Goal: Feedback & Contribution: Leave review/rating

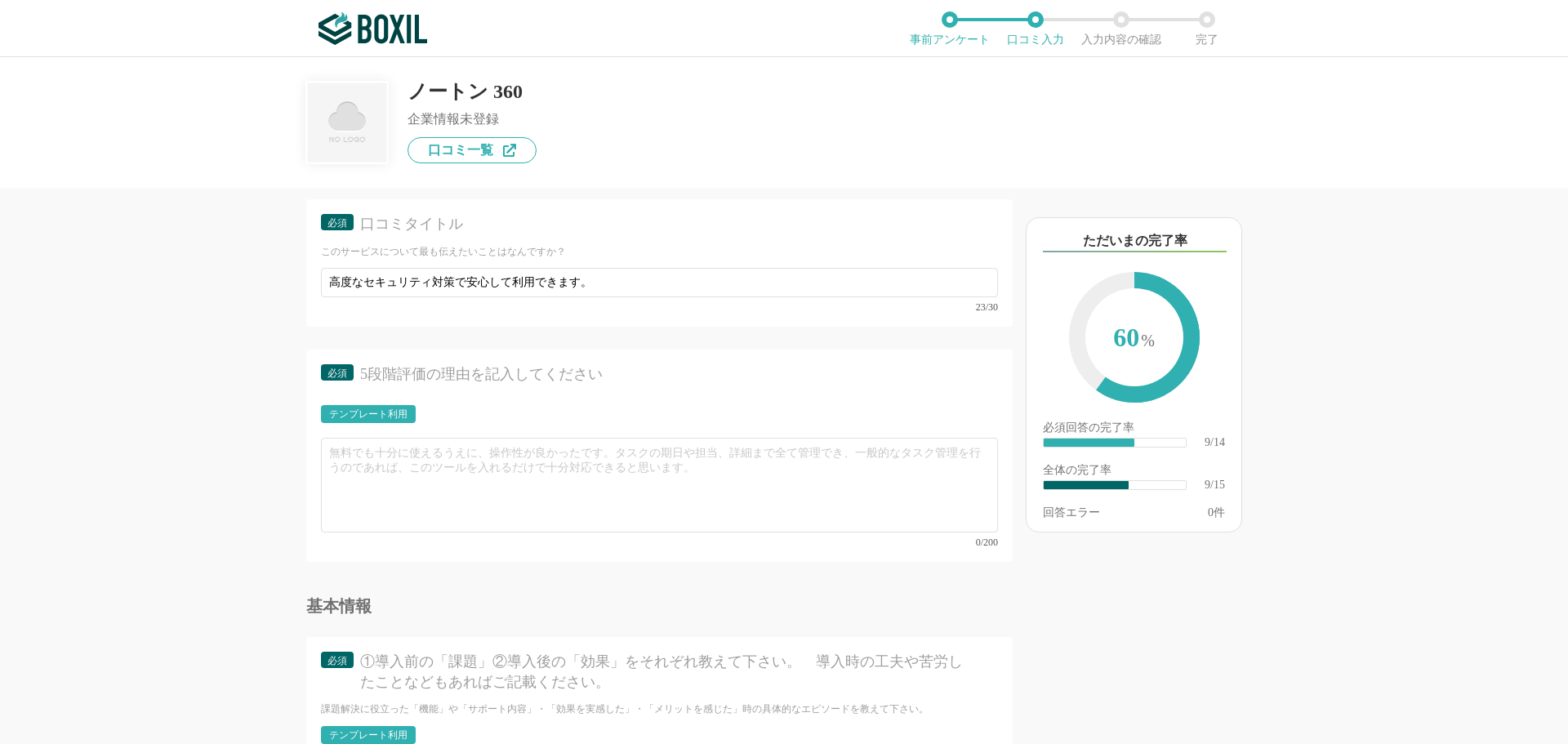
scroll to position [1470, 0]
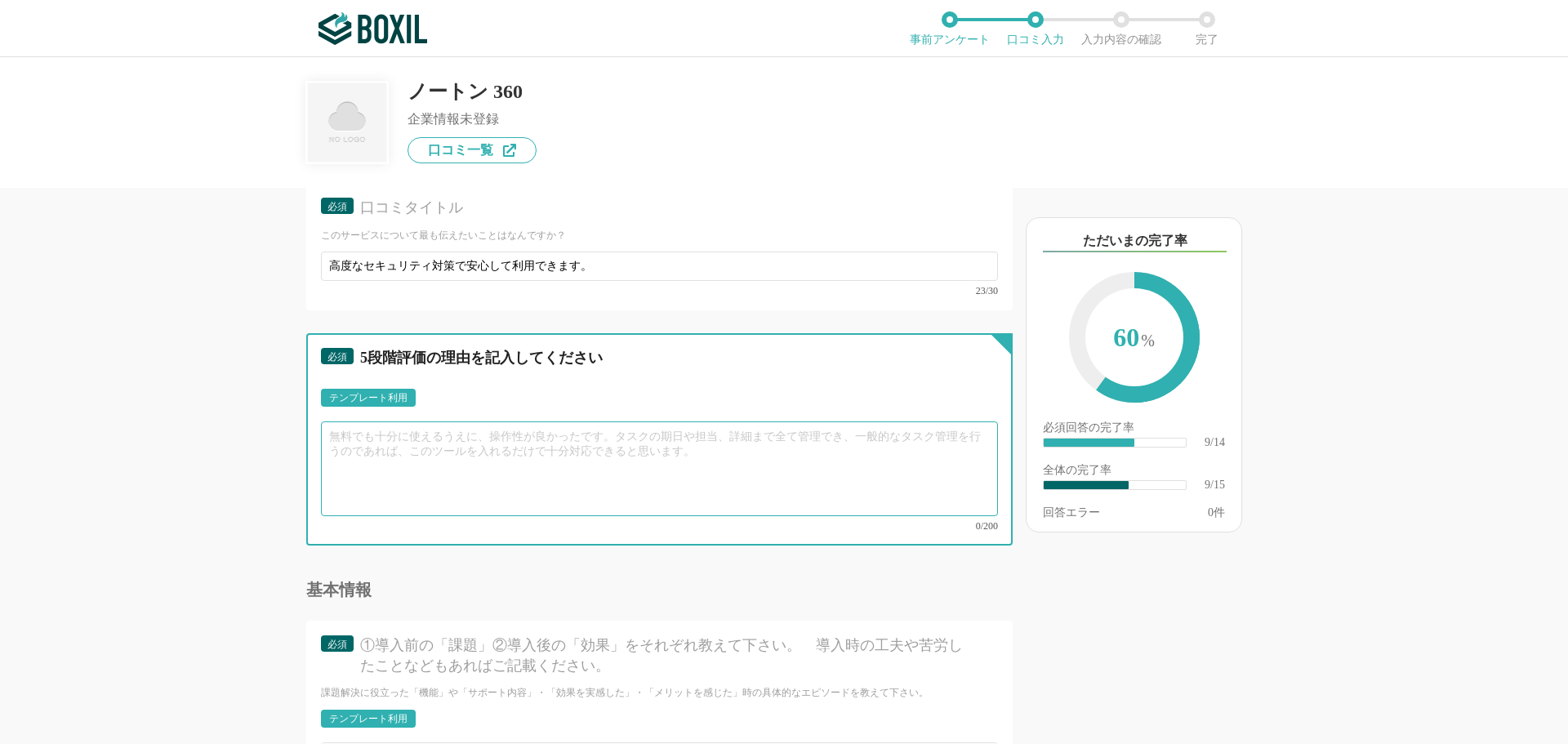
click at [371, 429] on textarea at bounding box center [659, 469] width 677 height 95
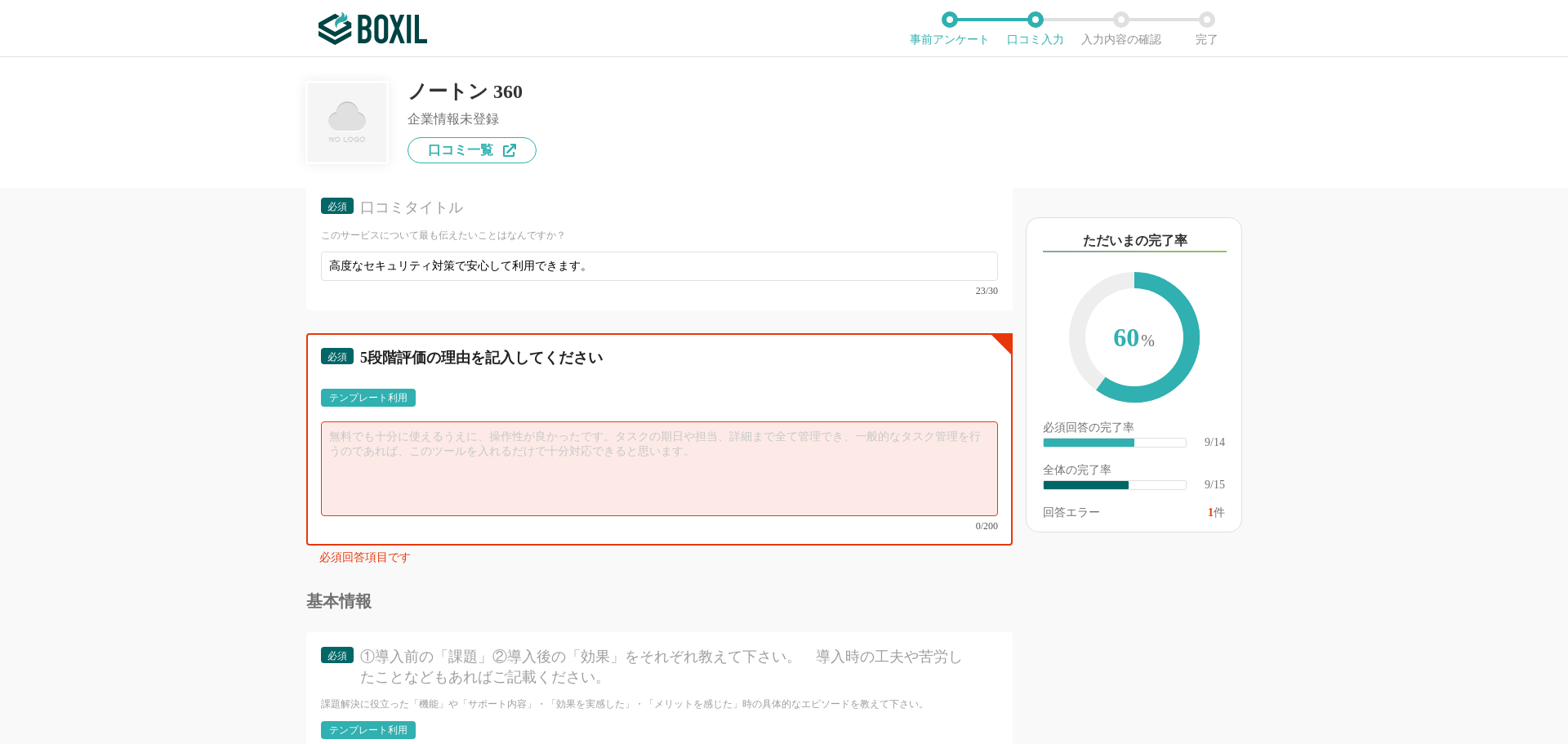
click at [385, 445] on textarea at bounding box center [659, 469] width 677 height 95
paste textarea "有害サイトにアクセスしそうになった場合でもしっかりとブロックしてくれるため、安心してウェブサイトを閲覧できます。"
click at [329, 436] on textarea "有害サイトにアクセスしそうになった場合でもしっかりとブロックしてくれるため、安心してウェブサイトを閲覧できます。" at bounding box center [659, 469] width 677 height 95
click at [330, 439] on textarea "有害サイトにアクセスしそうになった場合でもしっかりとブロックしてくれるため、安心してウェブサイトを閲覧できます。" at bounding box center [659, 469] width 677 height 95
paste textarea "業界トップクラスのウイルス・マルウェア対策、複数のデバイスとOSに対応、ダークウェブ監視による個人情報保護、Wi-Fiセキュリティ機能"
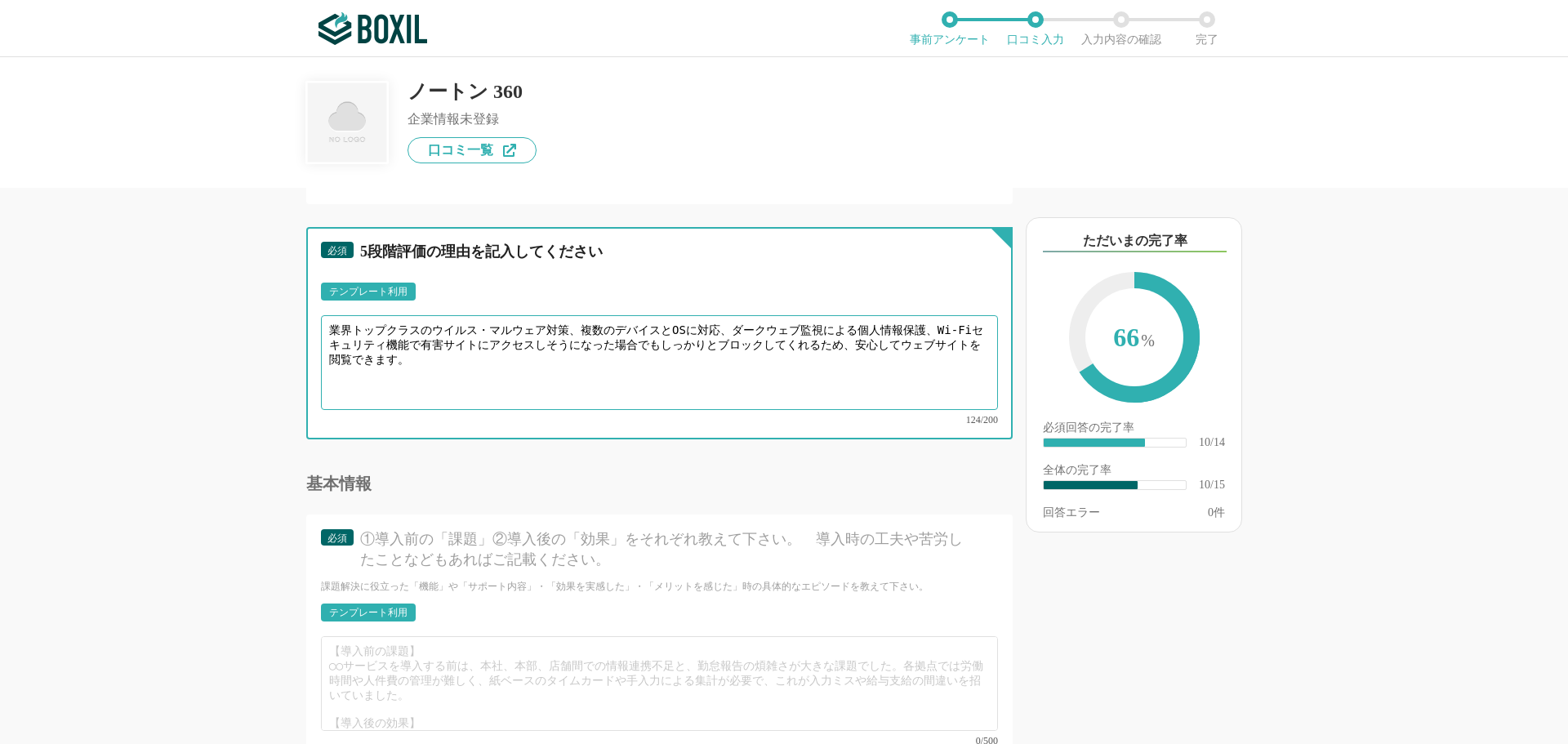
scroll to position [1715, 0]
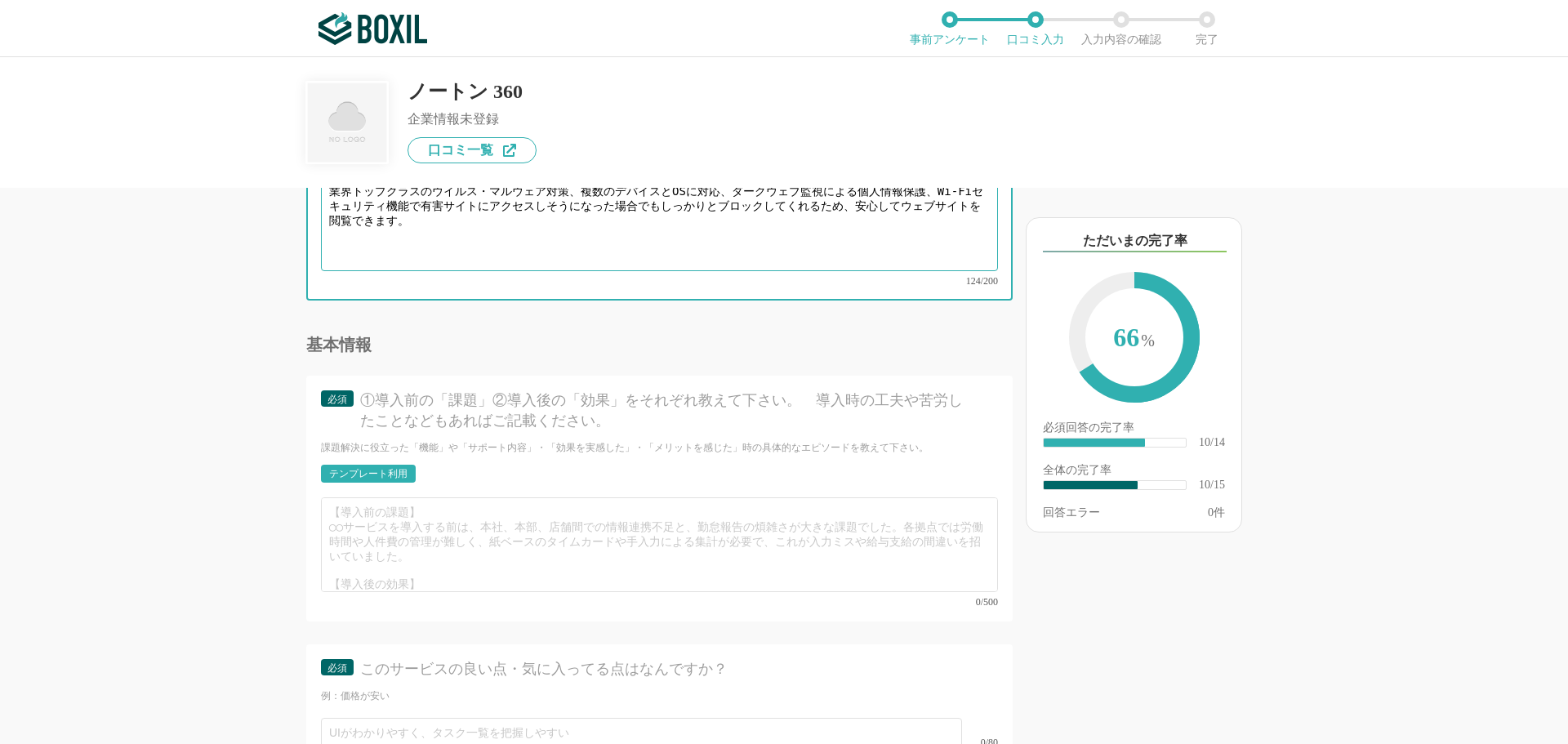
type textarea "業界トップクラスのウイルス・マルウェア対策、複数のデバイスとOSに対応、ダークウェブ監視による個人情報保護、Wi-Fiセキュリティ機能で有害サイトにアクセスし…"
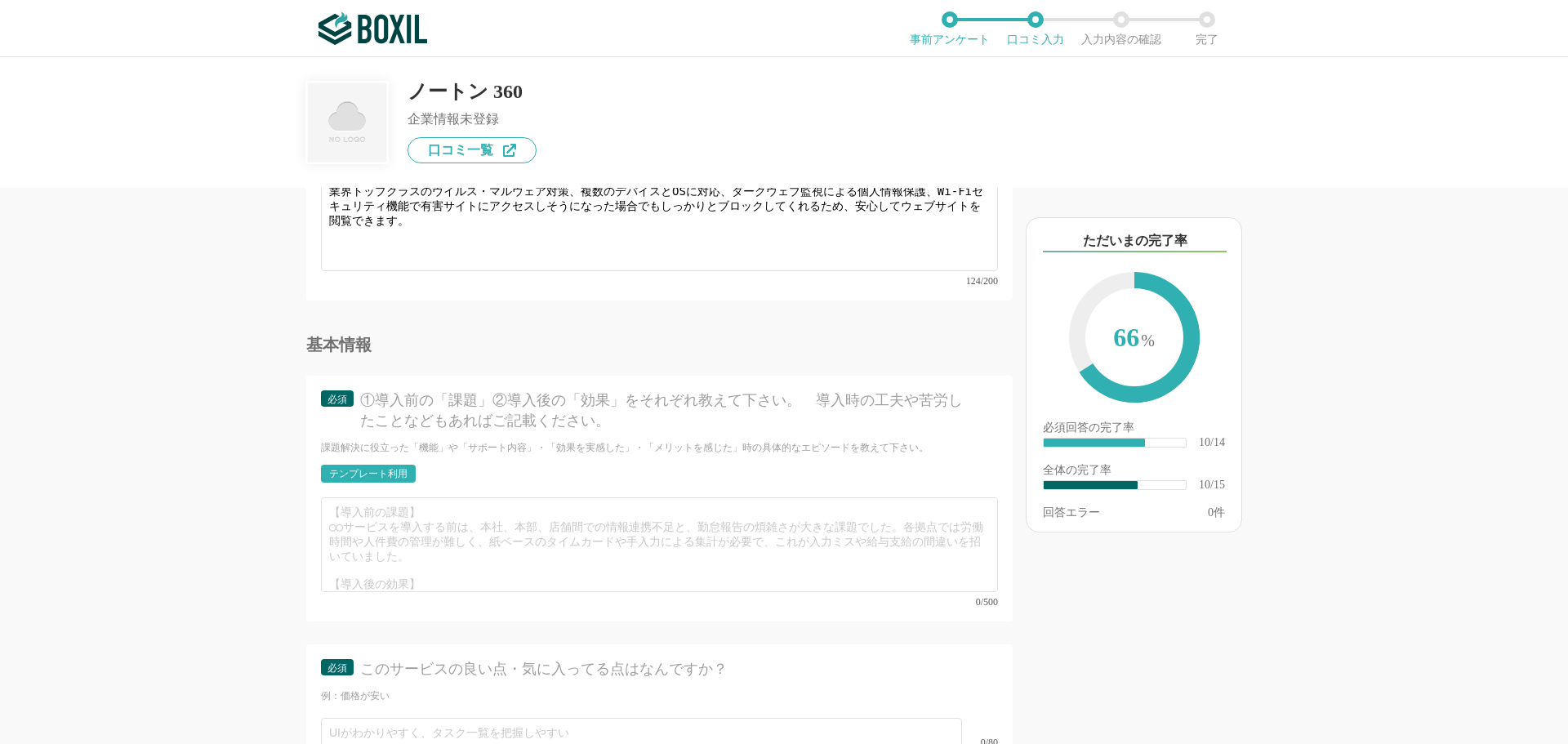
click at [344, 469] on div "テンプレート利用" at bounding box center [368, 474] width 79 height 10
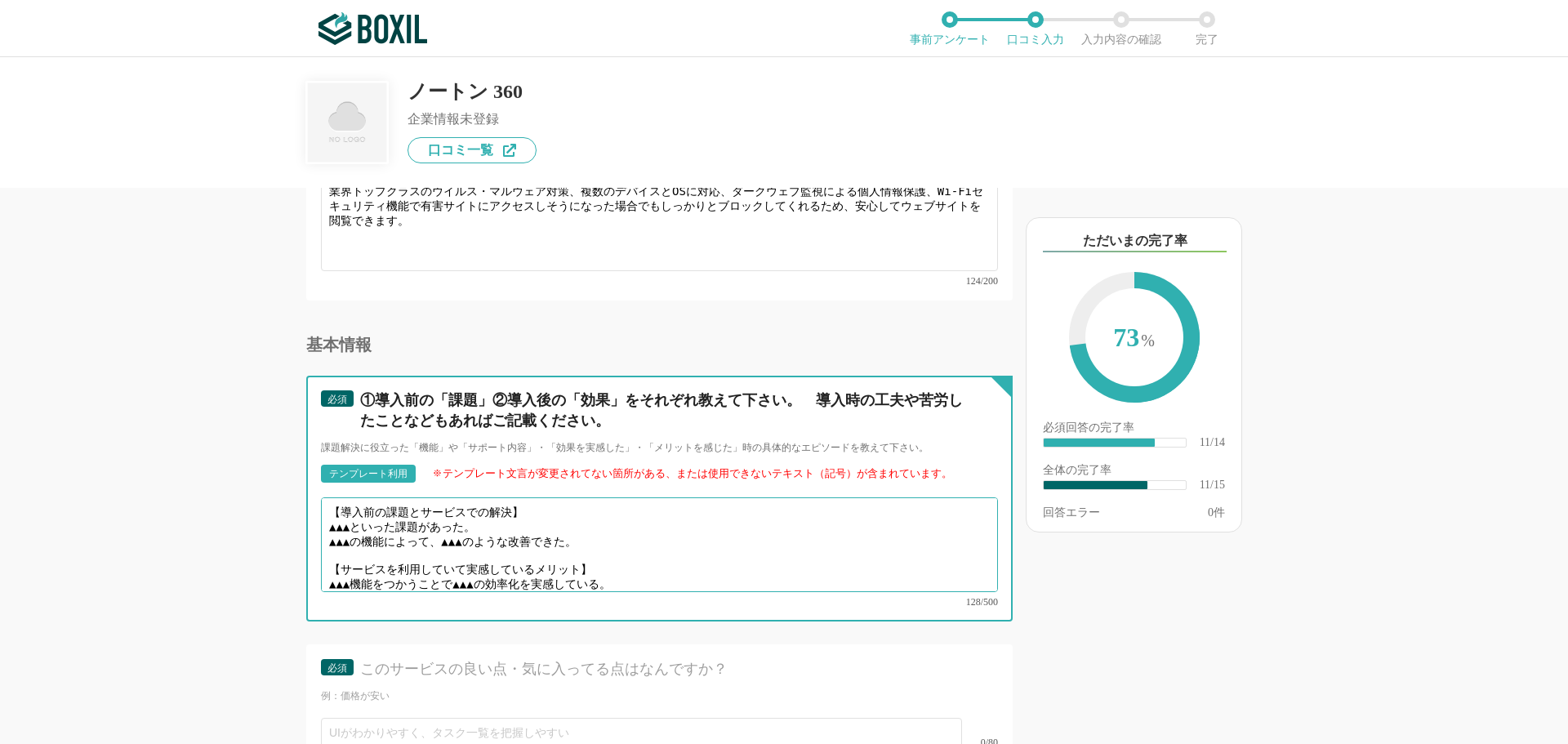
click at [366, 512] on textarea "【導入前の課題とサービスでの解決】 ▲▲▲といった課題があった。 ▲▲▲の機能によって、▲▲▲のような改善できた。 【サービスを利用していて実感しているメリッ…" at bounding box center [659, 545] width 677 height 95
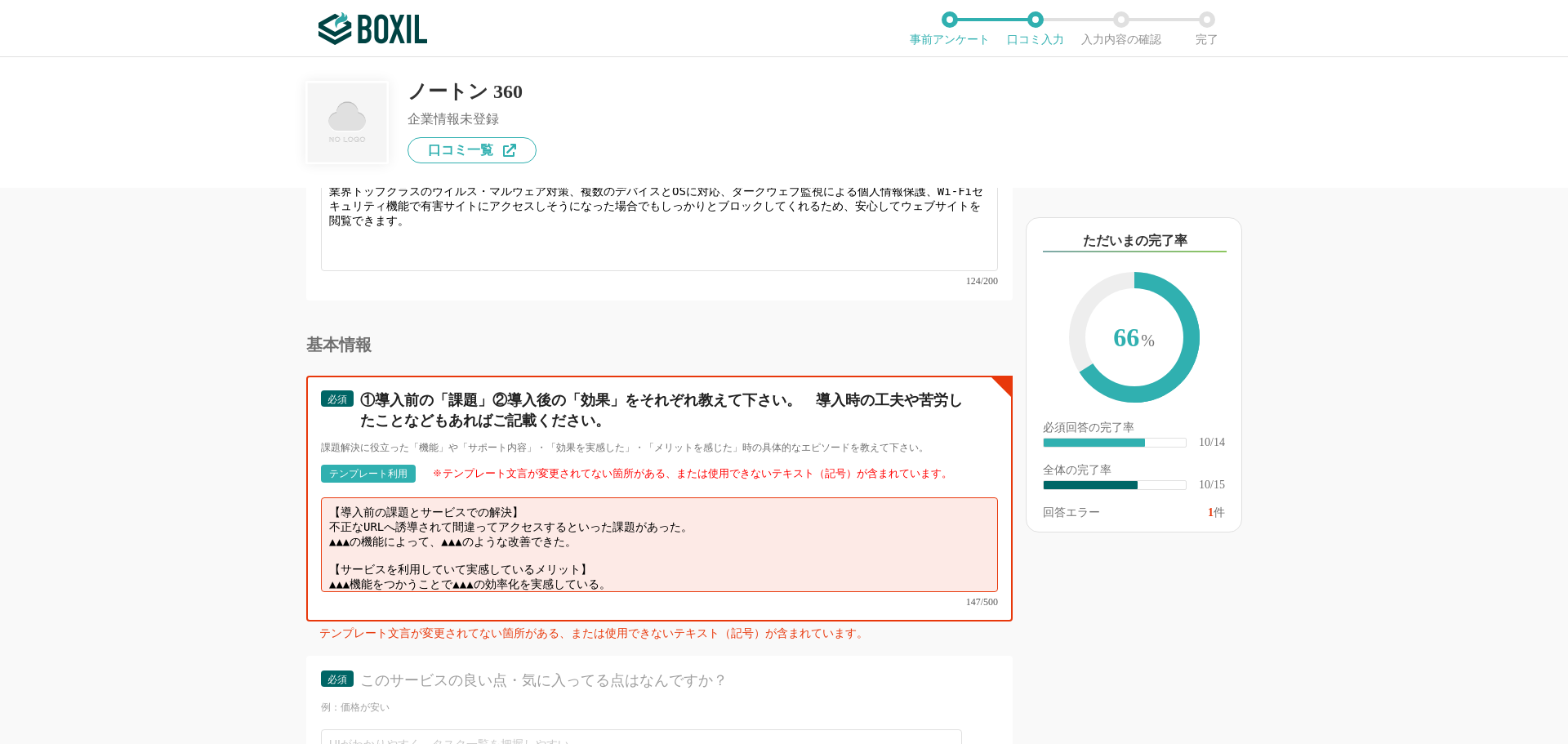
click at [613, 532] on textarea "【導入前の課題とサービスでの解決】 不正なURLへ誘導されて間違ってアクセスするといった課題があった。 ▲▲▲の機能によって、▲▲▲のような改善できた。 【サ…" at bounding box center [659, 545] width 677 height 95
click at [616, 527] on textarea "【導入前の課題とサービスでの解決】 不正なURLへ誘導されて間違ってアクセスするといった課題があった。 ▲▲▲の機能によって、▲▲▲のような改善できた。 【サ…" at bounding box center [659, 545] width 677 height 95
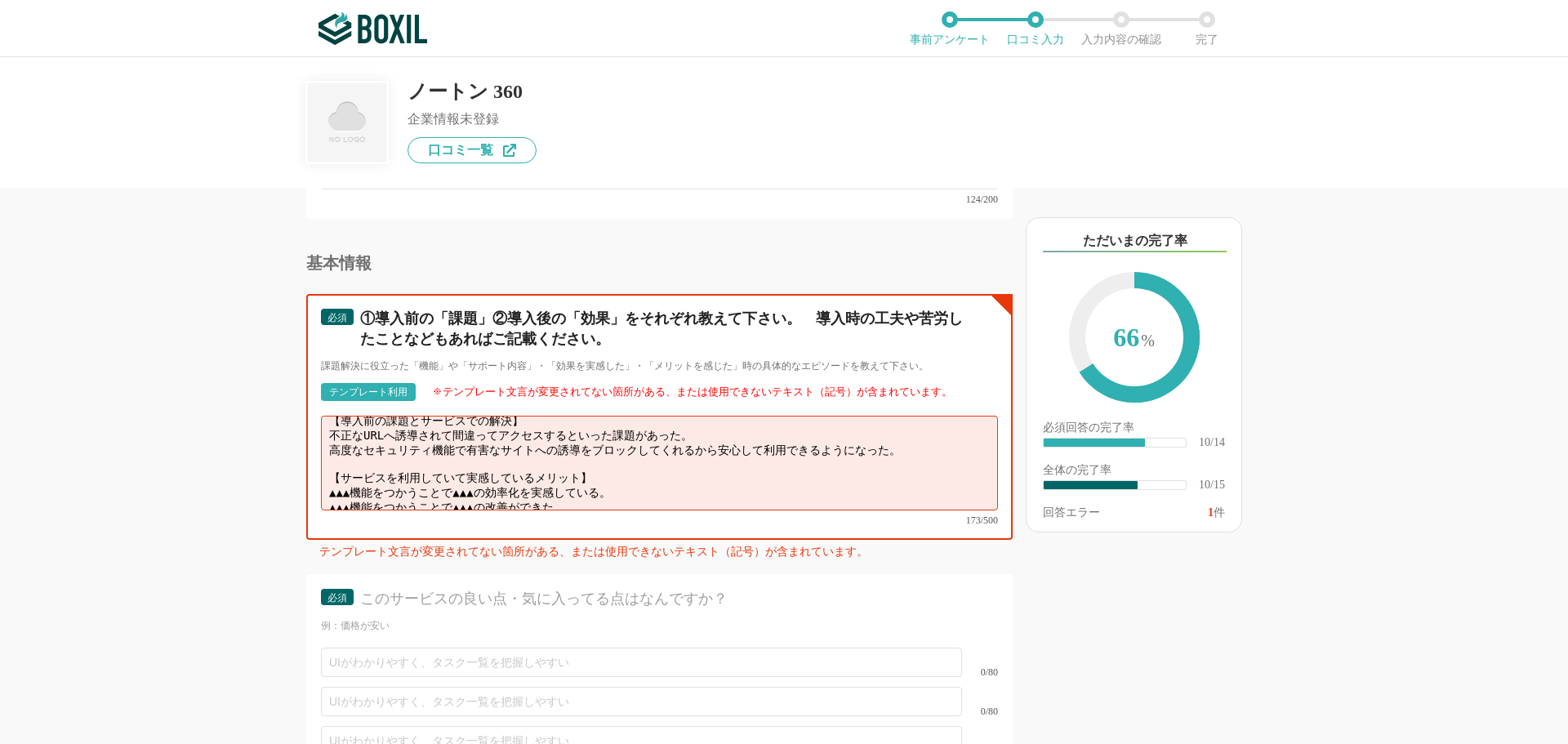
scroll to position [11, 0]
drag, startPoint x: 599, startPoint y: 478, endPoint x: 299, endPoint y: 447, distance: 301.6
click at [299, 447] on div "他のサービス・ツールと連携していますか？ ※複数選択可 例：Slack、Salesforce 選択したサービス 未選択 必須 使いやすさ（５点満点） 直感的に…" at bounding box center [604, 466] width 817 height 556
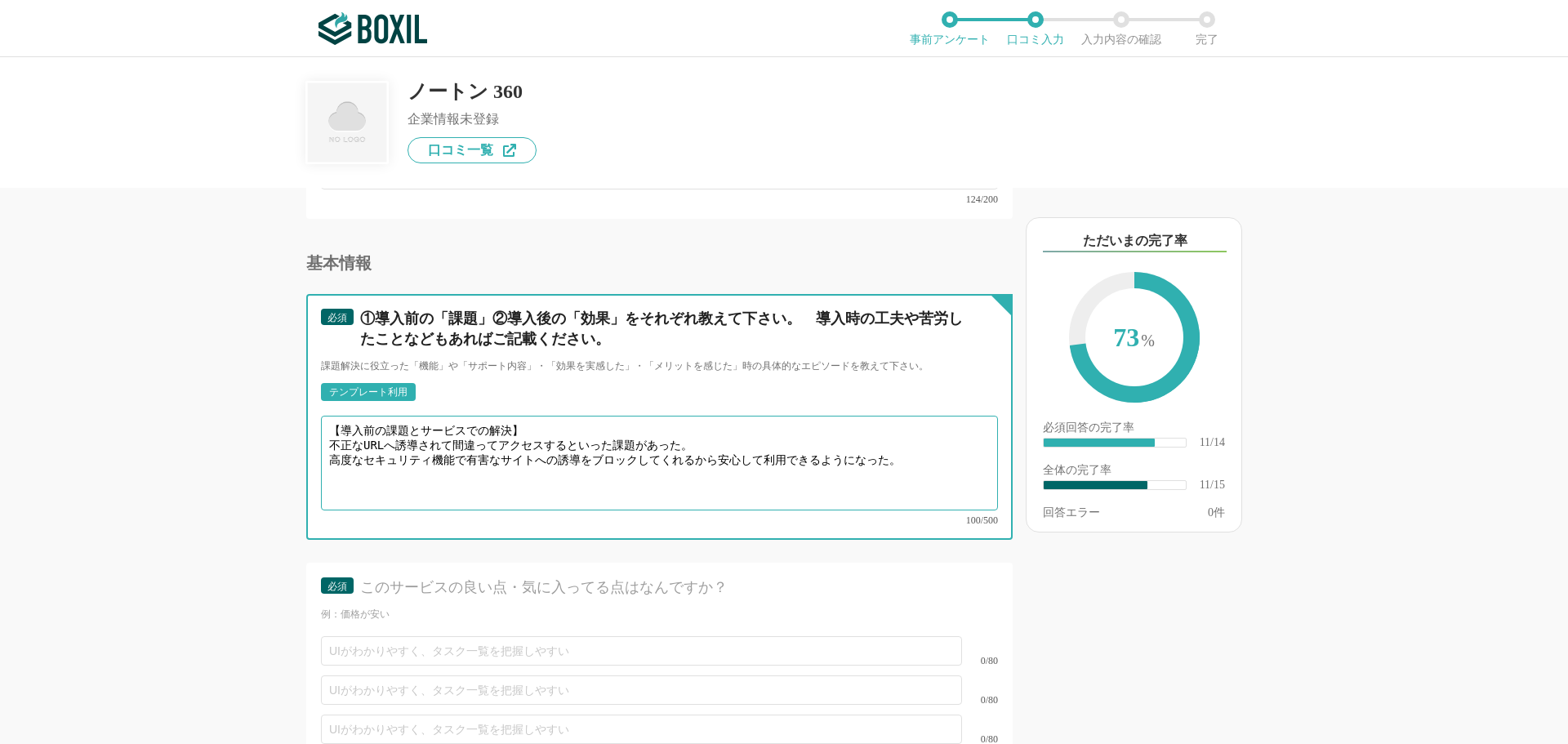
scroll to position [0, 0]
type textarea "【導入前の課題とサービスでの解決】 不正なURLへ誘導されて間違ってアクセスするといった課題があった。 高度なセキュリティ機能で有害なサイトへの誘導をブロック…"
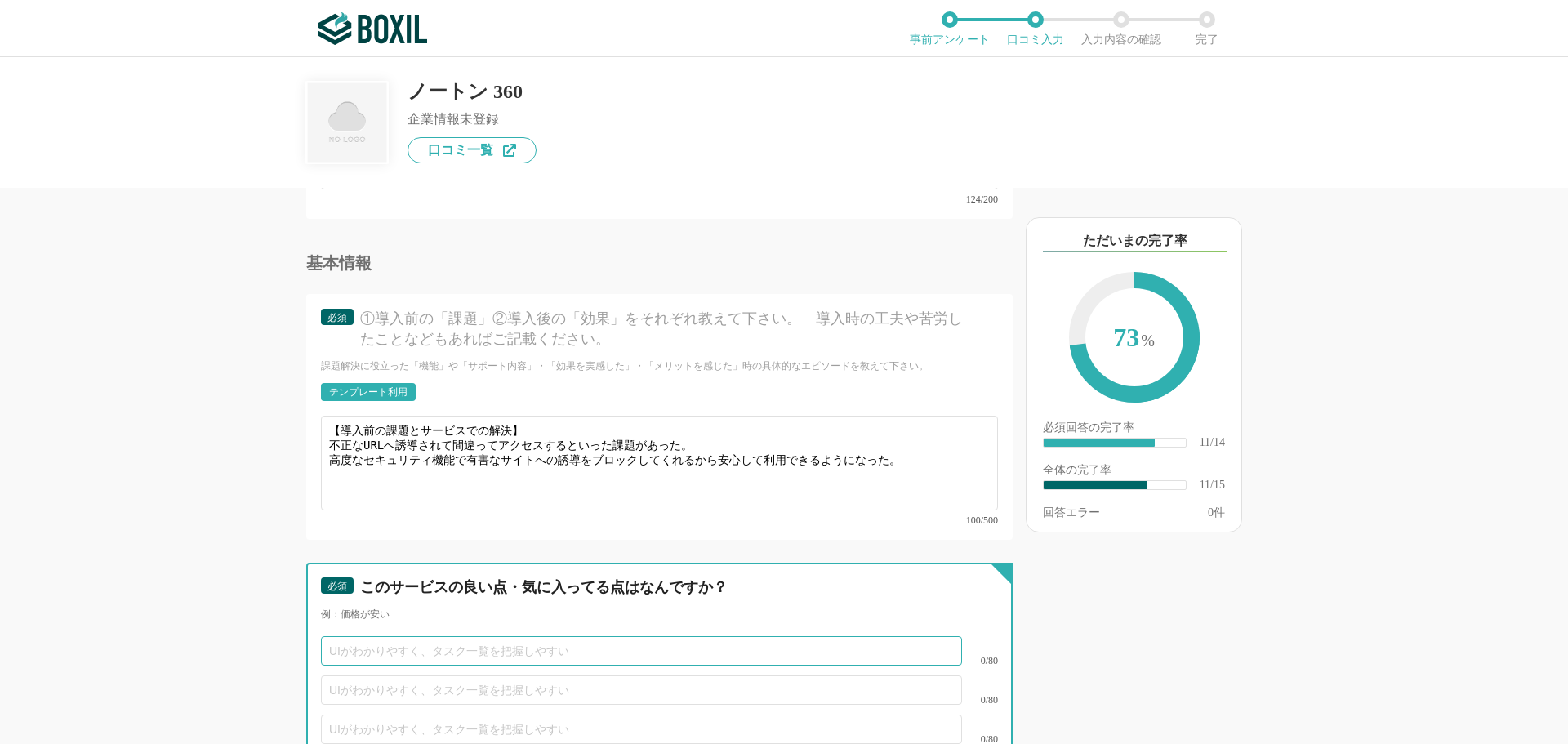
click at [374, 639] on input "text" at bounding box center [641, 651] width 641 height 30
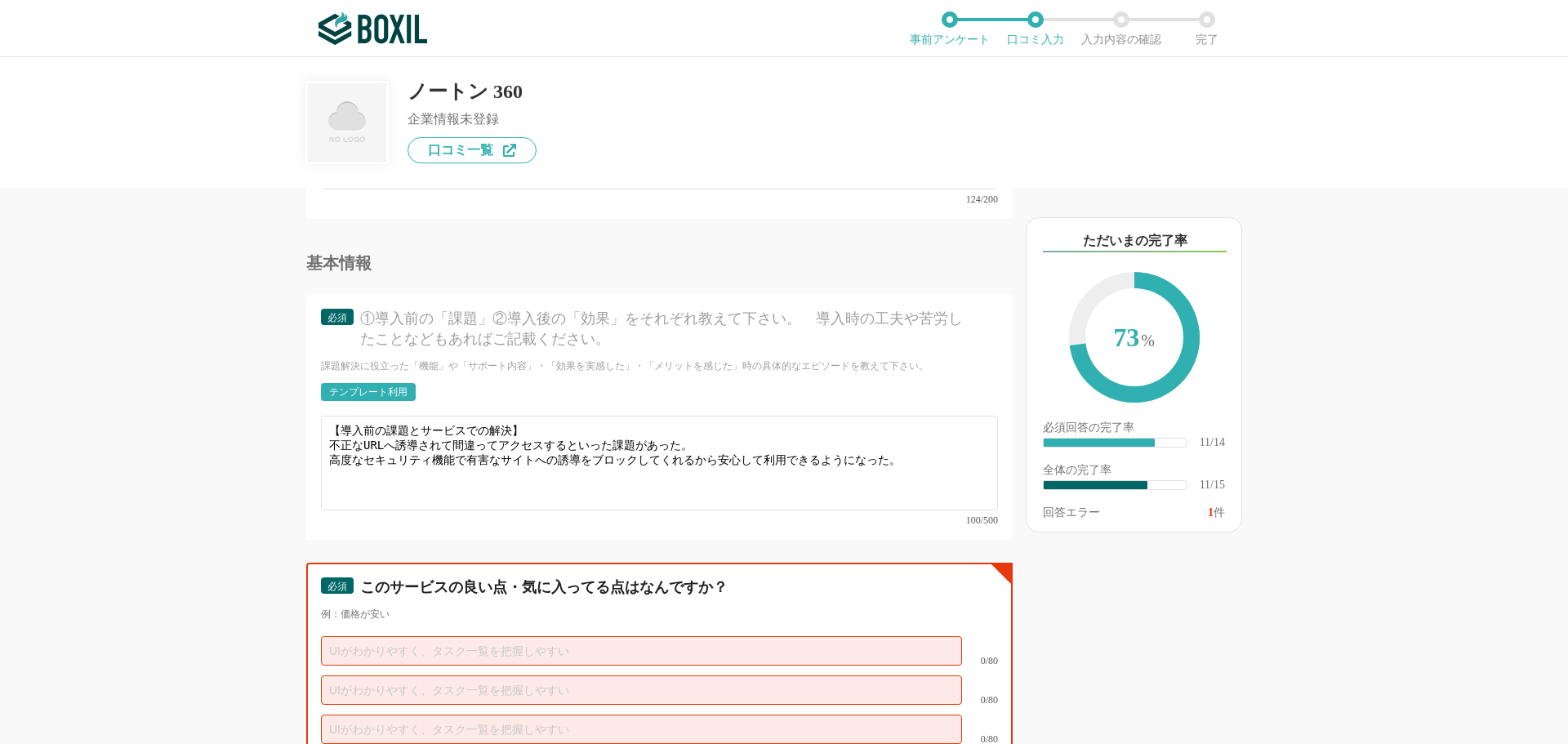
click at [351, 637] on input "text" at bounding box center [641, 651] width 641 height 30
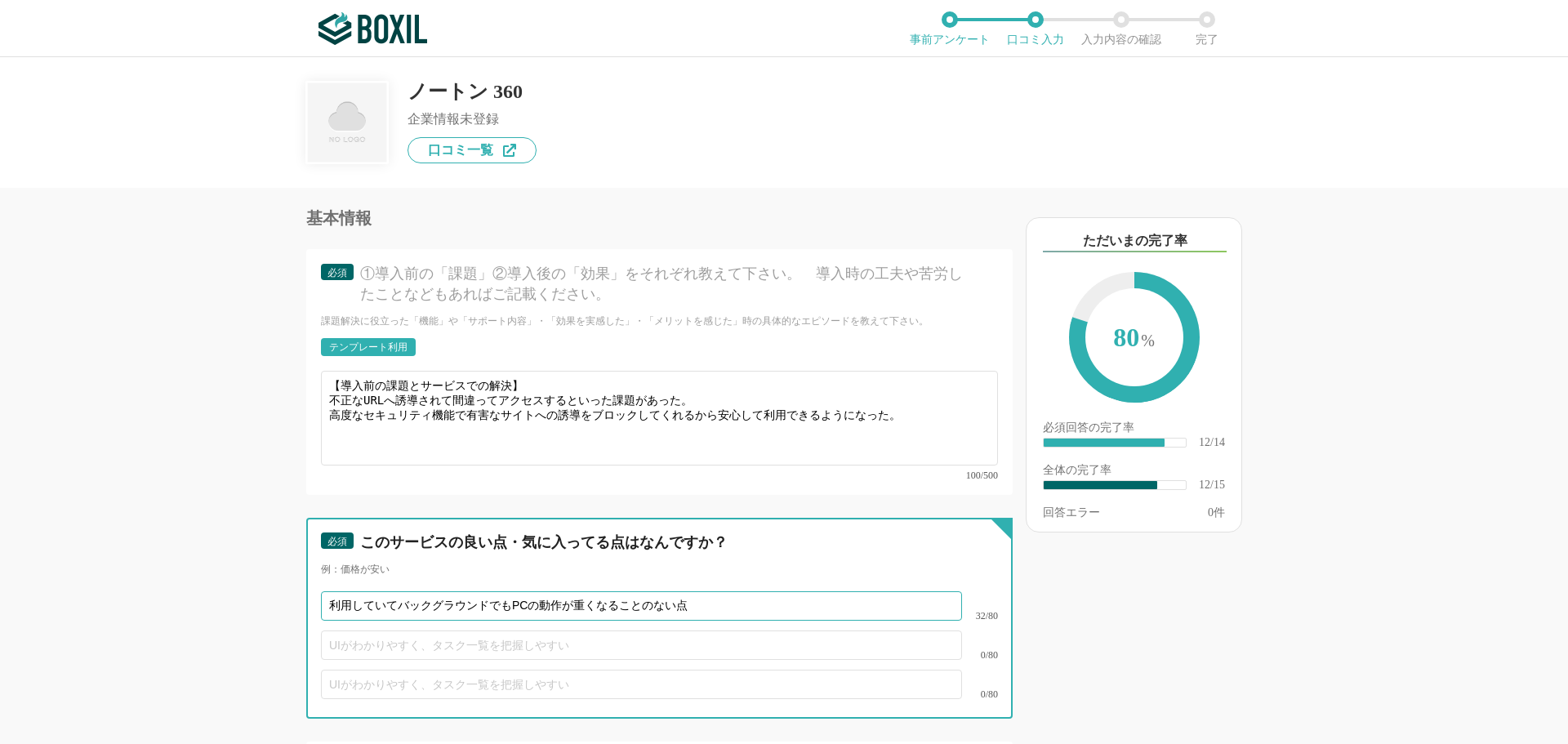
scroll to position [1878, 0]
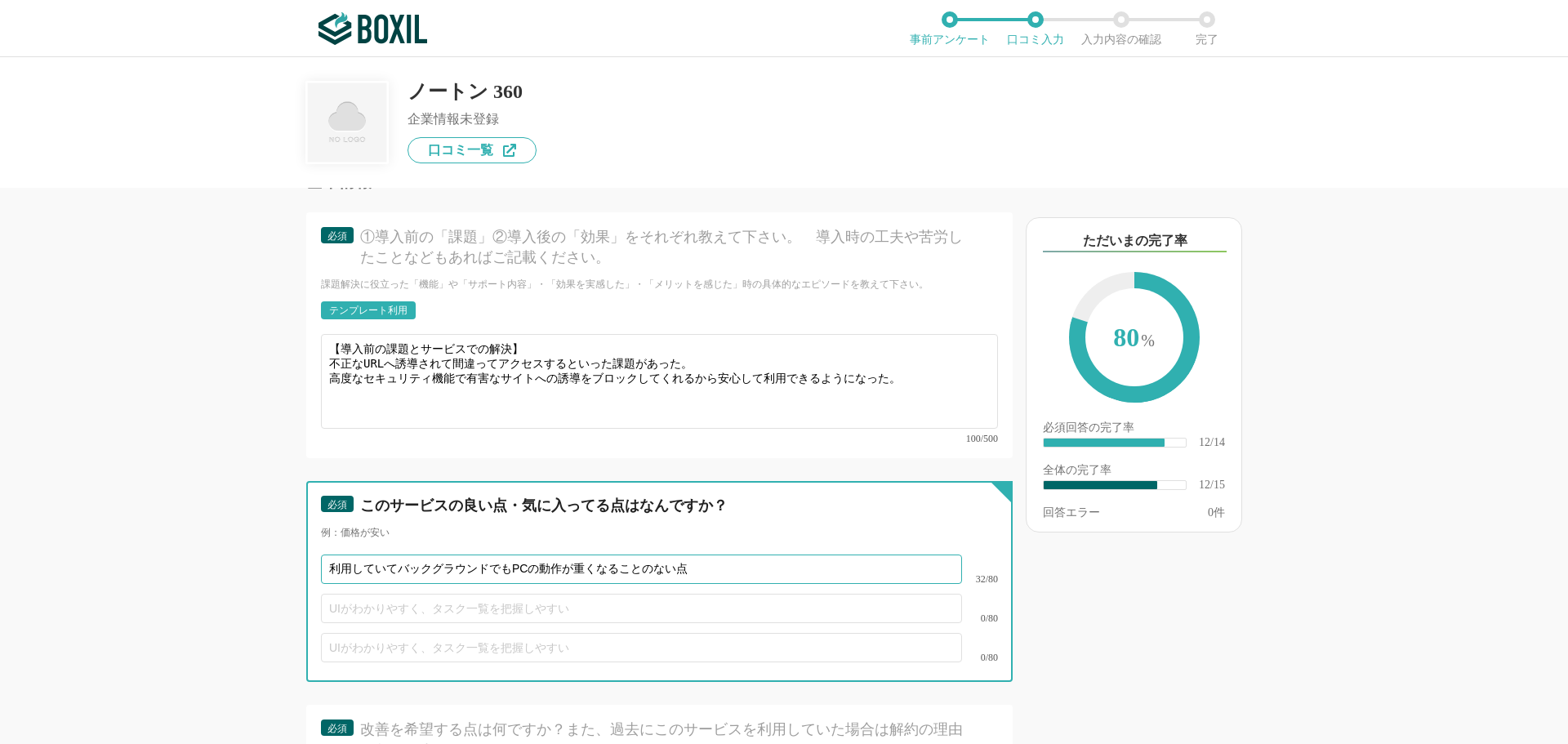
click at [500, 555] on input "利用していてバックグラウンドでもPCの動作が重くなることのない点" at bounding box center [641, 569] width 641 height 30
type input "利用していてバックグラウンドでの動作中もPCの動作が重くなることのない点"
click at [457, 594] on input "text" at bounding box center [641, 609] width 641 height 30
click at [367, 595] on input "text" at bounding box center [641, 609] width 641 height 30
paste input "安全なオンライン閲覧を支援するVPN（仮想プライベートネットワーク）機能も備わってい"
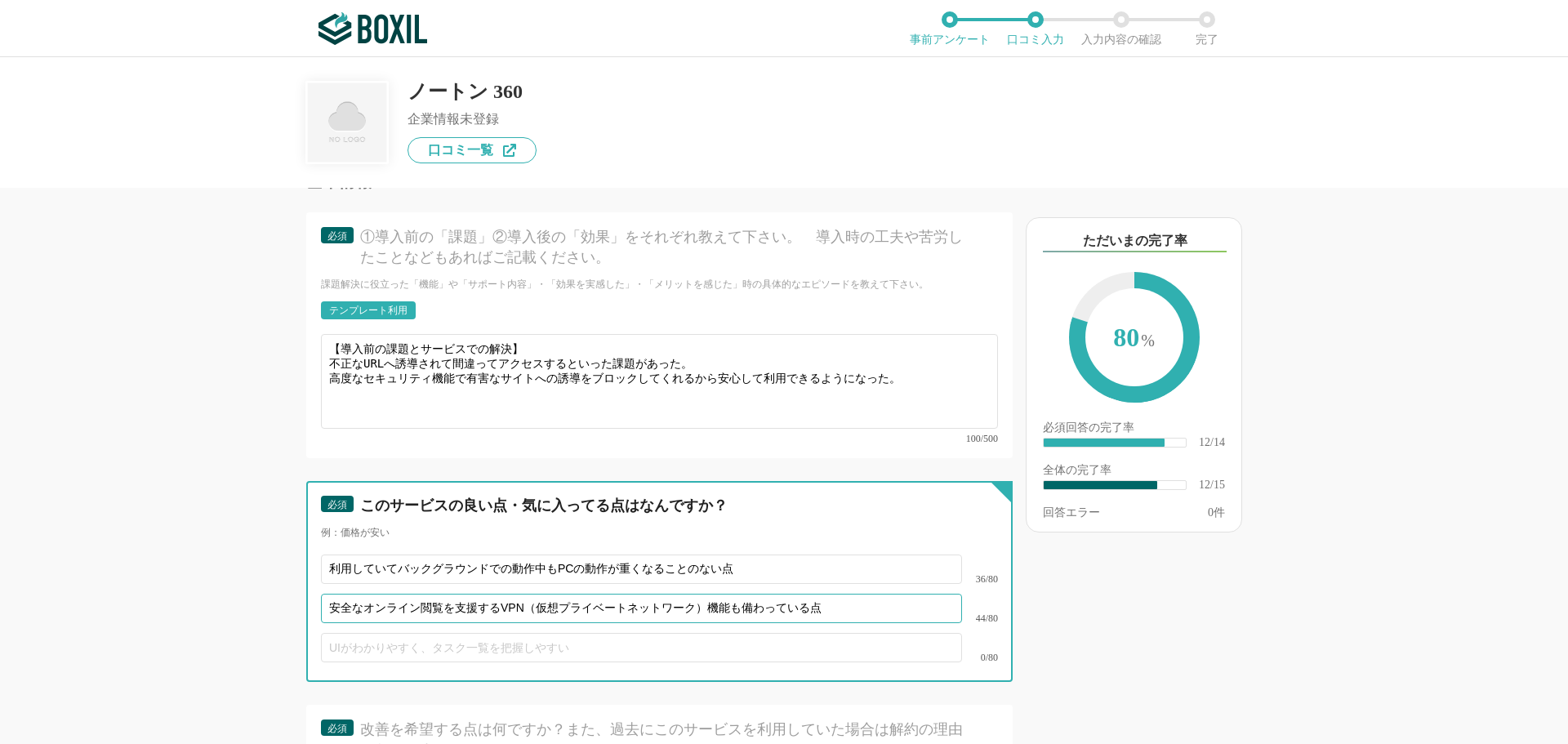
scroll to position [2124, 0]
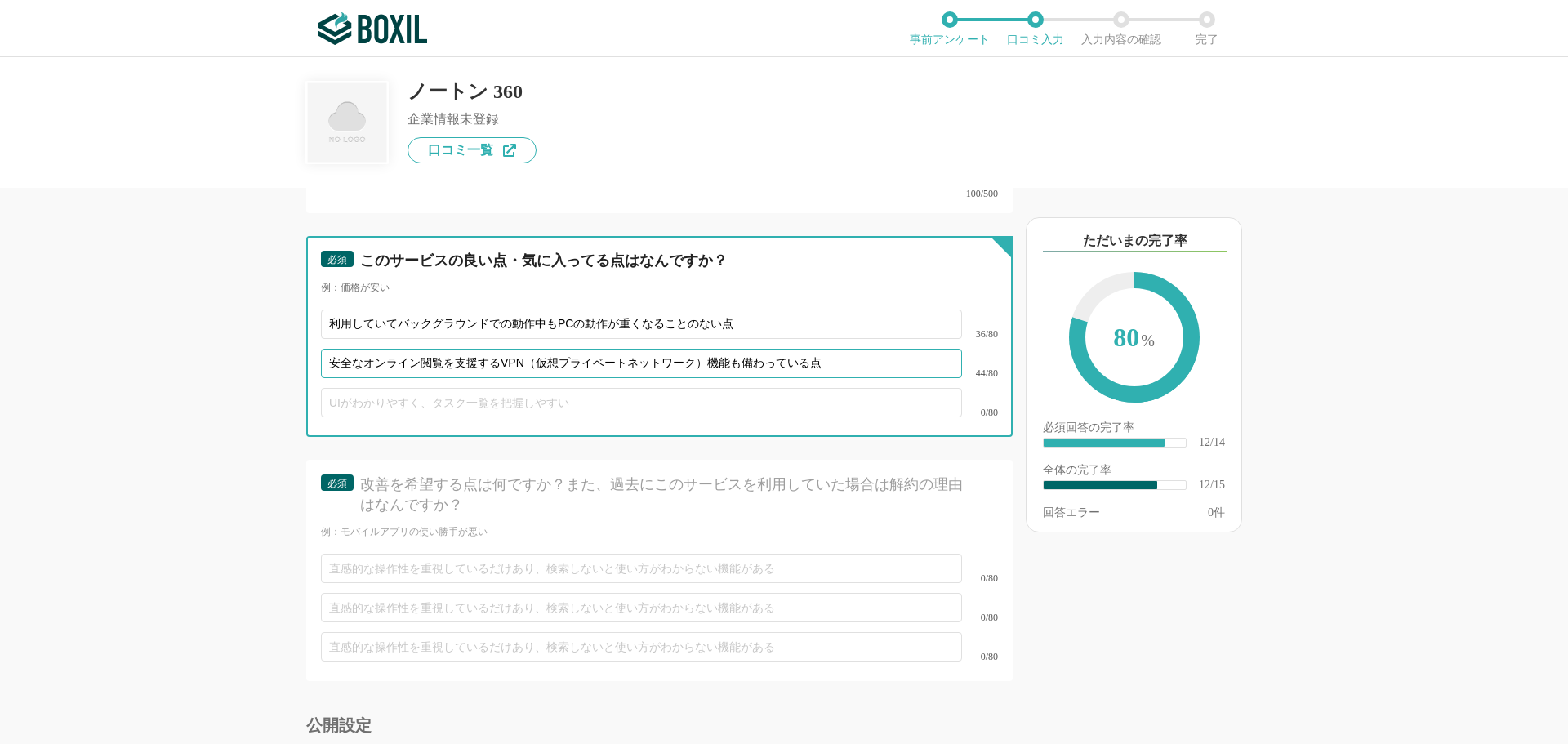
type input "安全なオンライン閲覧を支援するVPN（仮想プライベートネットワーク）機能も備わっている点"
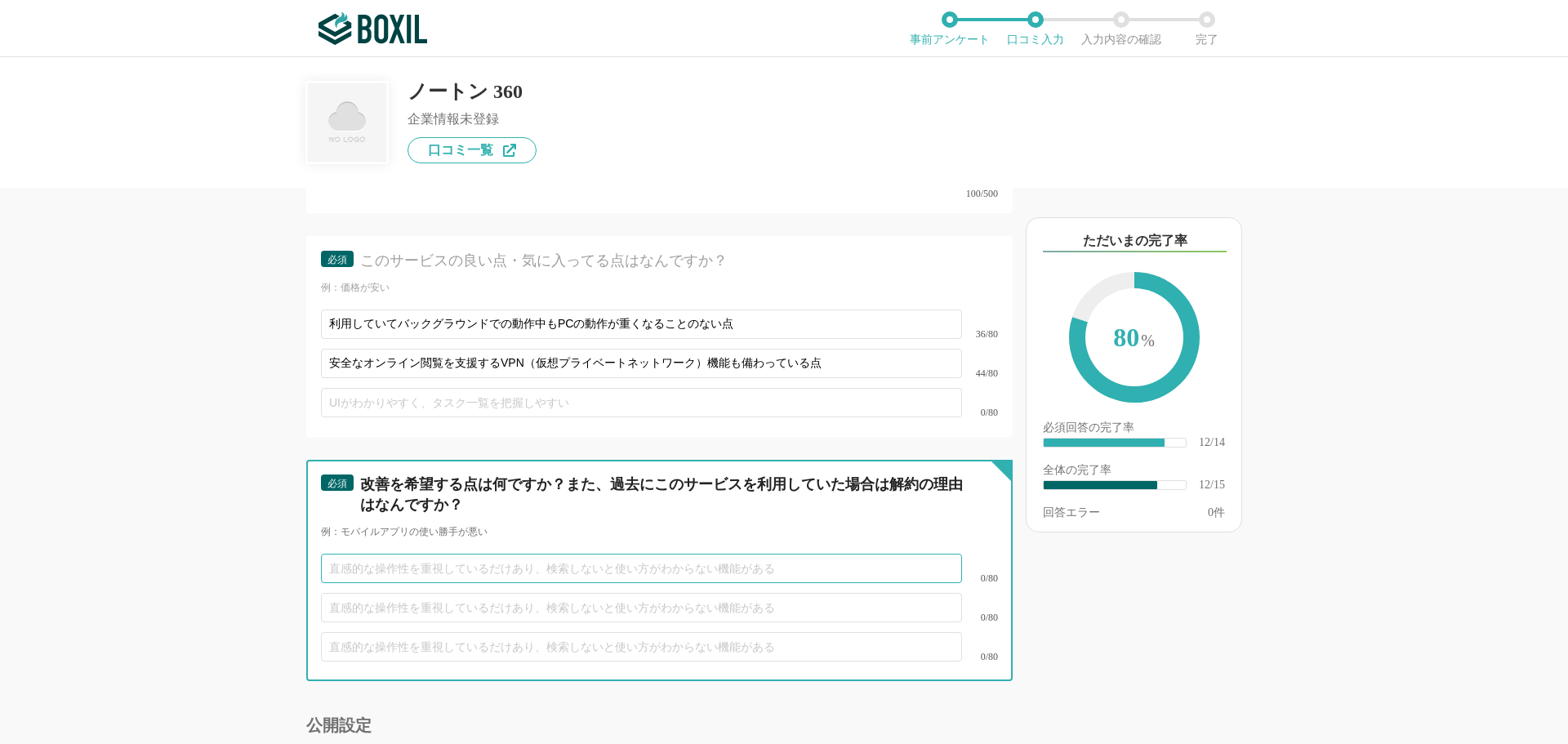
click at [424, 554] on input "text" at bounding box center [641, 568] width 641 height 30
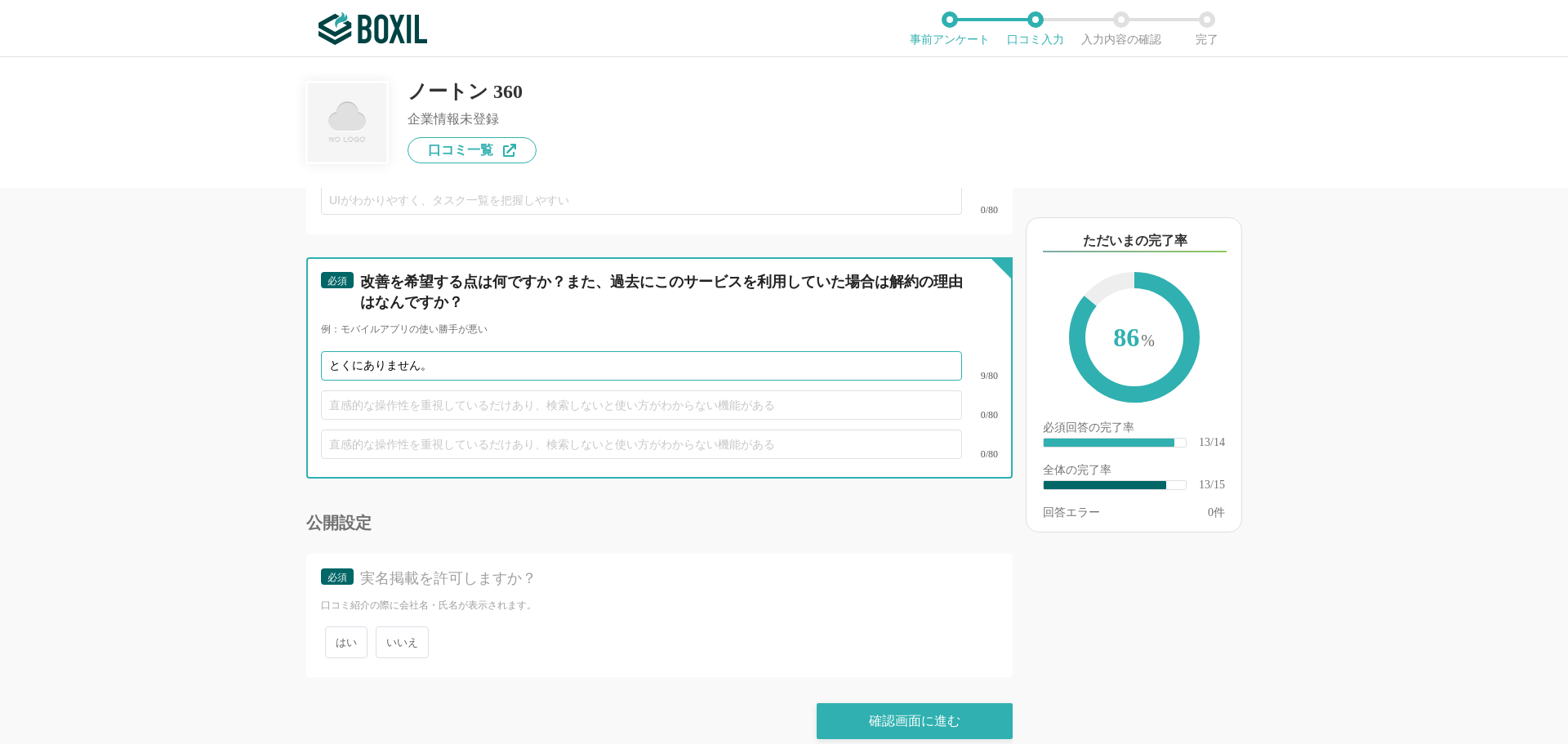
type input "とくにありません。"
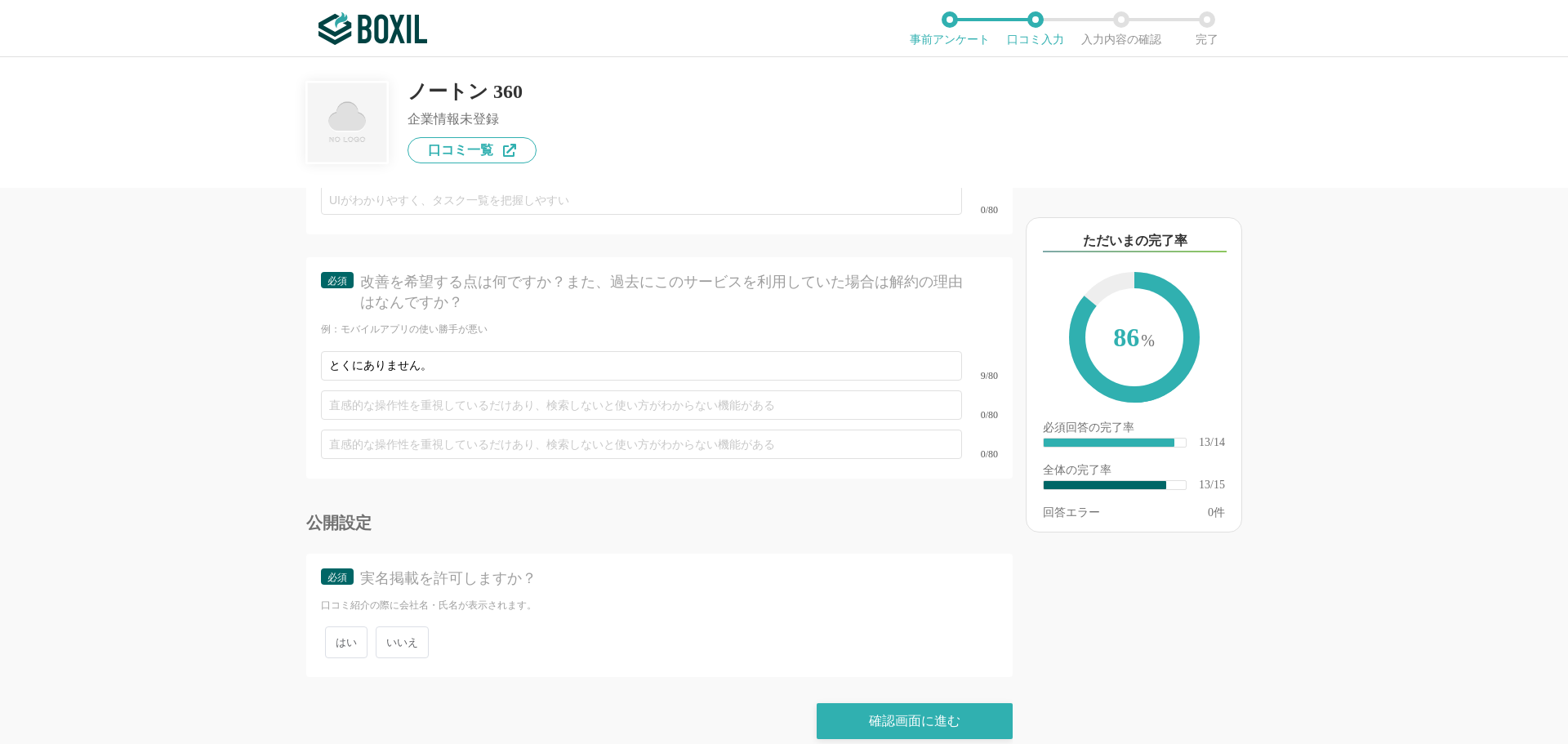
click at [401, 627] on span "いいえ" at bounding box center [402, 642] width 53 height 32
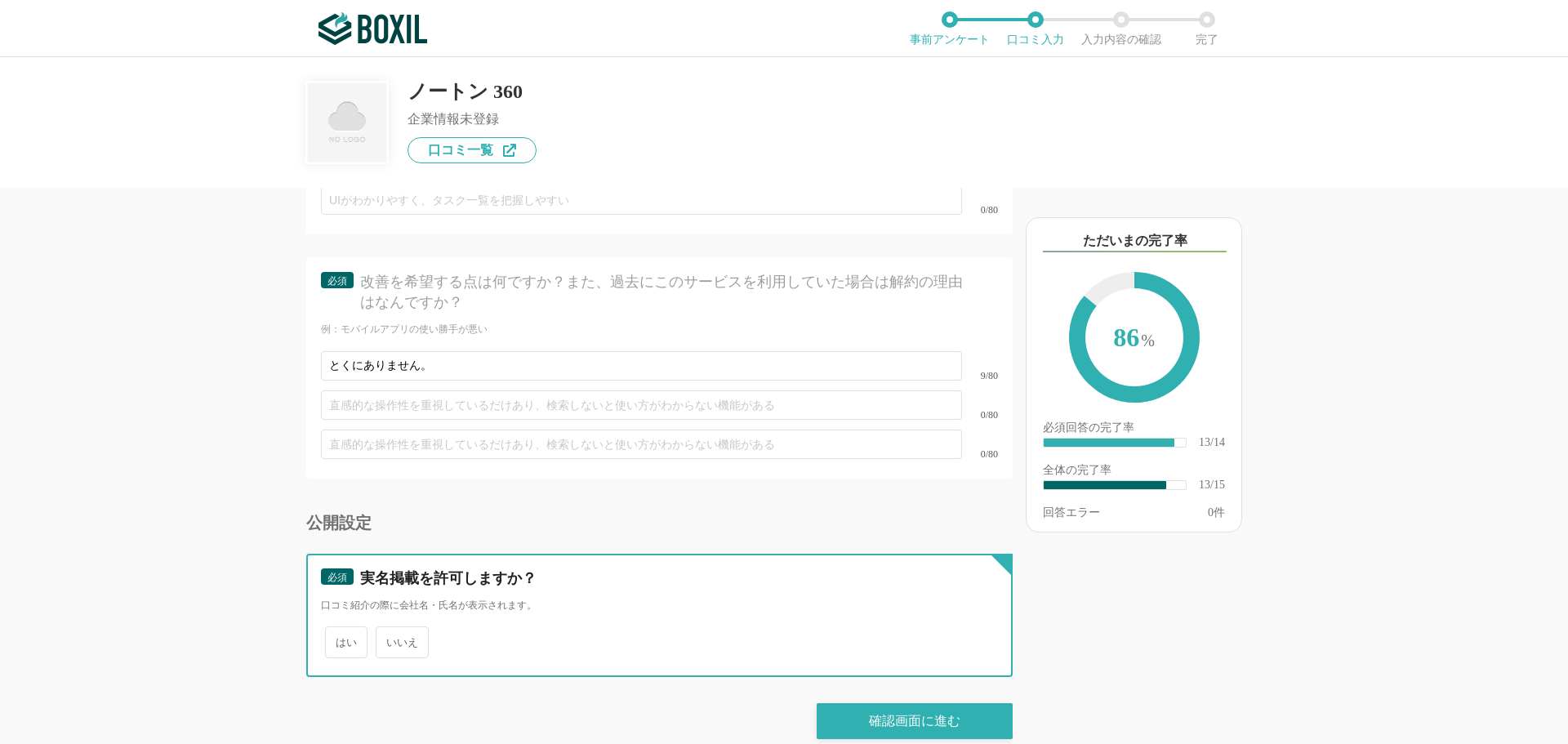
click at [390, 629] on input "いいえ" at bounding box center [385, 634] width 11 height 11
radio input "true"
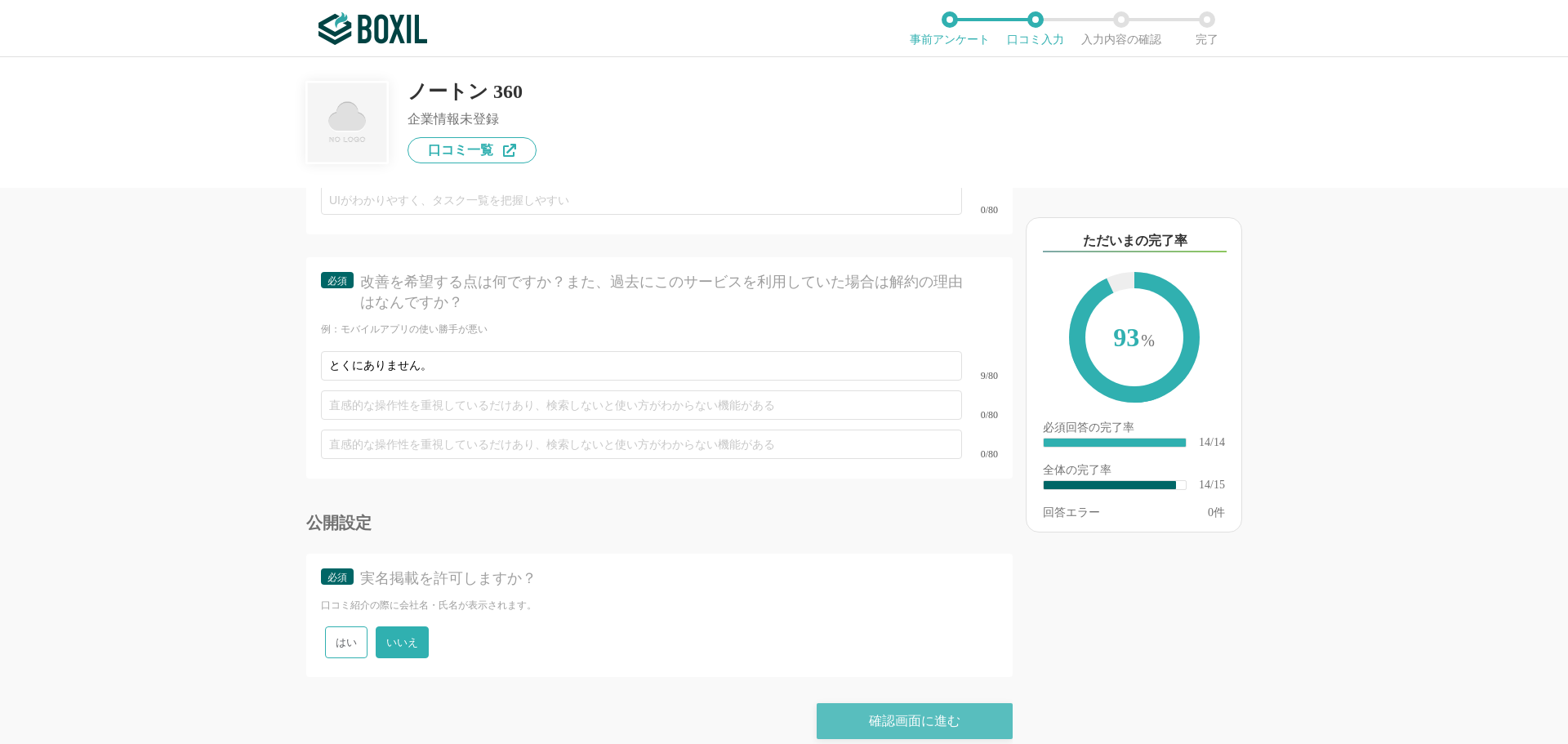
click at [900, 703] on div "確認画面に進む" at bounding box center [914, 721] width 196 height 36
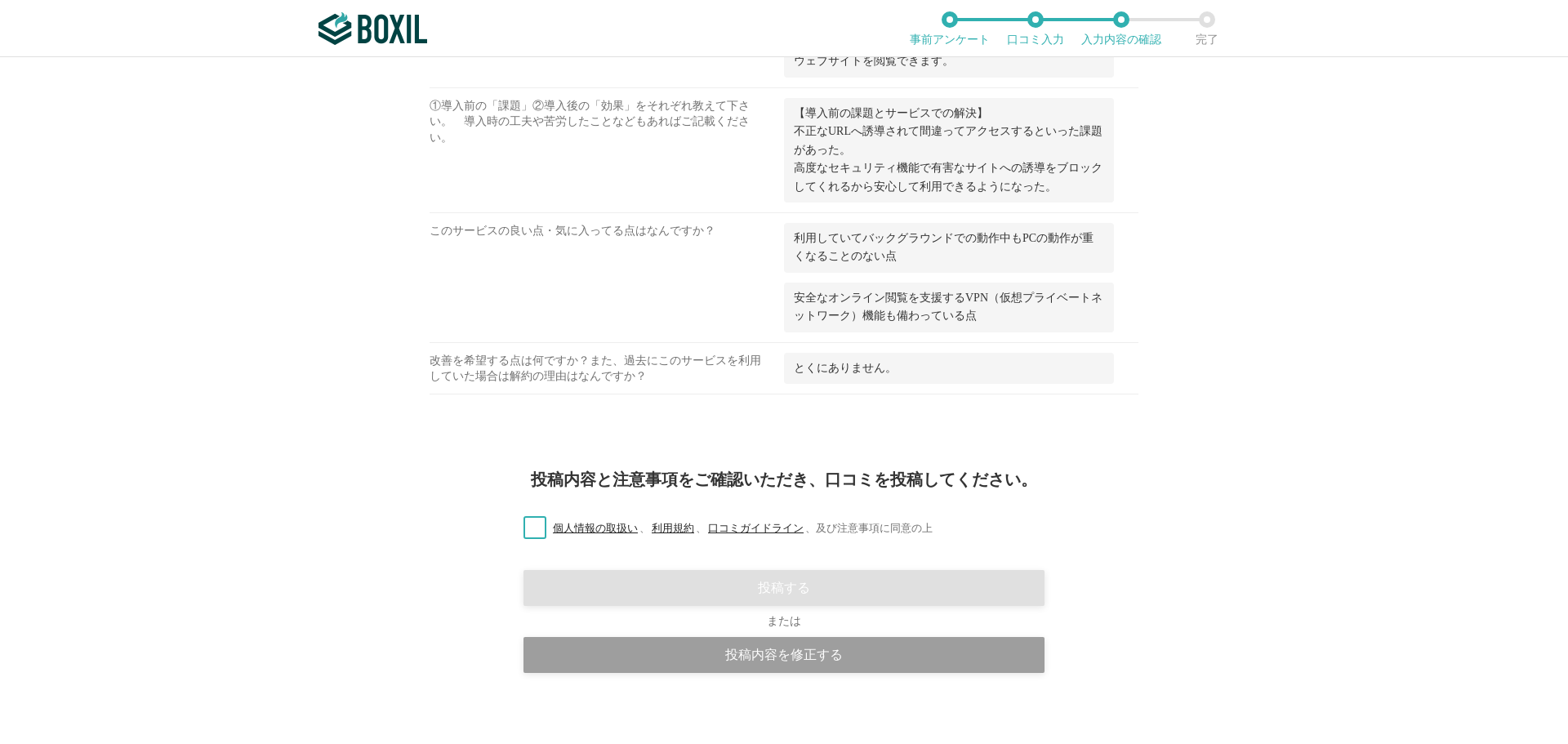
scroll to position [1099, 0]
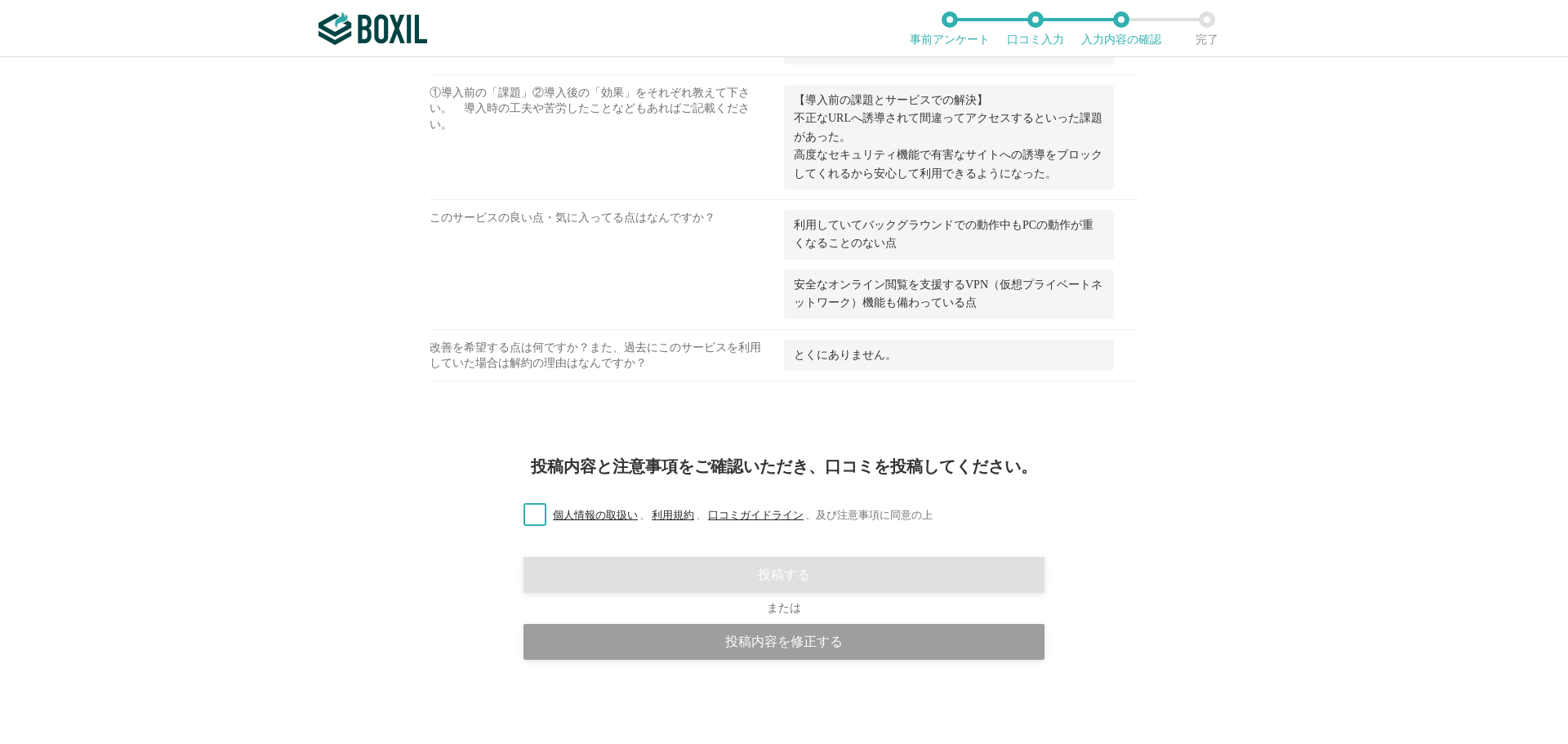
click at [532, 522] on label "個人情報の取扱い 、 利用規約 、 口コミガイドライン 、 及び注意事項に同意の上" at bounding box center [721, 515] width 422 height 17
click at [0, 0] on input "個人情報の取扱い 、 利用規約 、 口コミガイドライン 、 及び注意事項に同意の上" at bounding box center [0, 0] width 0 height 0
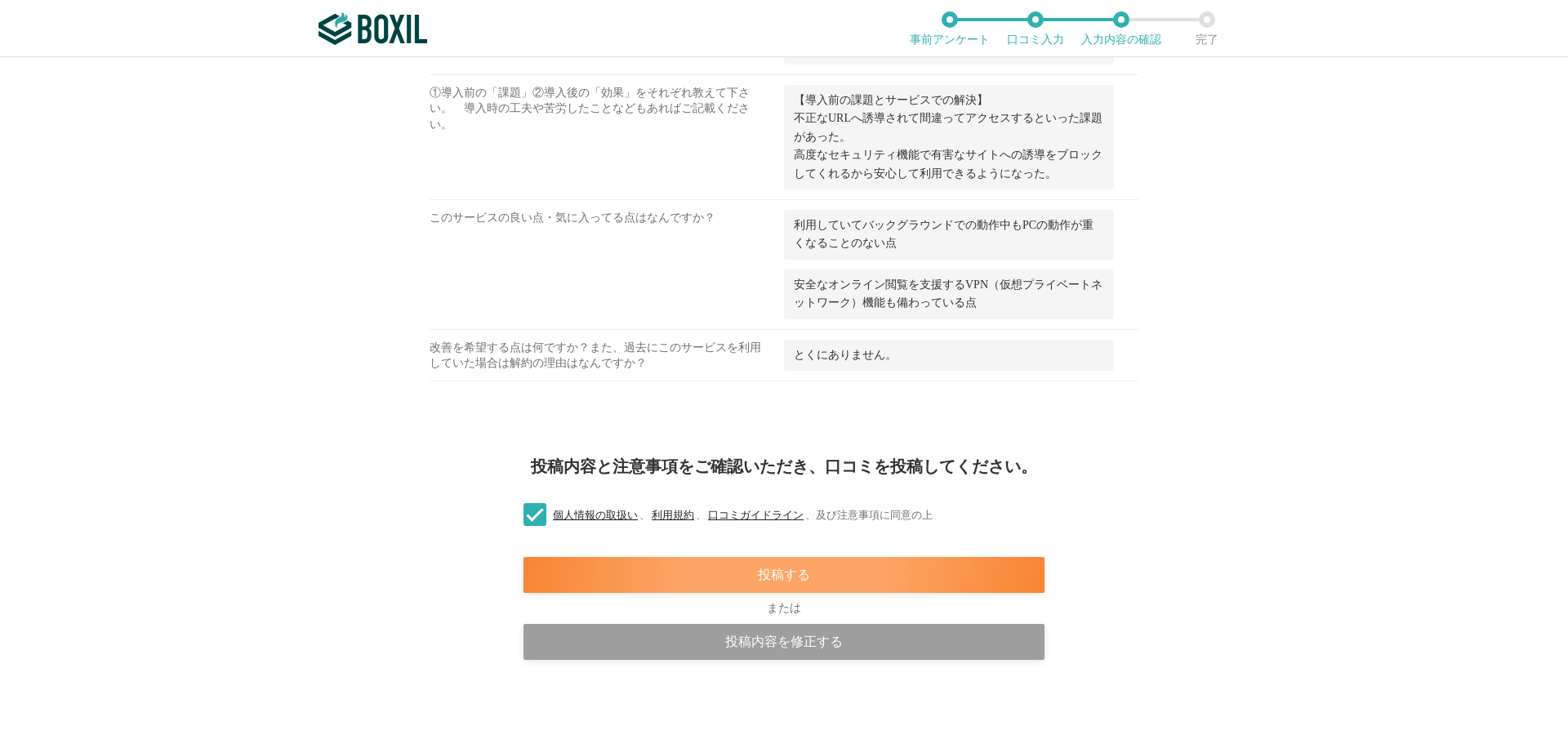
click at [768, 585] on div "投稿する" at bounding box center [783, 575] width 521 height 36
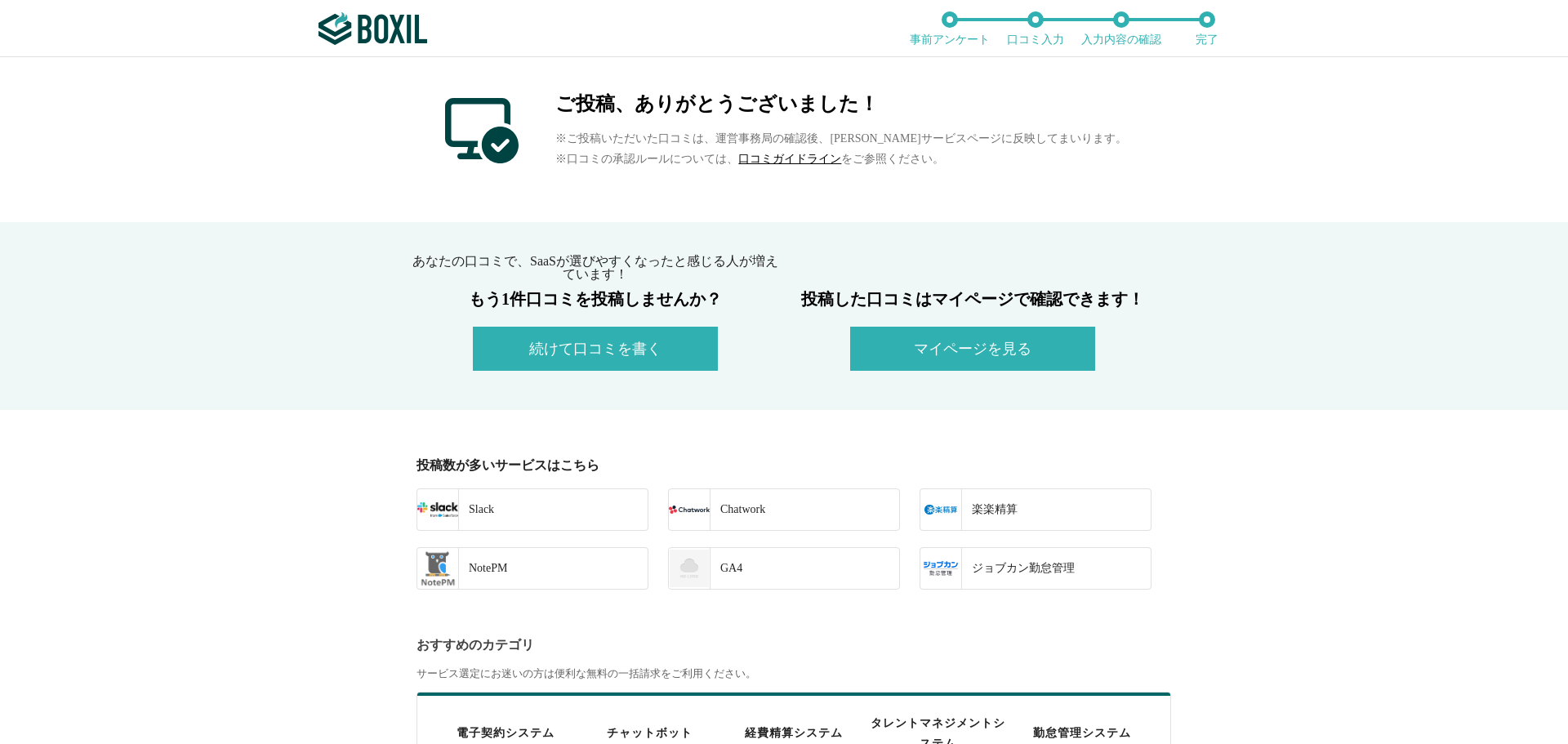
click at [556, 349] on button "続けて口コミを書く" at bounding box center [595, 349] width 245 height 44
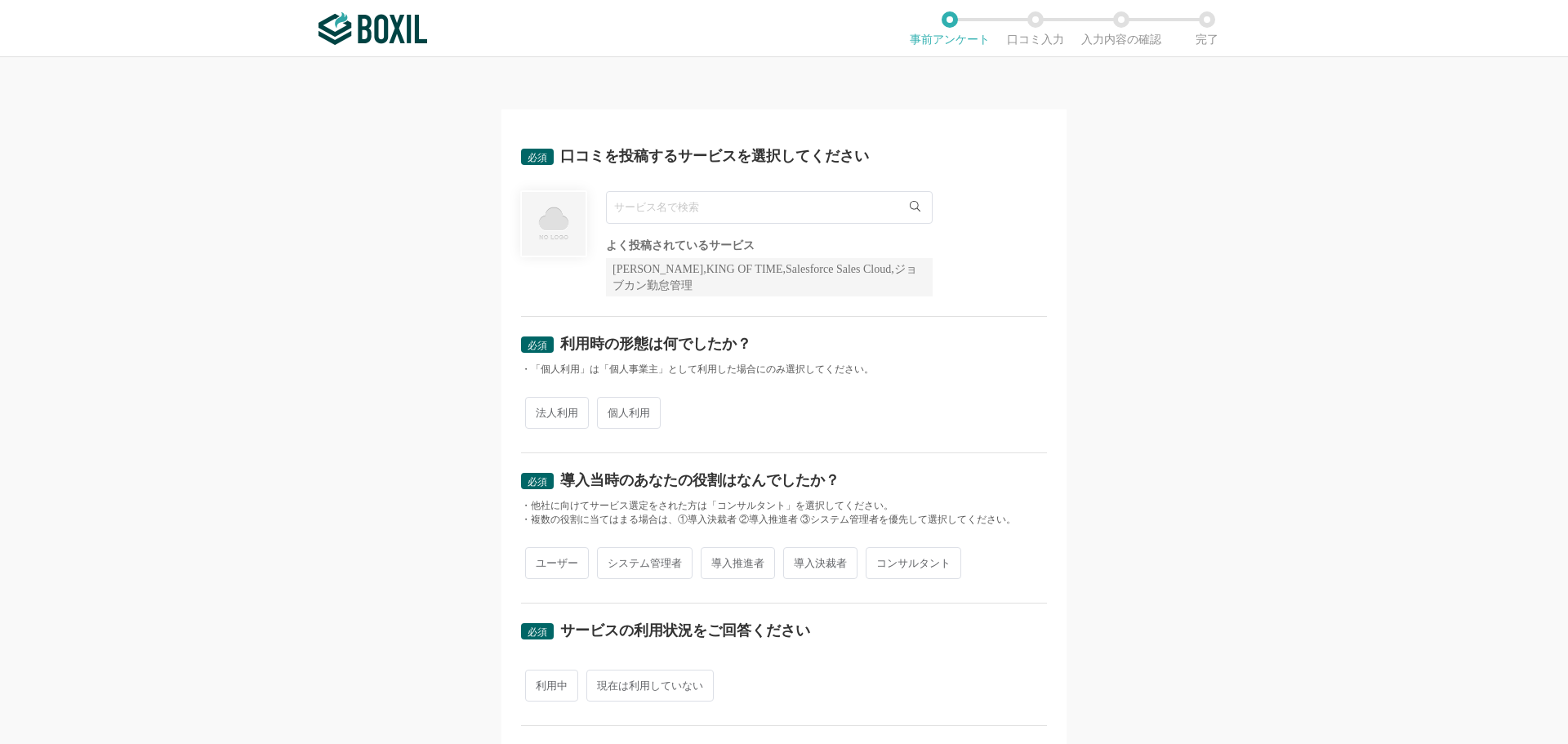
click at [691, 204] on input "text" at bounding box center [769, 208] width 326 height 33
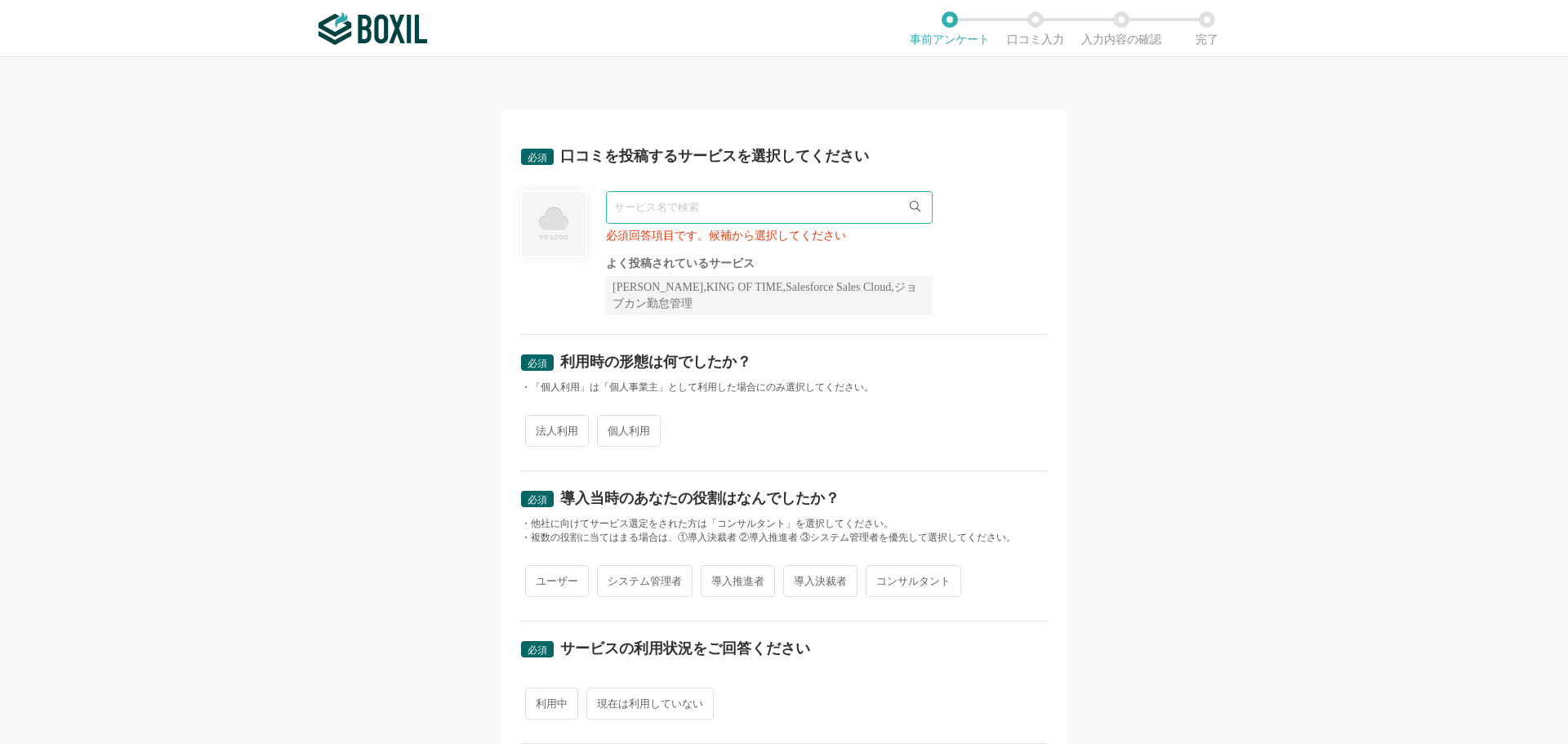
click at [628, 218] on input "text" at bounding box center [769, 208] width 326 height 33
type input "ま"
click at [650, 243] on span "McAfee" at bounding box center [640, 241] width 35 height 11
type input "McAfee"
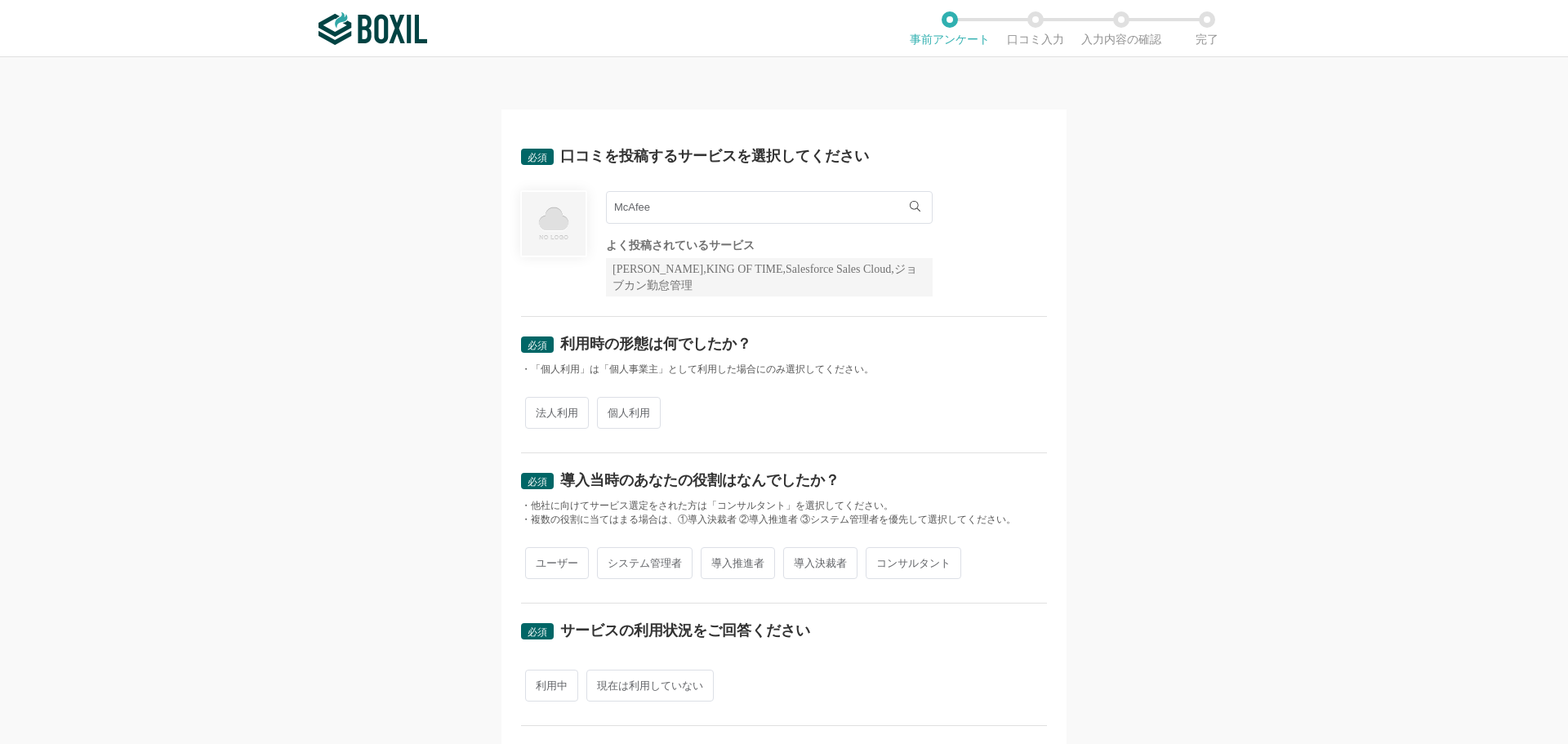
click at [609, 420] on span "個人利用" at bounding box center [629, 413] width 64 height 32
click at [609, 410] on input "個人利用" at bounding box center [606, 404] width 11 height 11
radio input "true"
click at [547, 566] on span "ユーザー" at bounding box center [557, 563] width 64 height 32
click at [540, 560] on input "ユーザー" at bounding box center [534, 555] width 11 height 11
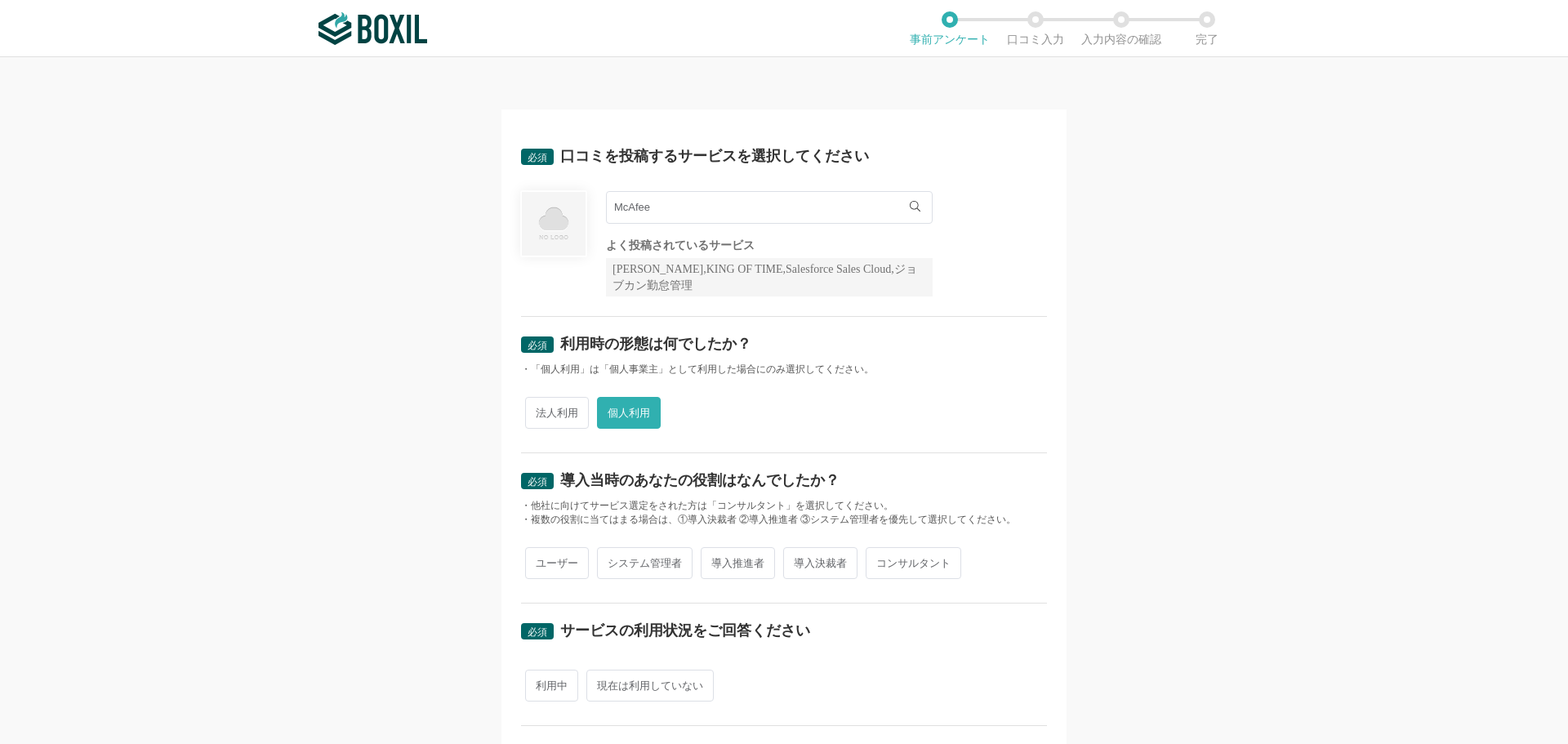
radio input "true"
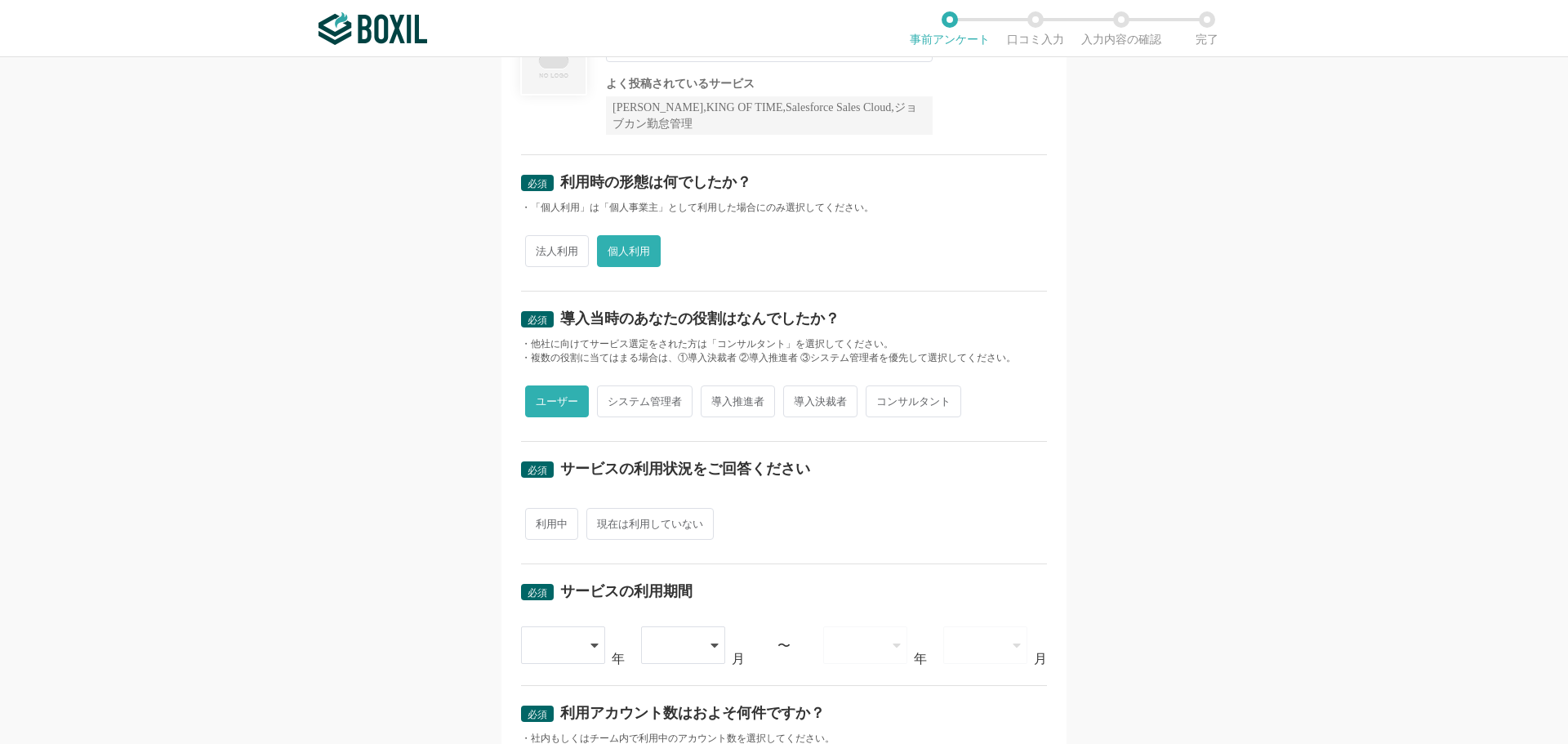
scroll to position [163, 0]
click at [633, 523] on span "現在は利用していない" at bounding box center [650, 522] width 127 height 32
click at [601, 519] on input "現在は利用していない" at bounding box center [595, 513] width 11 height 11
radio input "true"
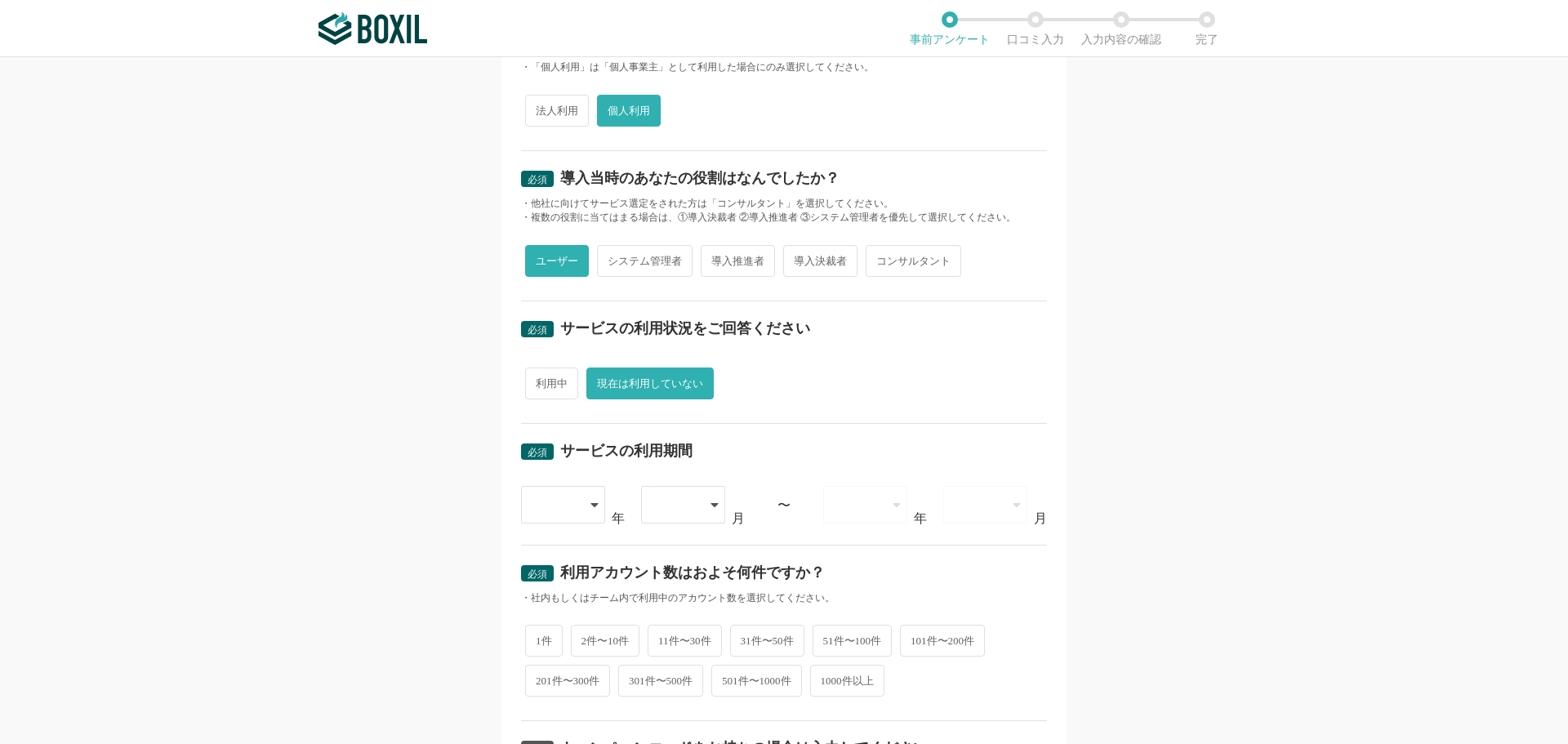
scroll to position [326, 0]
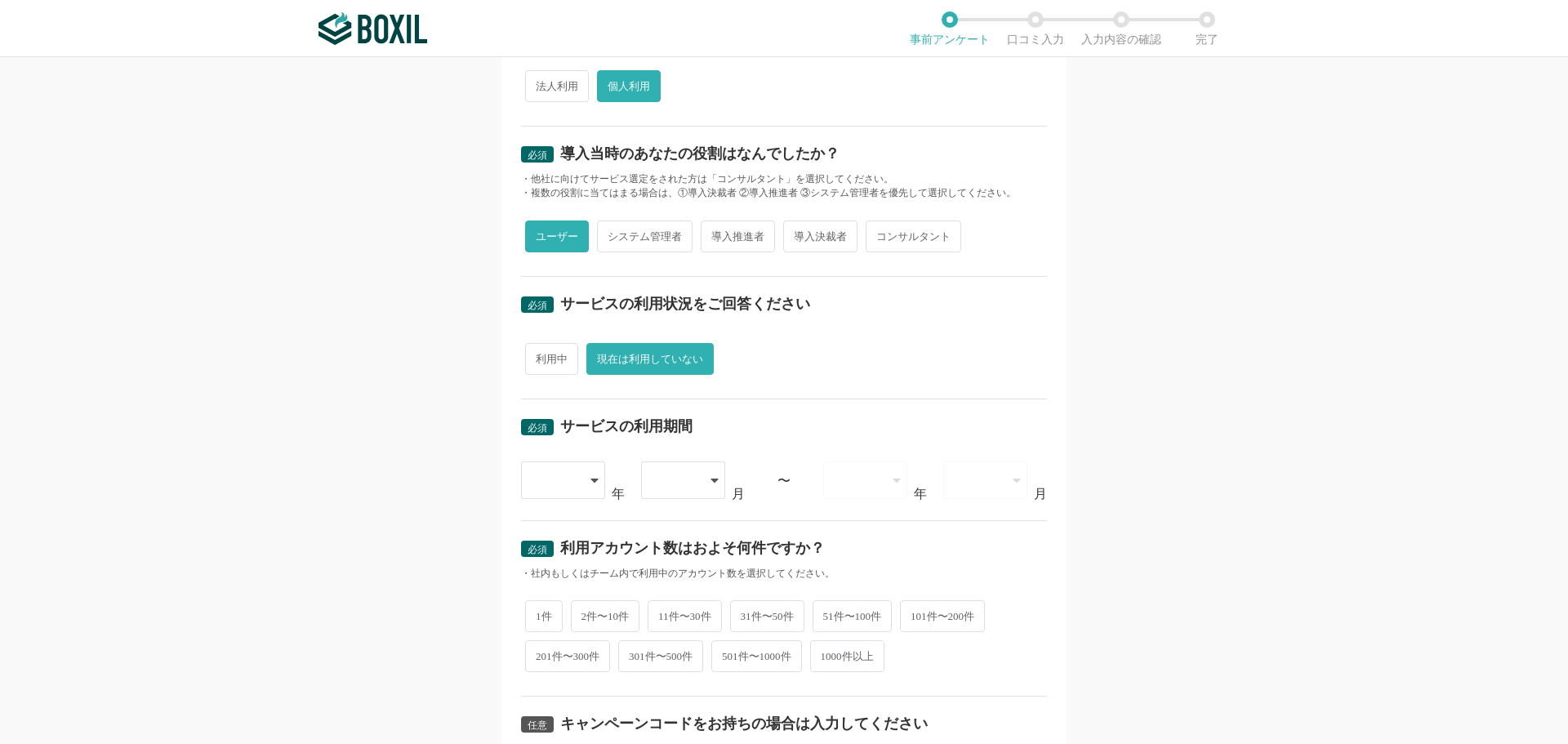
click at [574, 482] on div at bounding box center [563, 481] width 84 height 38
click at [556, 600] on span "2017" at bounding box center [547, 605] width 26 height 13
click at [696, 475] on div at bounding box center [683, 481] width 84 height 38
click at [672, 705] on li "10" at bounding box center [683, 716] width 84 height 39
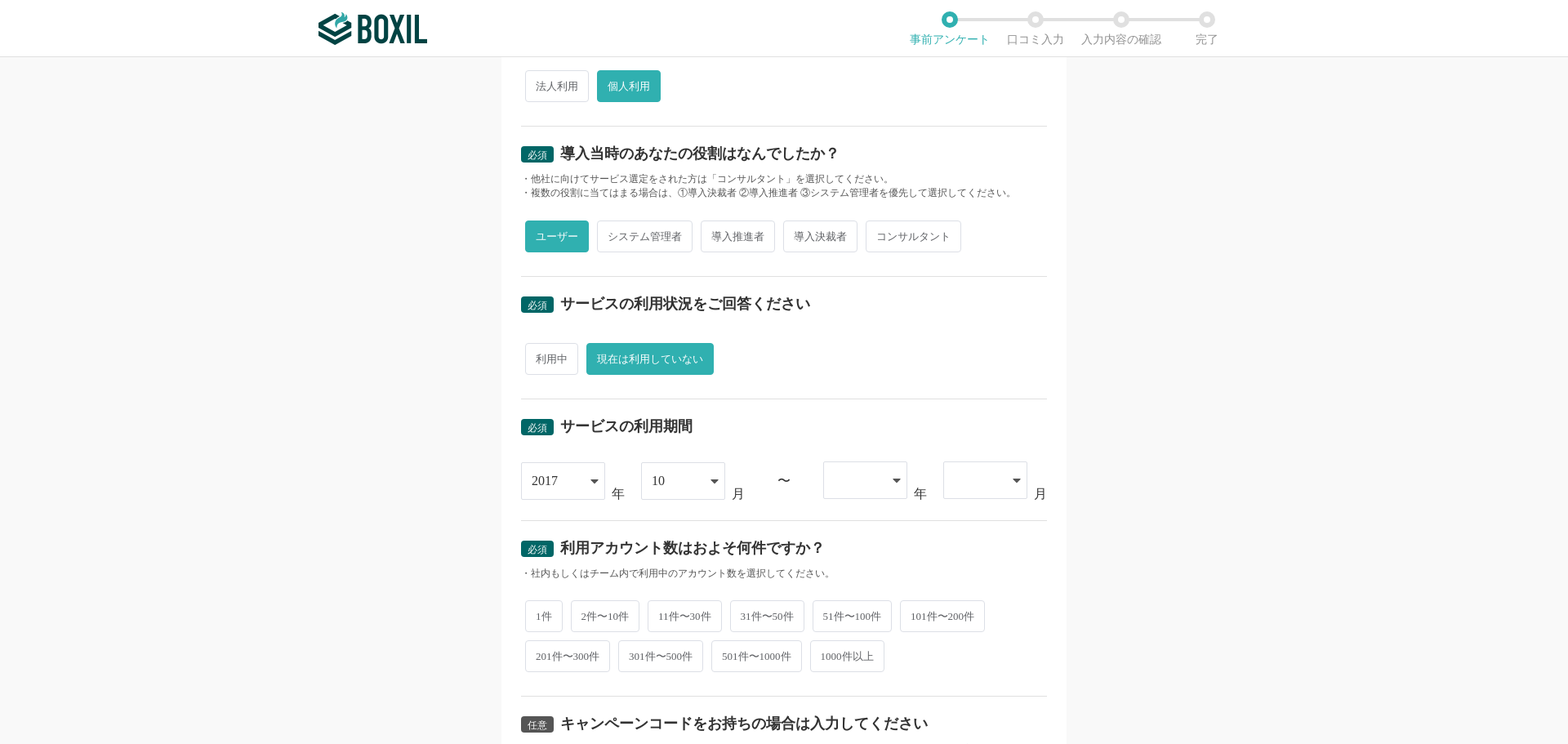
click at [882, 490] on div at bounding box center [865, 481] width 84 height 38
click at [845, 561] on span "2018" at bounding box center [850, 566] width 26 height 13
click at [1004, 481] on div at bounding box center [985, 481] width 84 height 38
click at [967, 682] on li "05" at bounding box center [985, 684] width 84 height 39
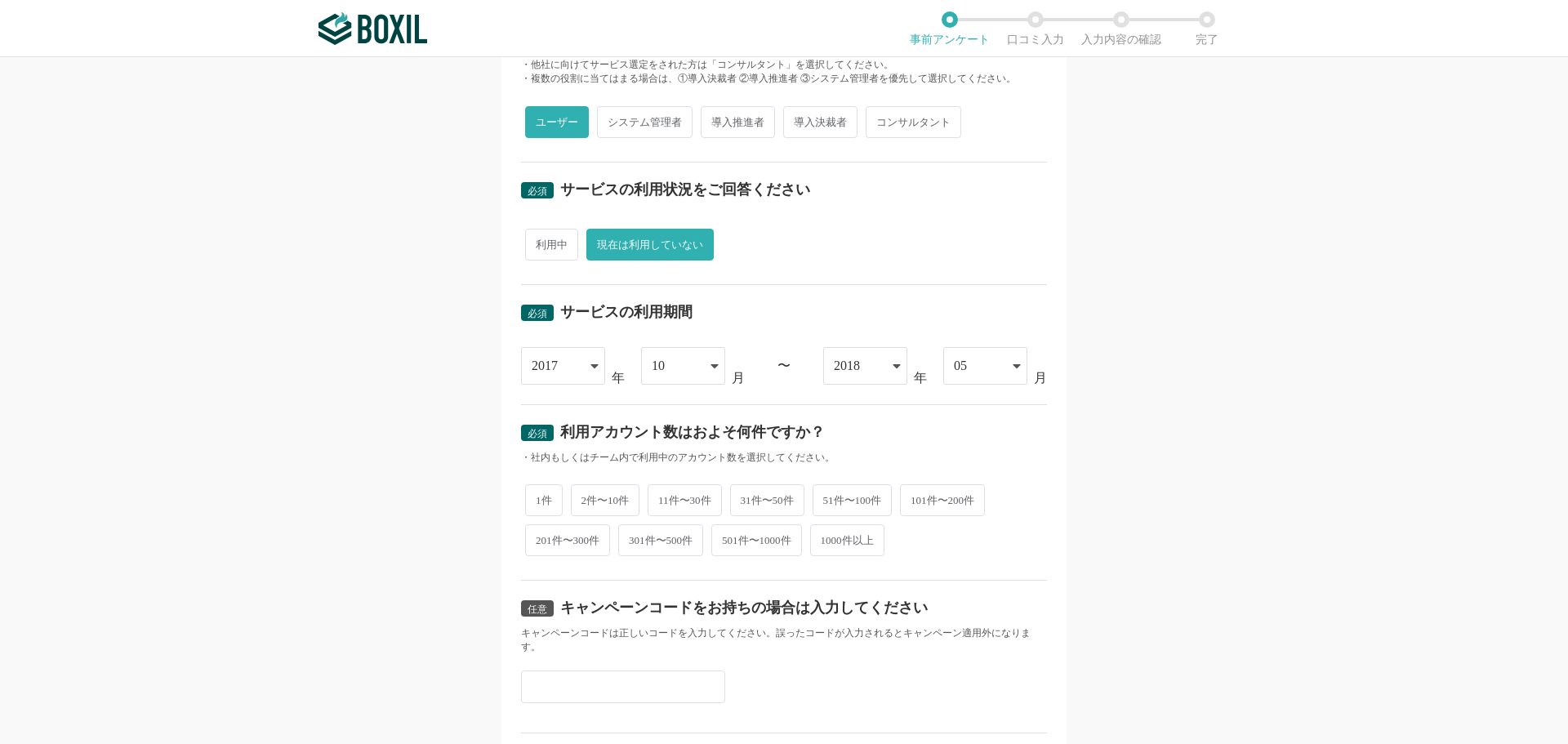
scroll to position [558, 0]
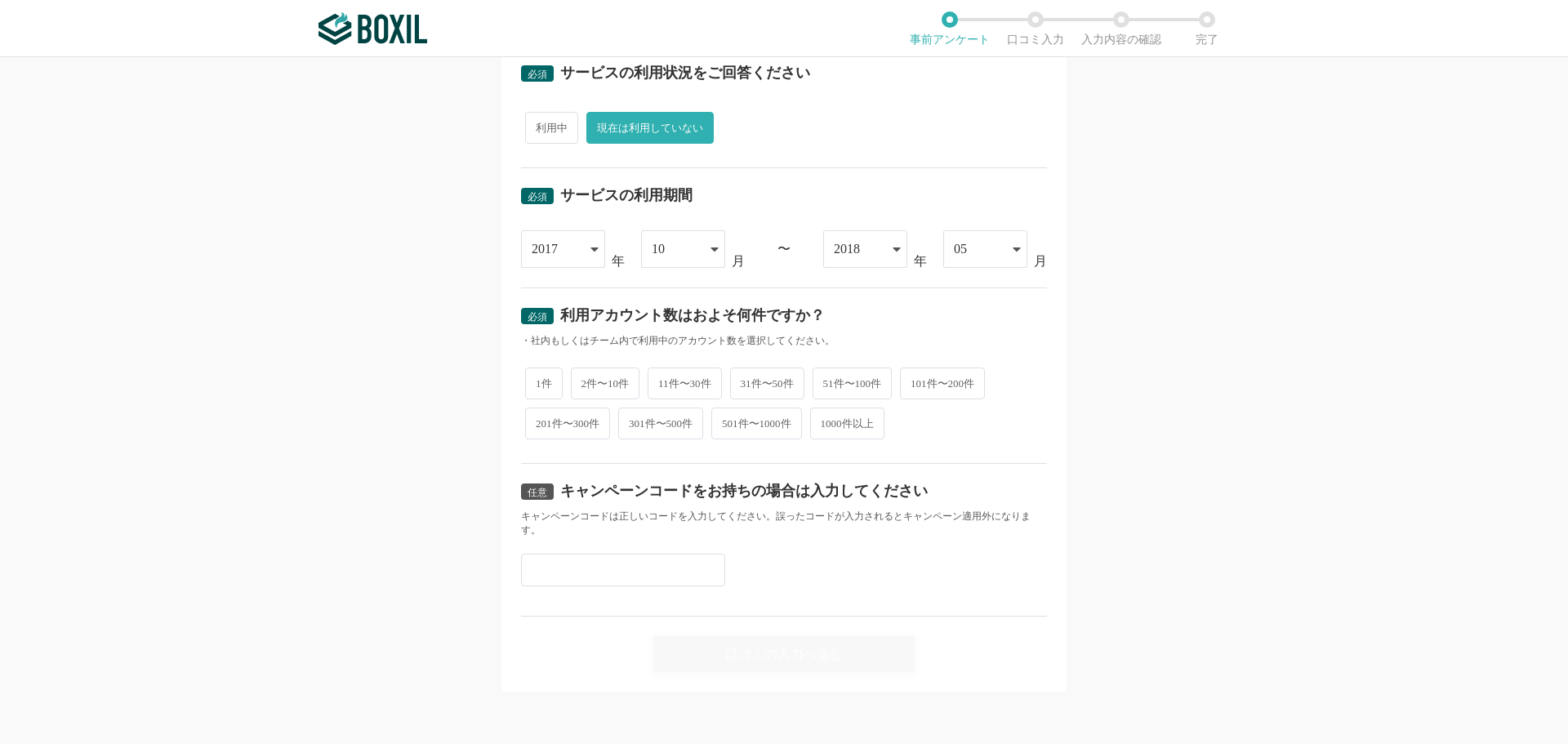
click at [540, 377] on span "1件" at bounding box center [544, 383] width 38 height 32
click at [540, 377] on input "1件" at bounding box center [534, 375] width 11 height 11
radio input "true"
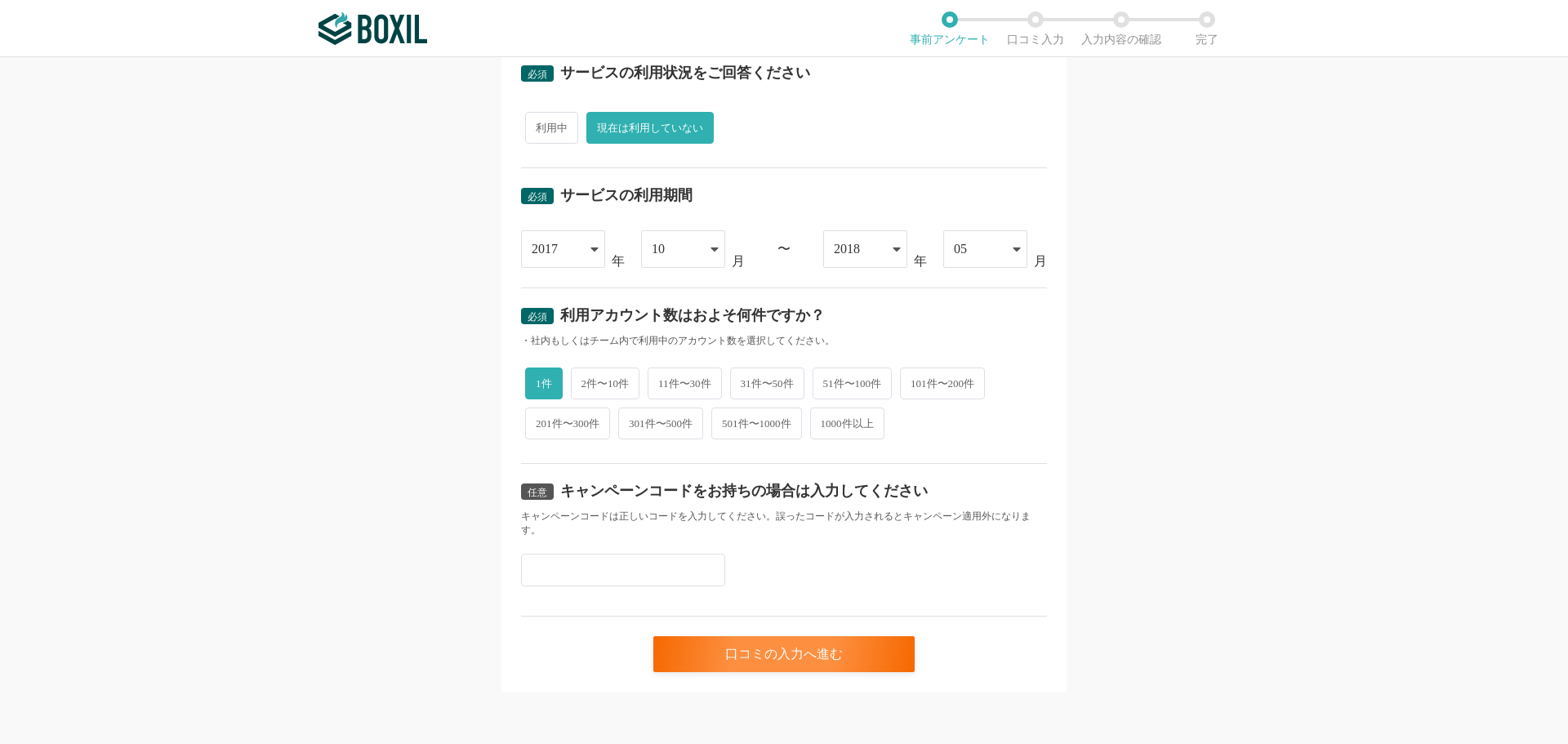
click at [563, 573] on input "text" at bounding box center [622, 570] width 204 height 33
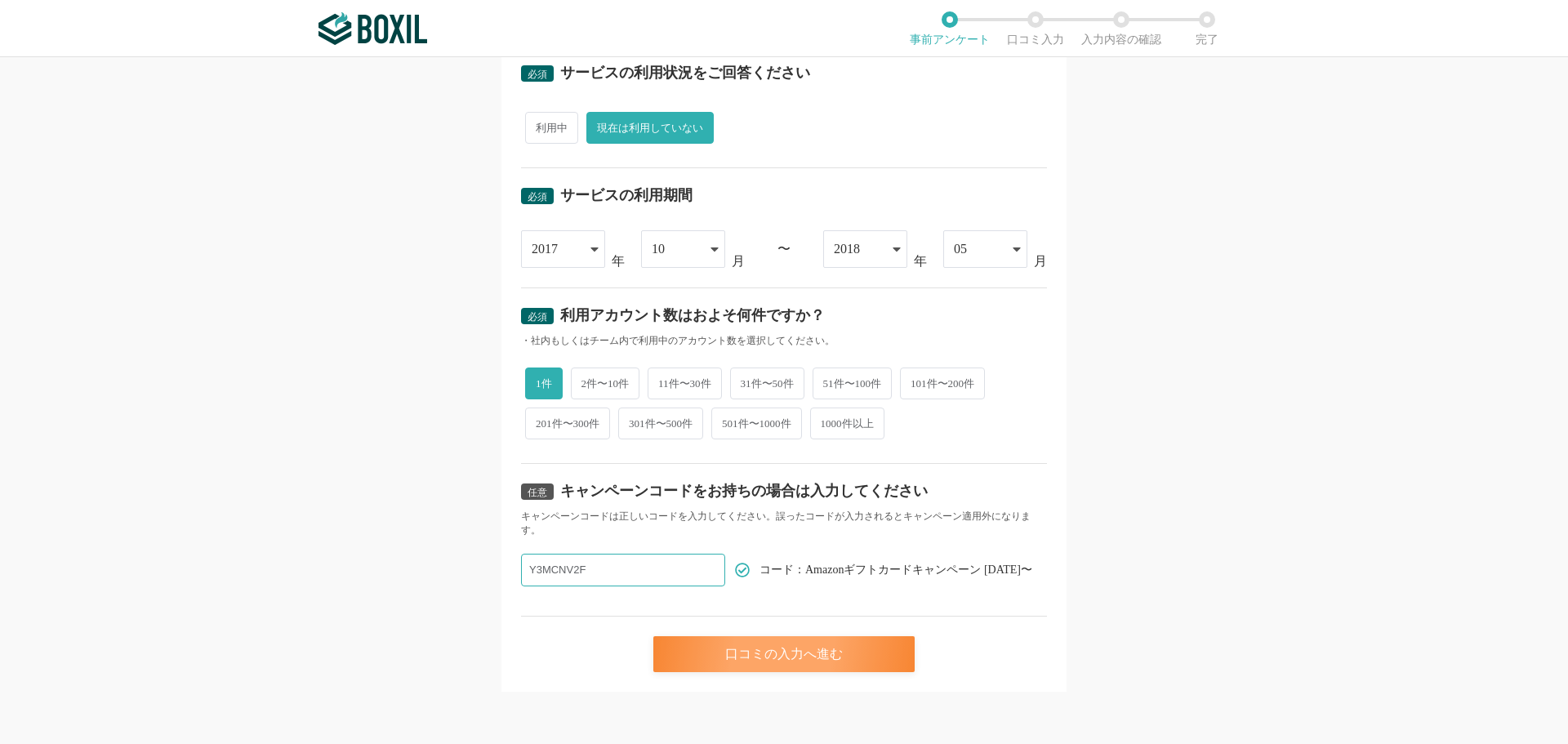
type input "Y3MCNV2F"
click at [805, 662] on div "口コミの入力へ進む" at bounding box center [784, 655] width 262 height 36
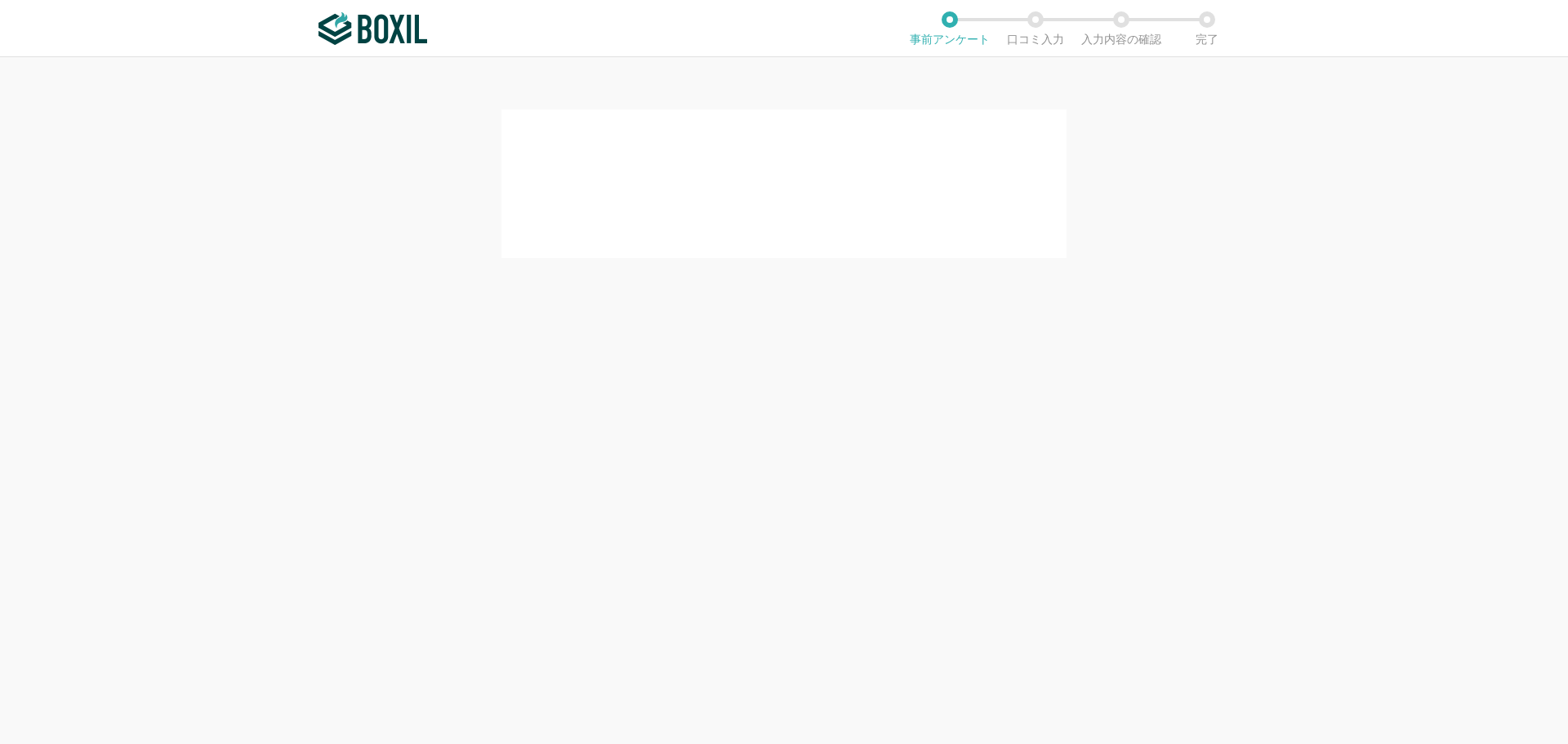
scroll to position [0, 0]
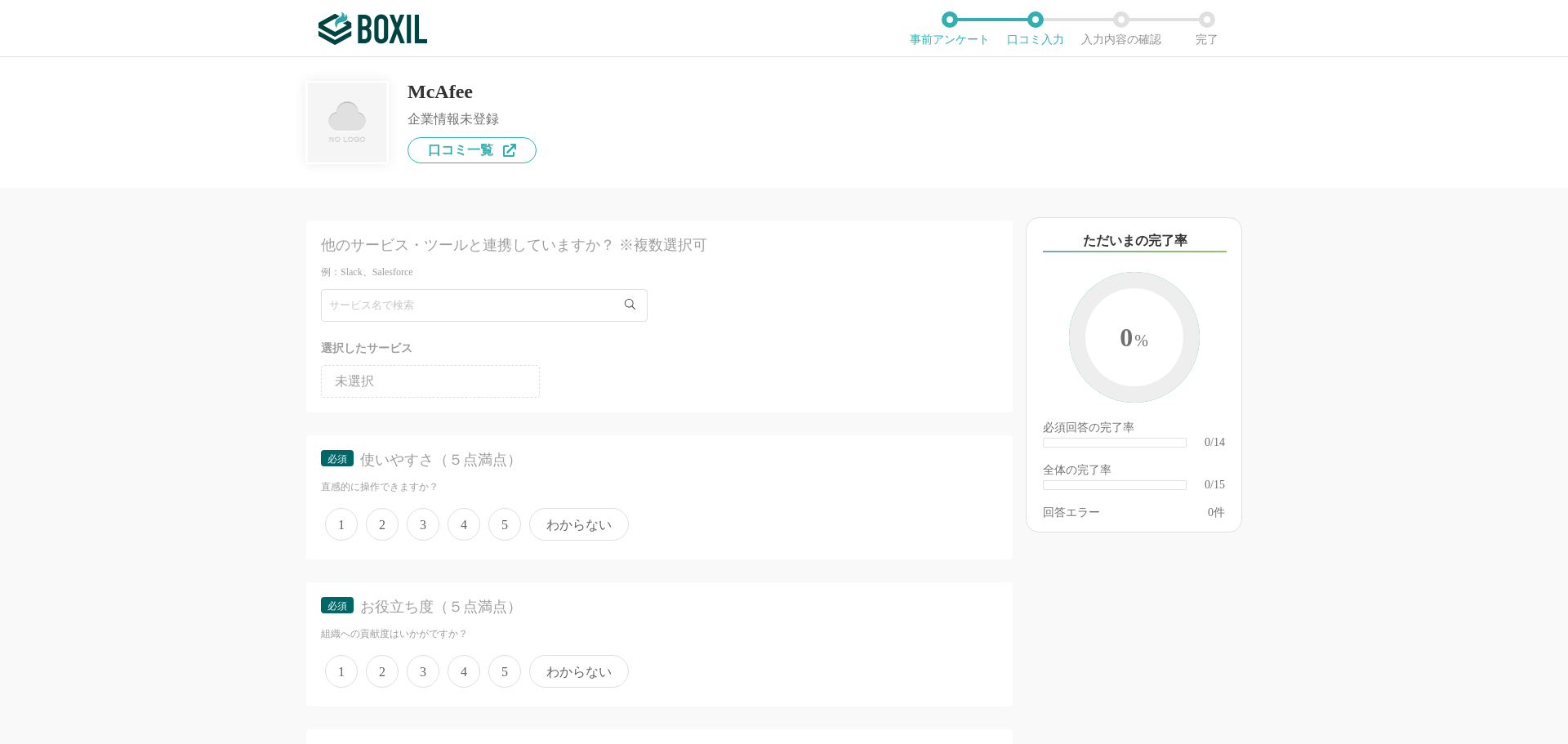
click at [466, 526] on span "4" at bounding box center [464, 524] width 33 height 33
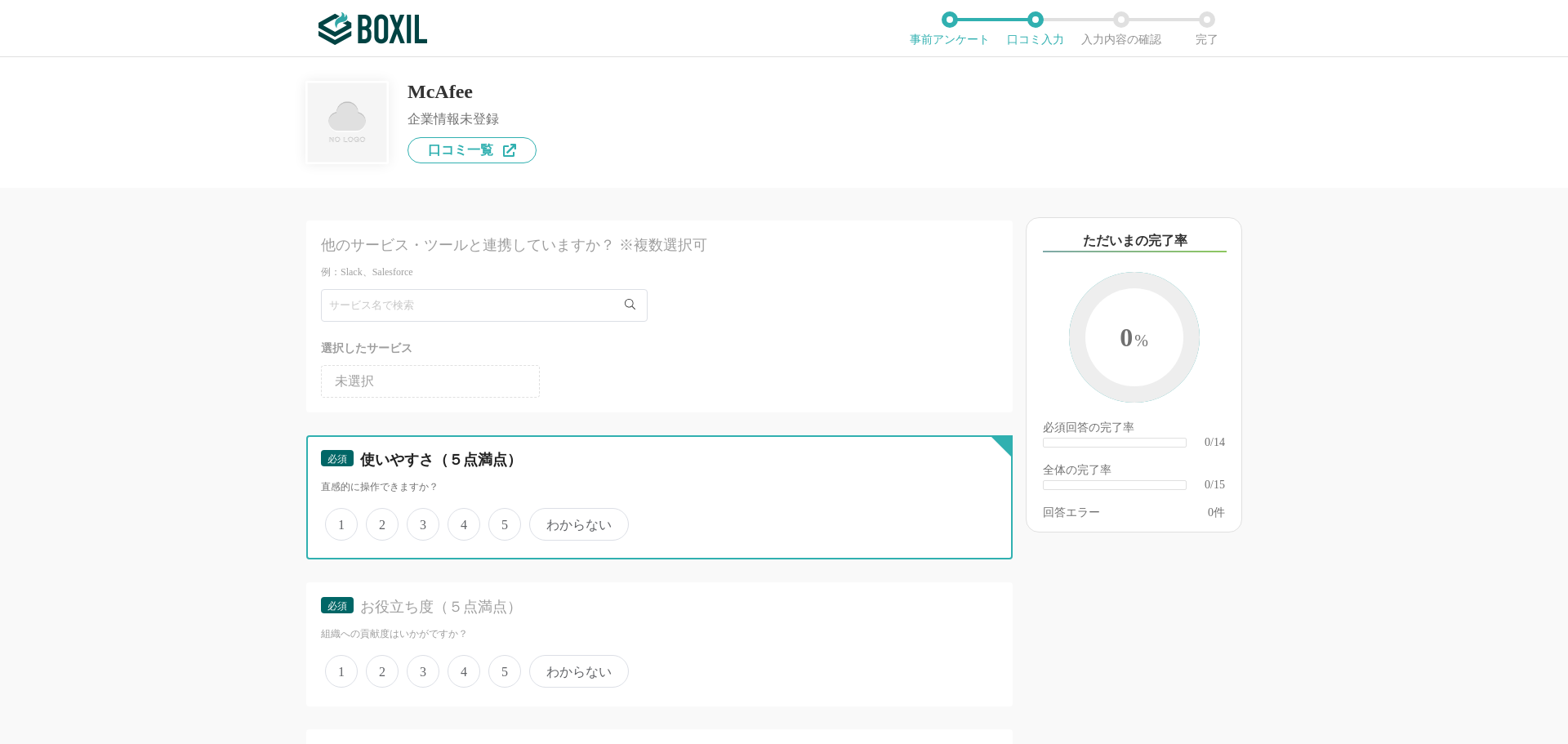
click at [463, 521] on input "4" at bounding box center [457, 515] width 11 height 11
radio input "true"
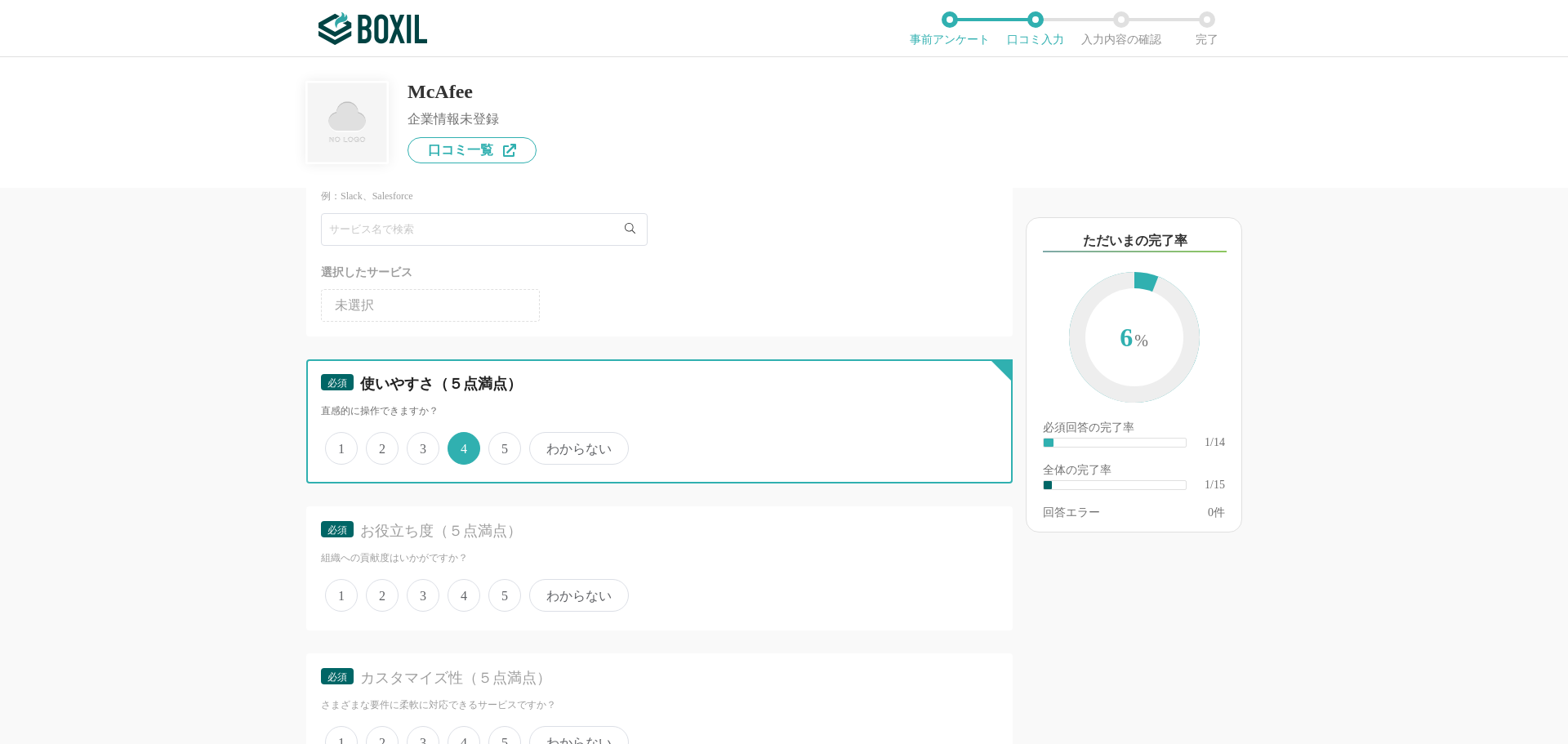
scroll to position [163, 0]
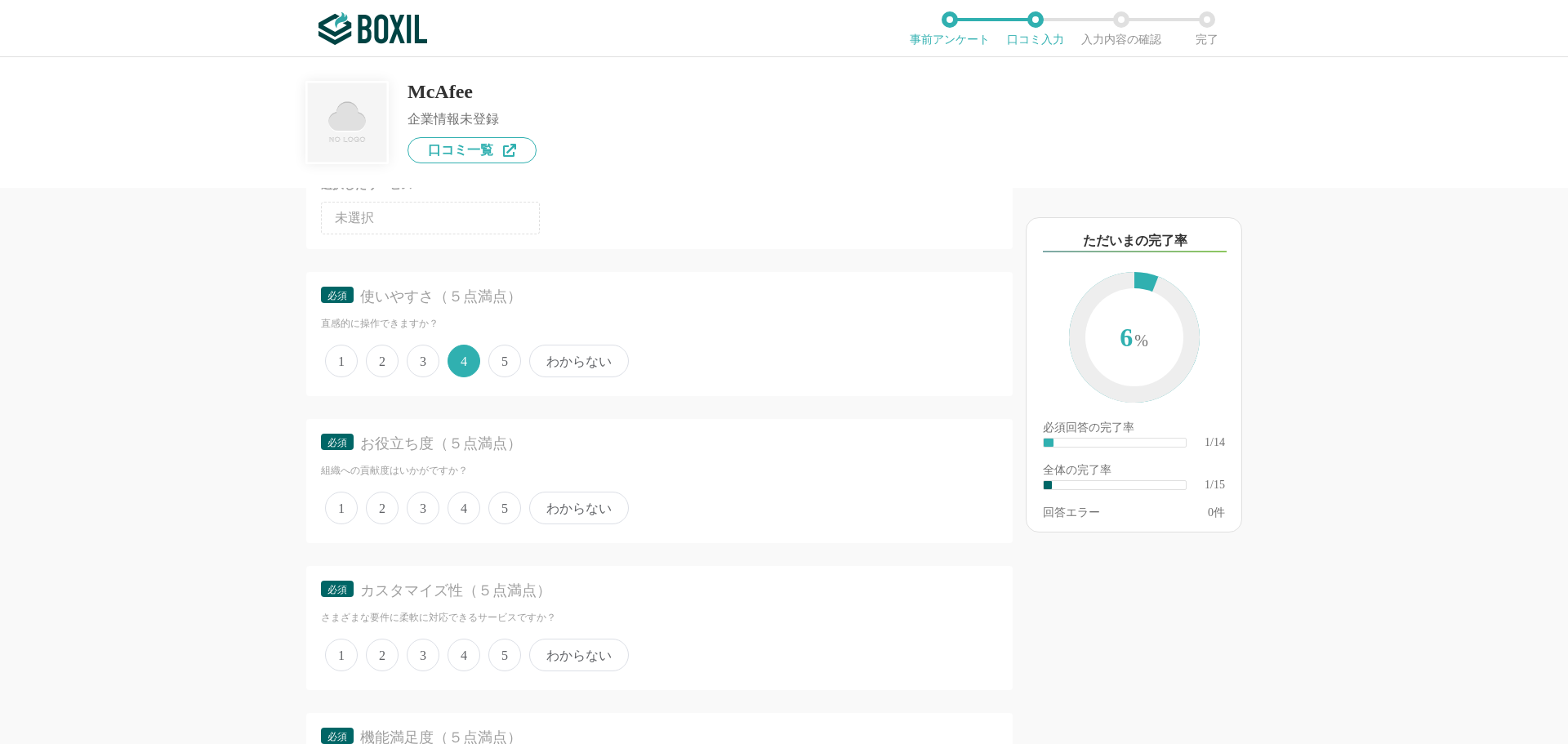
click at [464, 513] on span "4" at bounding box center [464, 508] width 33 height 33
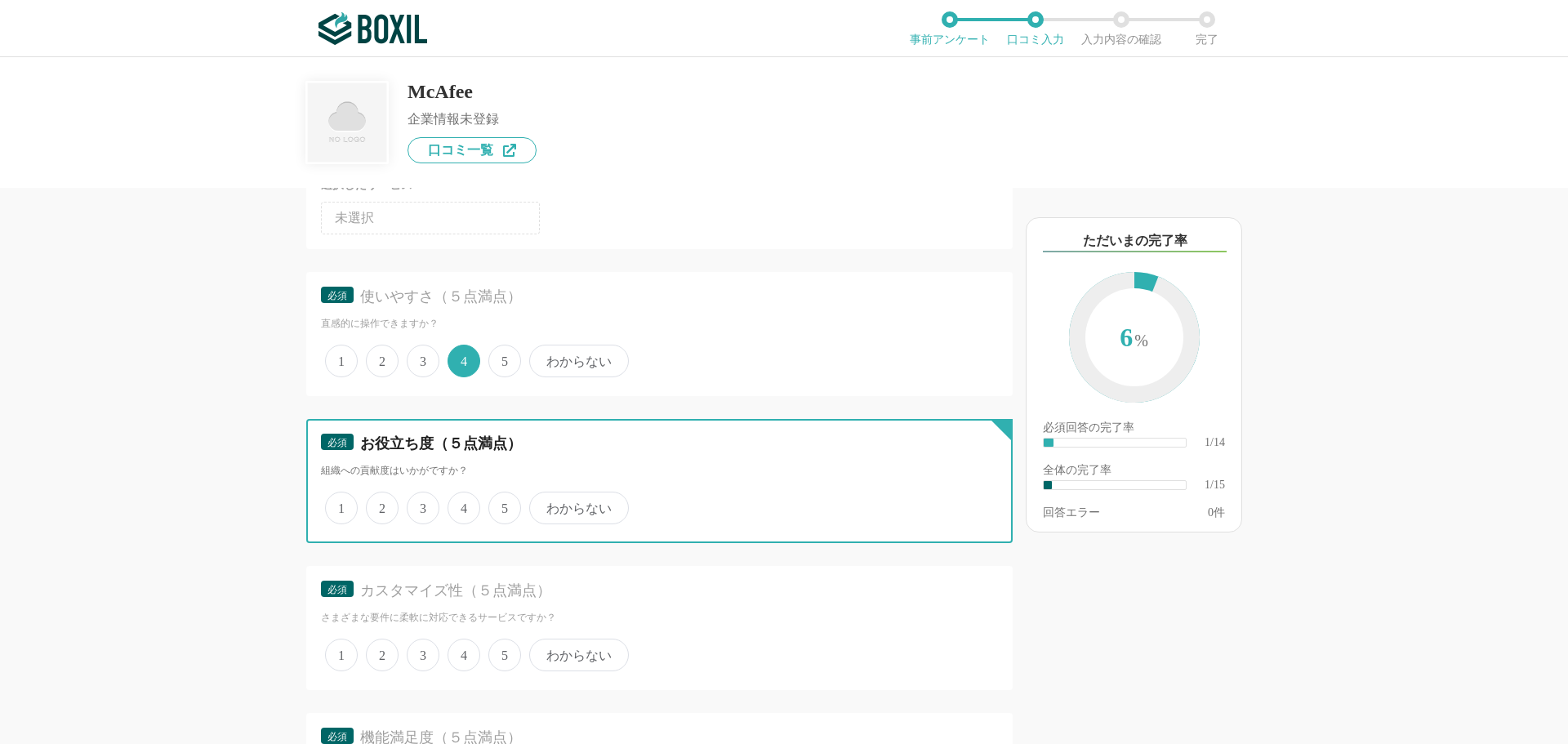
click at [463, 504] on input "4" at bounding box center [457, 499] width 11 height 11
radio input "true"
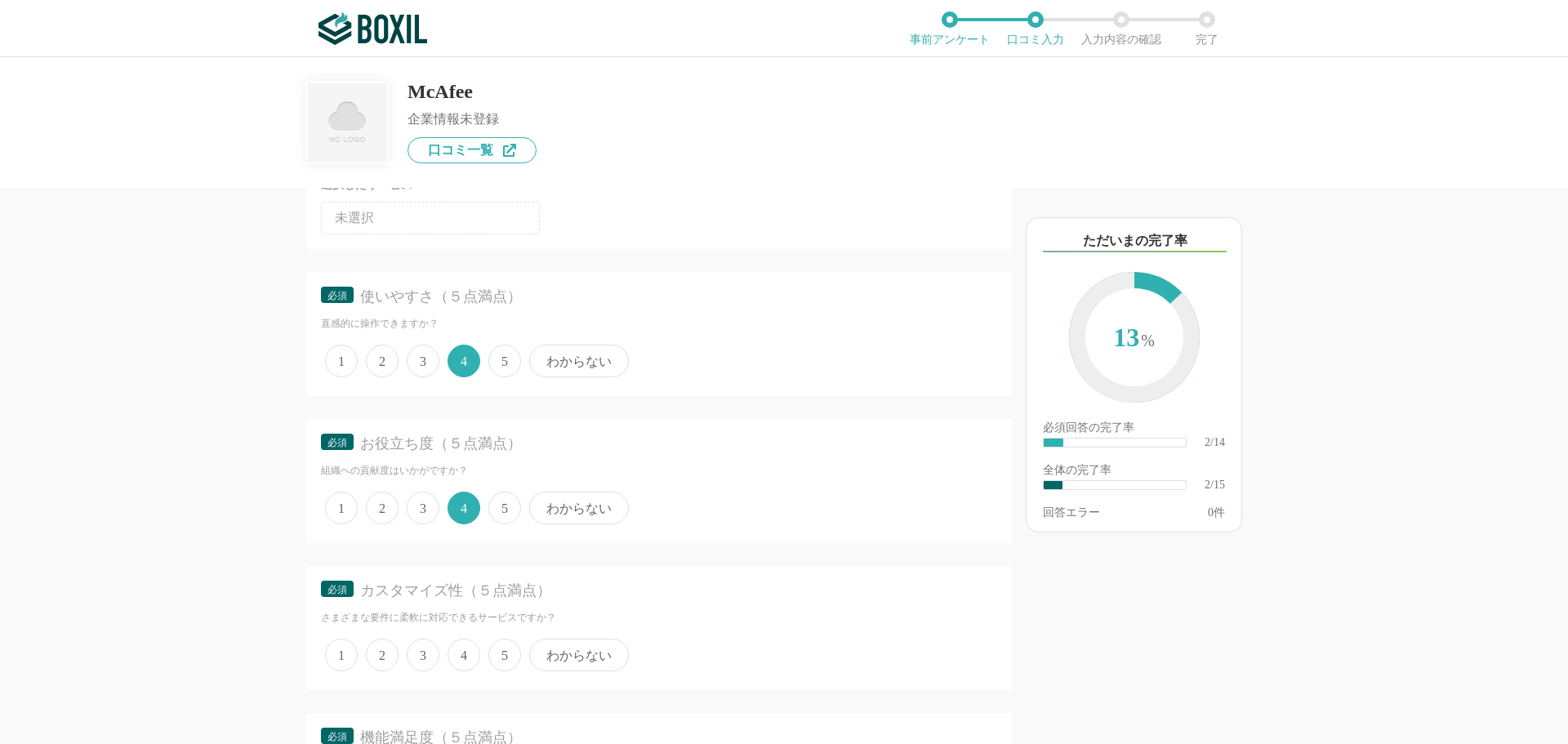
click at [457, 649] on span "4" at bounding box center [464, 655] width 33 height 33
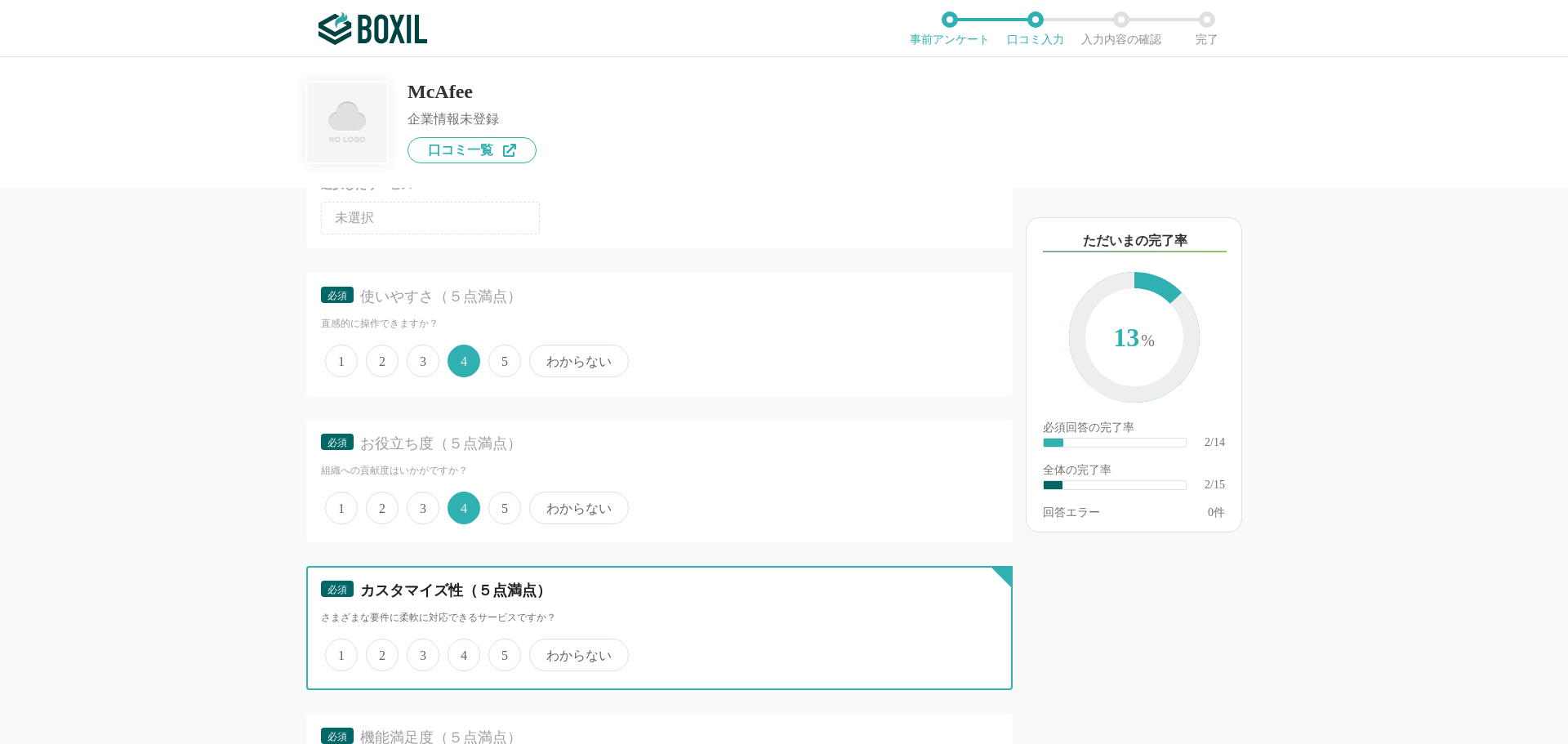
click at [457, 649] on input "4" at bounding box center [457, 646] width 11 height 11
radio input "true"
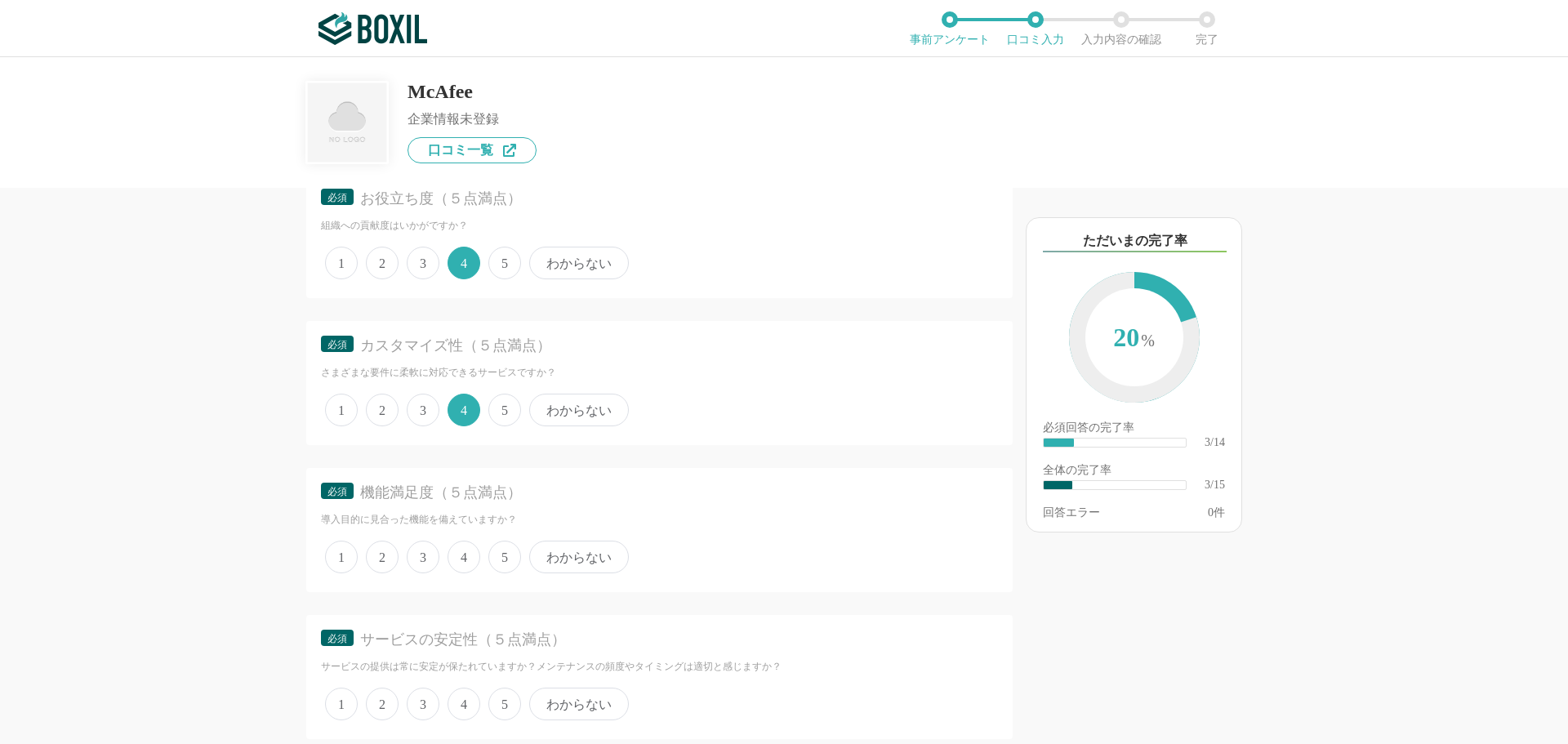
click at [466, 553] on span "4" at bounding box center [464, 557] width 33 height 33
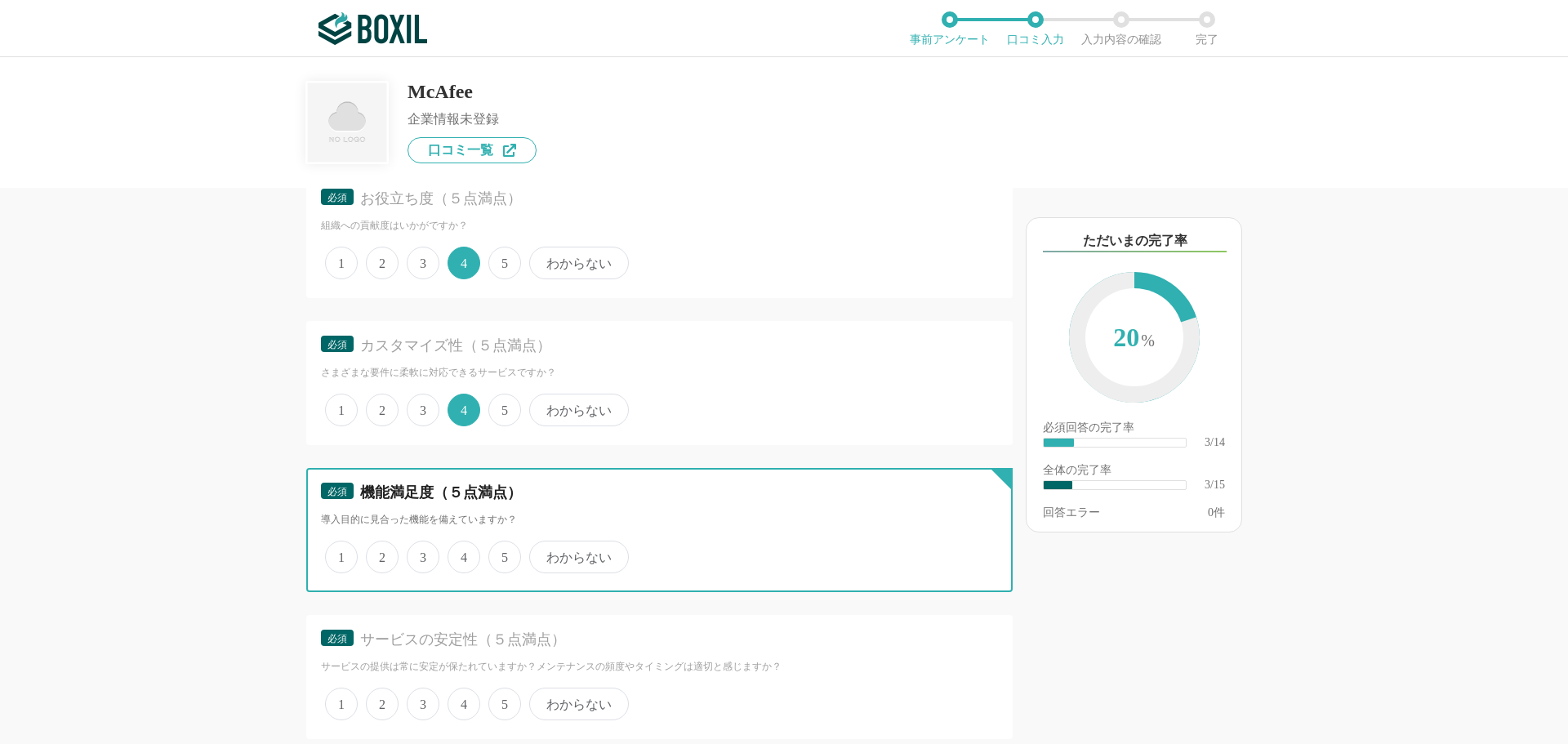
click at [463, 553] on input "4" at bounding box center [457, 548] width 11 height 11
radio input "true"
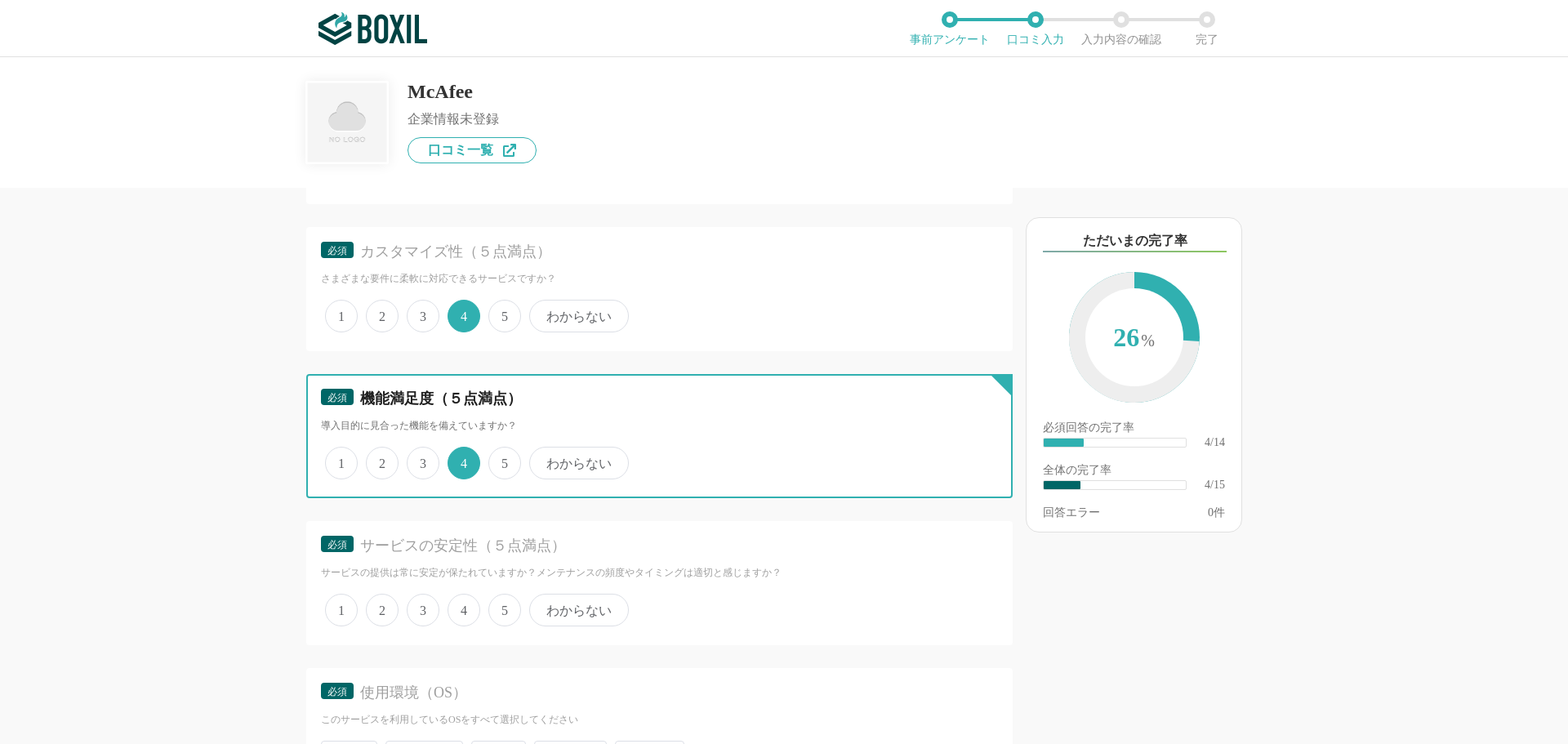
scroll to position [654, 0]
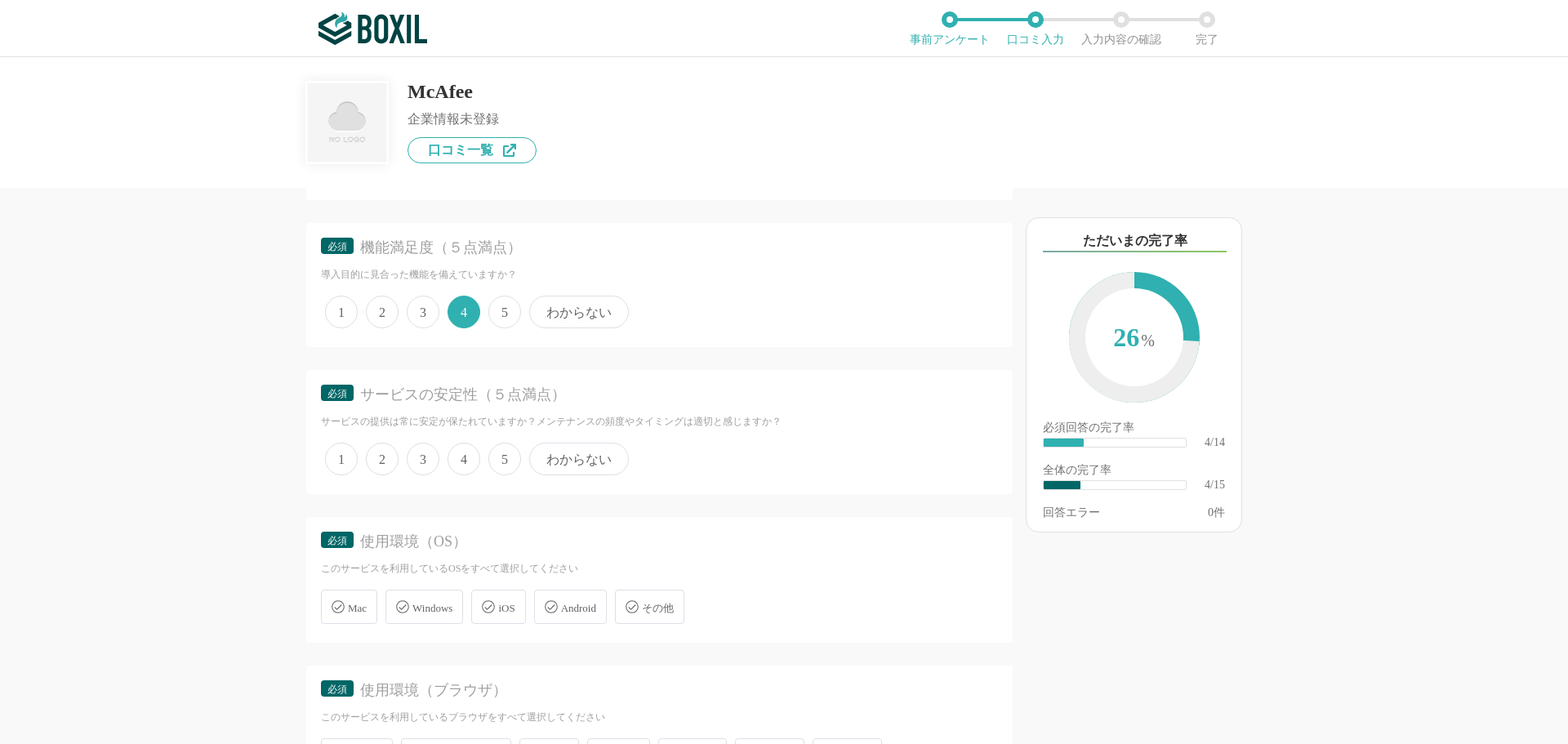
click at [464, 461] on span "4" at bounding box center [464, 459] width 33 height 33
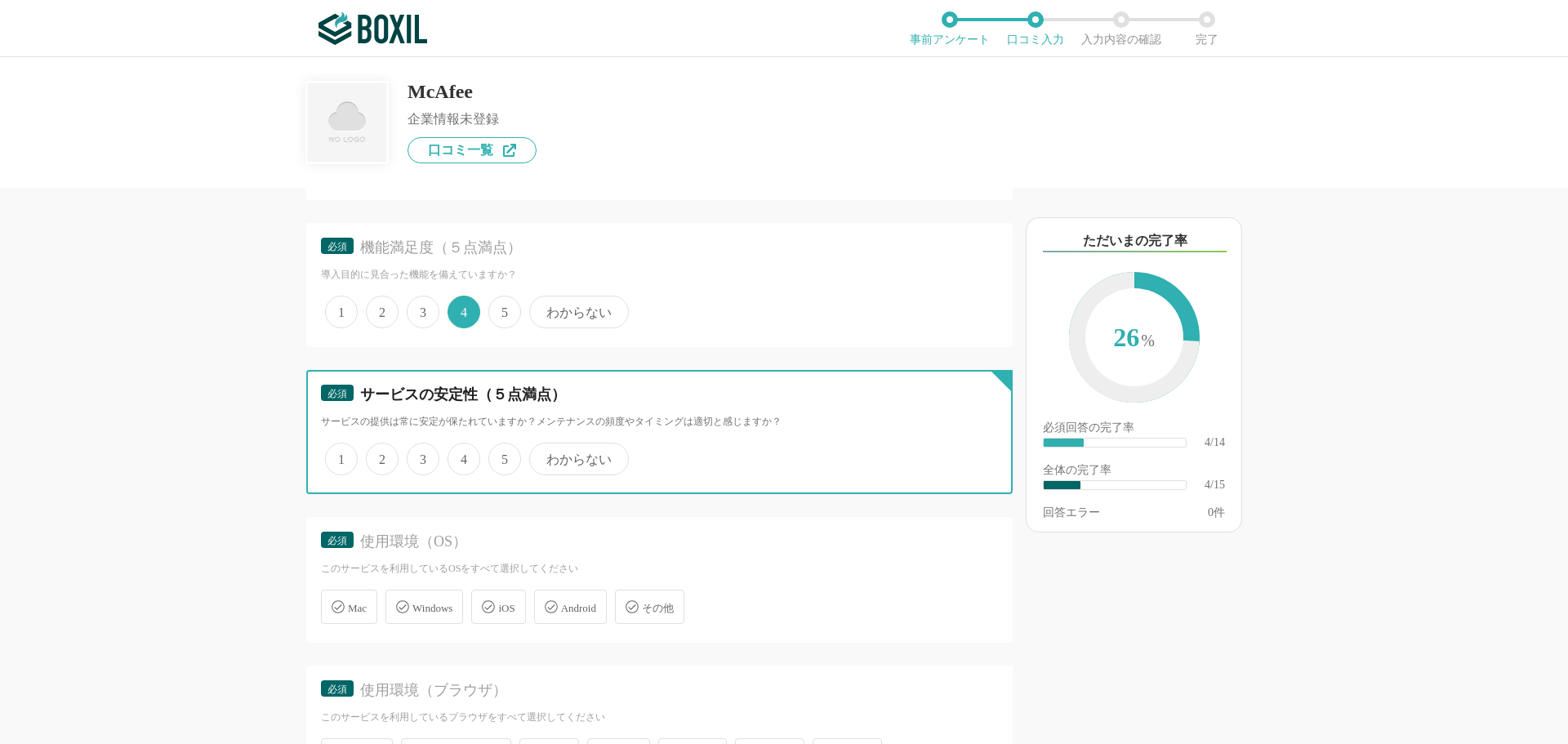
click at [463, 456] on input "4" at bounding box center [457, 450] width 11 height 11
radio input "true"
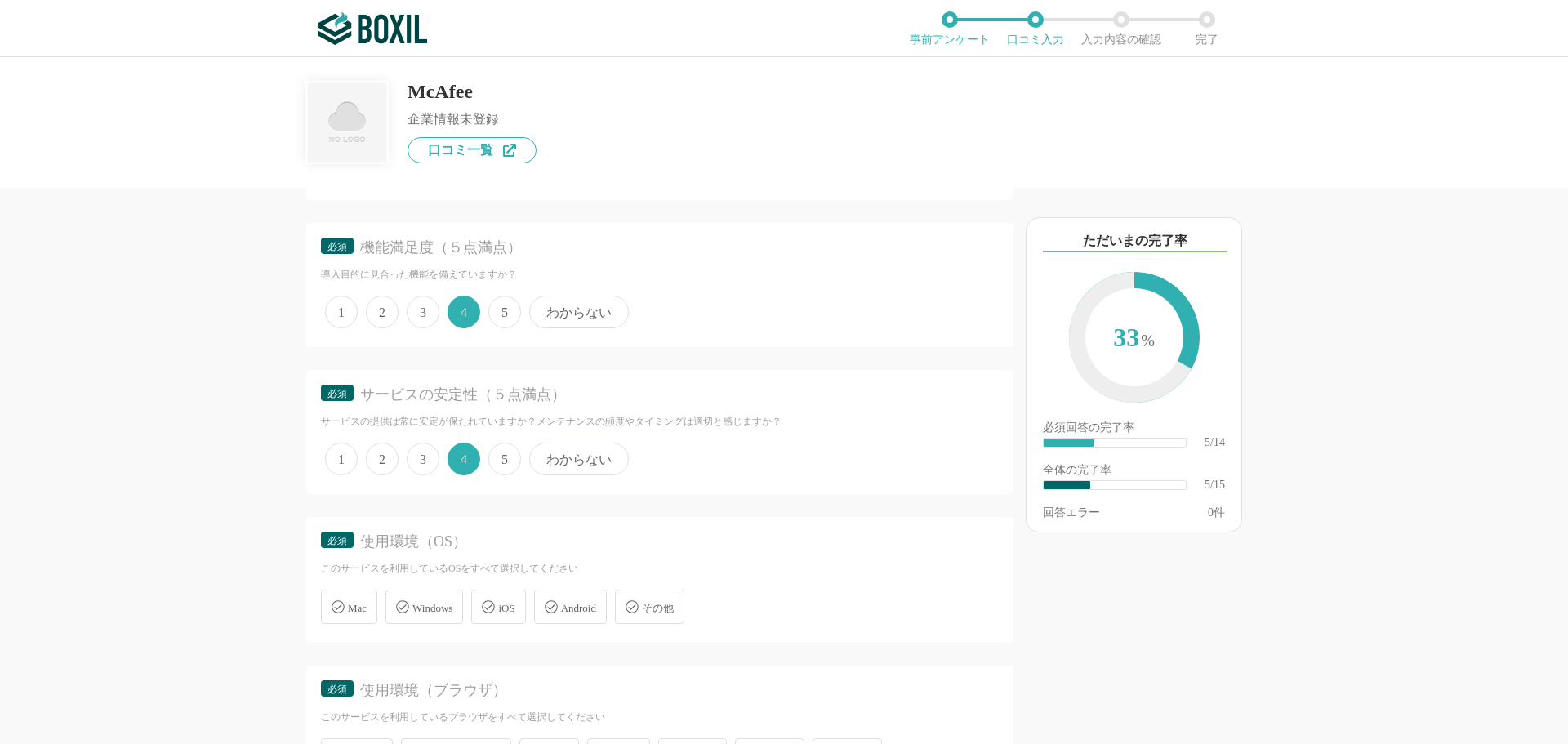
click at [426, 614] on span "Windows" at bounding box center [432, 608] width 40 height 12
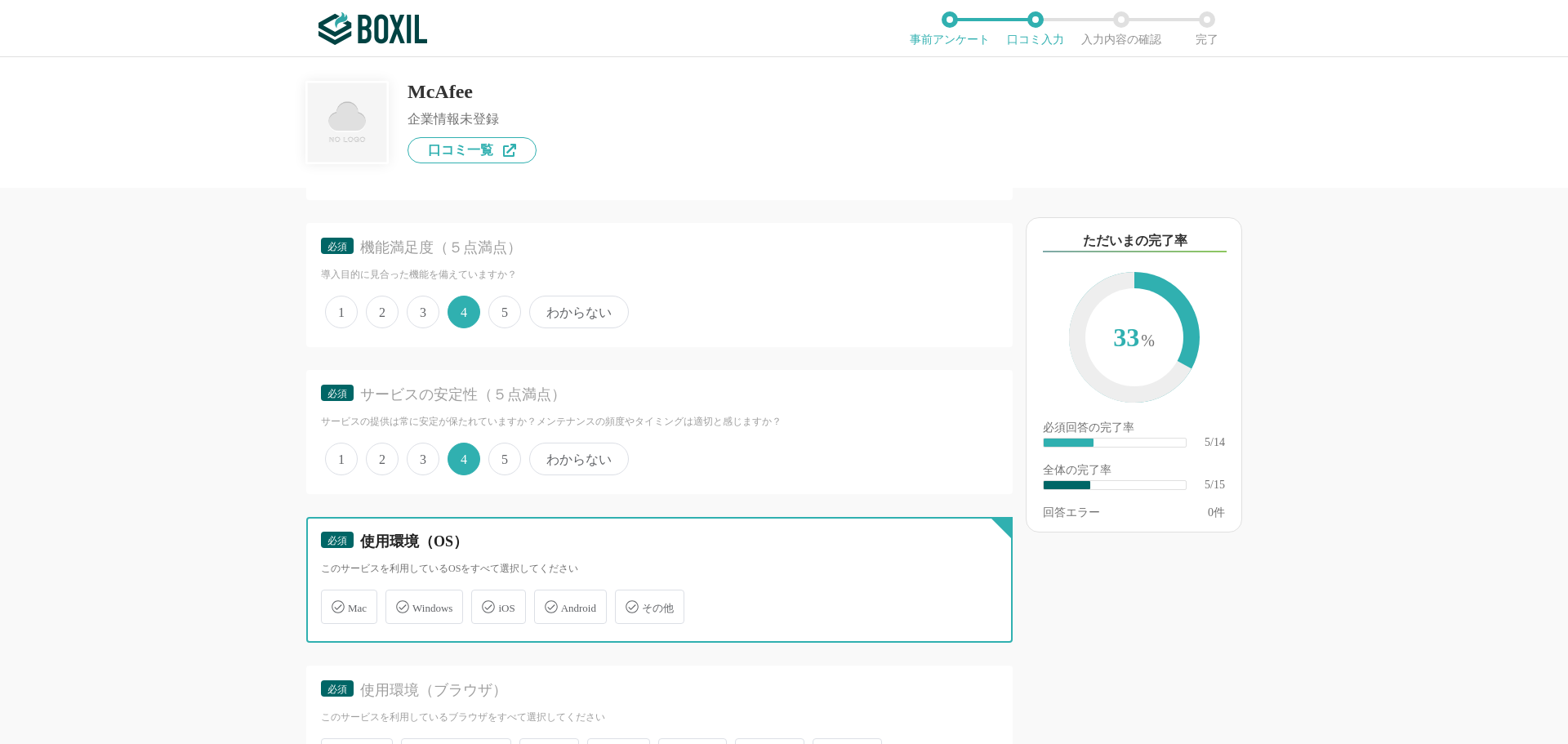
click at [399, 603] on input "Windows" at bounding box center [394, 597] width 11 height 11
checkbox input "true"
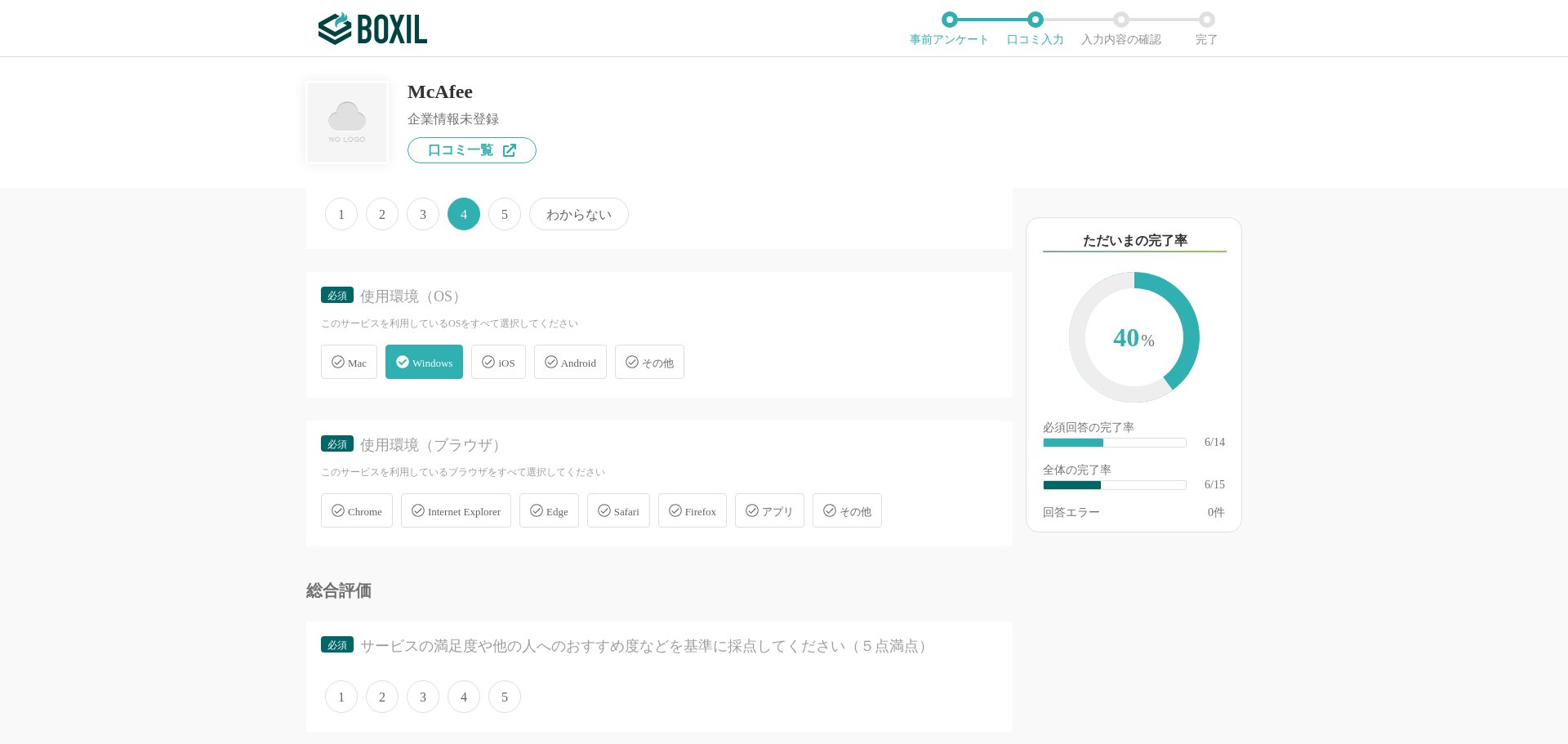
click at [370, 508] on span "Chrome" at bounding box center [365, 511] width 34 height 12
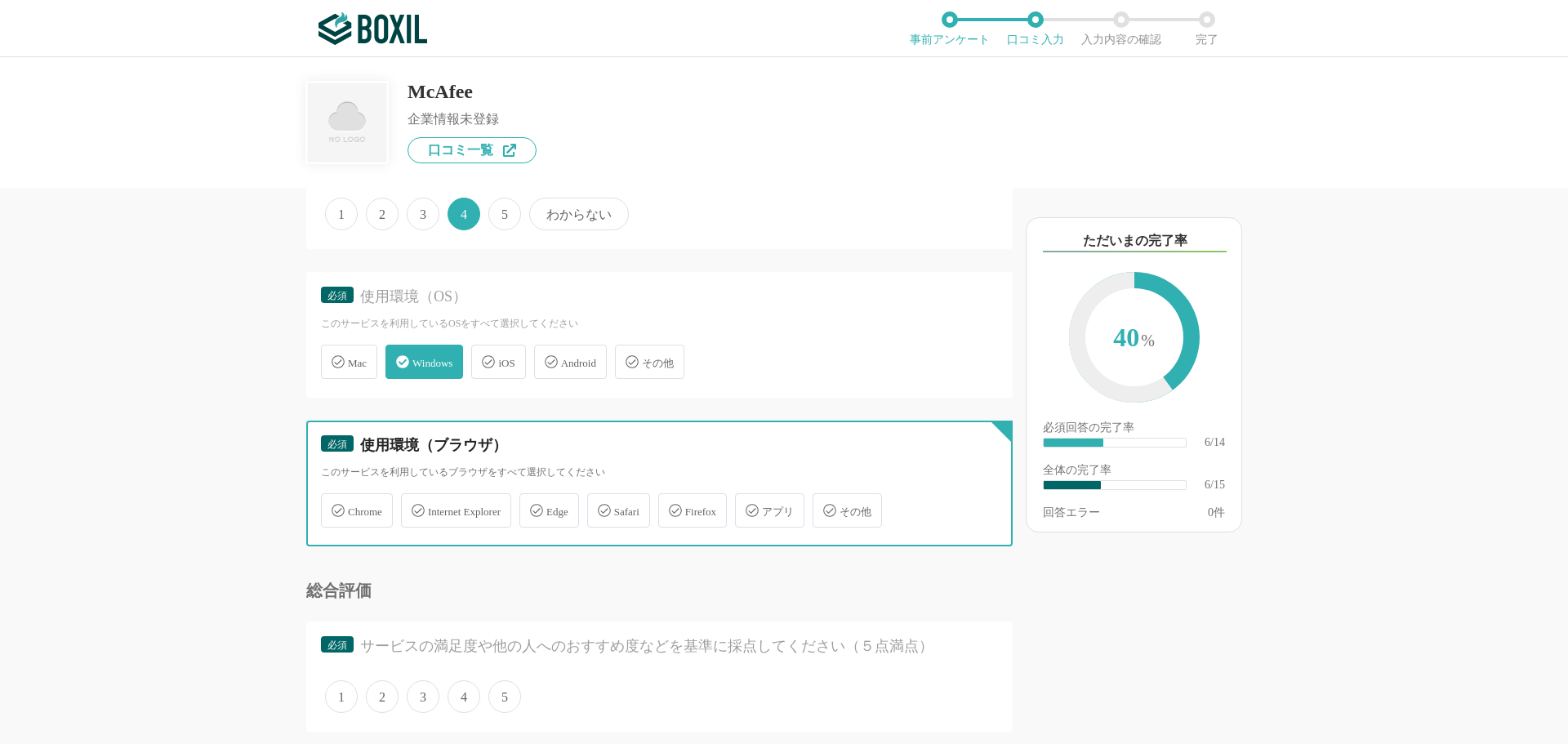
click at [335, 506] on input "Chrome" at bounding box center [329, 500] width 11 height 11
checkbox input "true"
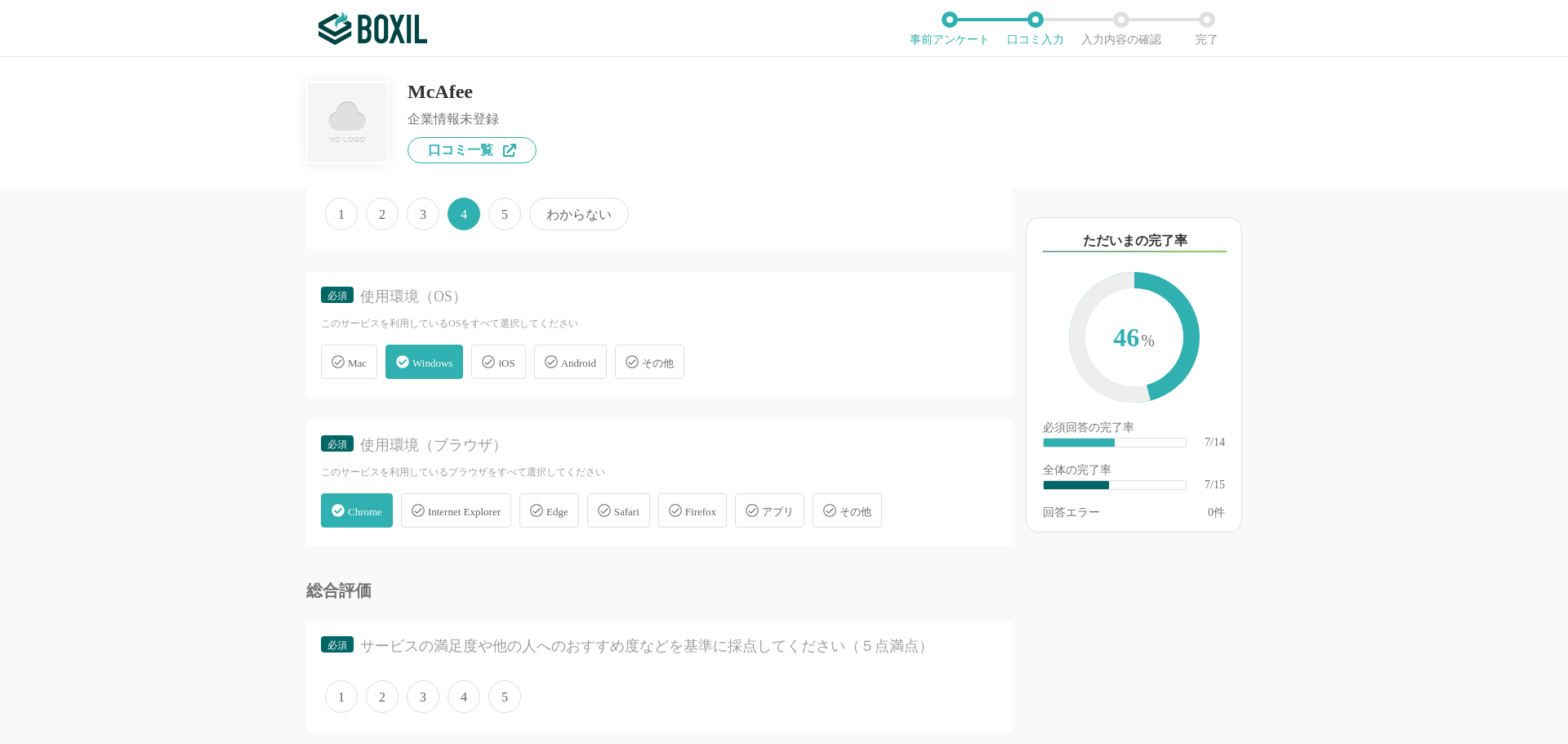
click at [458, 701] on span "4" at bounding box center [464, 696] width 33 height 33
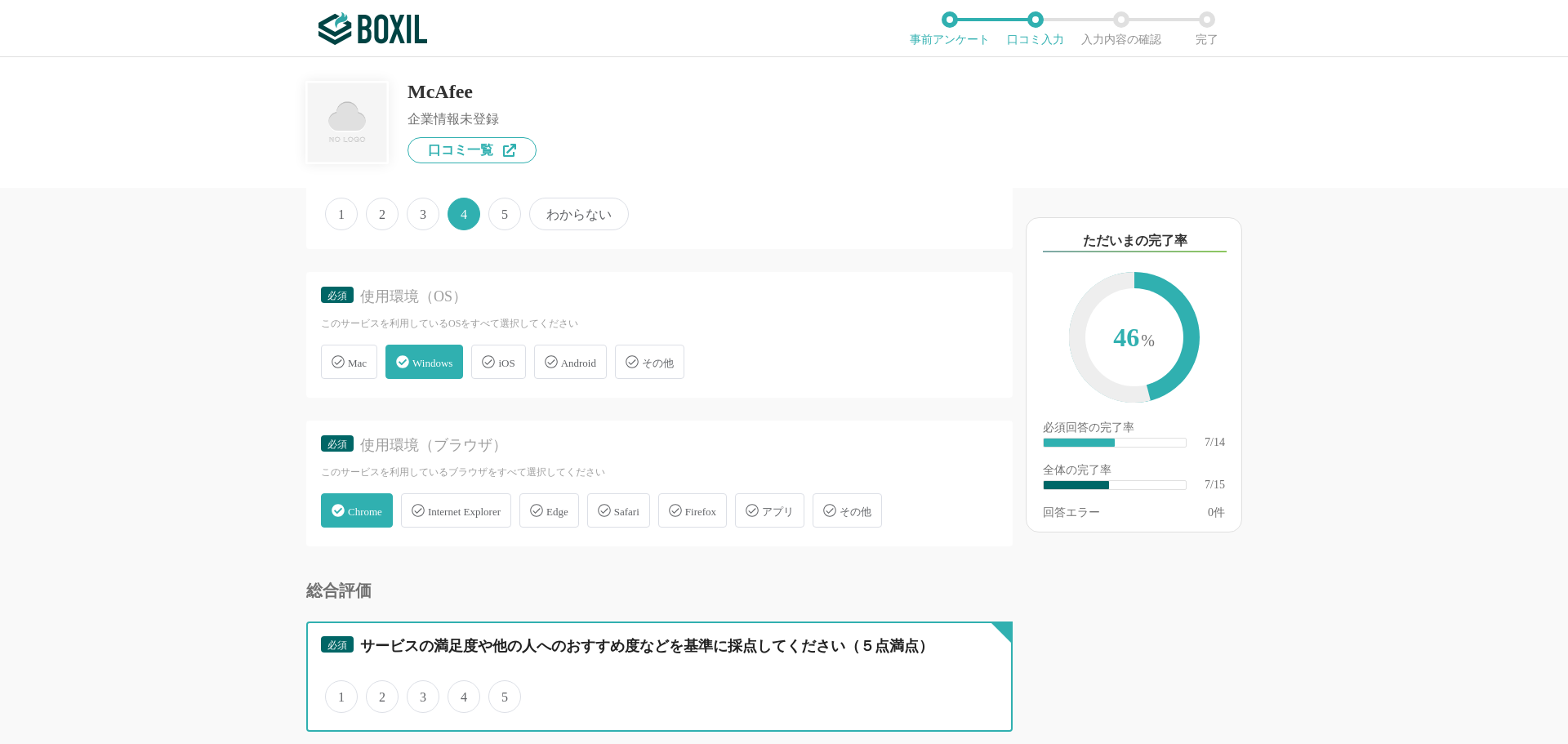
click at [458, 693] on input "4" at bounding box center [457, 687] width 11 height 11
radio input "true"
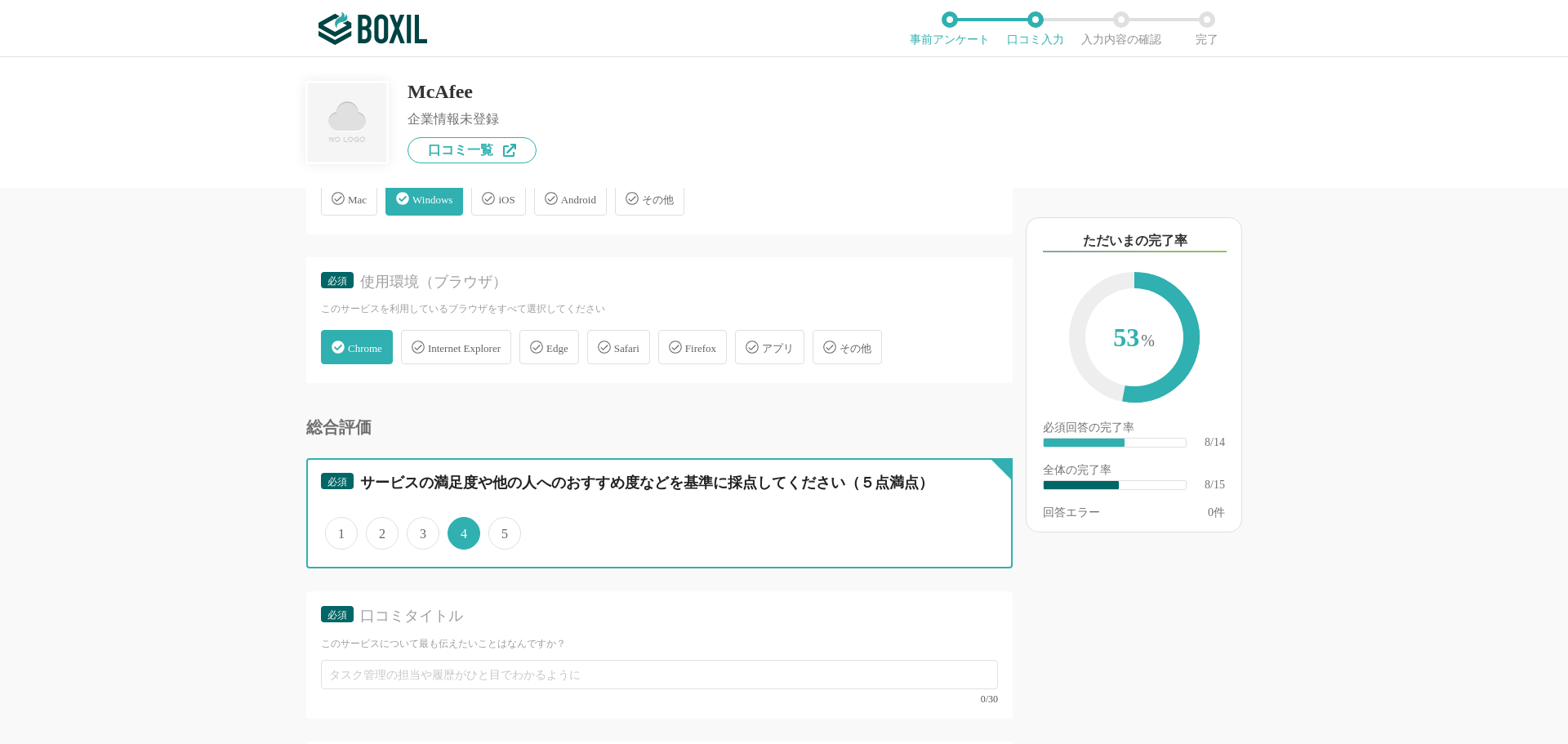
scroll to position [1226, 0]
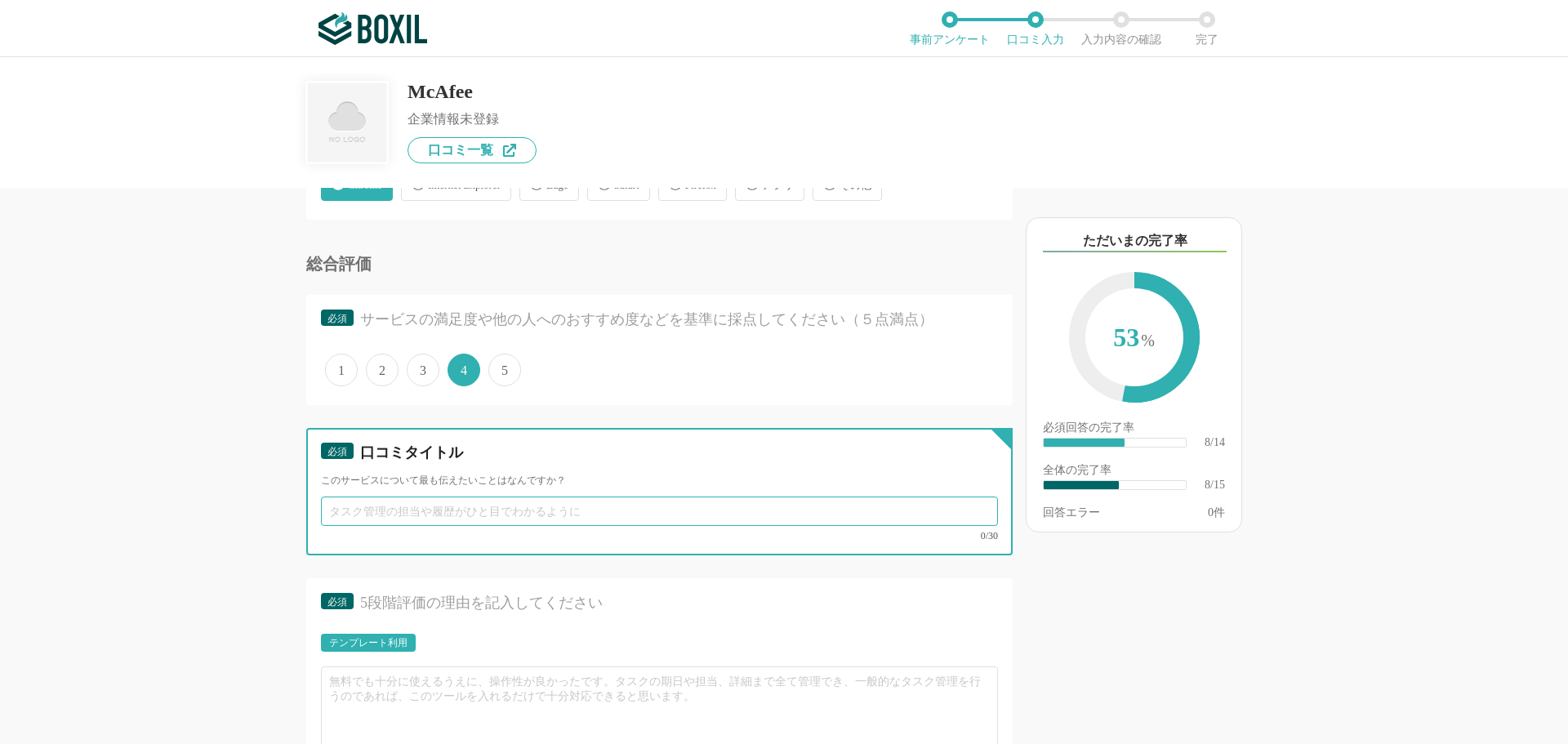
click at [390, 516] on input "text" at bounding box center [659, 511] width 677 height 30
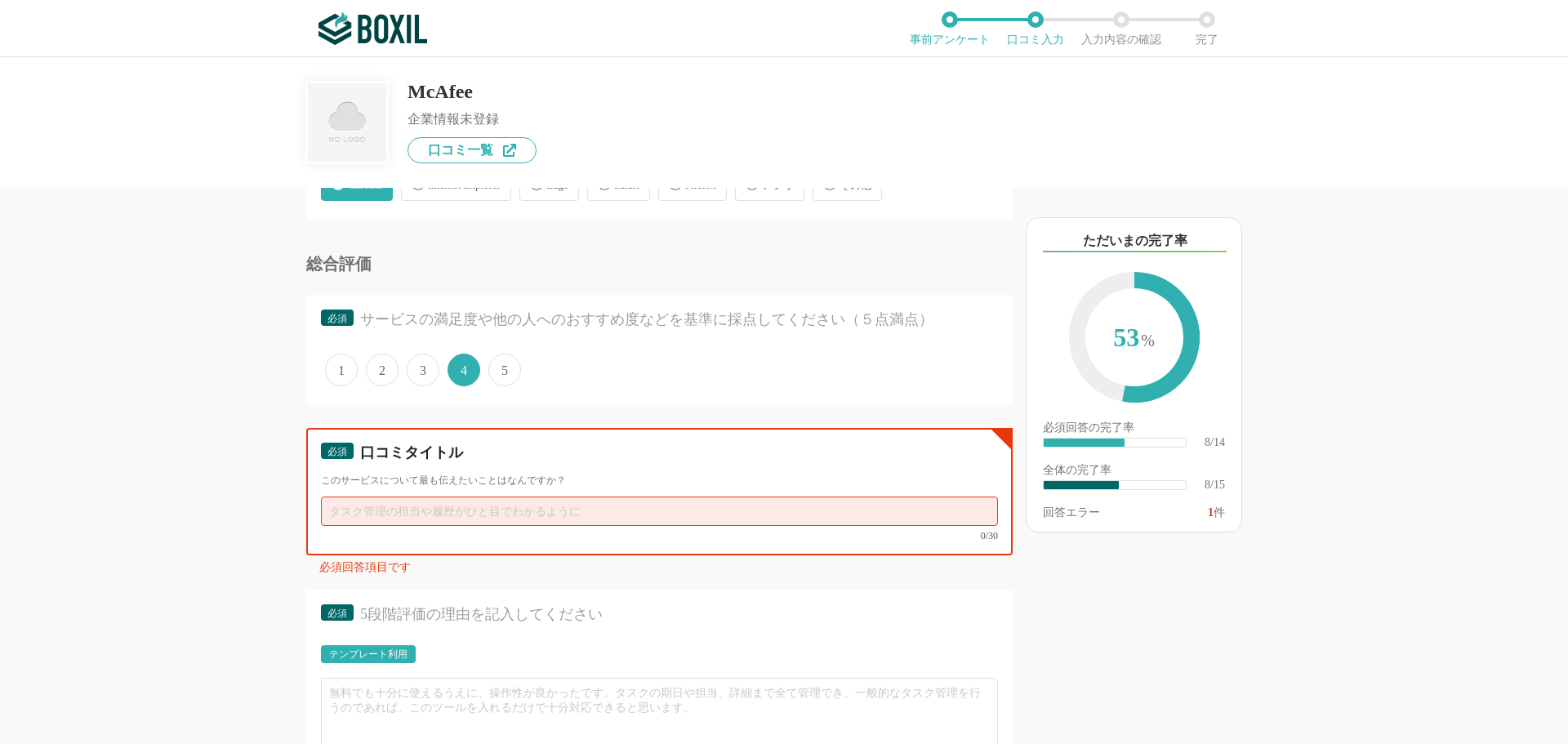
click at [387, 513] on input "text" at bounding box center [659, 511] width 677 height 30
type input "だ"
click at [603, 509] on input "端末台数が無制限で利用できるコストパフォーマンスの高さが魅力的です。" at bounding box center [659, 511] width 677 height 30
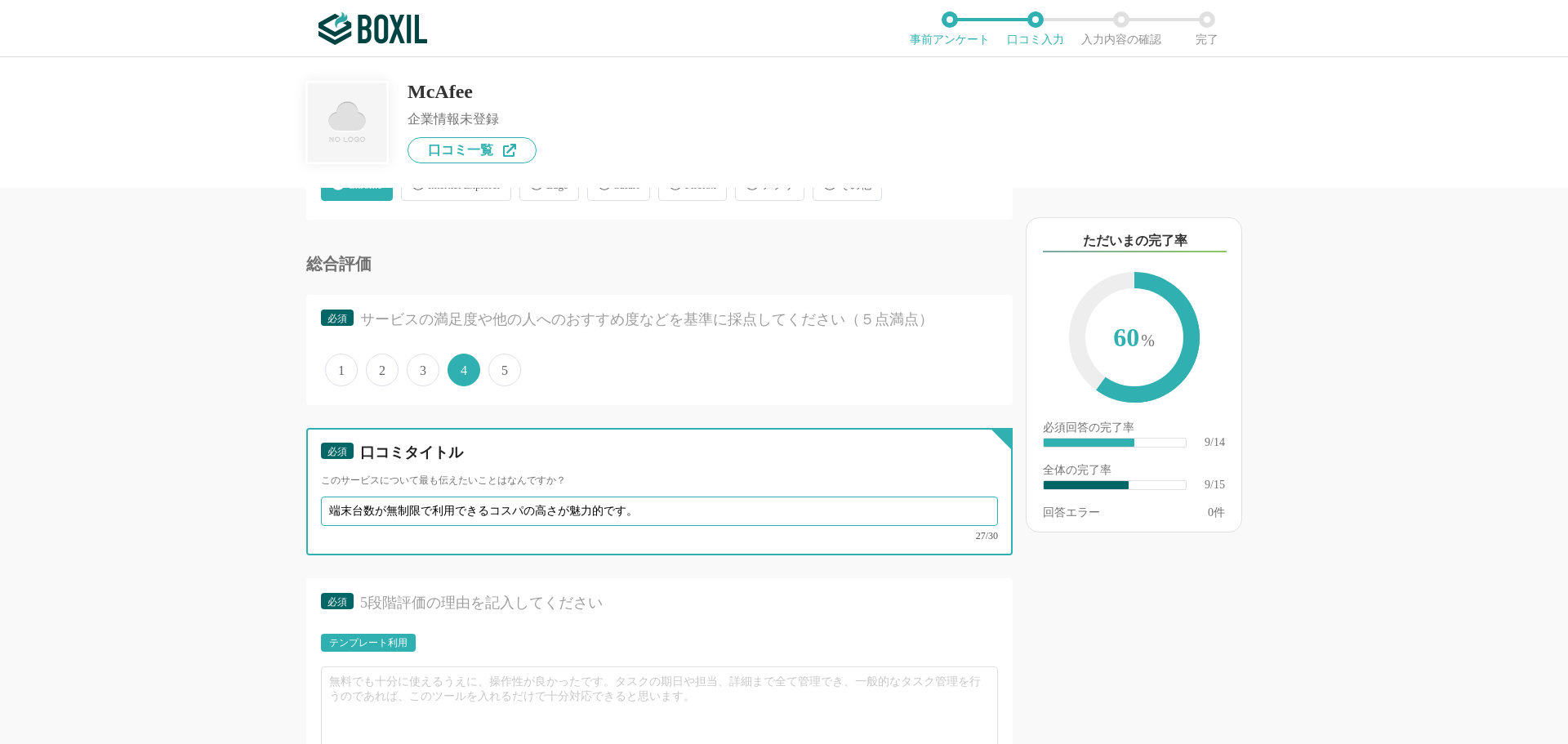
click at [677, 508] on input "端末台数が無制限で利用できるコスパの高さが魅力的です。" at bounding box center [659, 511] width 677 height 30
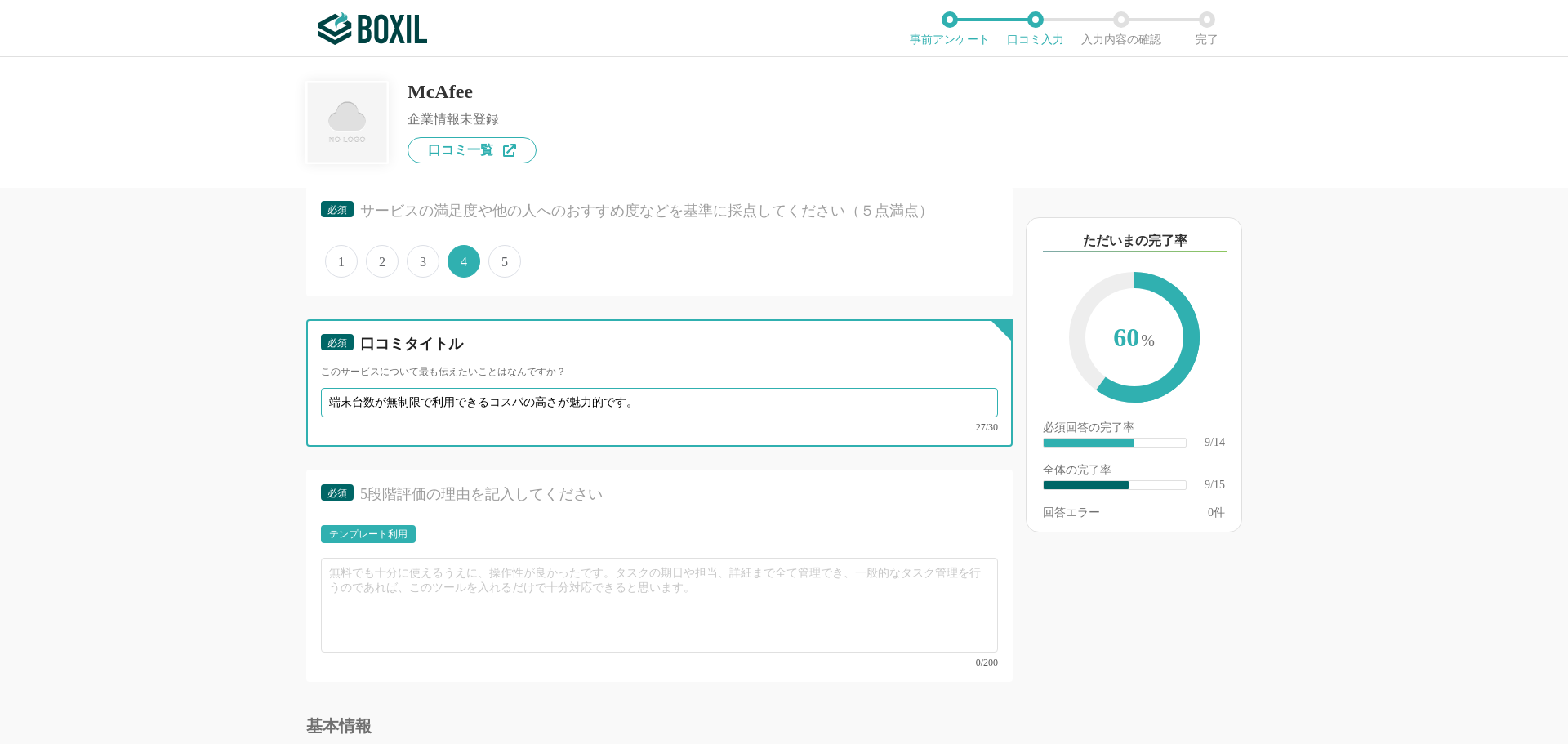
scroll to position [1470, 0]
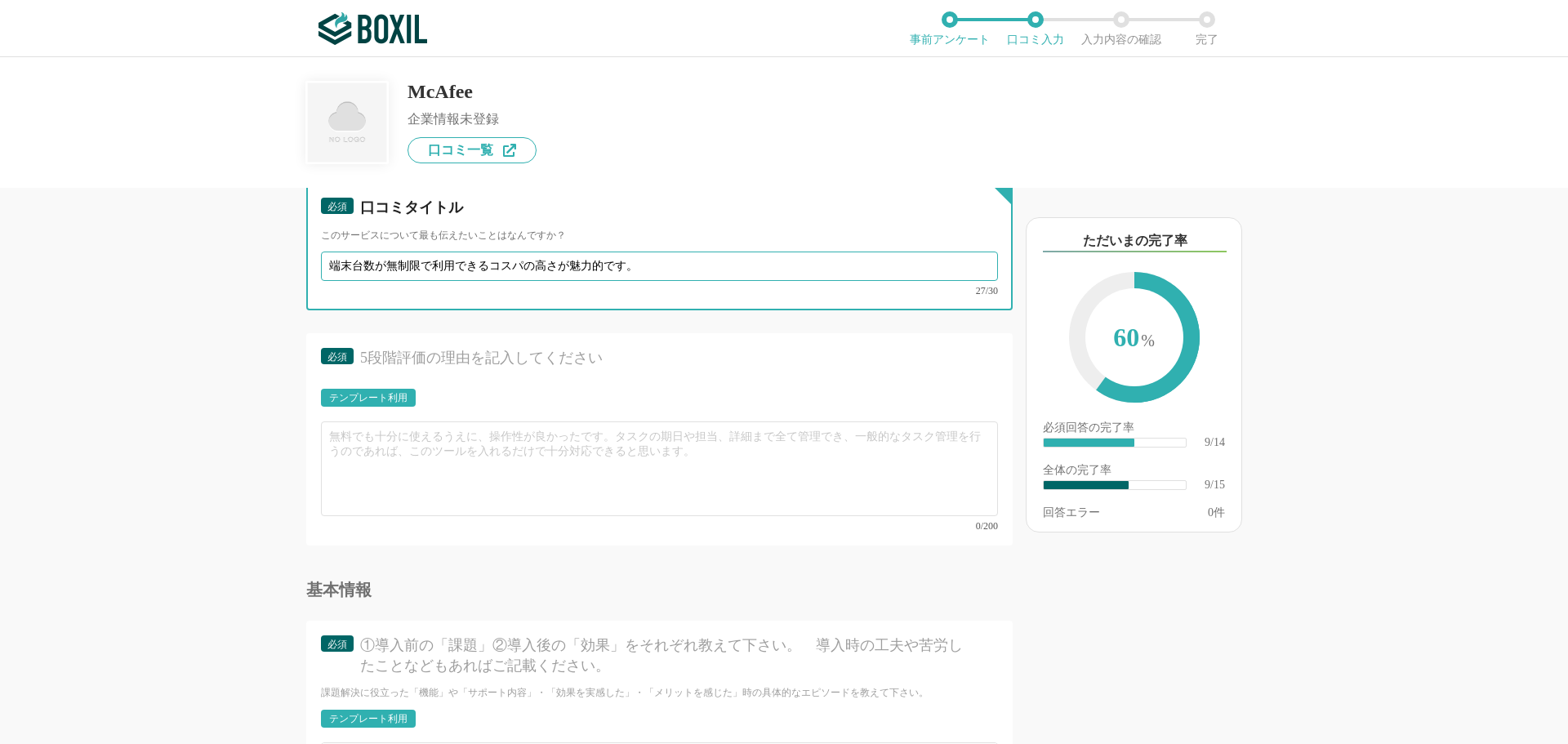
type input "端末台数が無制限で利用できるコスパの高さが魅力的です。"
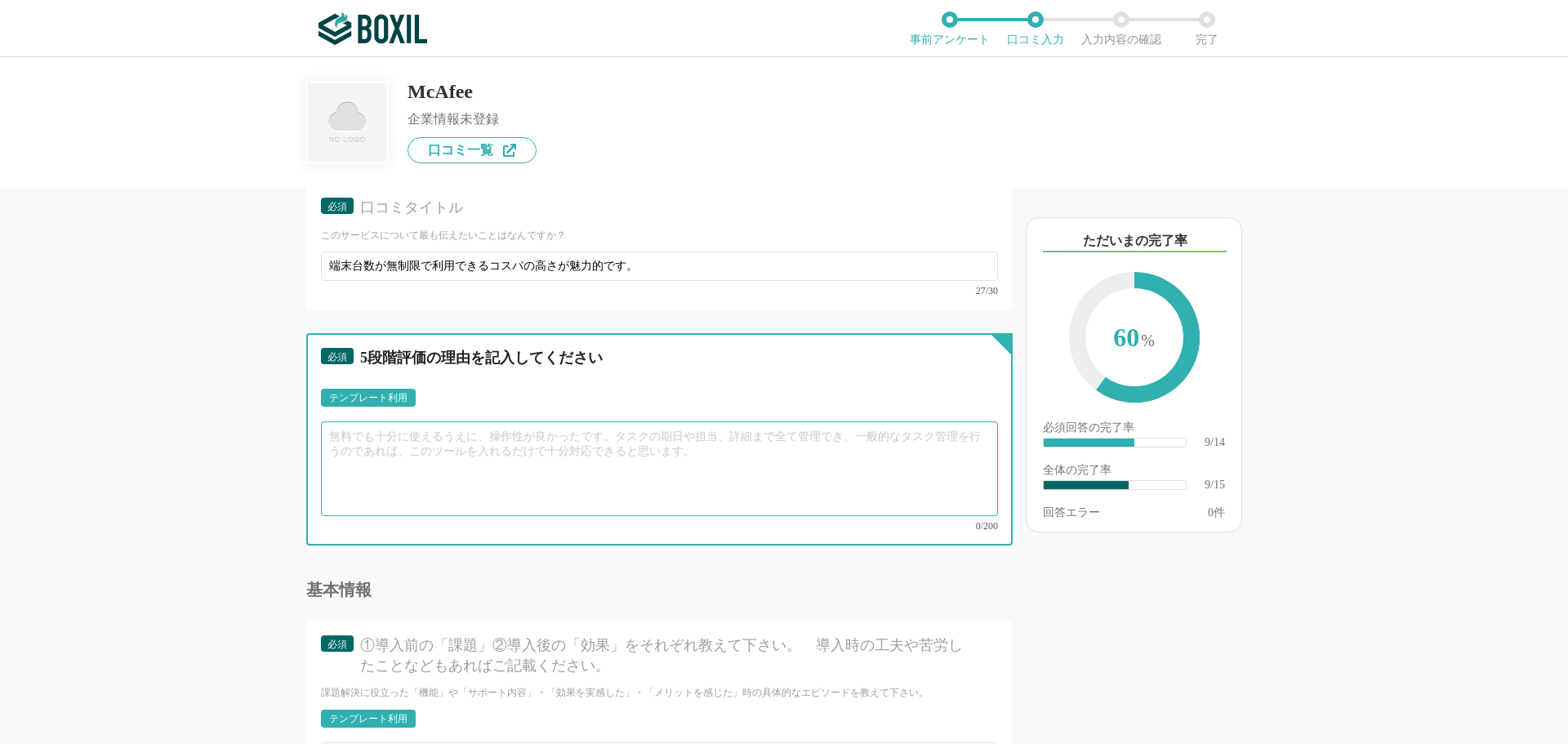
click at [340, 439] on textarea at bounding box center [659, 469] width 677 height 95
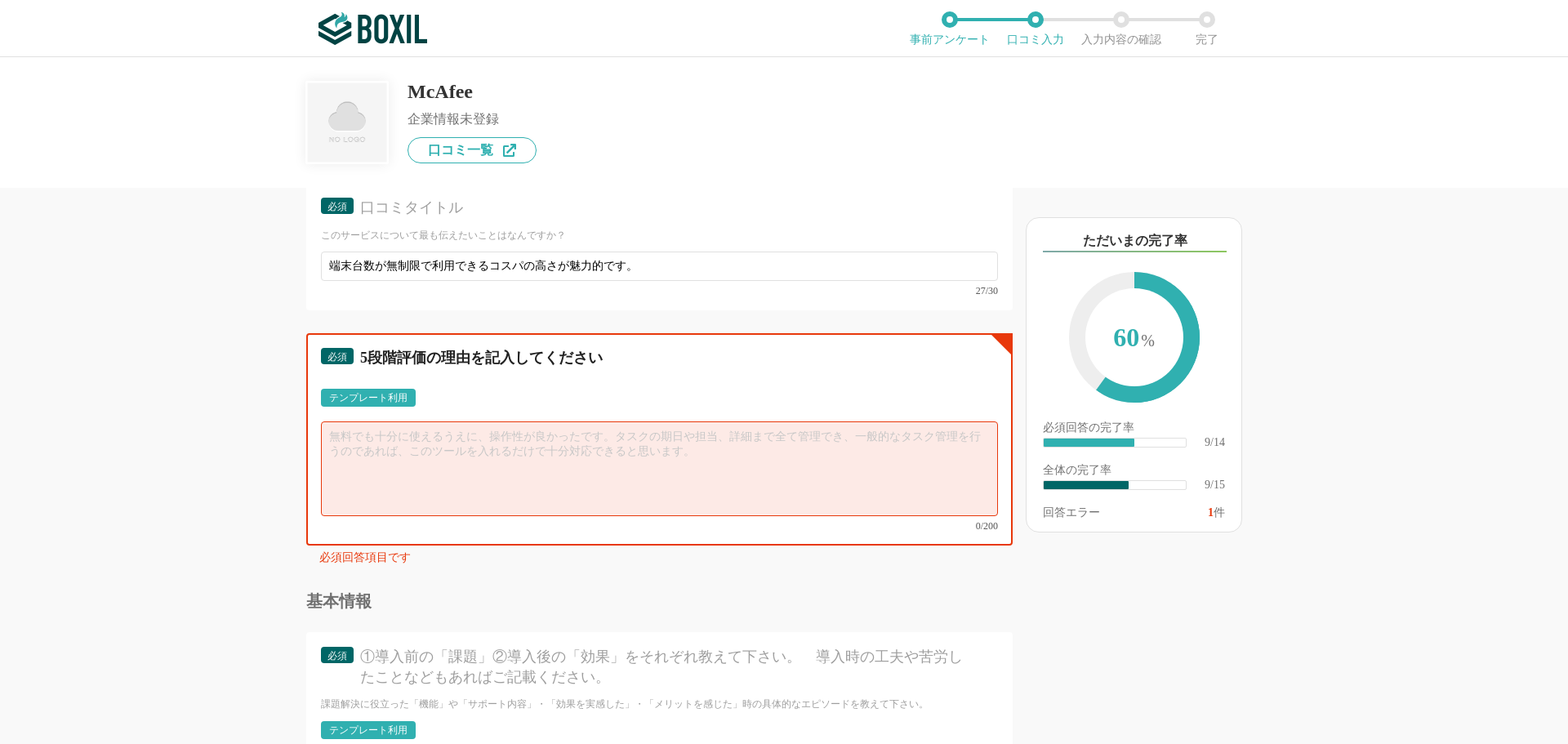
click at [366, 439] on textarea at bounding box center [659, 469] width 677 height 95
paste textarea "複数のwebサイトにログインするためのID・パスワードを一元管理したり、PCのアプリの起動や動作を早めたりすることが可能です。"
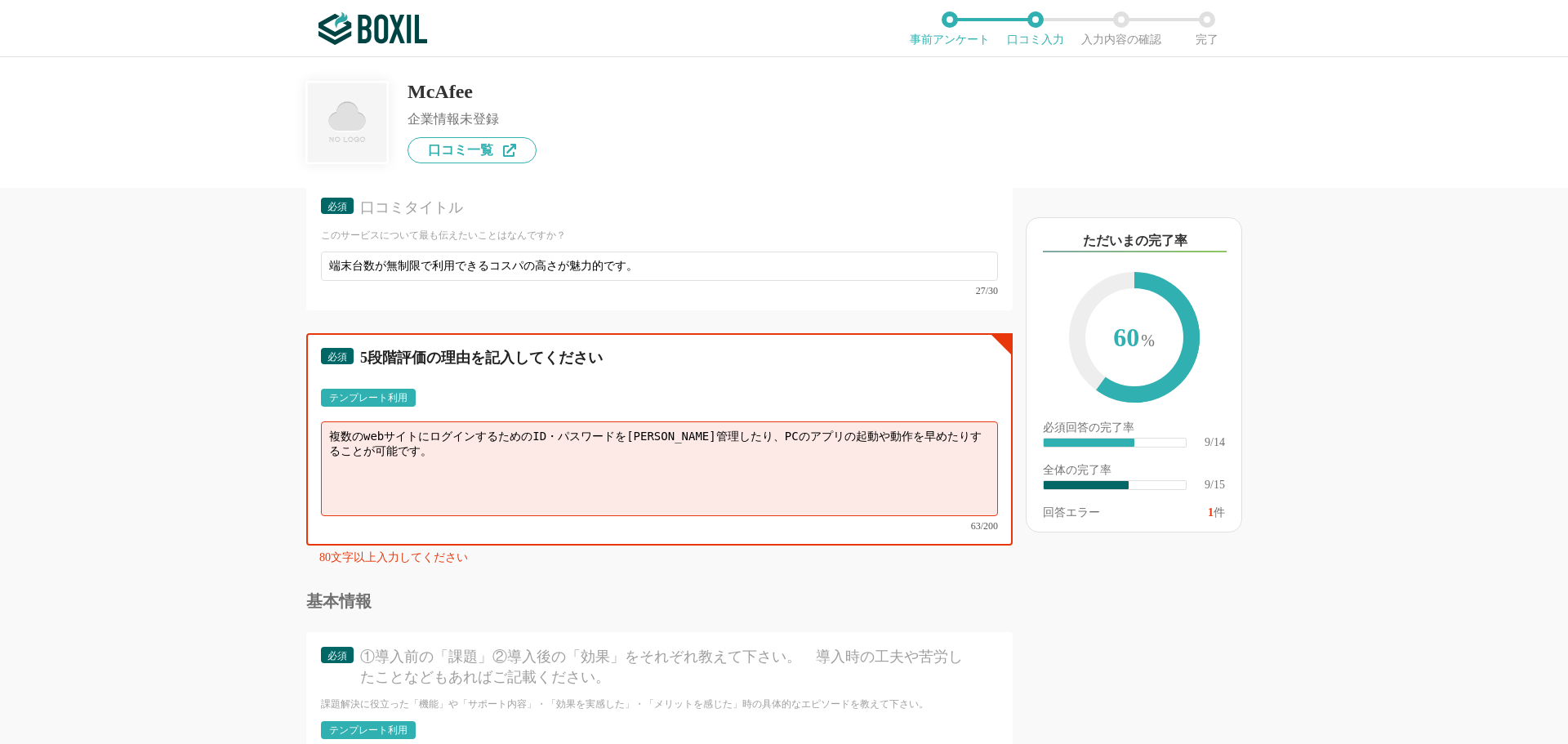
click at [441, 457] on textarea "複数のwebサイトにログインするためのID・パスワードを一元管理したり、PCのアプリの起動や動作を早めたりすることが可能です。" at bounding box center [659, 469] width 677 height 95
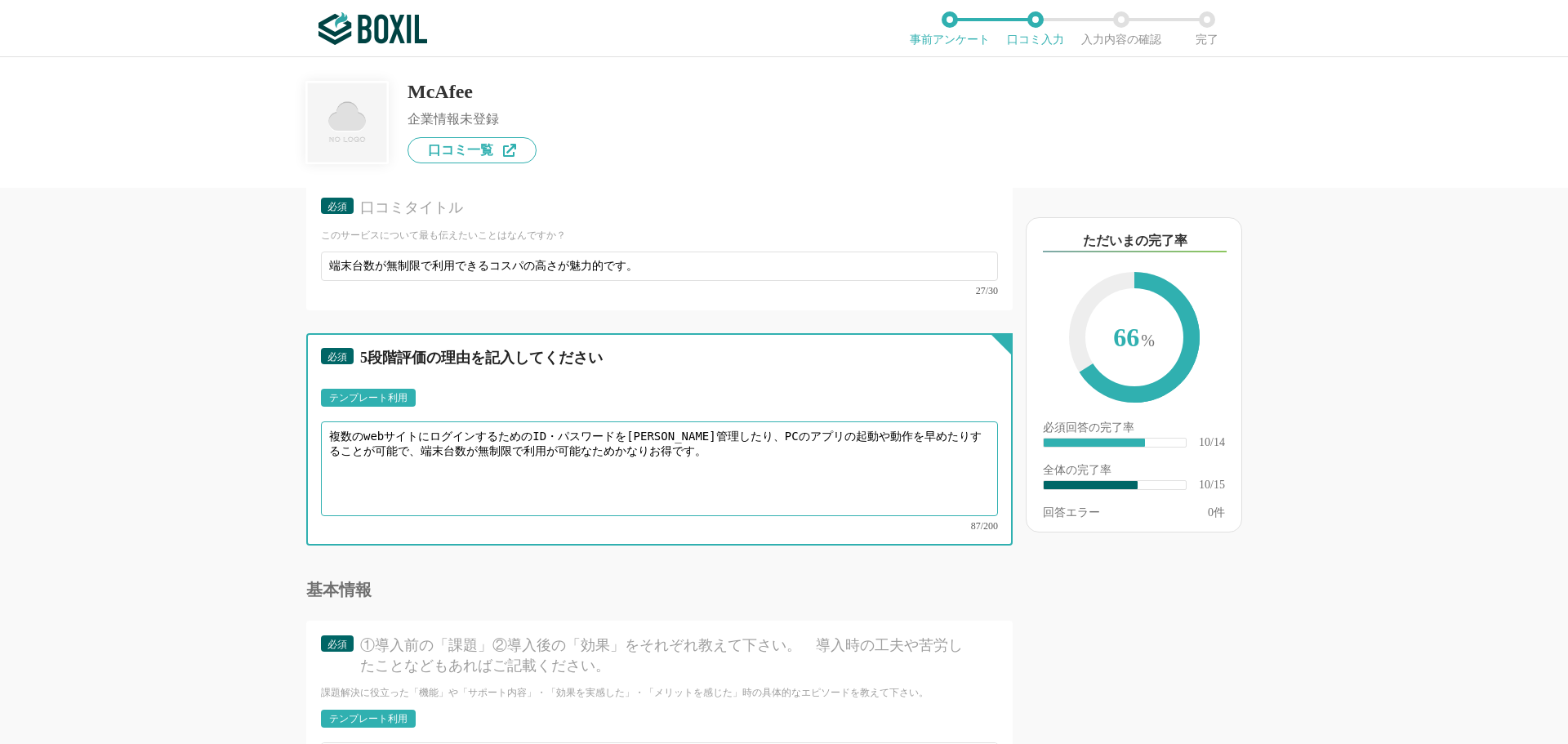
scroll to position [1715, 0]
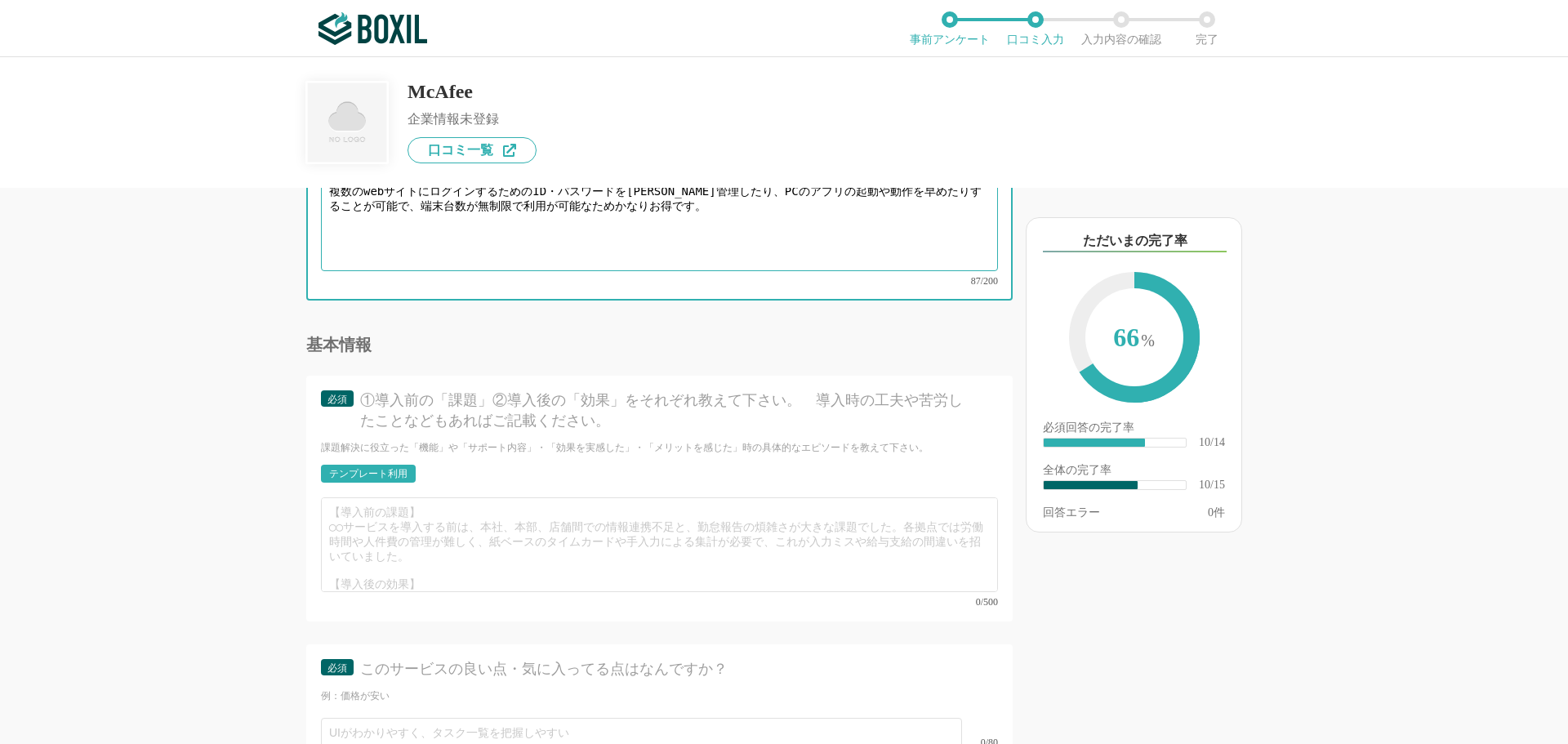
type textarea "複数のwebサイトにログインするためのID・パスワードを一元管理したり、PCのアプリの起動や動作を早めたりすることが可能で、端末台数が無制限で利用が可能なため…"
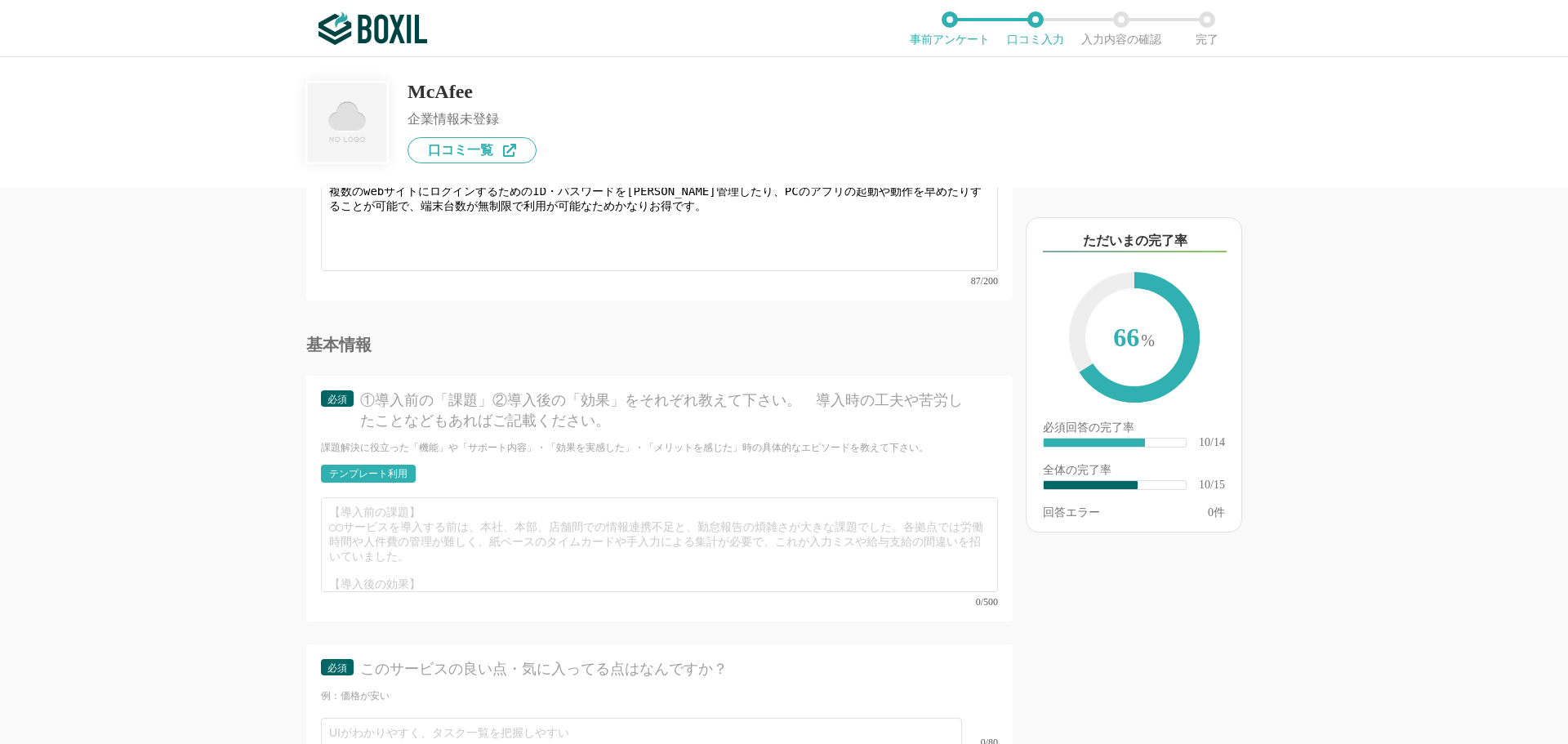
click at [373, 469] on div "テンプレート利用" at bounding box center [368, 474] width 79 height 10
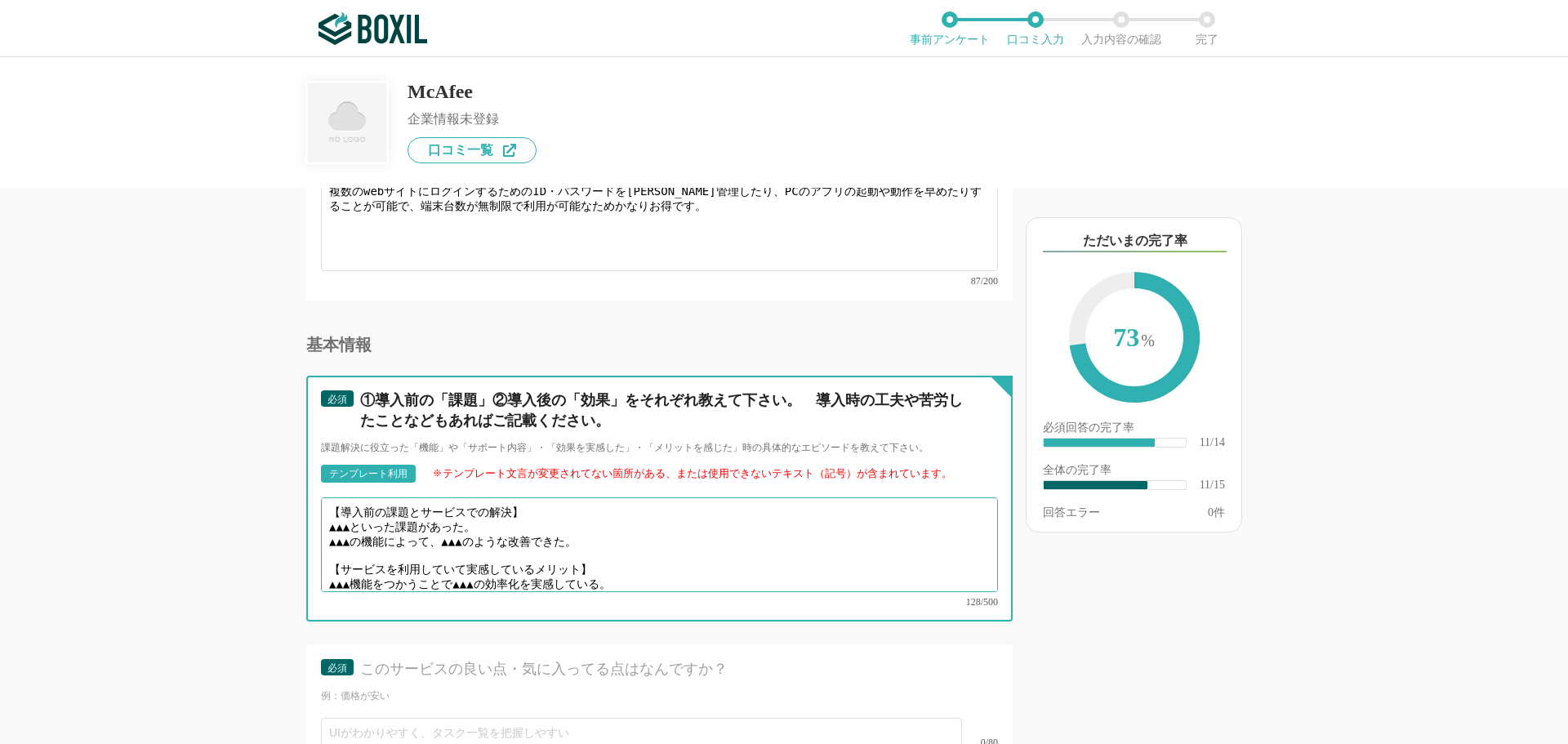
click at [366, 513] on textarea "【導入前の課題とサービスでの解決】 ▲▲▲といった課題があった。 ▲▲▲の機能によって、▲▲▲のような改善できた。 【サービスを利用していて実感しているメリッ…" at bounding box center [659, 545] width 677 height 95
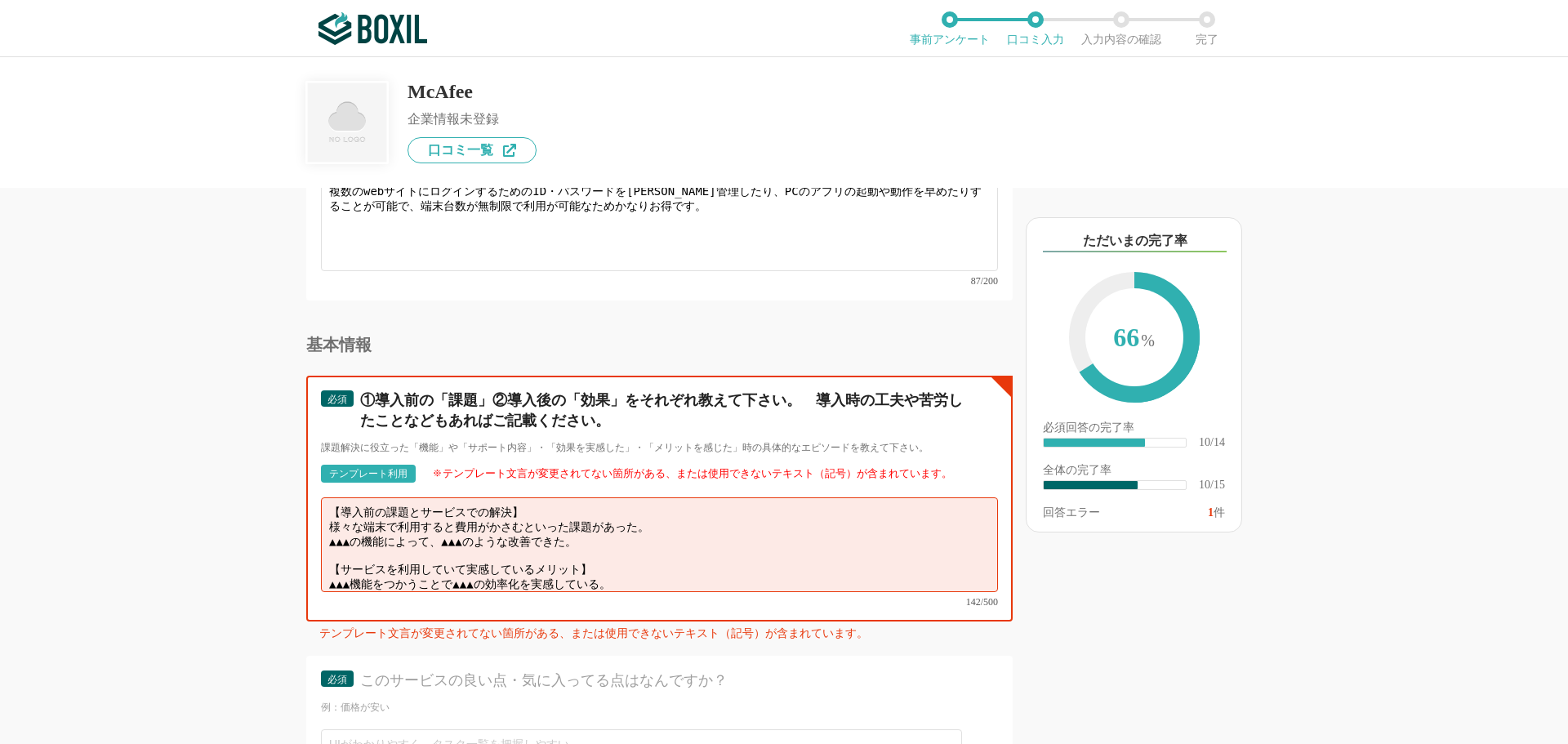
click at [615, 529] on textarea "【導入前の課題とサービスでの解決】 様々な端末で利用すると費用がかさむといった課題があった。 ▲▲▲の機能によって、▲▲▲のような改善できた。 【サービスを利…" at bounding box center [659, 545] width 677 height 95
drag, startPoint x: 610, startPoint y: 564, endPoint x: 328, endPoint y: 526, distance: 284.5
click at [328, 526] on textarea "【導入前の課題とサービスでの解決】 様々な端末で利用すると費用がかさむといった課題があった。 端末台数の制限がないので、家族で利用しやすくなった。 【サービス…" at bounding box center [659, 545] width 677 height 95
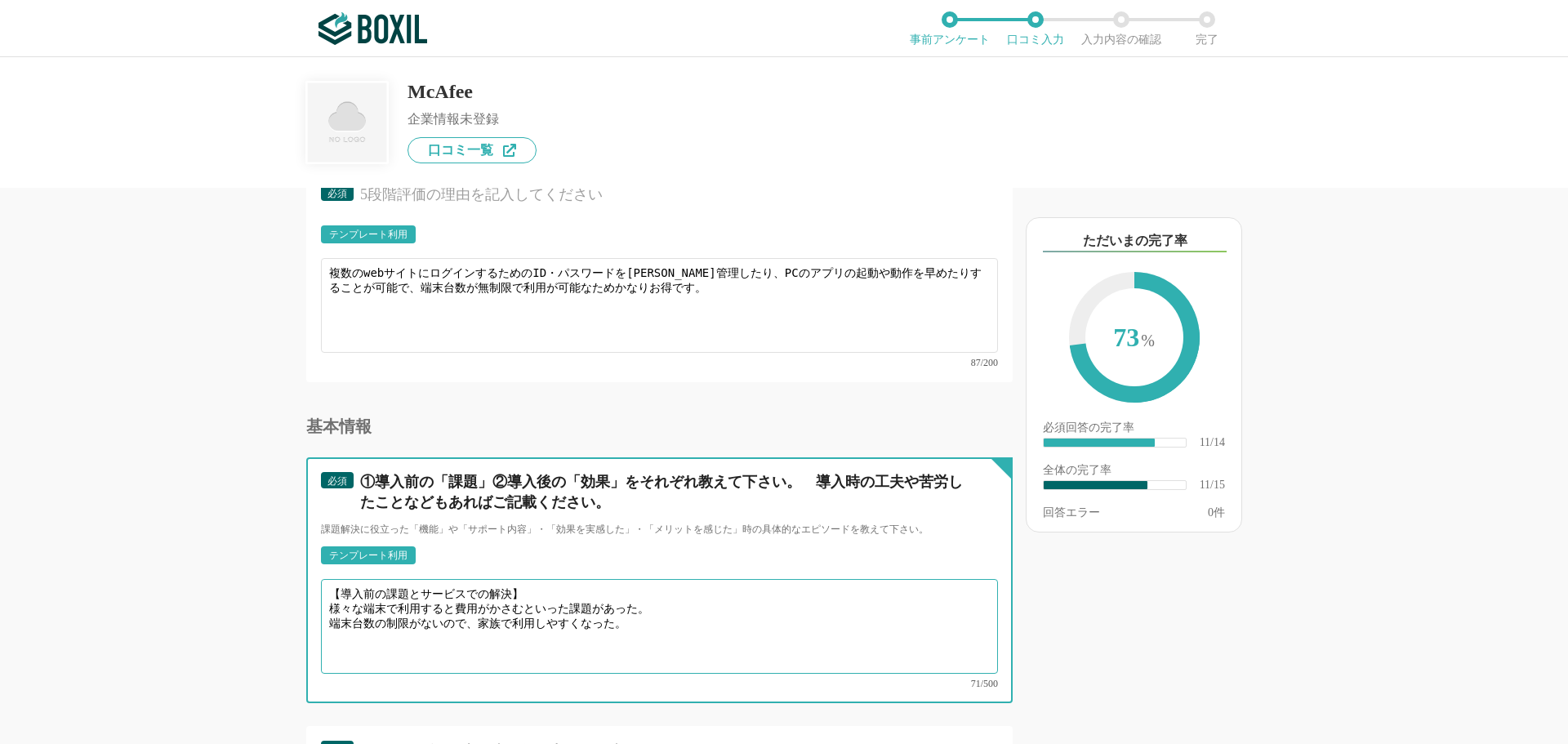
scroll to position [1960, 0]
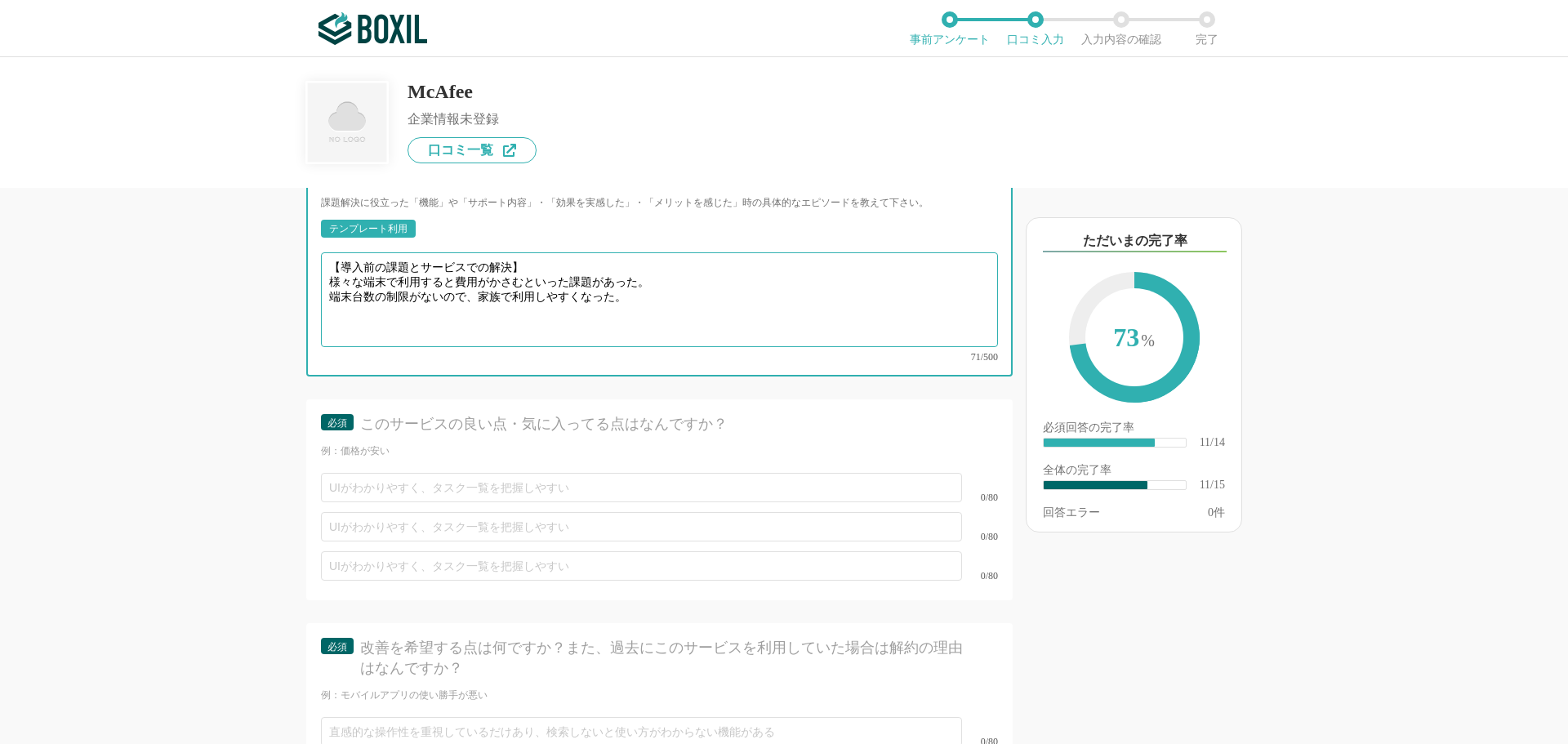
type textarea "【導入前の課題とサービスでの解決】 様々な端末で利用すると費用がかさむといった課題があった。 端末台数の制限がないので、家族で利用しやすくなった。"
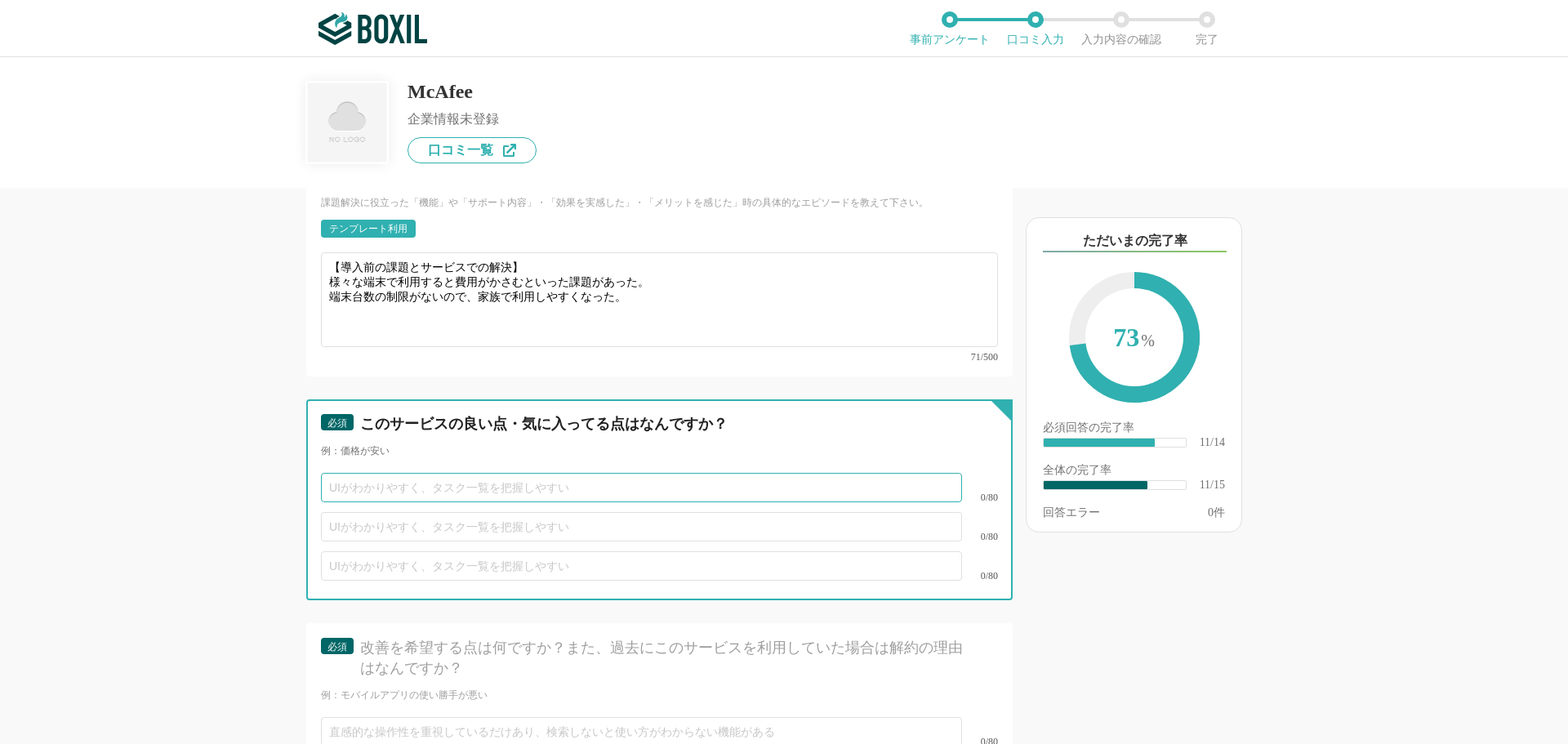
click at [371, 477] on input "text" at bounding box center [641, 488] width 641 height 30
type input "サポート体制が充実している点"
click at [362, 514] on input "text" at bounding box center [641, 527] width 641 height 30
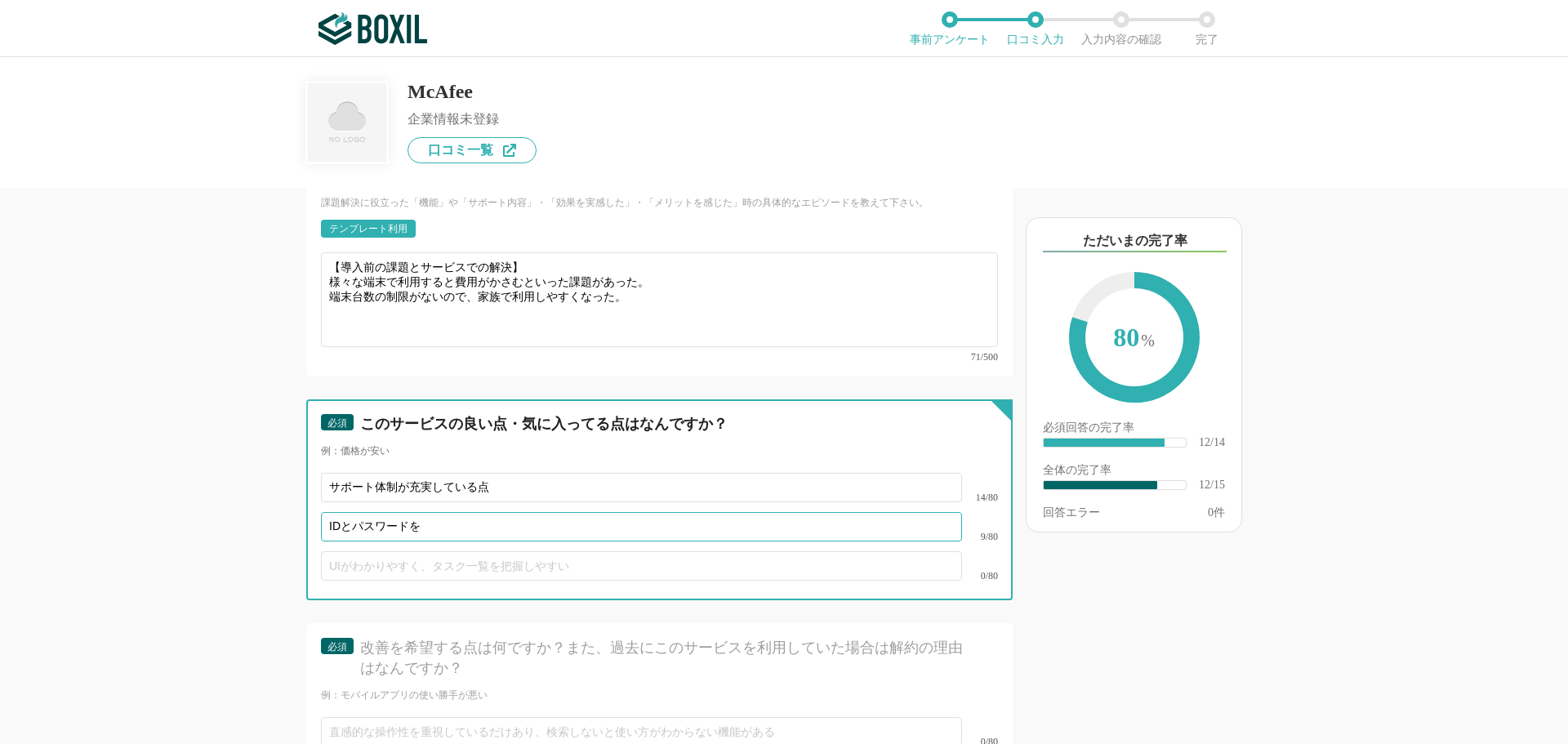
click at [483, 512] on input "IDとパスワードを" at bounding box center [641, 527] width 641 height 30
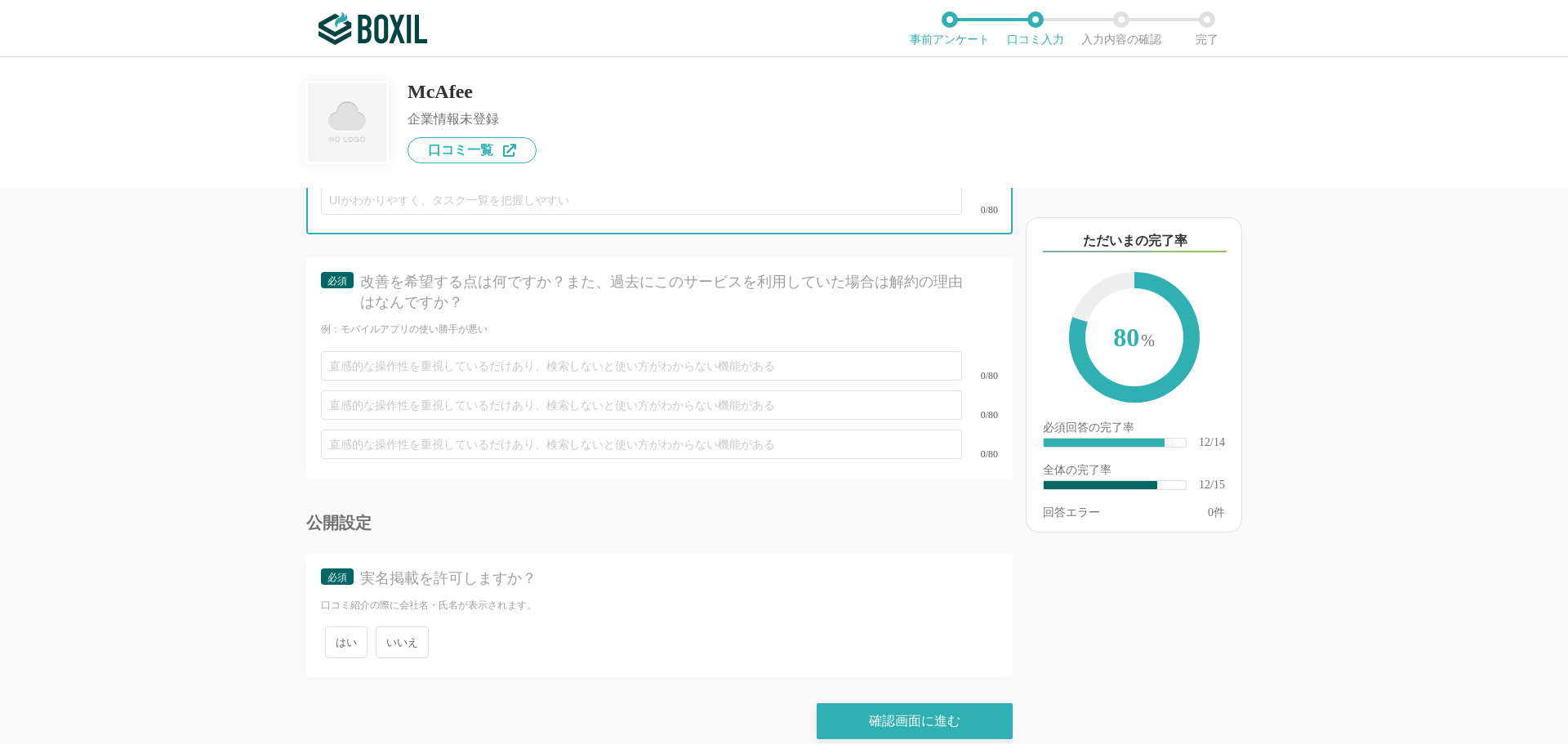
type input "IDとパスワードをスマホやタブレットで同期できる点"
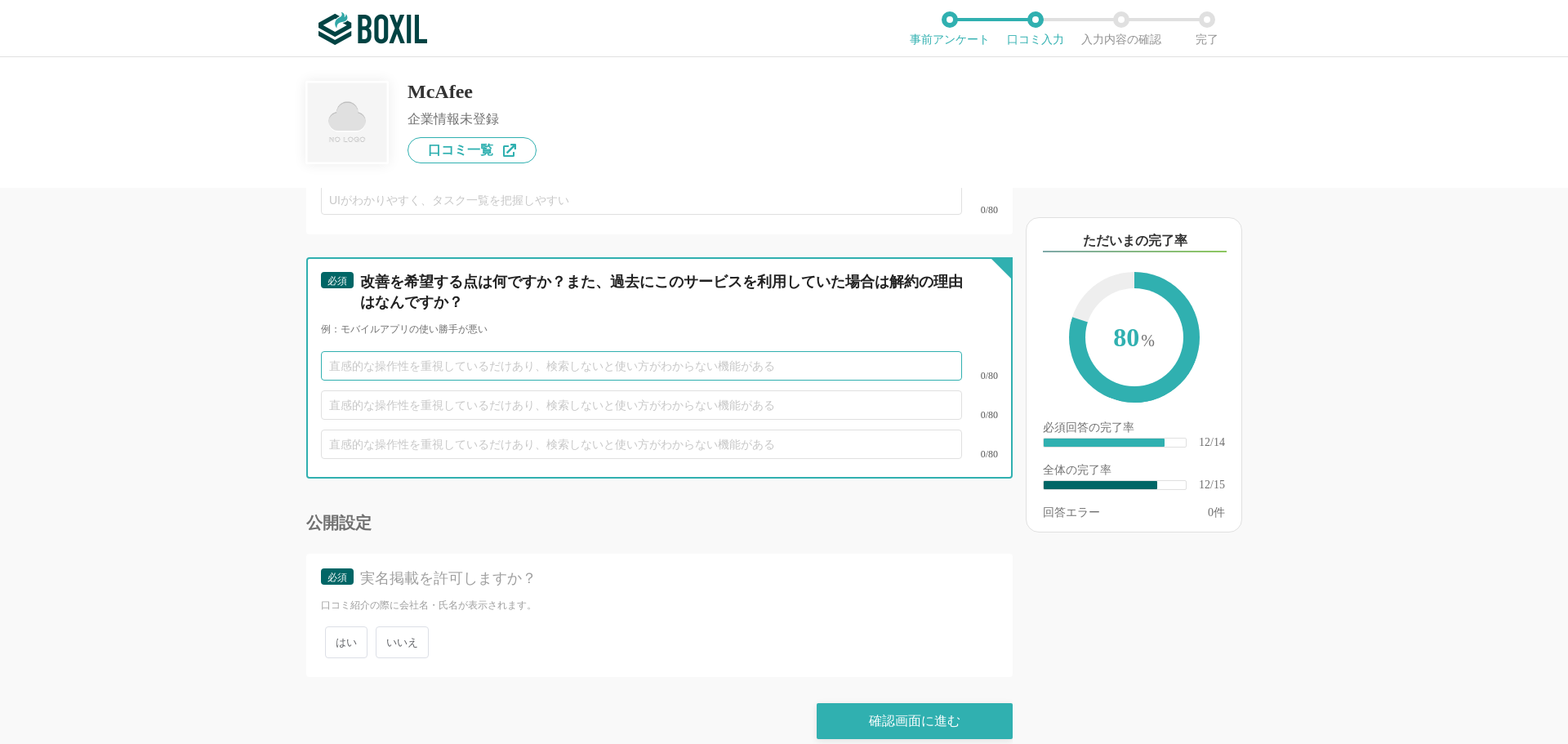
click at [353, 351] on input "text" at bounding box center [641, 366] width 641 height 30
type input "特にないです。"
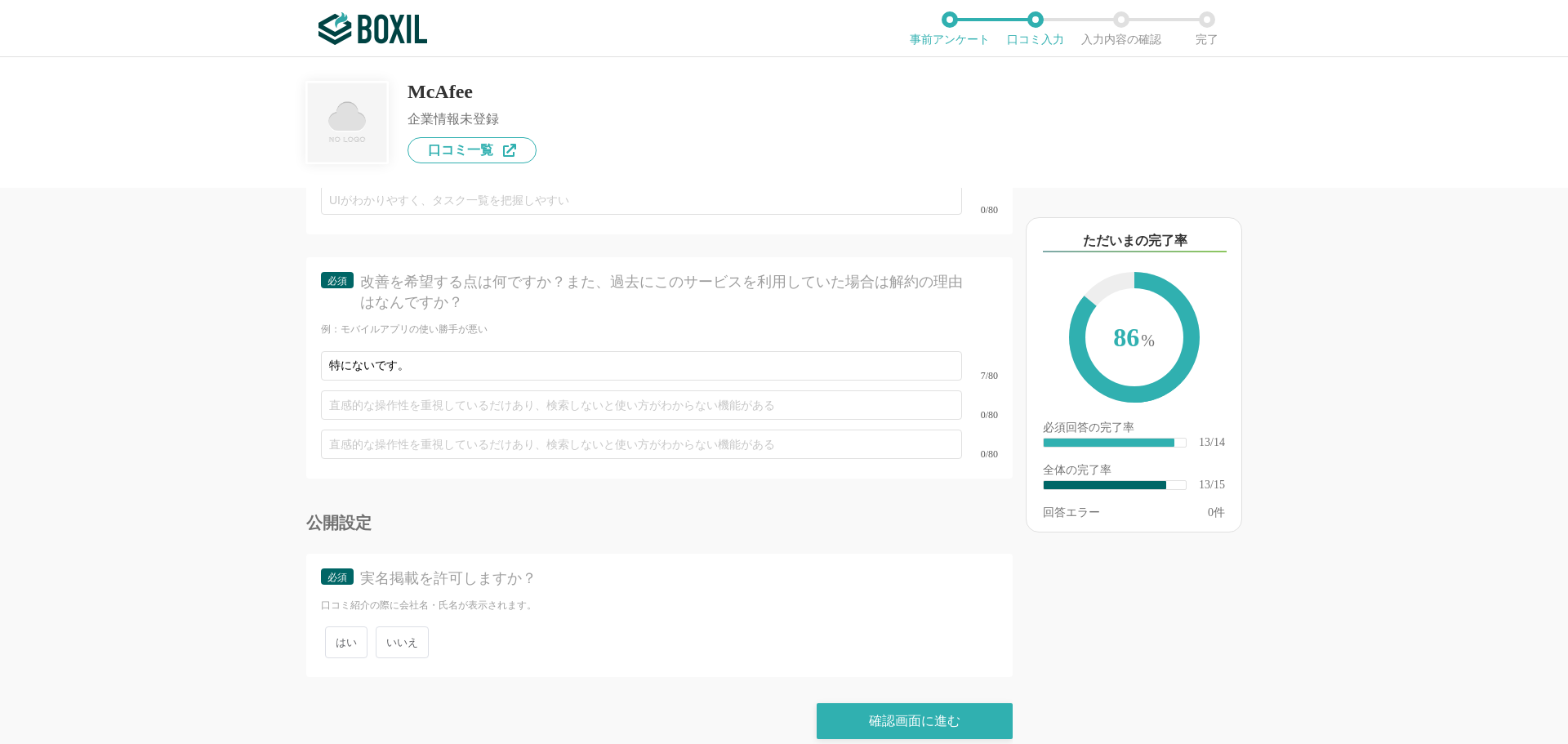
click at [416, 627] on span "いいえ" at bounding box center [402, 642] width 53 height 32
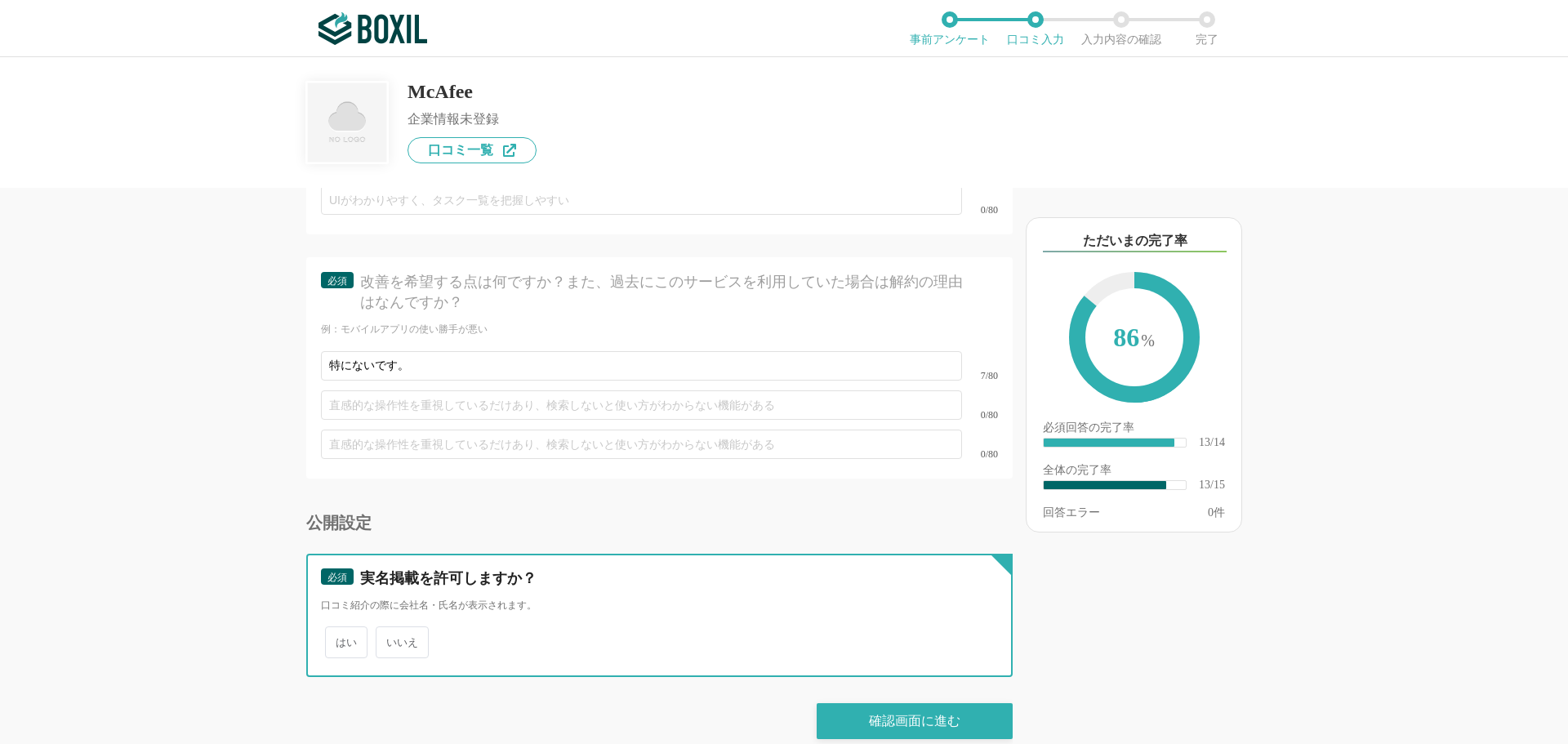
click at [390, 629] on input "いいえ" at bounding box center [385, 634] width 11 height 11
radio input "true"
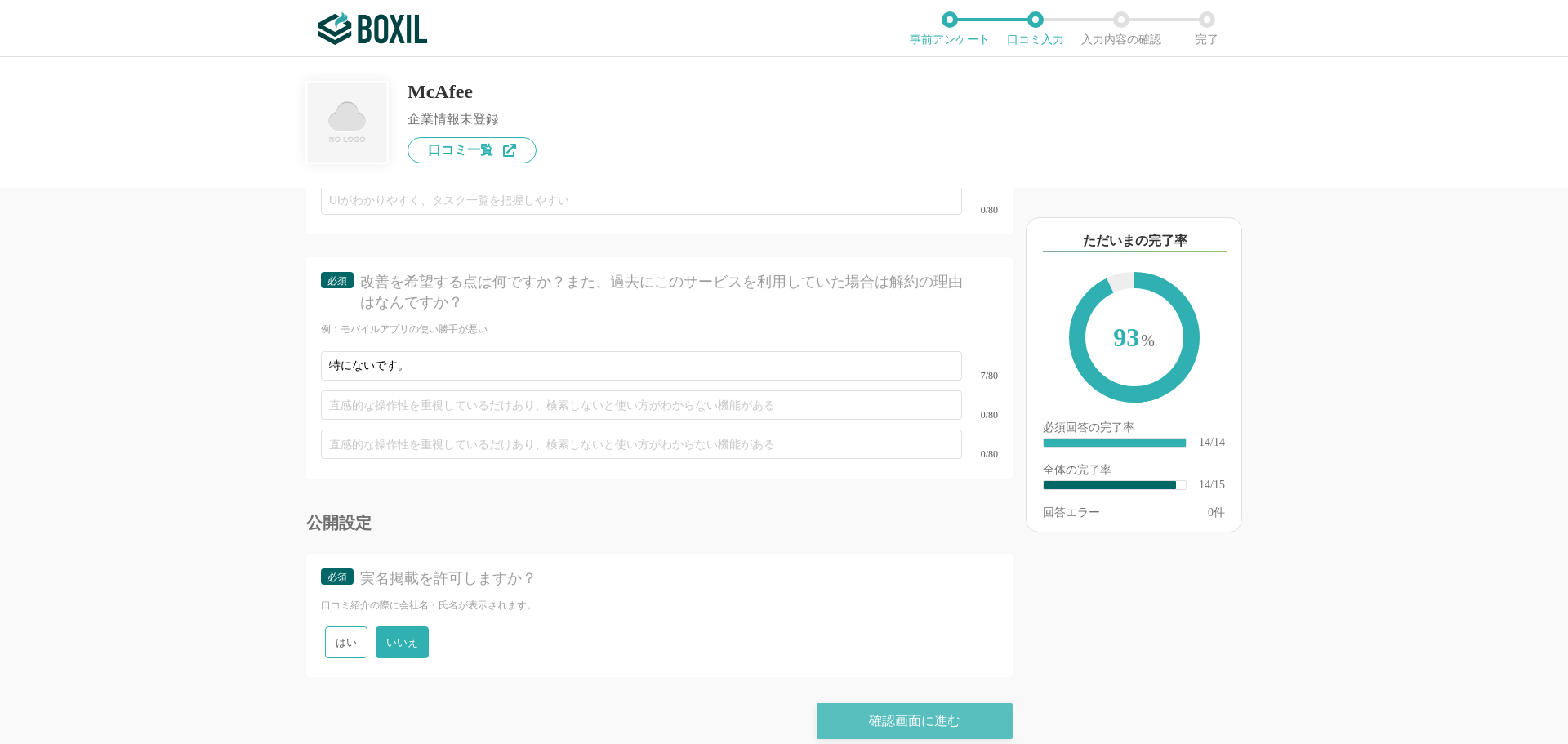
click at [914, 705] on div "確認画面に進む" at bounding box center [914, 721] width 196 height 36
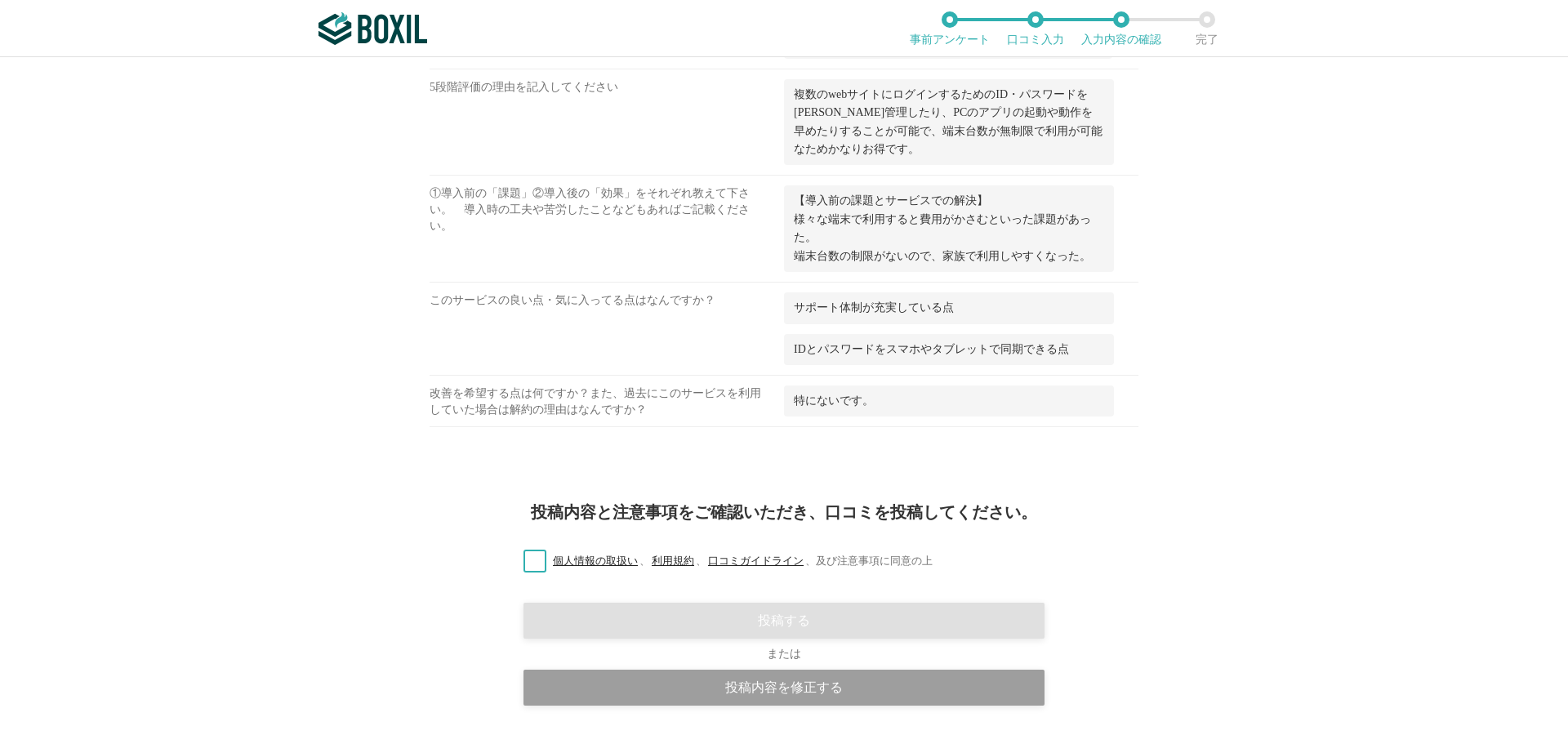
scroll to position [1026, 0]
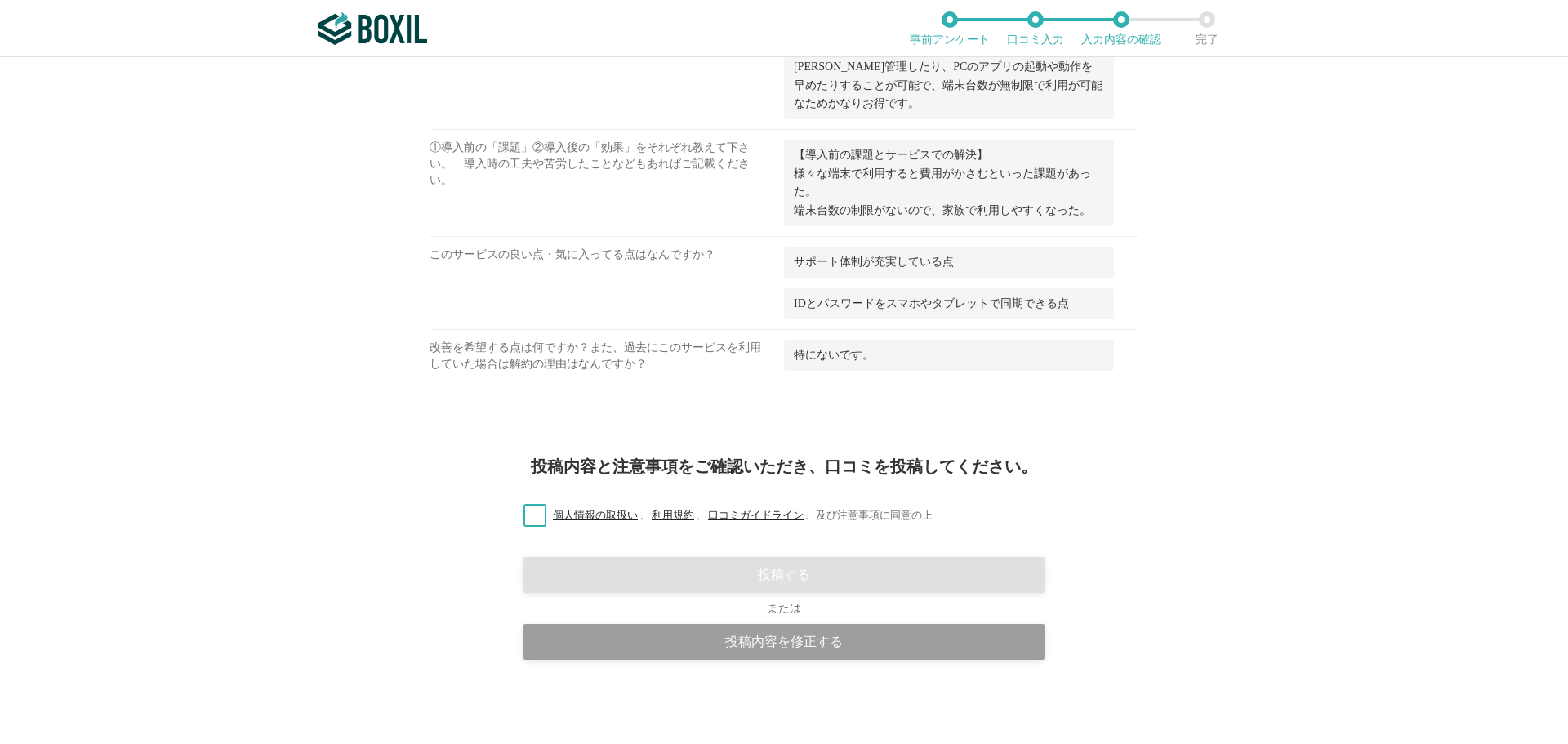
click at [523, 518] on label "個人情報の取扱い 、 利用規約 、 口コミガイドライン 、 及び注意事項に同意の上" at bounding box center [721, 515] width 422 height 17
click at [0, 0] on input "個人情報の取扱い 、 利用規約 、 口コミガイドライン 、 及び注意事項に同意の上" at bounding box center [0, 0] width 0 height 0
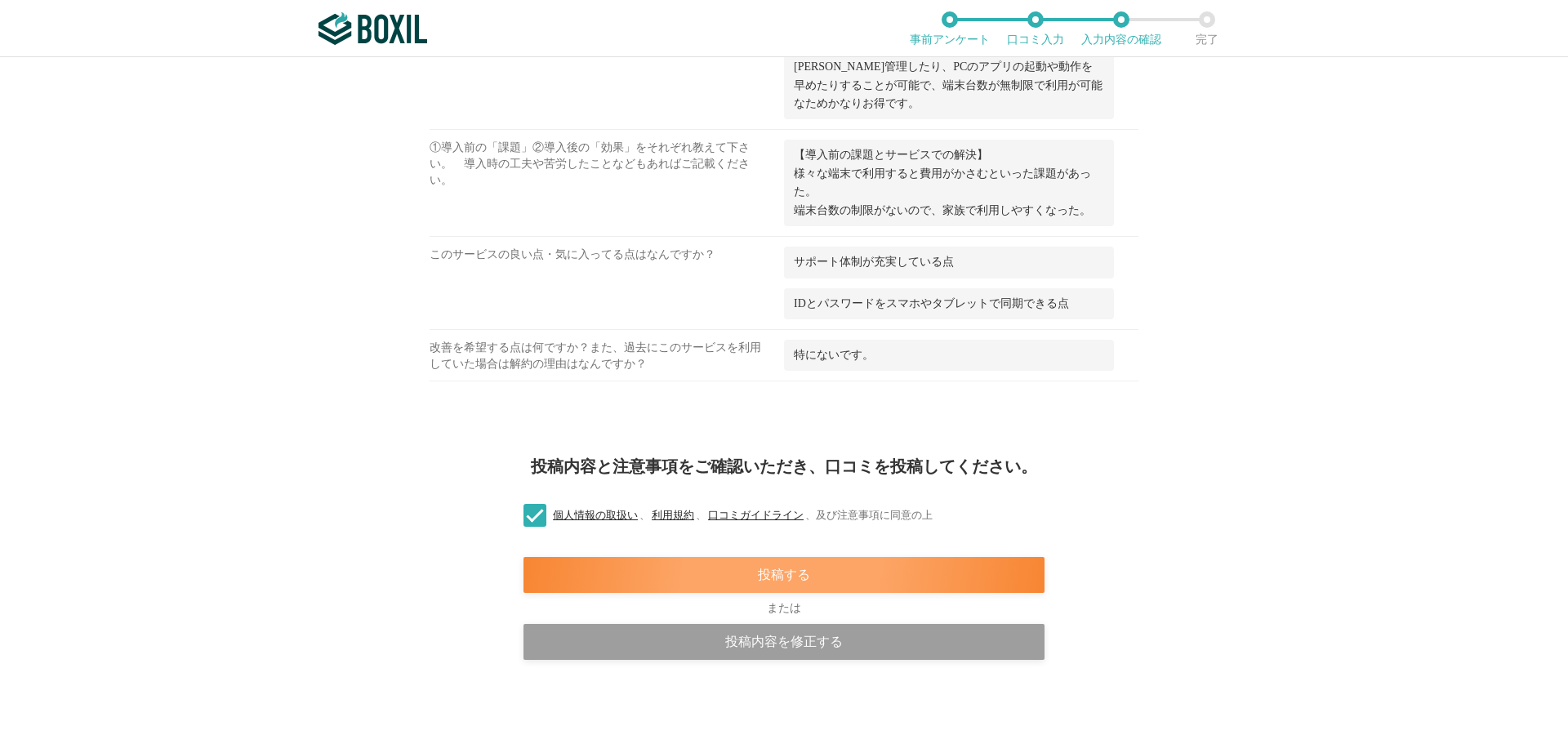
click at [727, 580] on div "投稿する" at bounding box center [783, 575] width 521 height 36
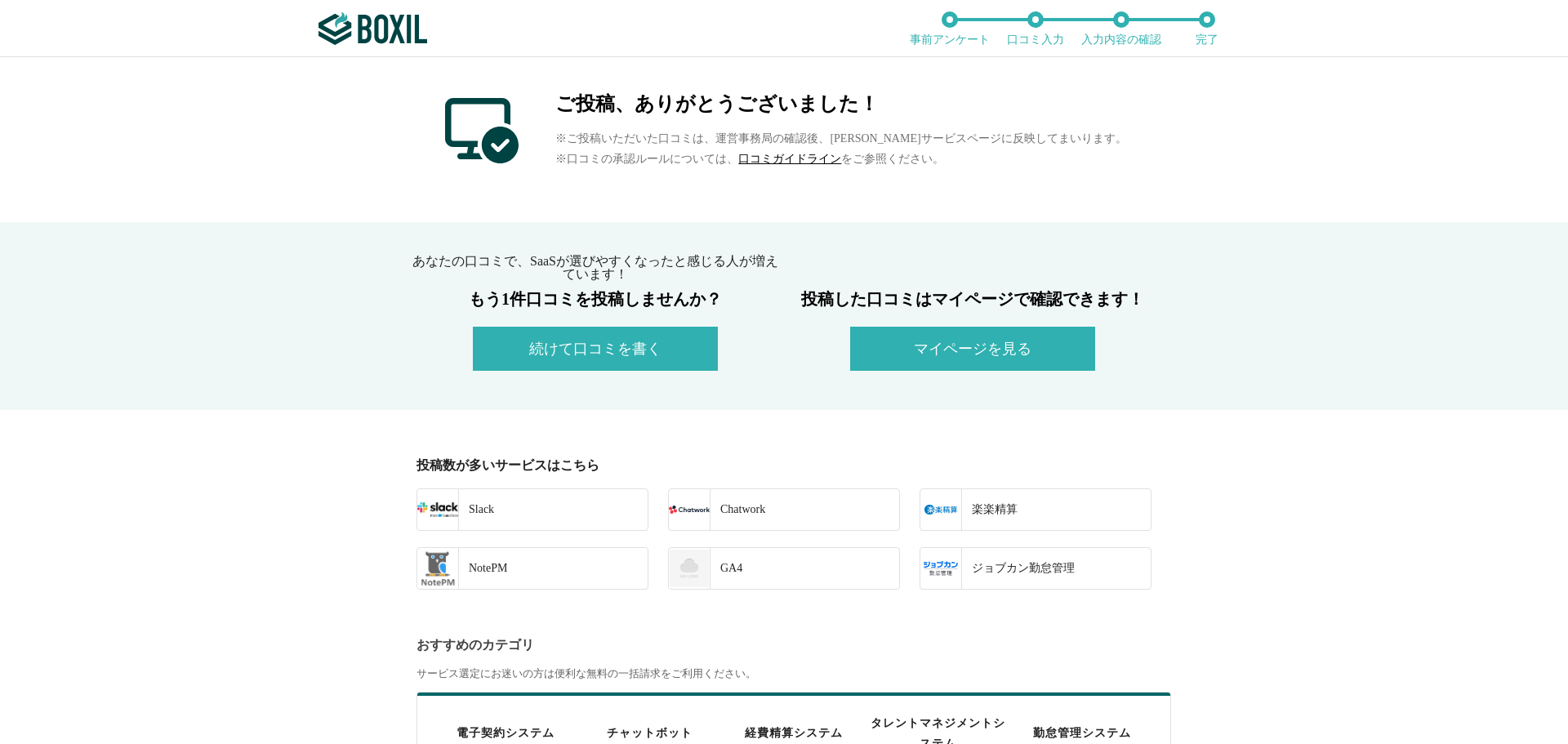
click at [974, 358] on button "マイページを見る" at bounding box center [973, 349] width 245 height 44
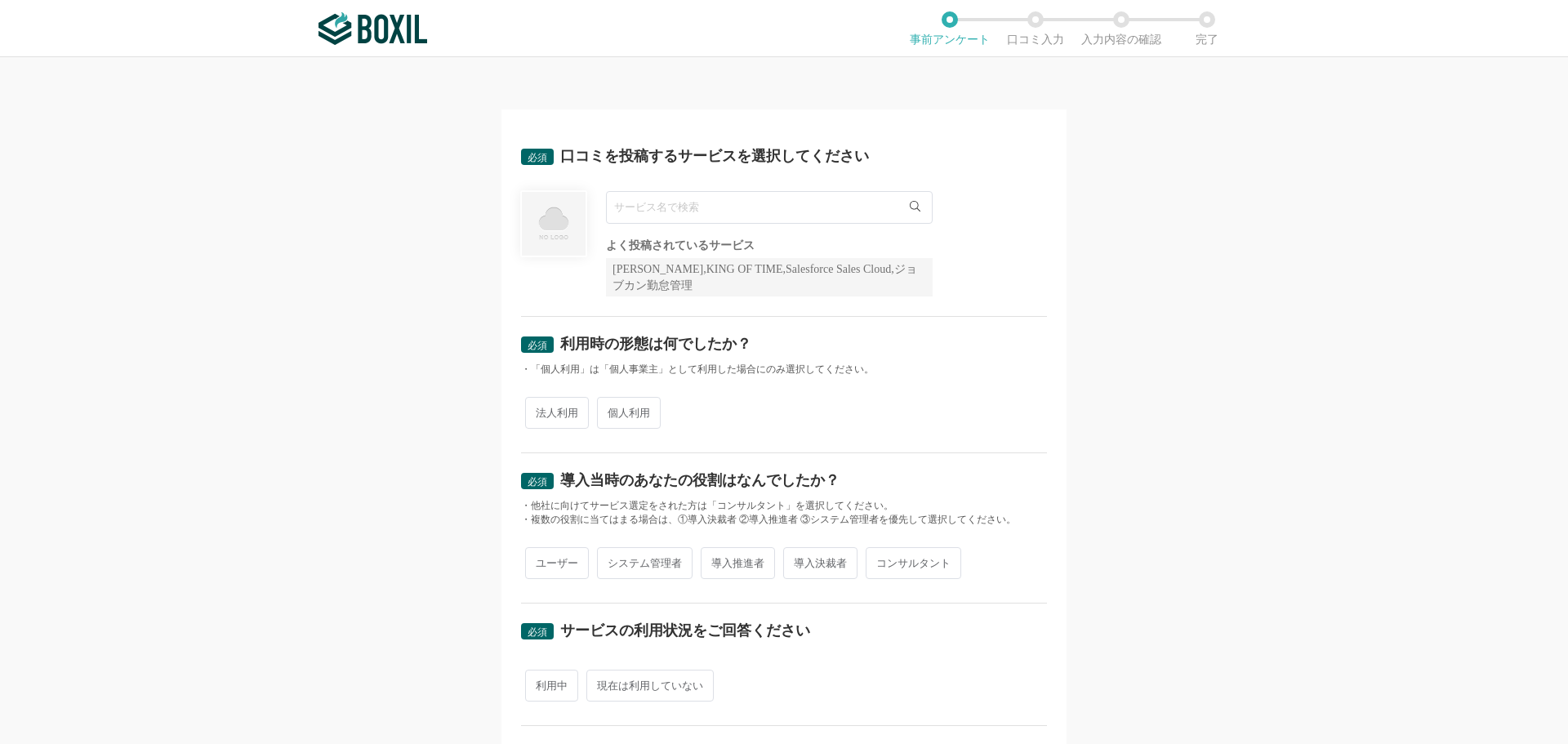
click at [636, 203] on input "text" at bounding box center [769, 208] width 326 height 33
click at [658, 250] on li "GMOサイン契約レビューパック" at bounding box center [769, 241] width 325 height 33
type input "GMOサイン契約レビューパック"
drag, startPoint x: 792, startPoint y: 212, endPoint x: 609, endPoint y: 221, distance: 183.2
click at [609, 221] on input "GMOサイン契約レビューパック" at bounding box center [769, 208] width 326 height 33
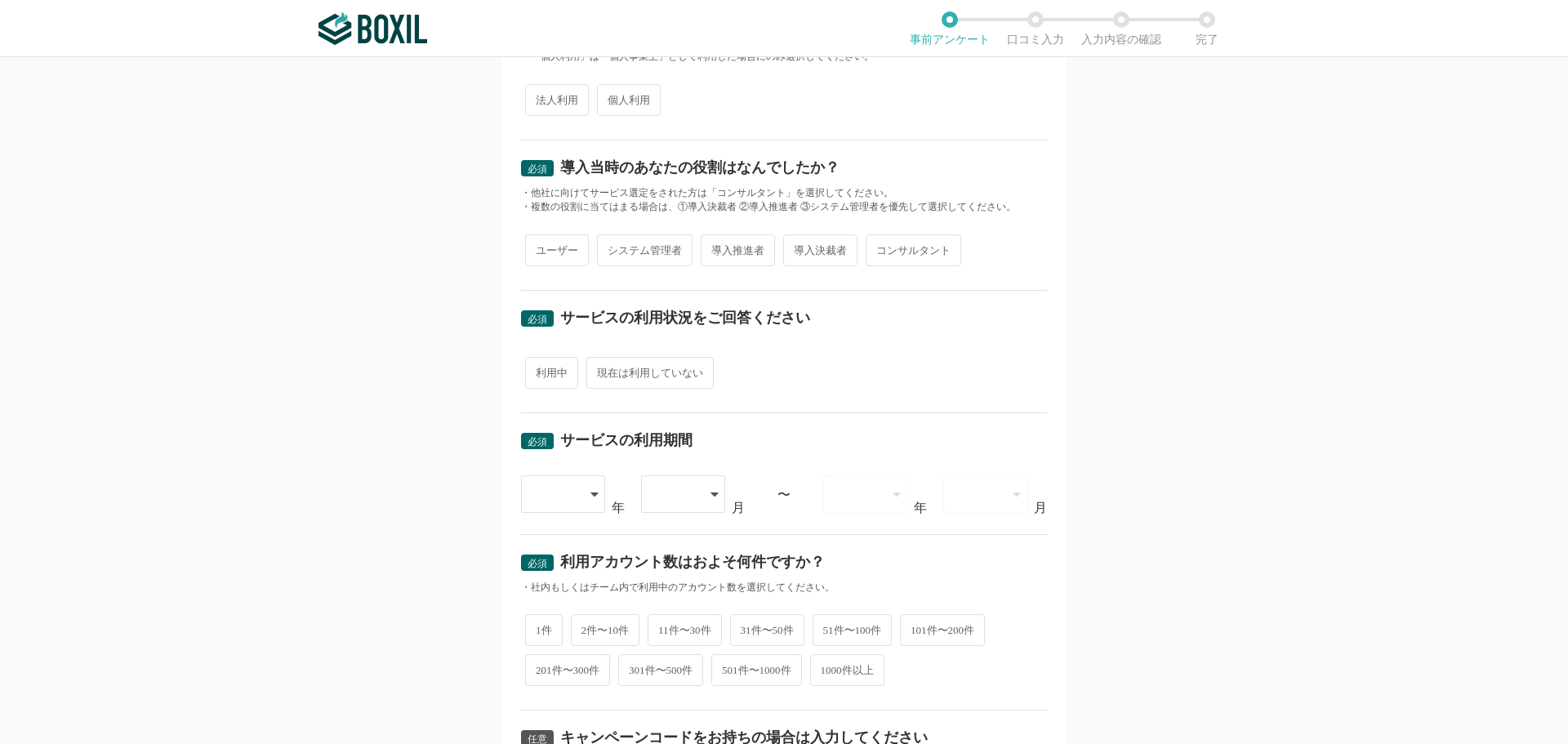
scroll to position [68, 0]
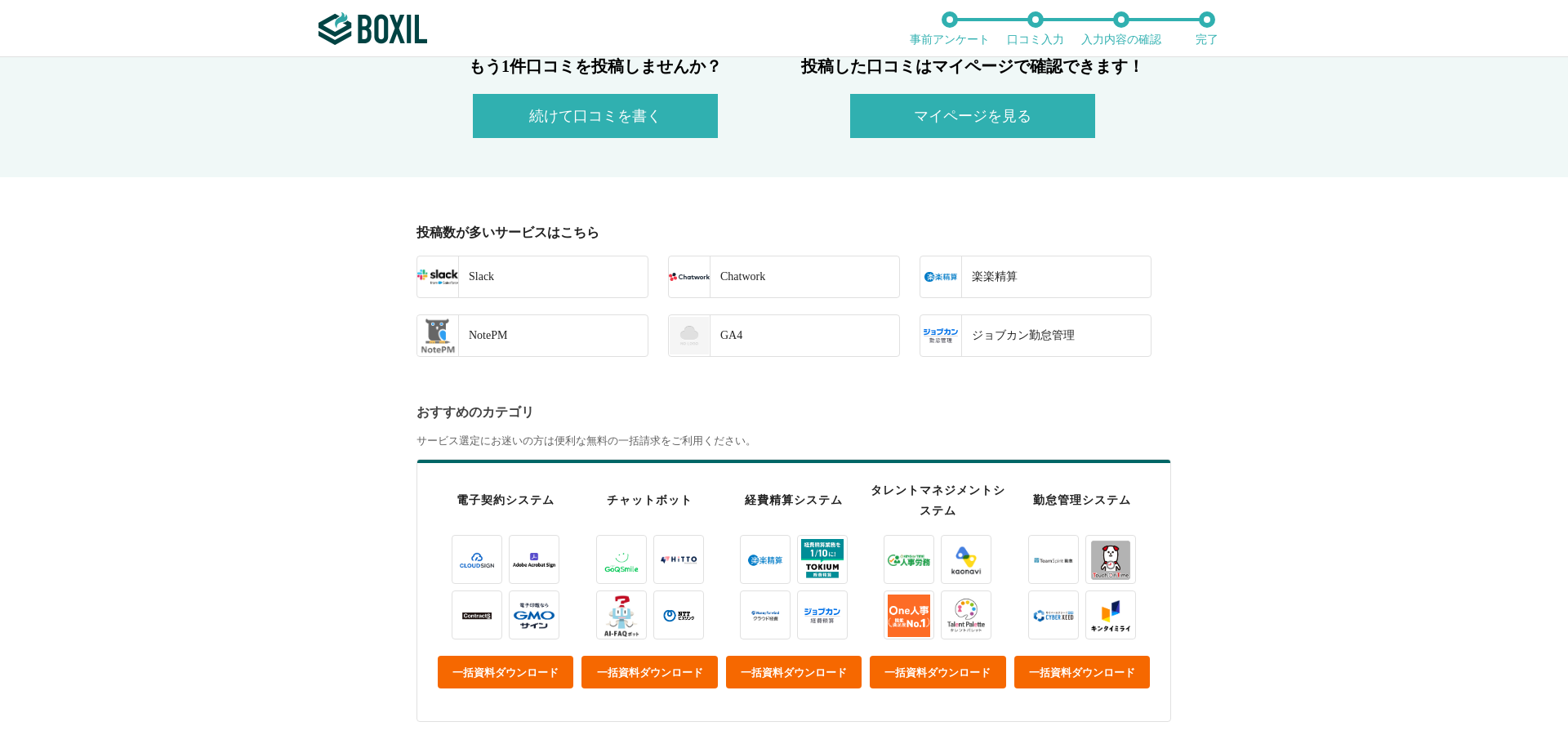
scroll to position [326, 0]
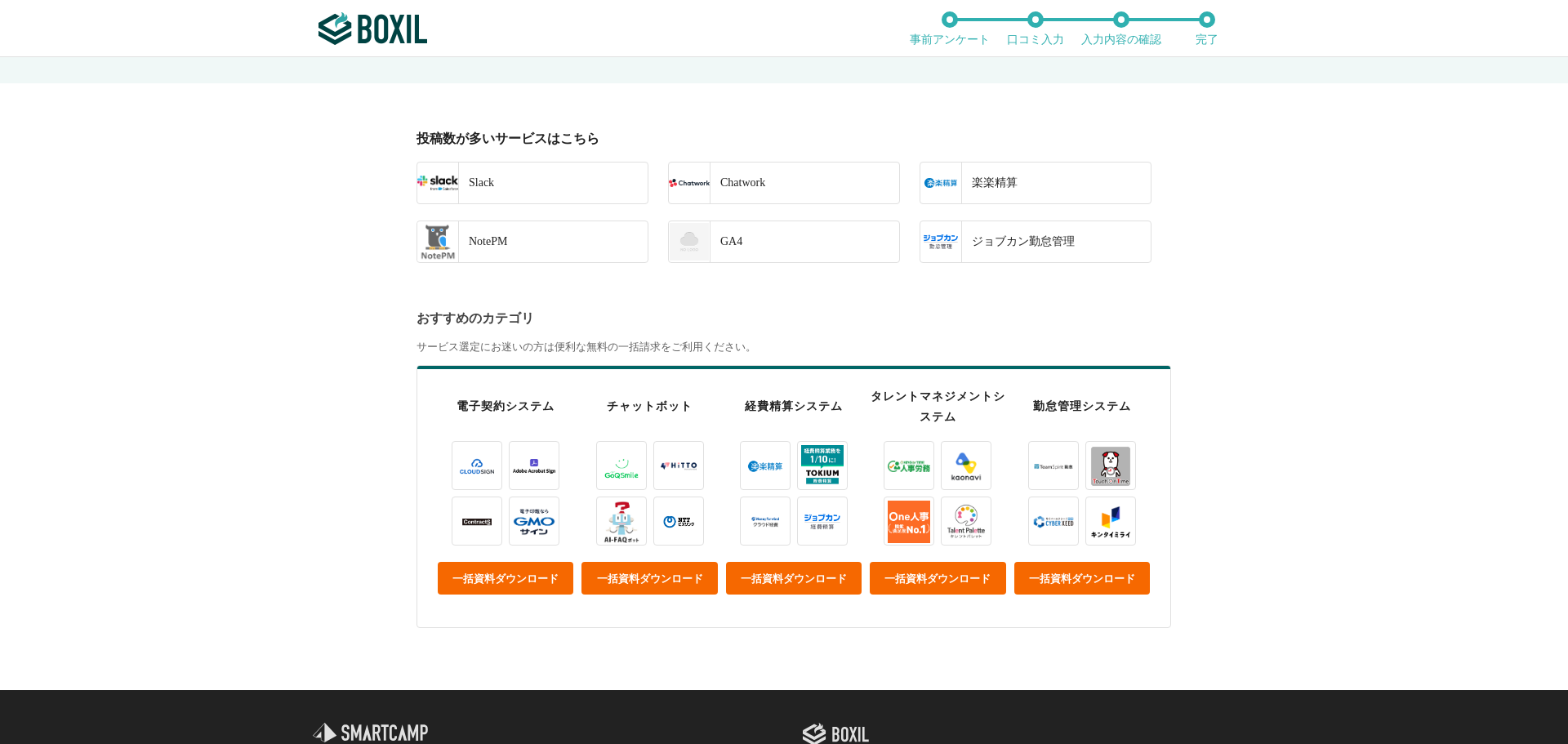
click at [513, 577] on button "一括資料ダウンロード" at bounding box center [505, 578] width 135 height 33
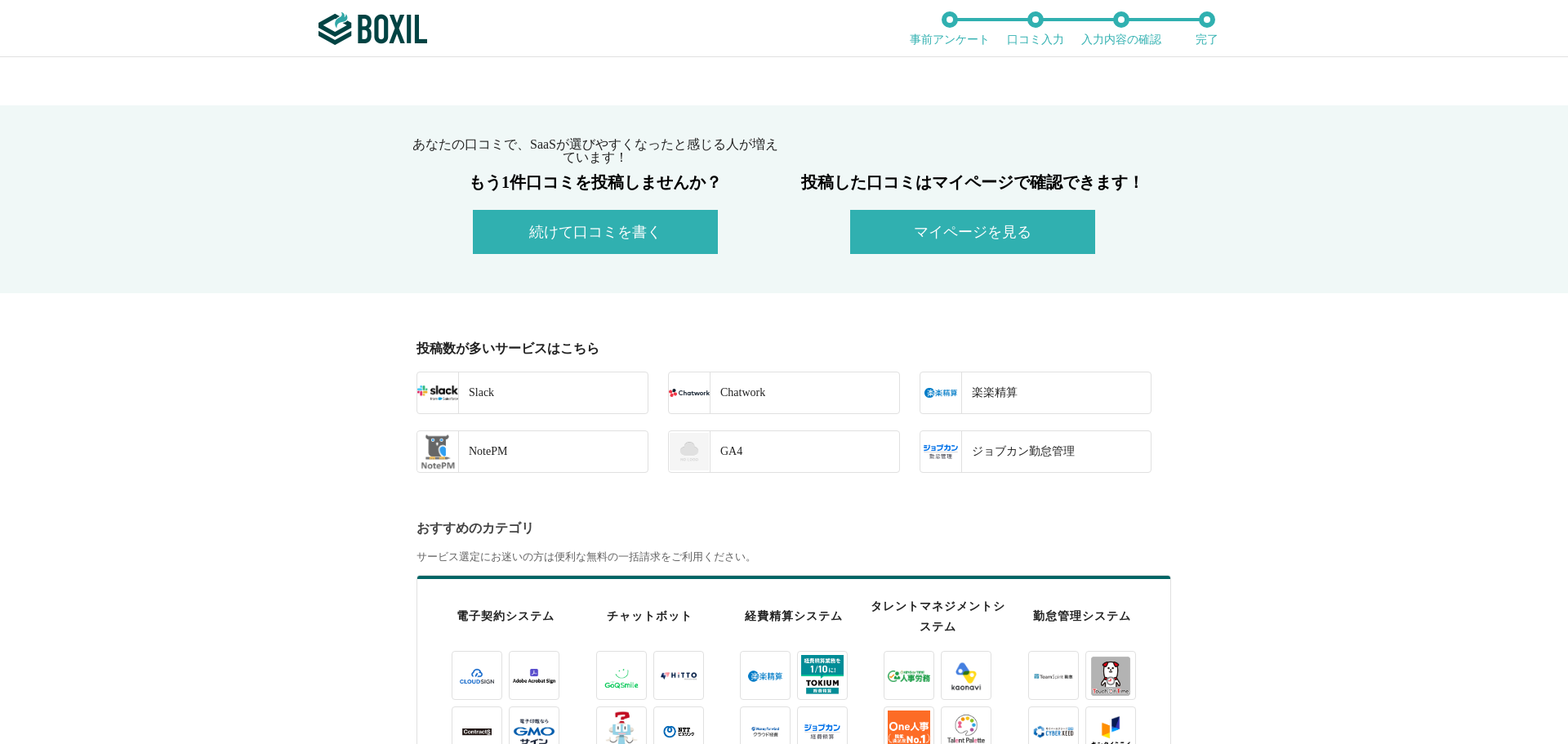
scroll to position [0, 0]
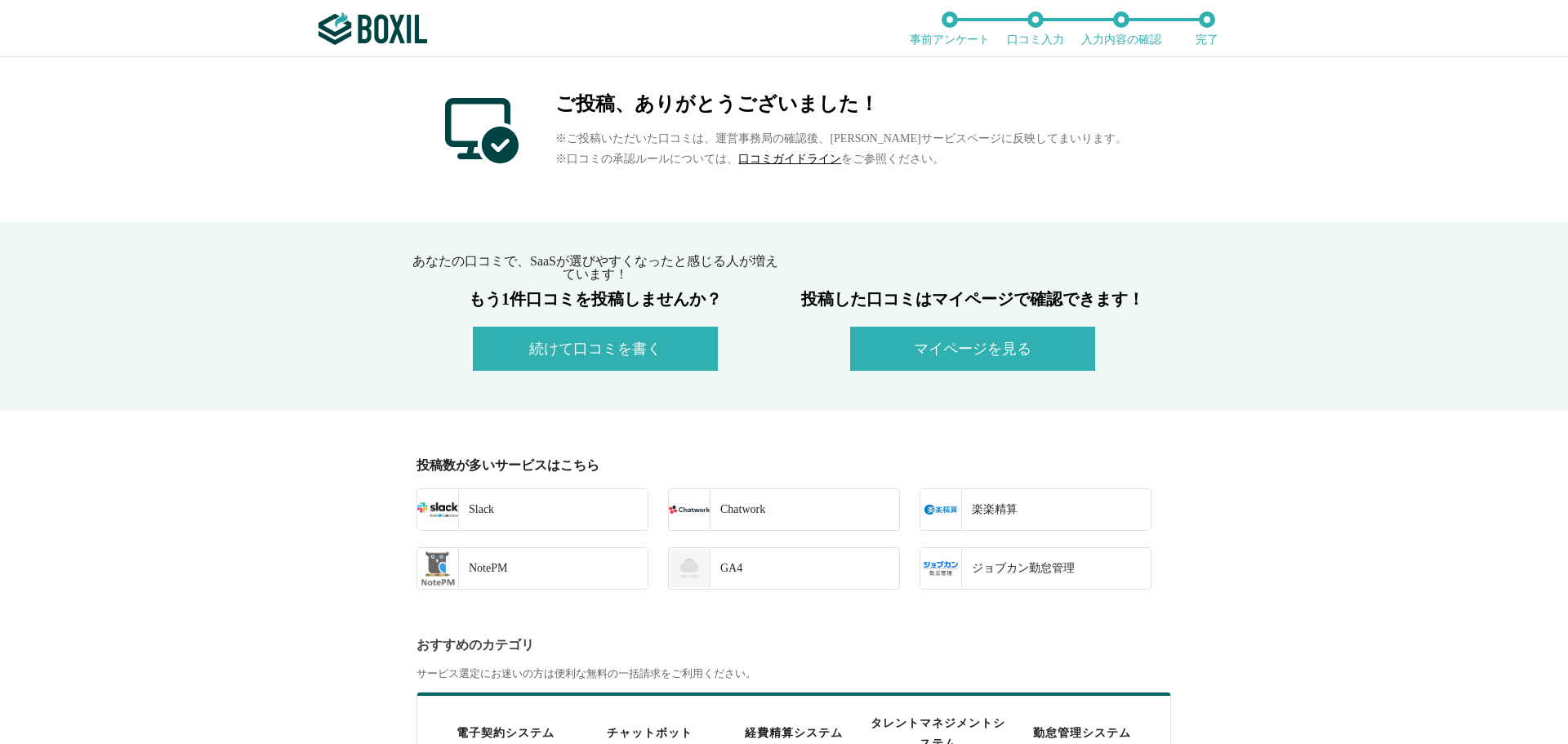
click at [577, 353] on button "続けて口コミを書く" at bounding box center [595, 349] width 245 height 44
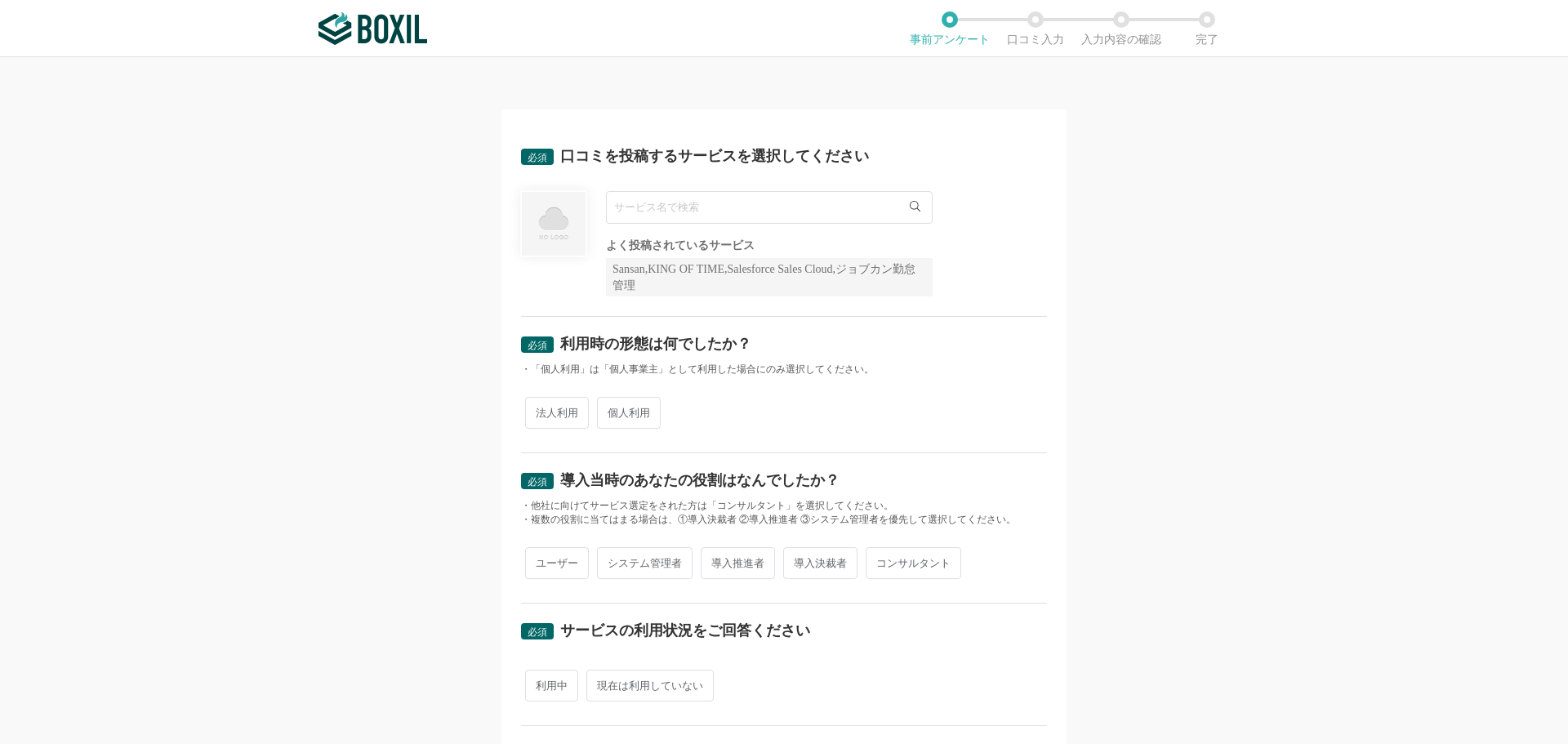
click at [660, 215] on input "text" at bounding box center [769, 208] width 326 height 33
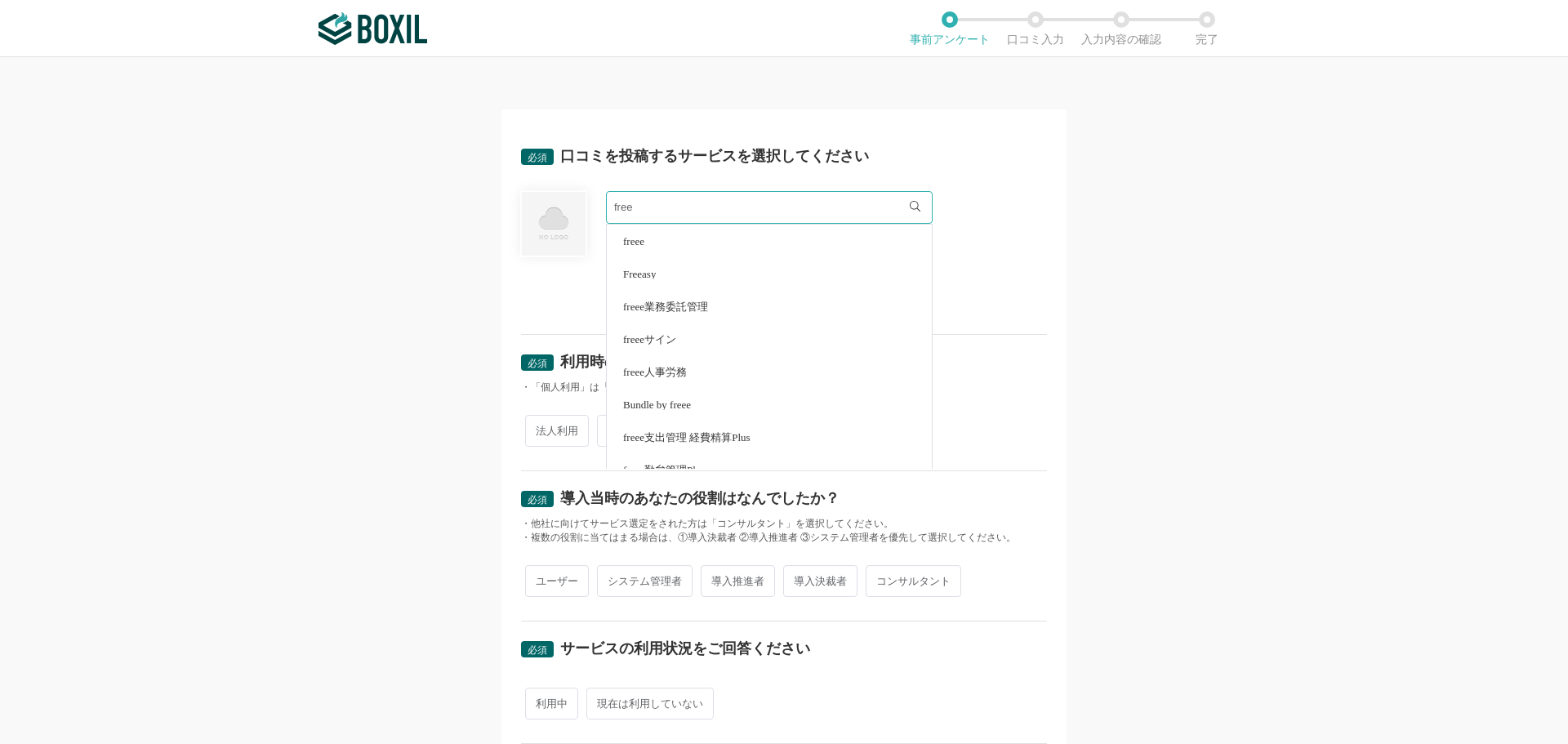
click at [664, 341] on span "freeeサイン" at bounding box center [650, 339] width 53 height 11
type input "freeeサイン"
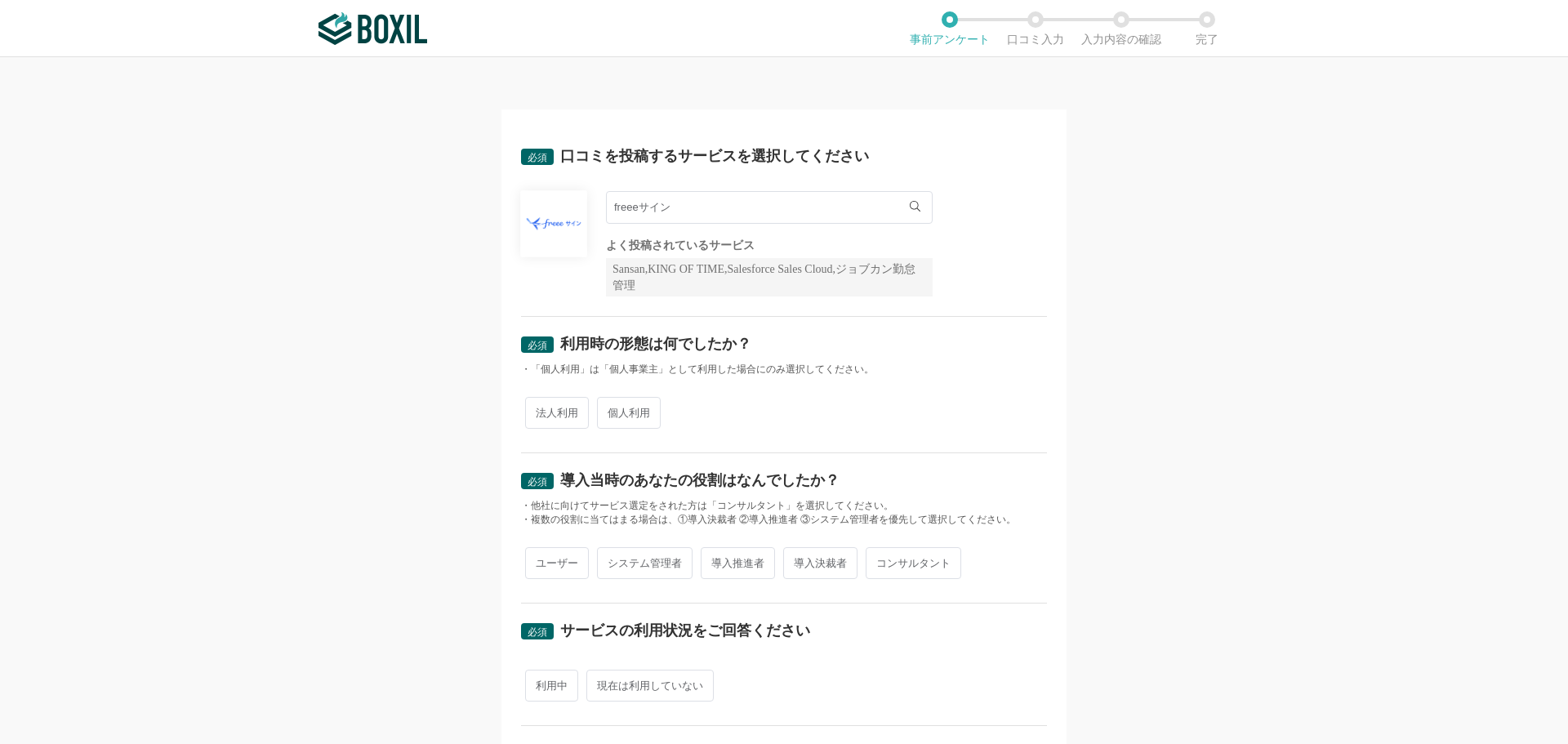
click at [622, 399] on span "個人利用" at bounding box center [629, 413] width 64 height 32
click at [612, 399] on input "個人利用" at bounding box center [606, 404] width 11 height 11
radio input "true"
click at [551, 557] on span "ユーザー" at bounding box center [557, 563] width 64 height 32
click at [540, 557] on input "ユーザー" at bounding box center [534, 555] width 11 height 11
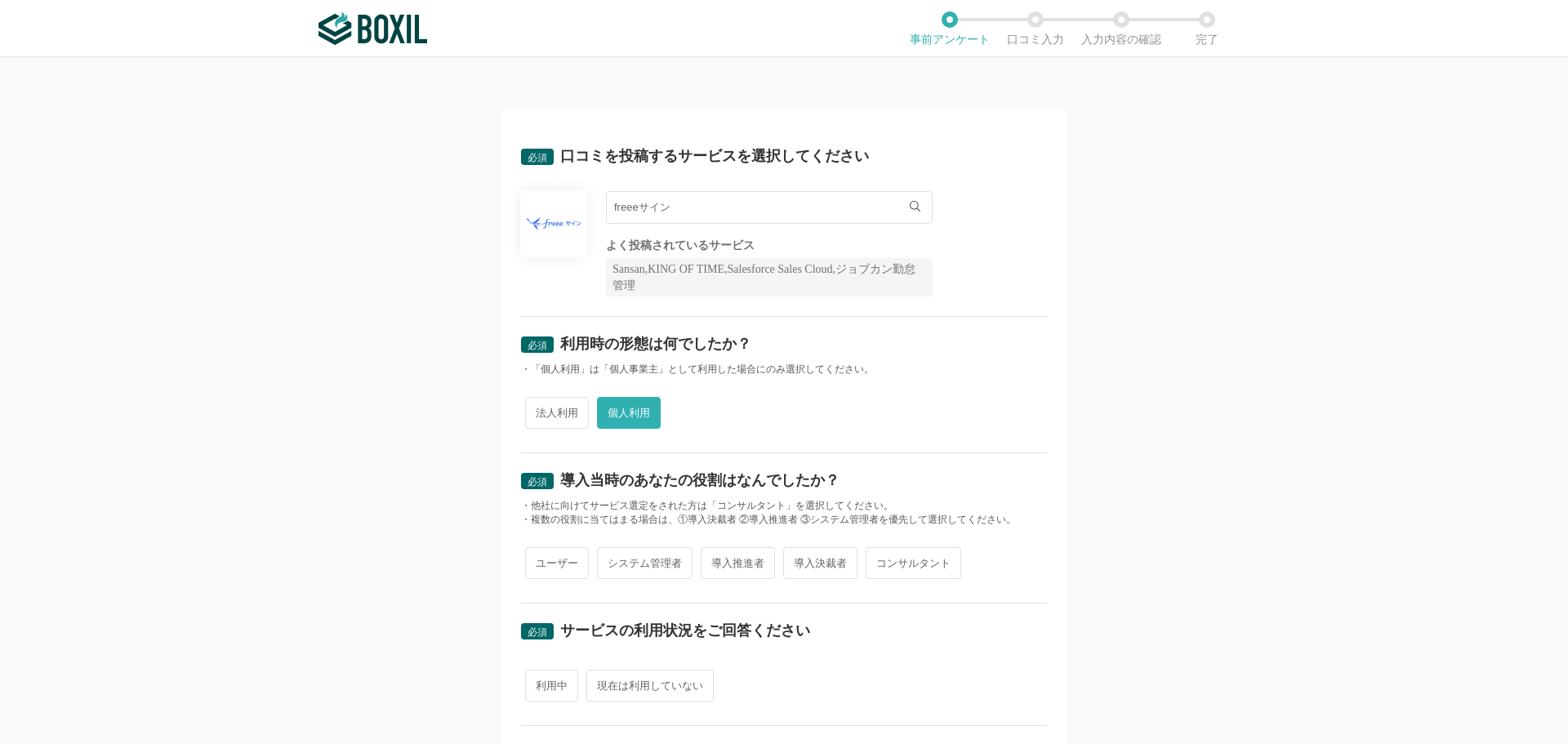
radio input "true"
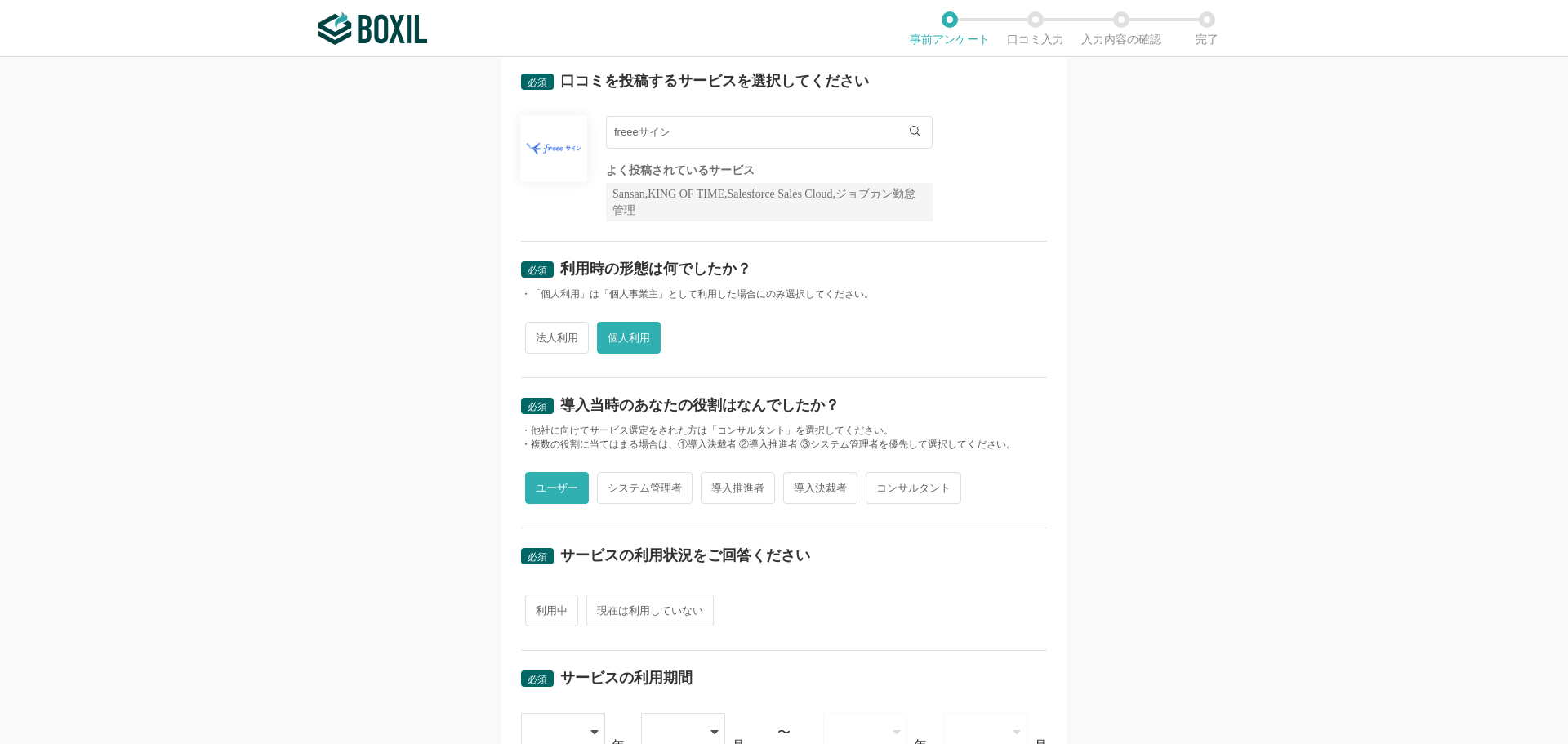
scroll to position [163, 0]
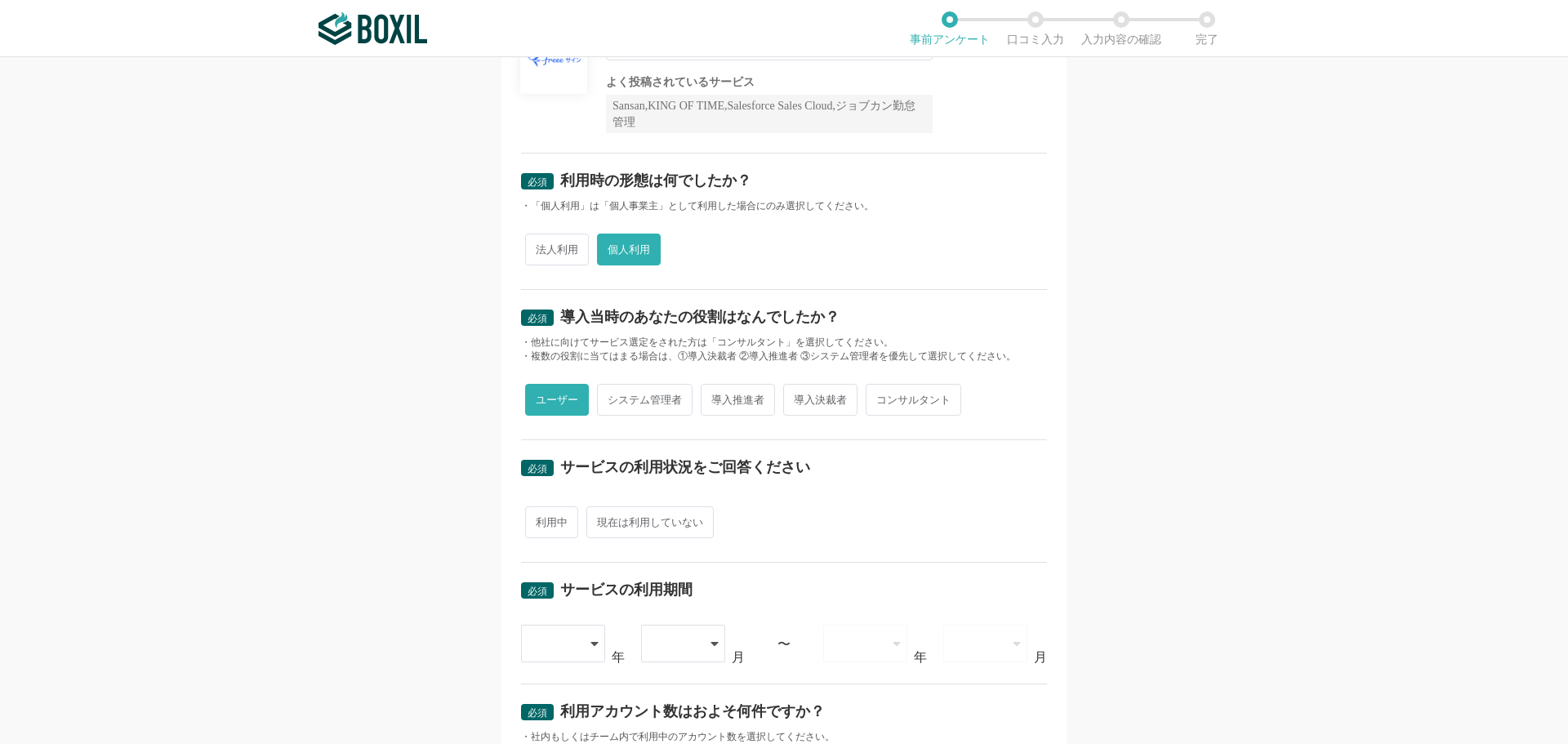
click at [632, 537] on span "現在は利用していない" at bounding box center [650, 522] width 127 height 32
click at [601, 519] on input "現在は利用していない" at bounding box center [595, 513] width 11 height 11
radio input "true"
click at [569, 627] on div at bounding box center [554, 644] width 47 height 36
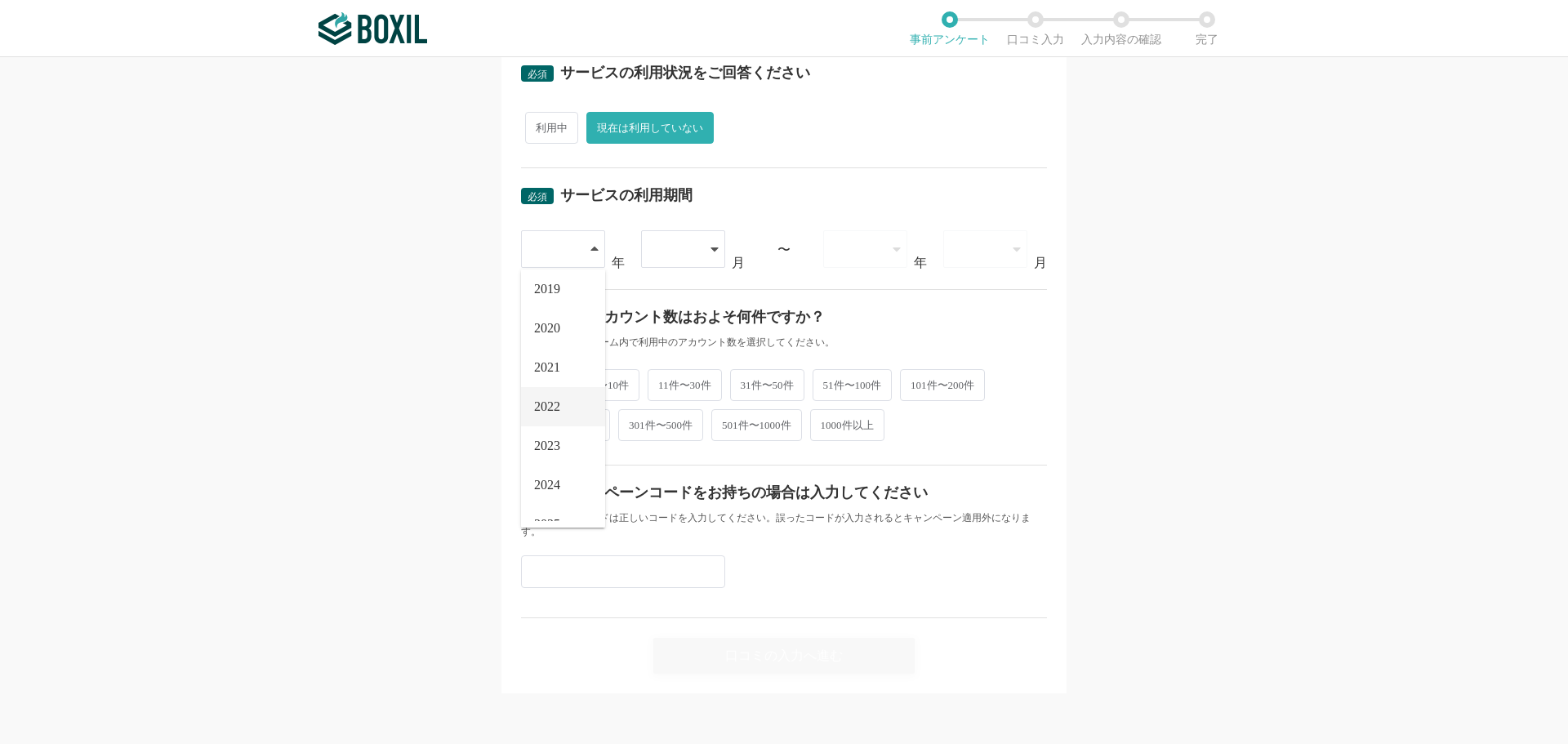
click at [558, 399] on li "2022" at bounding box center [563, 407] width 84 height 39
click at [689, 254] on div at bounding box center [675, 249] width 47 height 36
click at [669, 493] on li "06" at bounding box center [683, 492] width 84 height 39
click at [892, 244] on icon at bounding box center [896, 249] width 8 height 13
click at [846, 330] on span "2023" at bounding box center [850, 335] width 26 height 13
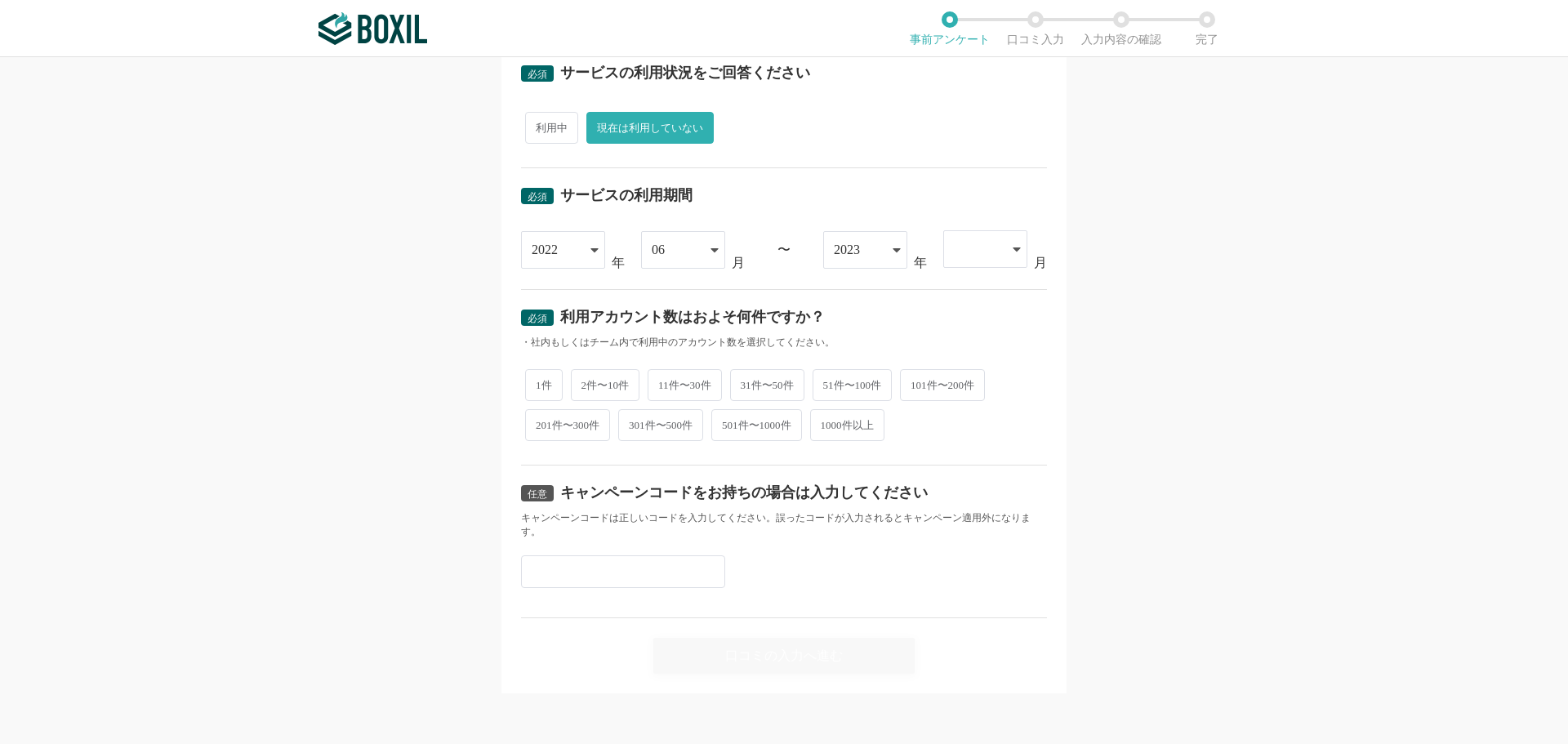
click at [983, 255] on div at bounding box center [977, 249] width 47 height 36
click at [969, 454] on li "05" at bounding box center [985, 453] width 84 height 39
click at [549, 381] on span "1件" at bounding box center [544, 383] width 38 height 32
click at [540, 381] on input "1件" at bounding box center [534, 375] width 11 height 11
radio input "true"
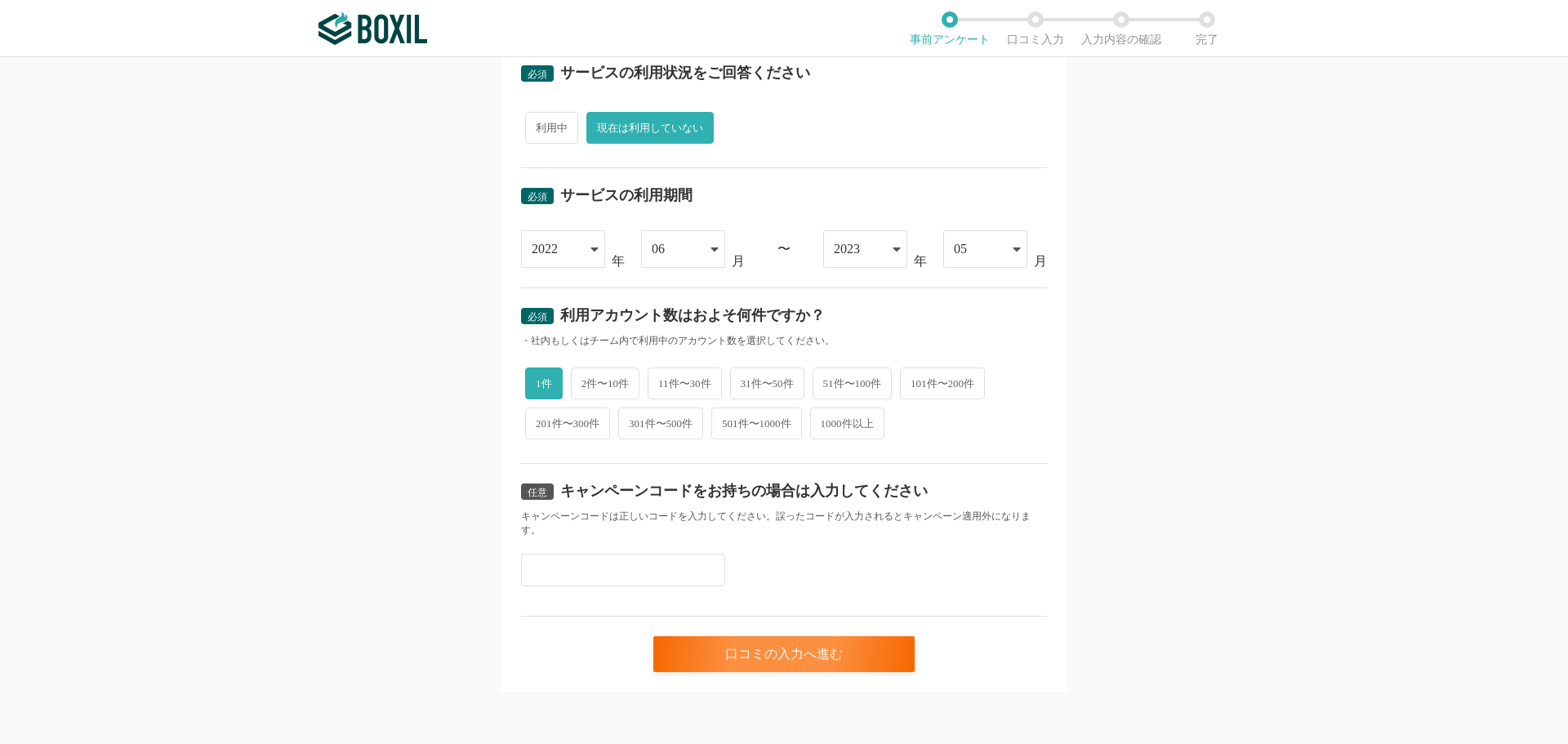
click at [556, 583] on input "text" at bounding box center [622, 570] width 204 height 33
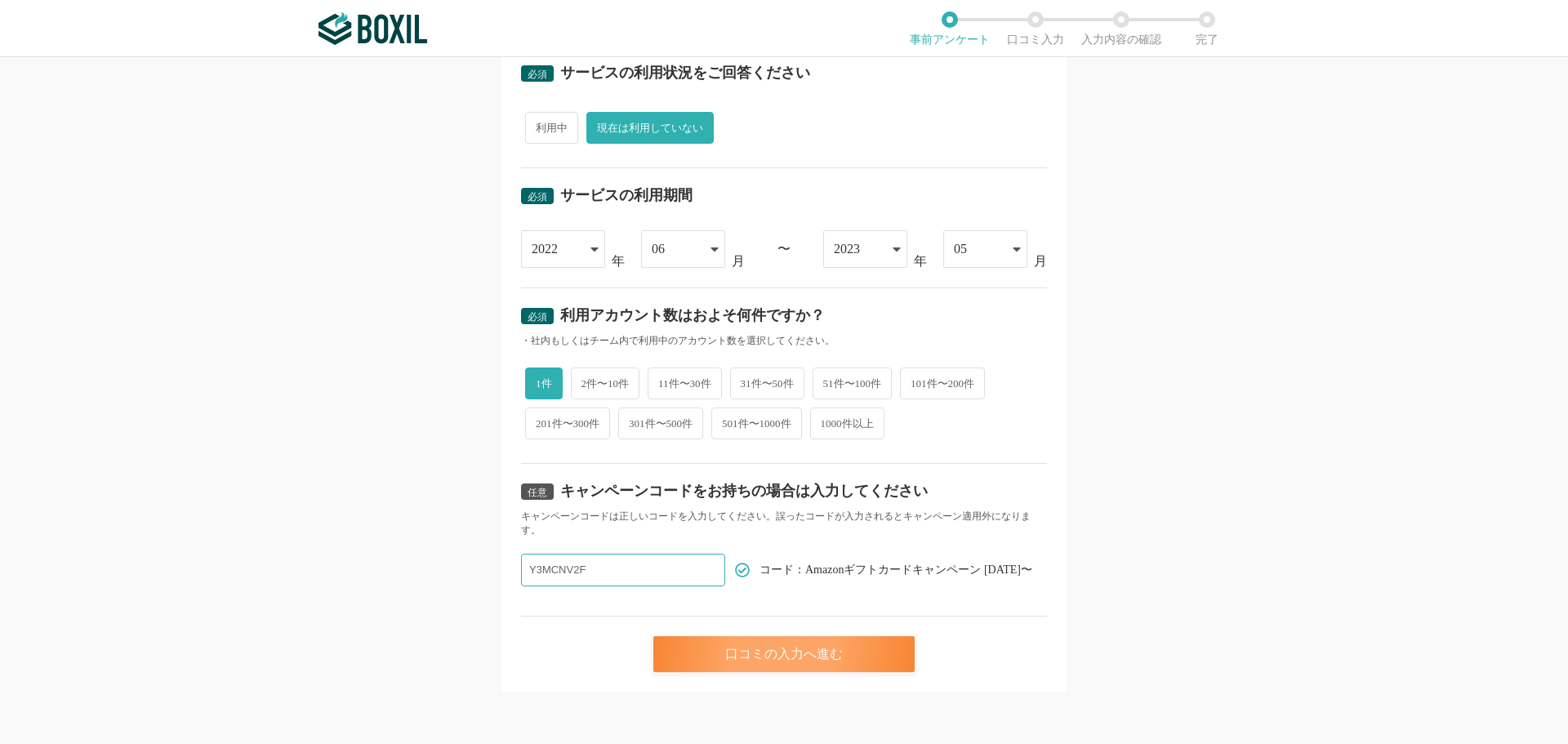
type input "Y3MCNV2F"
click at [765, 650] on div "口コミの入力へ進む" at bounding box center [784, 655] width 262 height 36
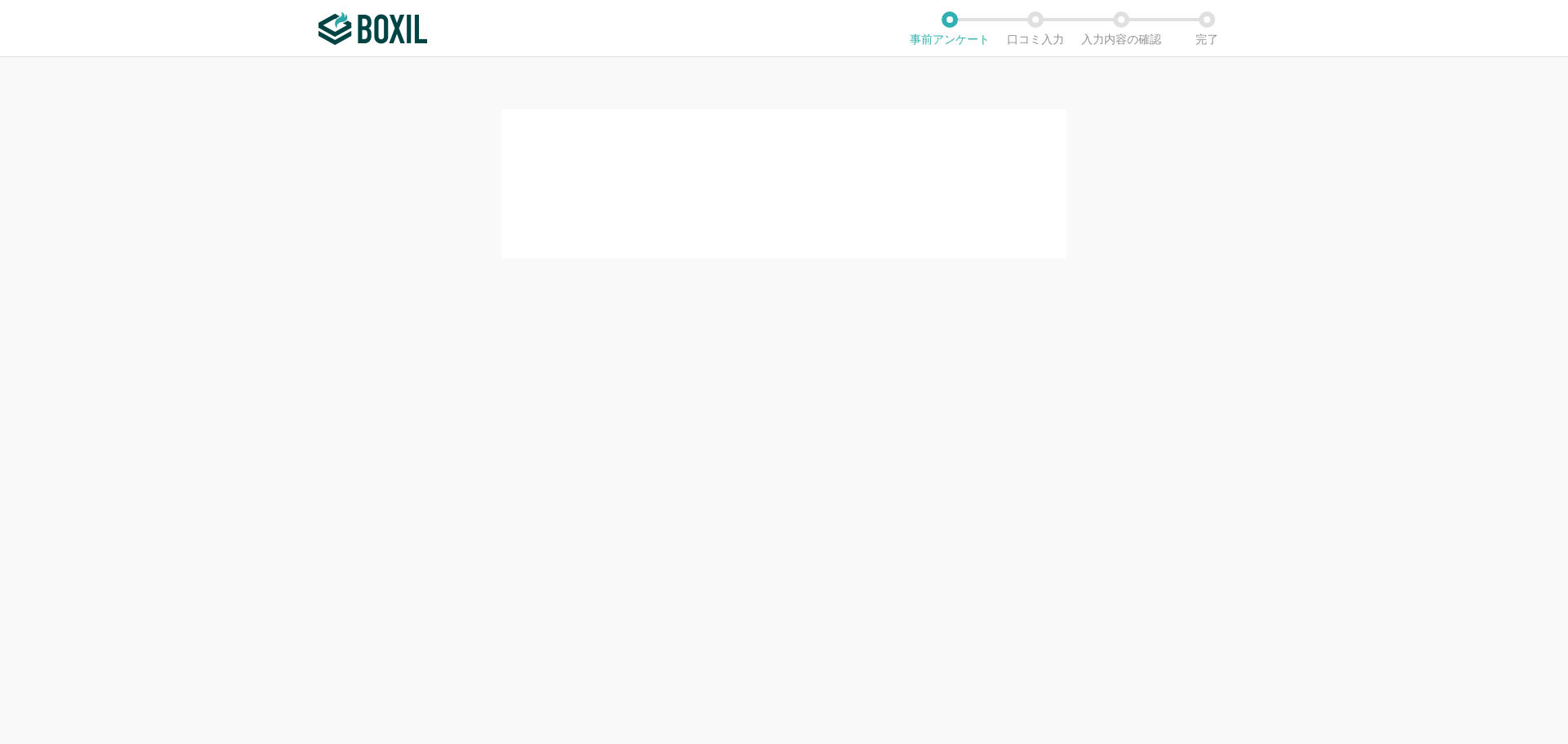
scroll to position [0, 0]
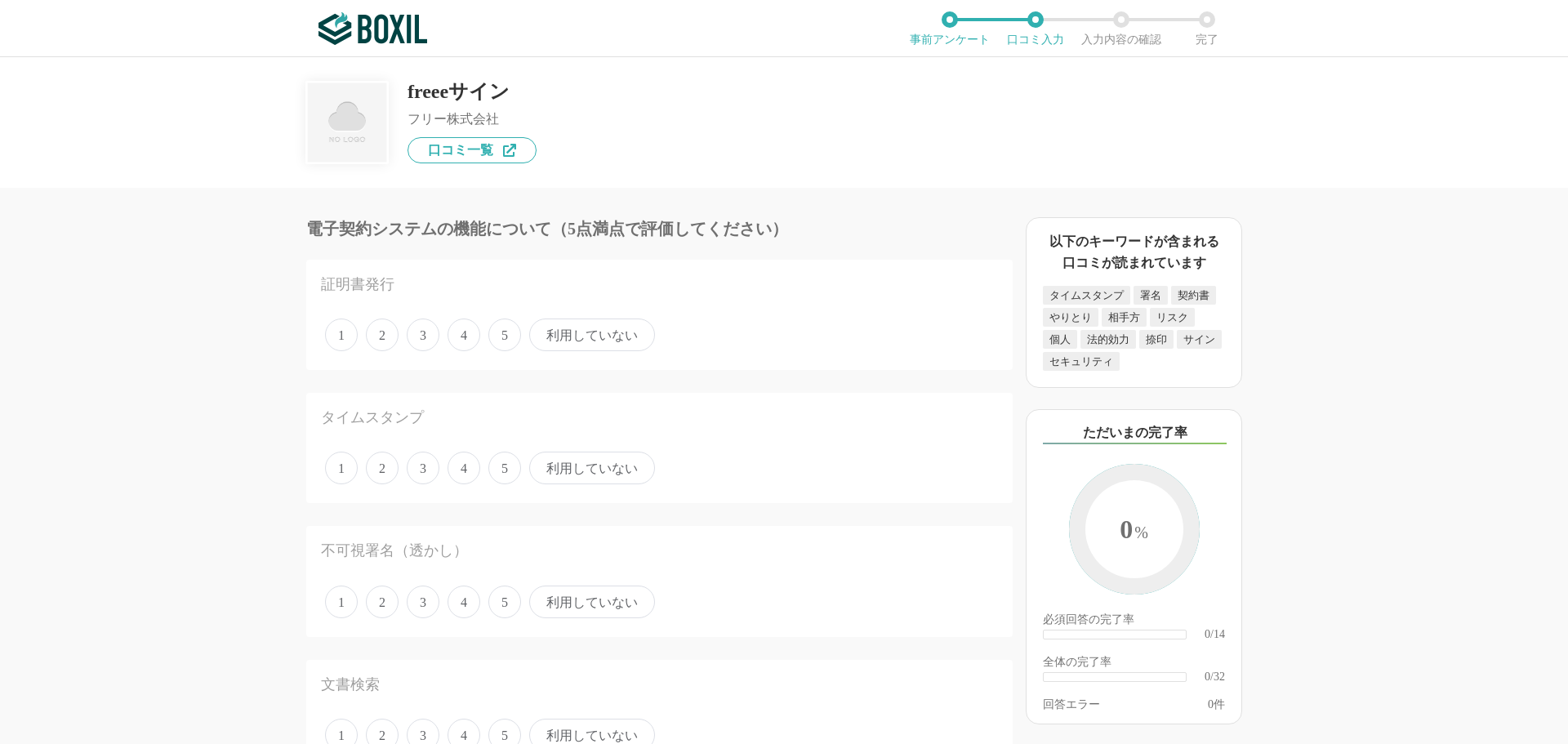
click at [459, 336] on span "4" at bounding box center [464, 335] width 33 height 33
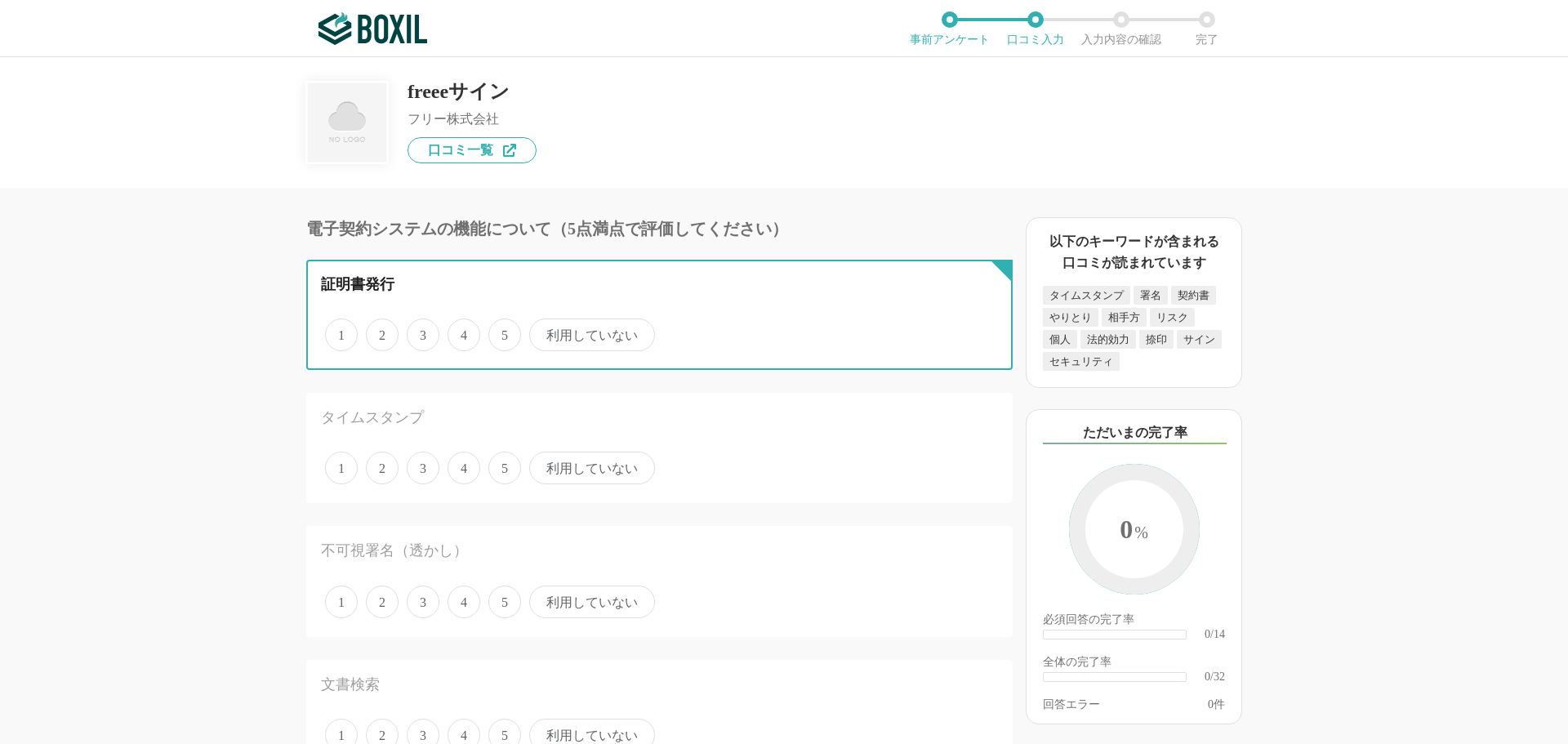
click at [459, 331] on input "4" at bounding box center [457, 326] width 11 height 11
radio input "true"
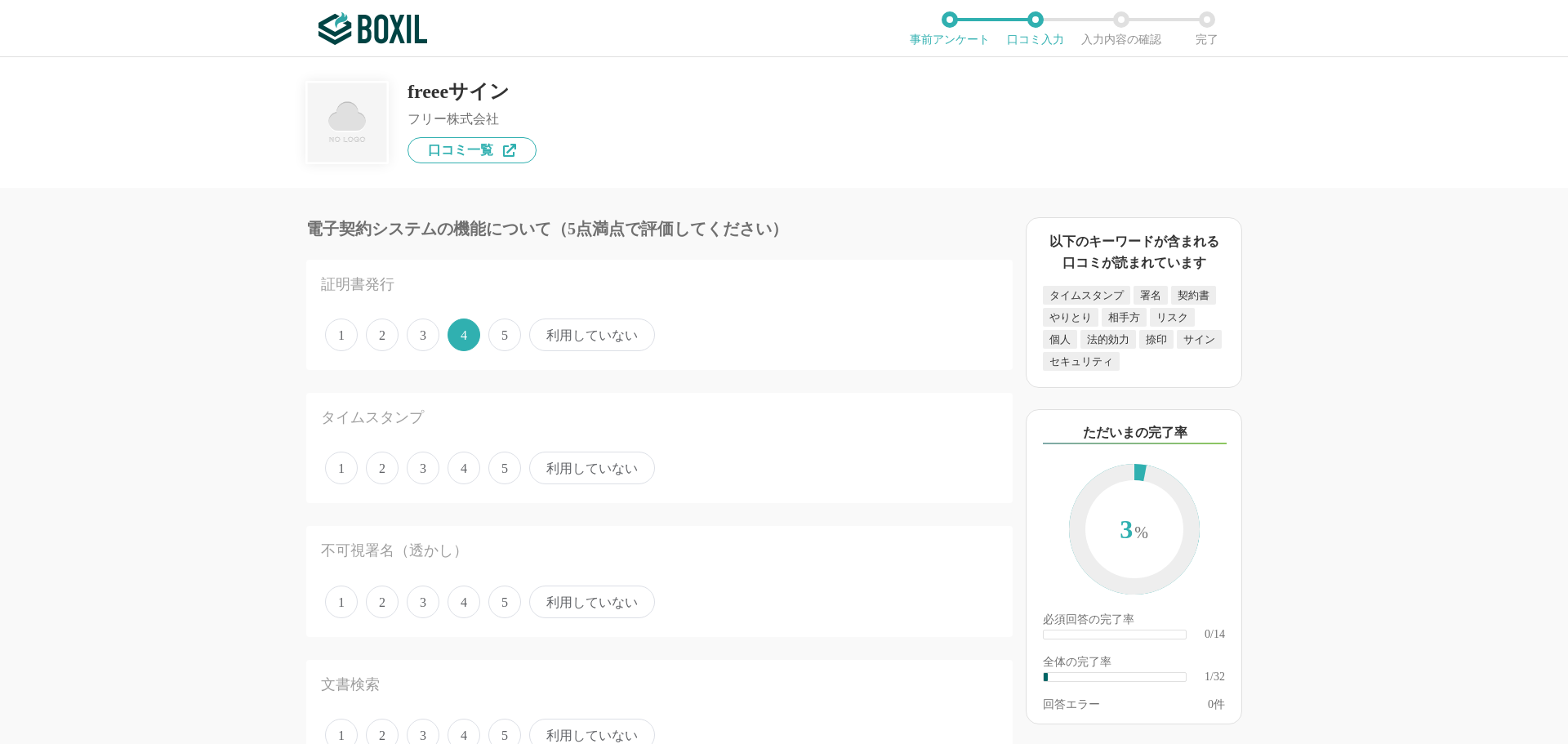
click at [470, 465] on span "4" at bounding box center [464, 468] width 33 height 33
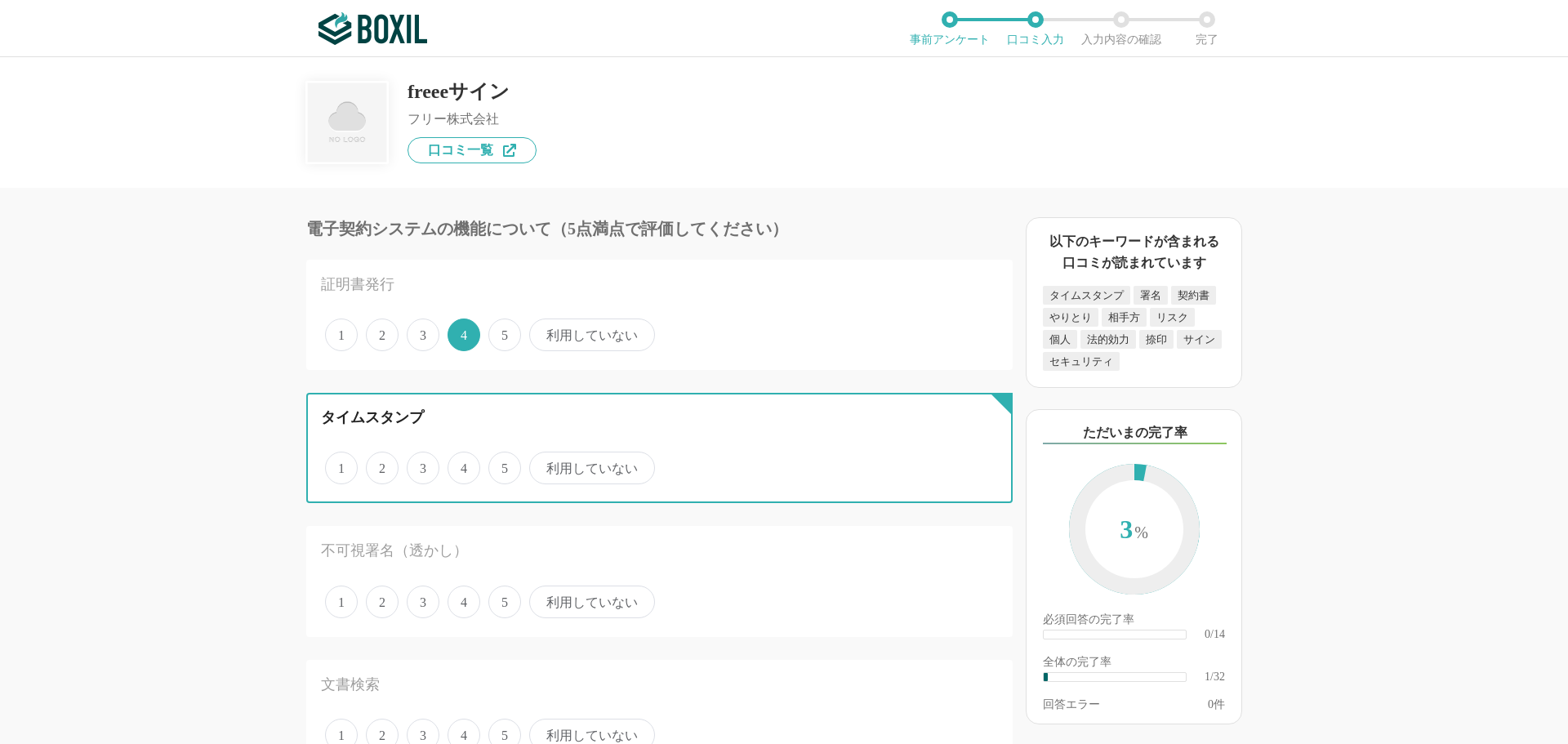
click at [463, 465] on input "4" at bounding box center [457, 459] width 11 height 11
radio input "true"
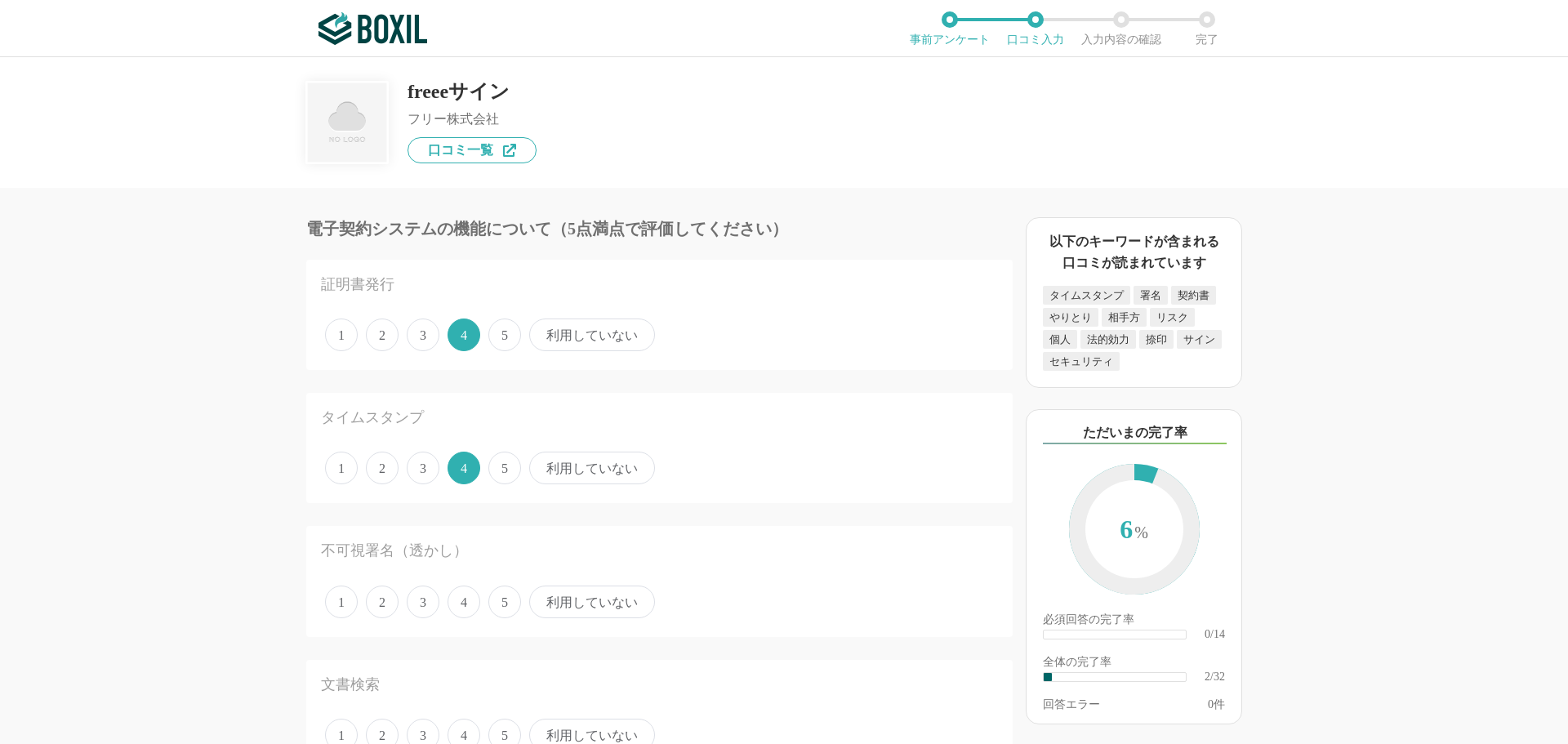
click at [579, 598] on span "利用していない" at bounding box center [591, 602] width 125 height 33
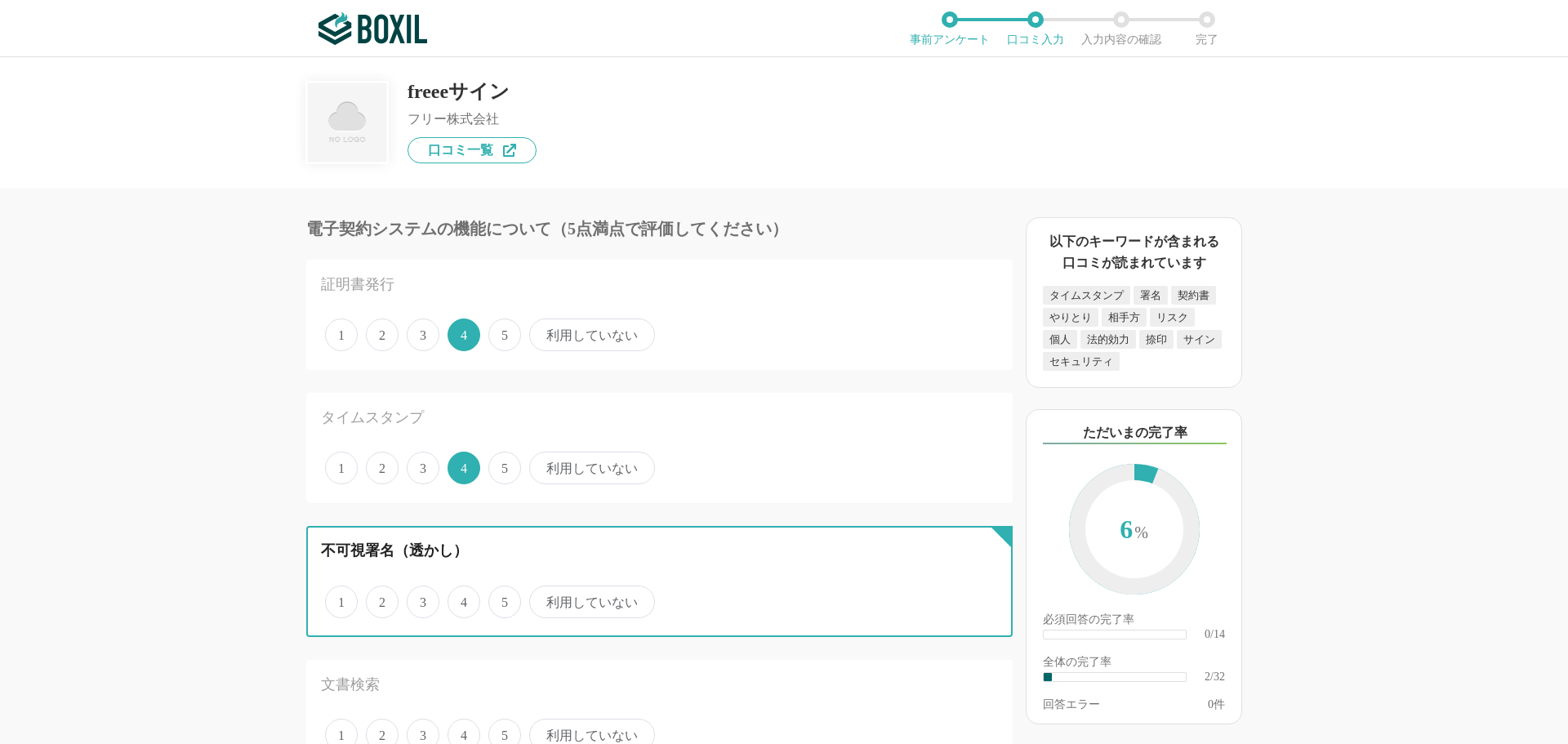
click at [544, 598] on input "利用していない" at bounding box center [538, 593] width 11 height 11
radio input "true"
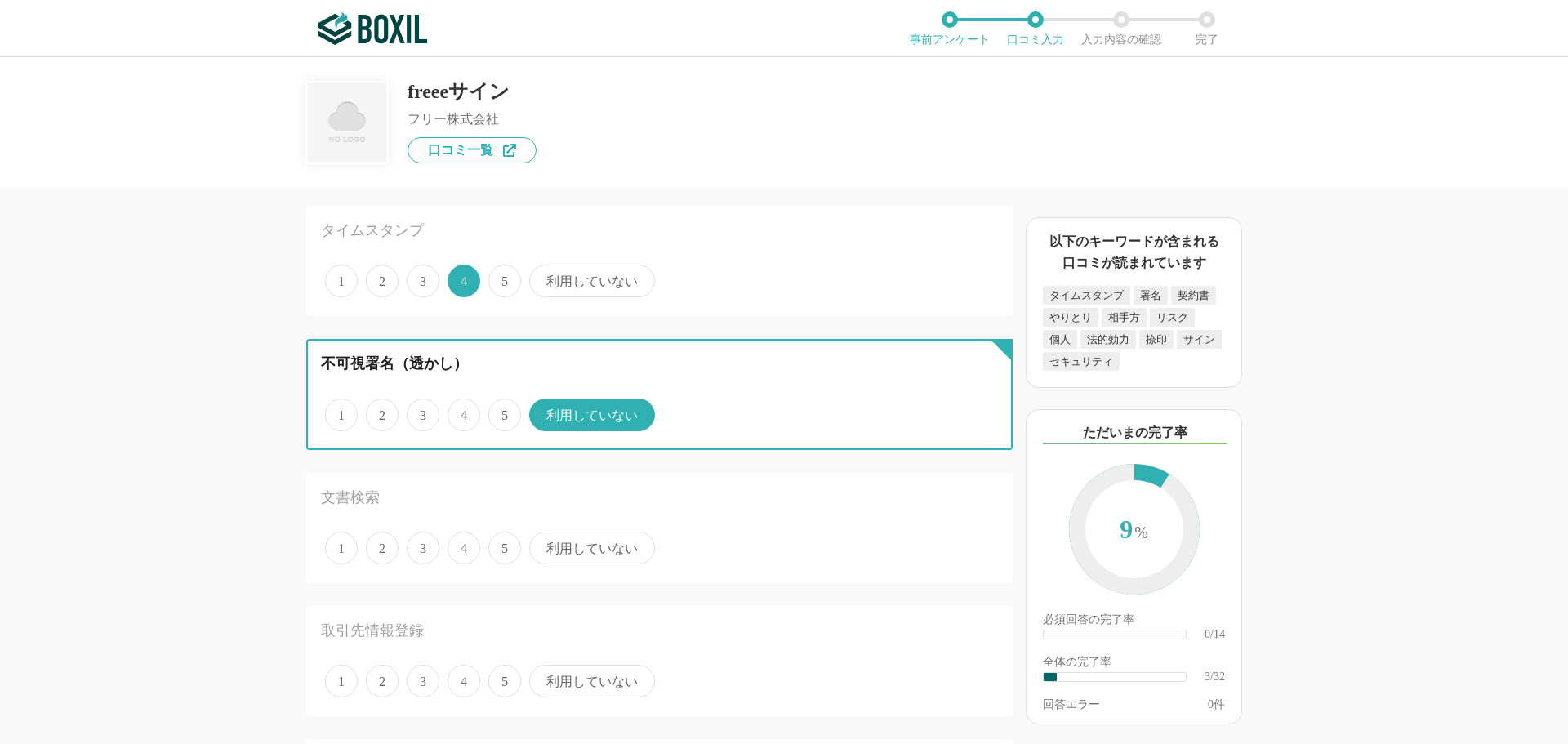
scroll to position [326, 0]
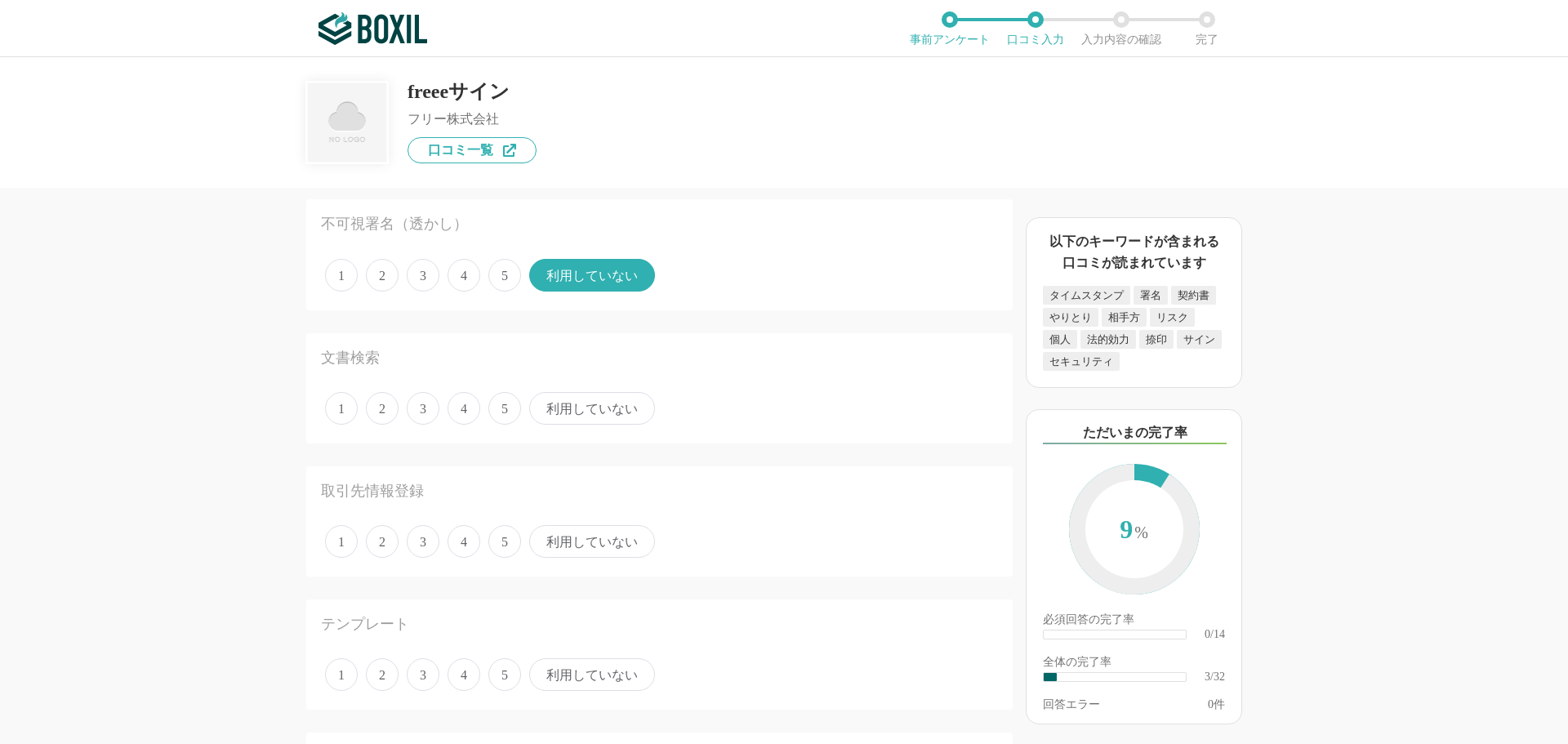
click at [581, 404] on span "利用していない" at bounding box center [591, 409] width 125 height 33
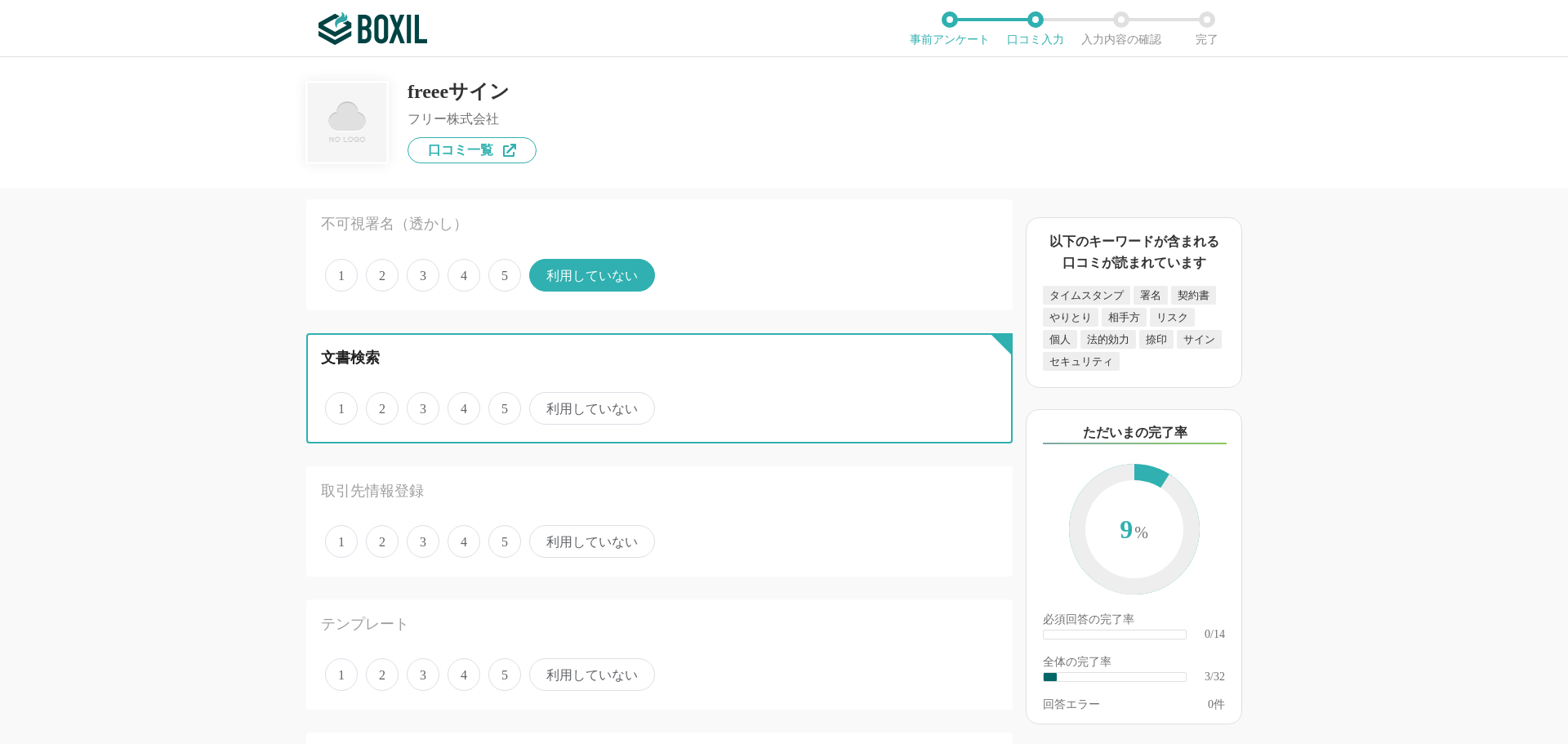
click at [544, 404] on input "利用していない" at bounding box center [538, 399] width 11 height 11
radio input "true"
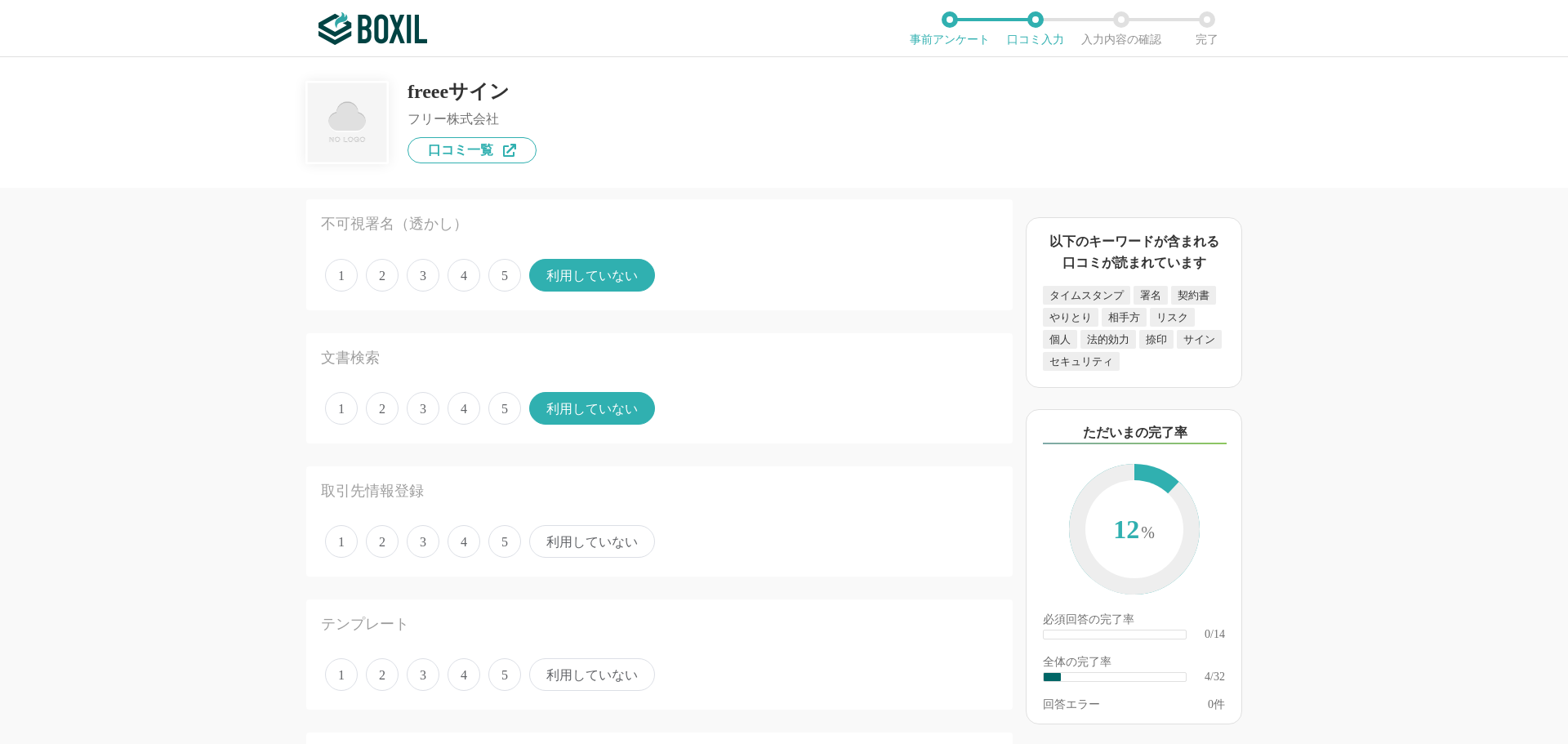
click at [592, 536] on span "利用していない" at bounding box center [591, 541] width 125 height 33
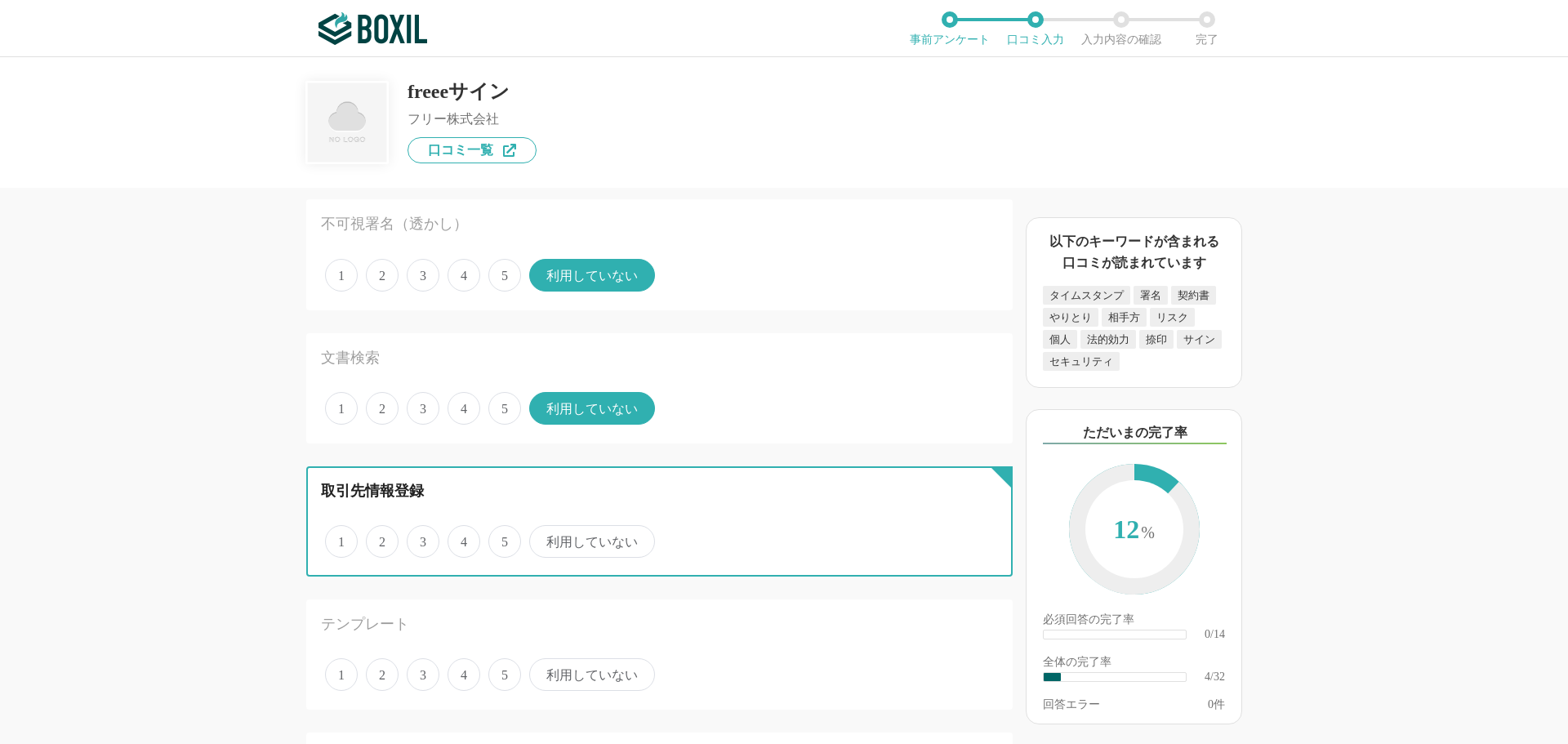
click at [544, 536] on input "利用していない" at bounding box center [538, 532] width 11 height 11
radio input "true"
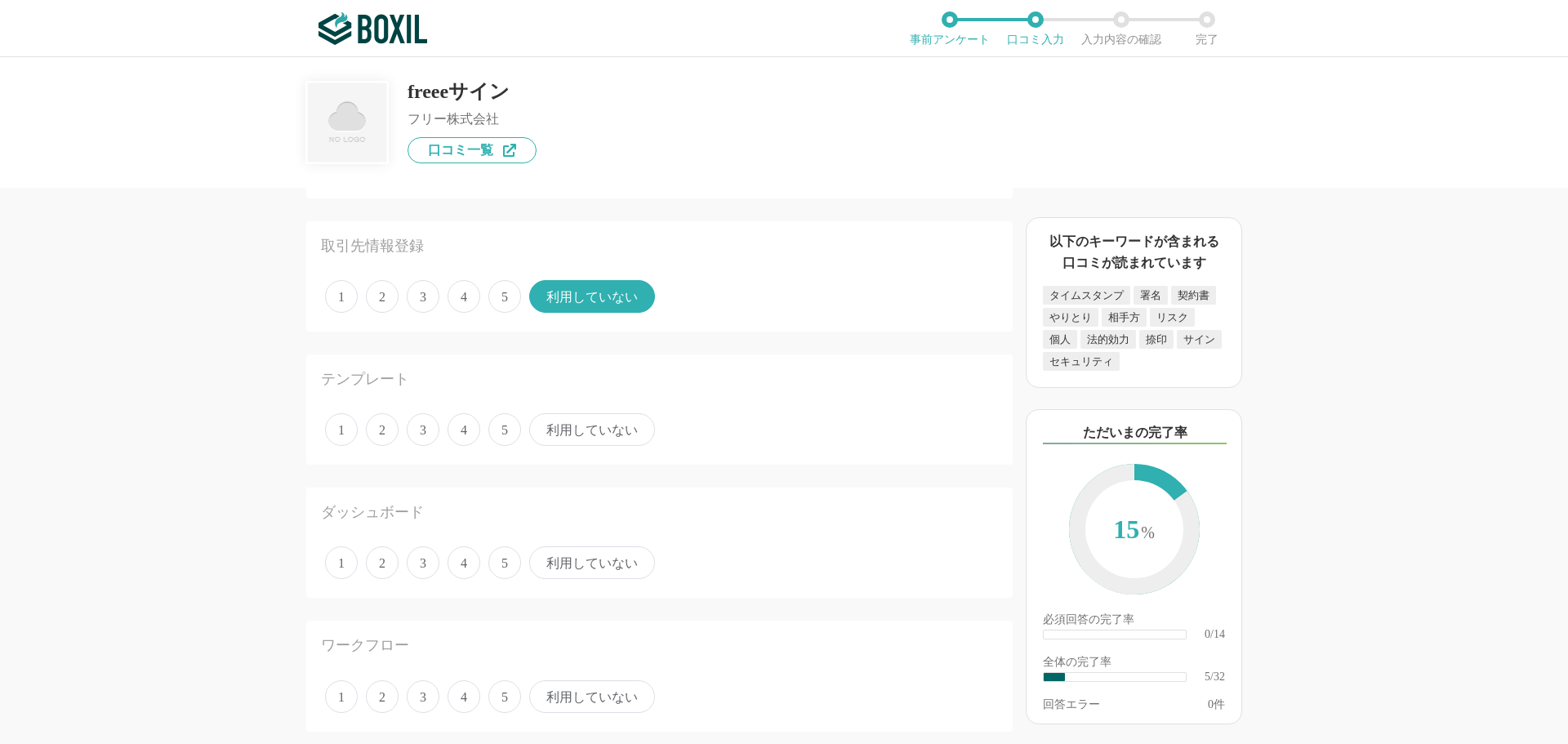
click at [572, 421] on span "利用していない" at bounding box center [591, 430] width 125 height 33
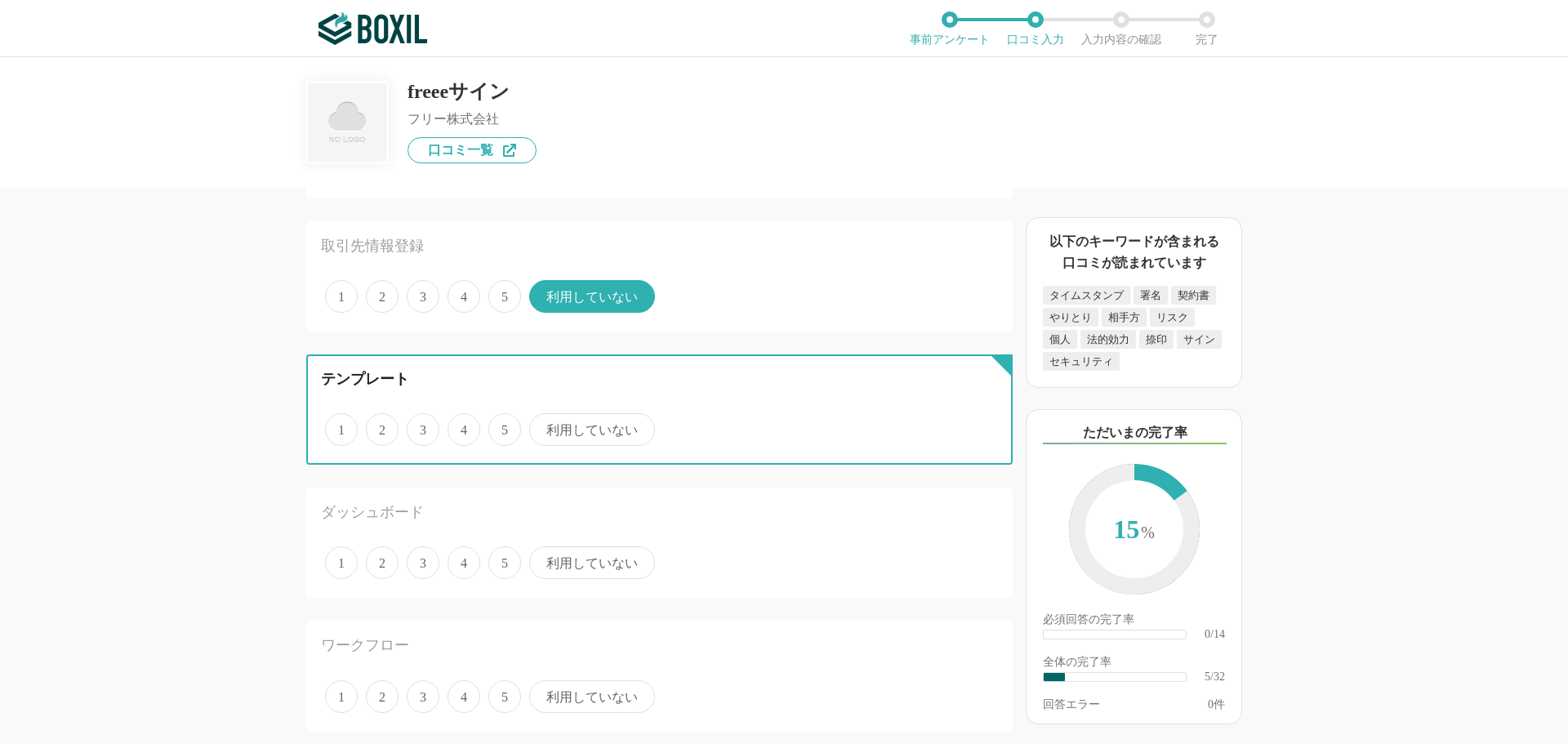
click at [544, 421] on input "利用していない" at bounding box center [538, 421] width 11 height 11
radio input "true"
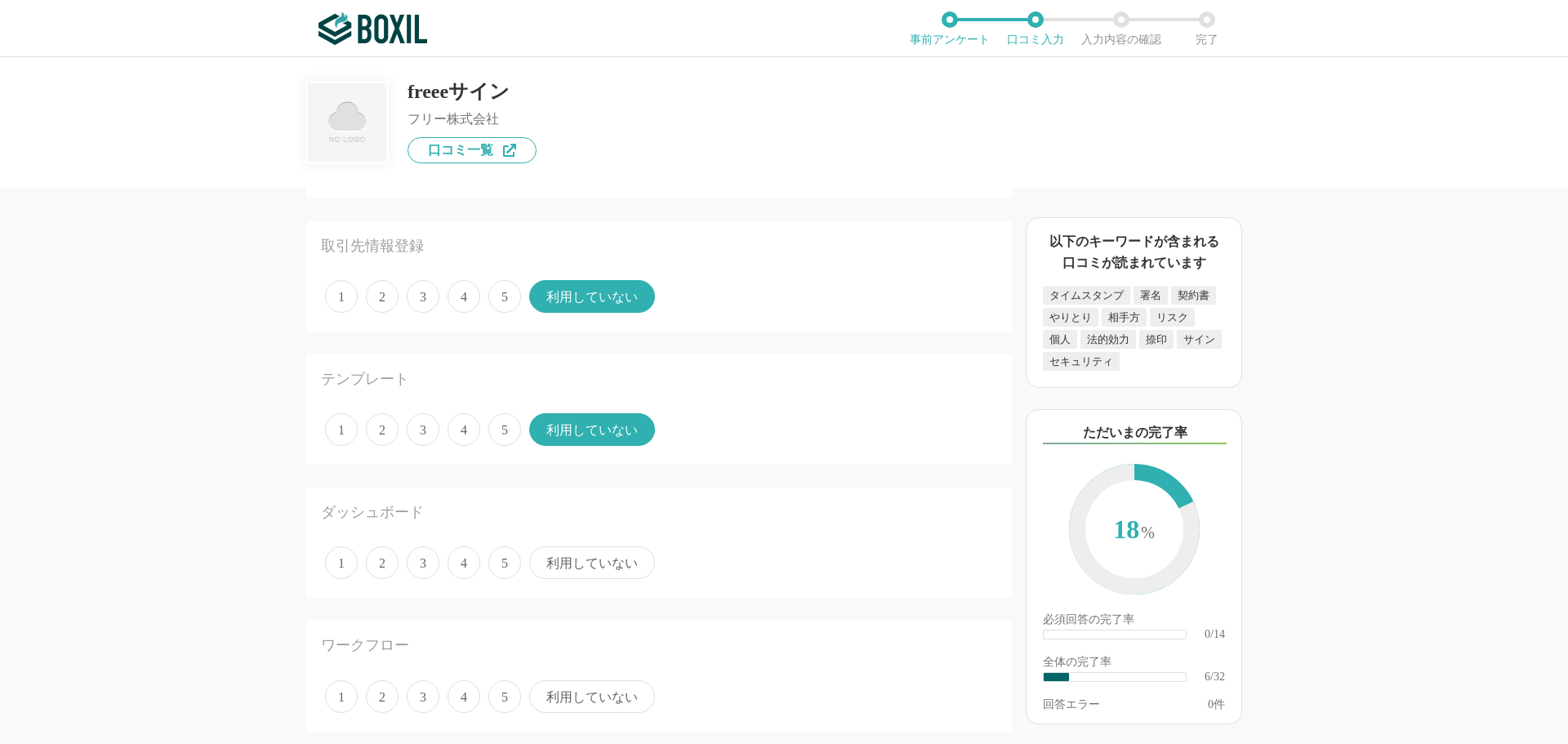
click at [570, 559] on span "利用していない" at bounding box center [591, 563] width 125 height 33
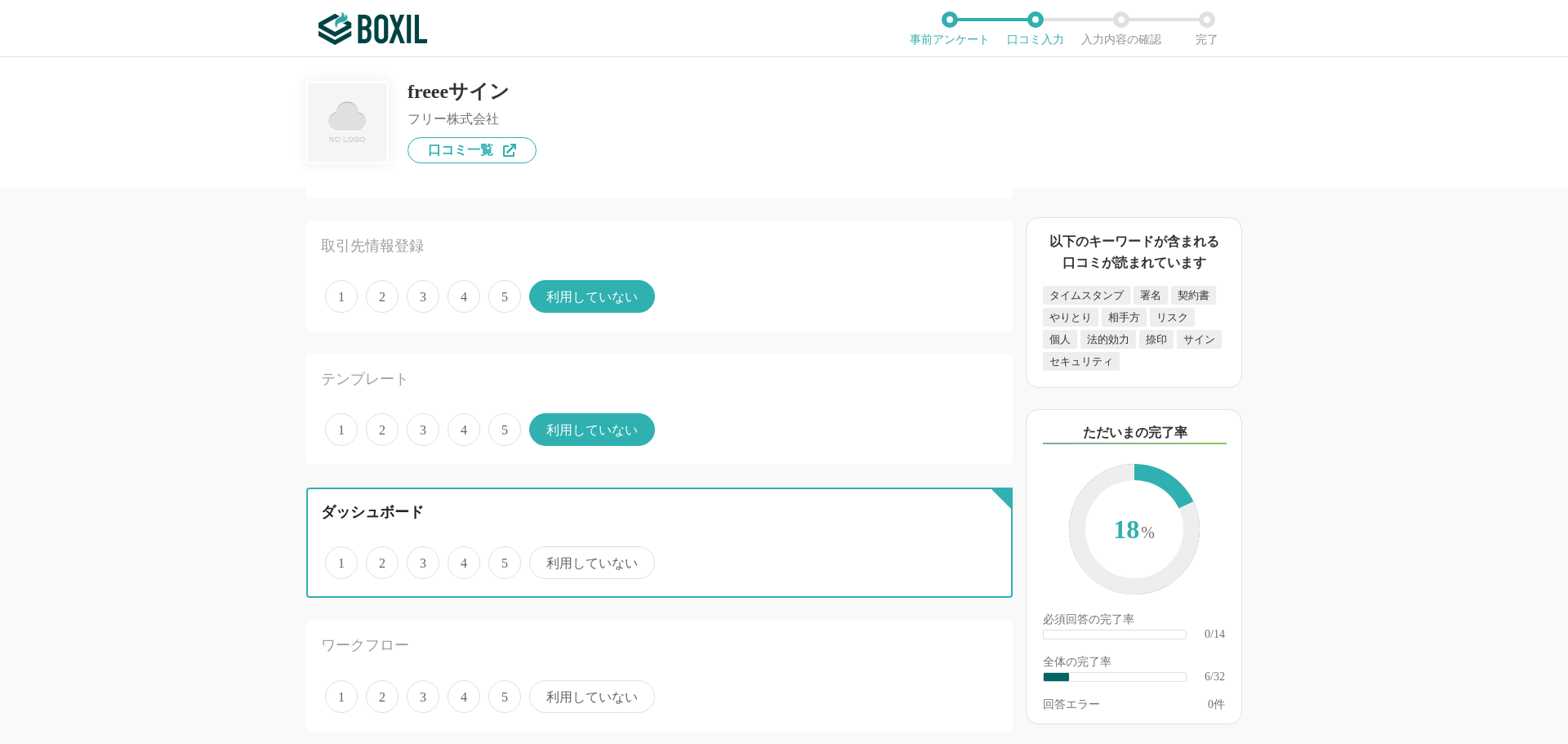
click at [544, 559] on input "利用していない" at bounding box center [538, 554] width 11 height 11
radio input "true"
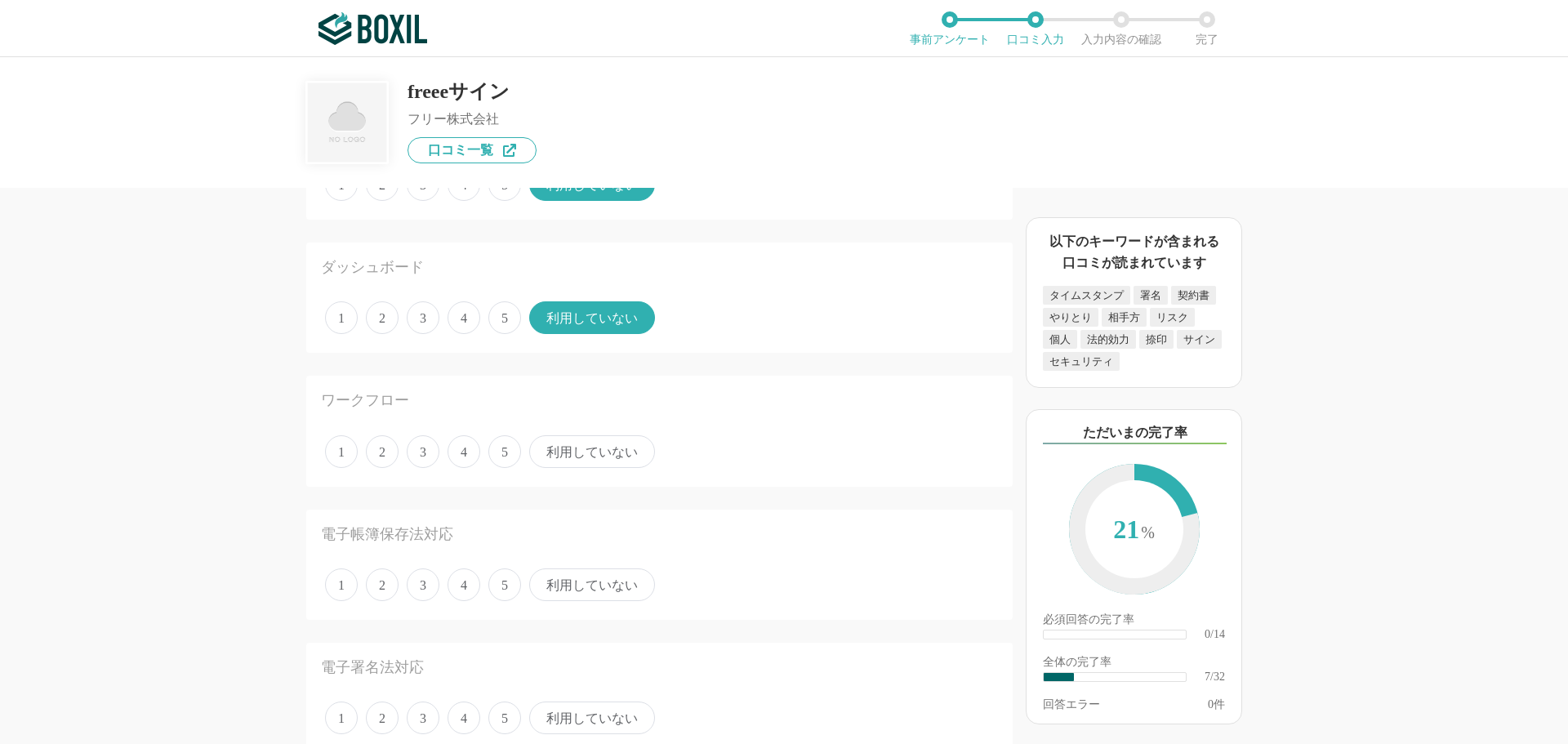
click at [599, 446] on span "利用していない" at bounding box center [591, 452] width 125 height 33
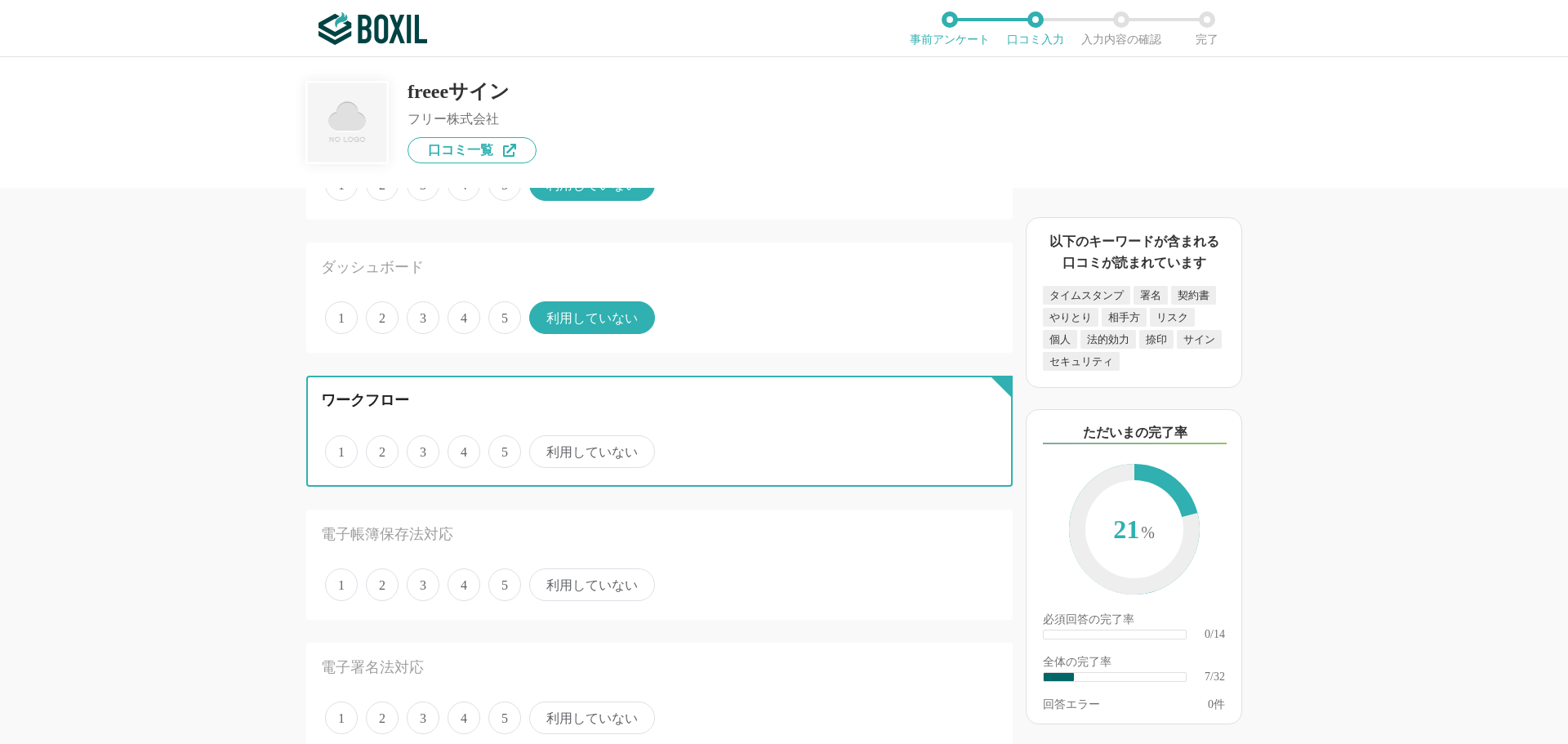
click at [544, 446] on input "利用していない" at bounding box center [538, 443] width 11 height 11
radio input "true"
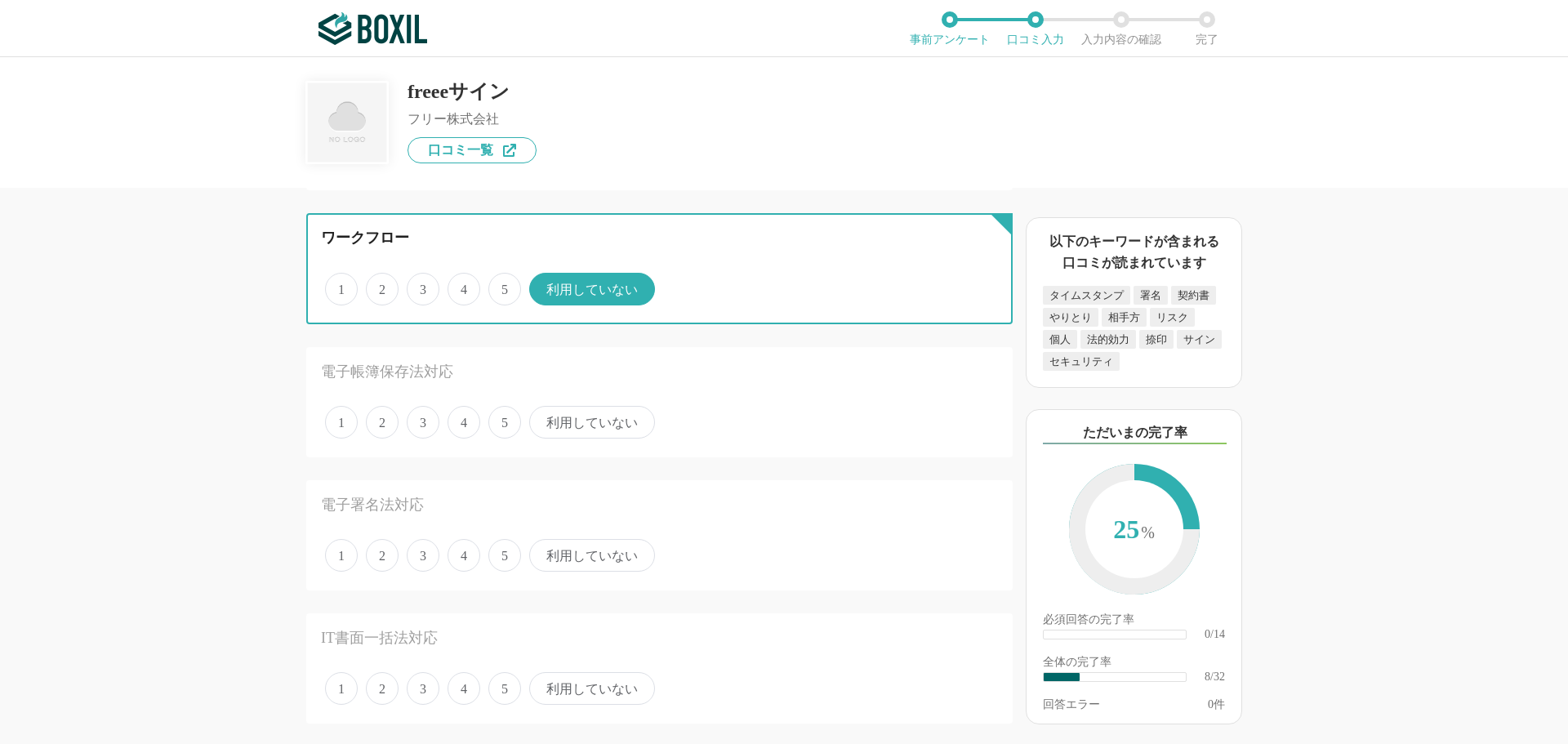
scroll to position [980, 0]
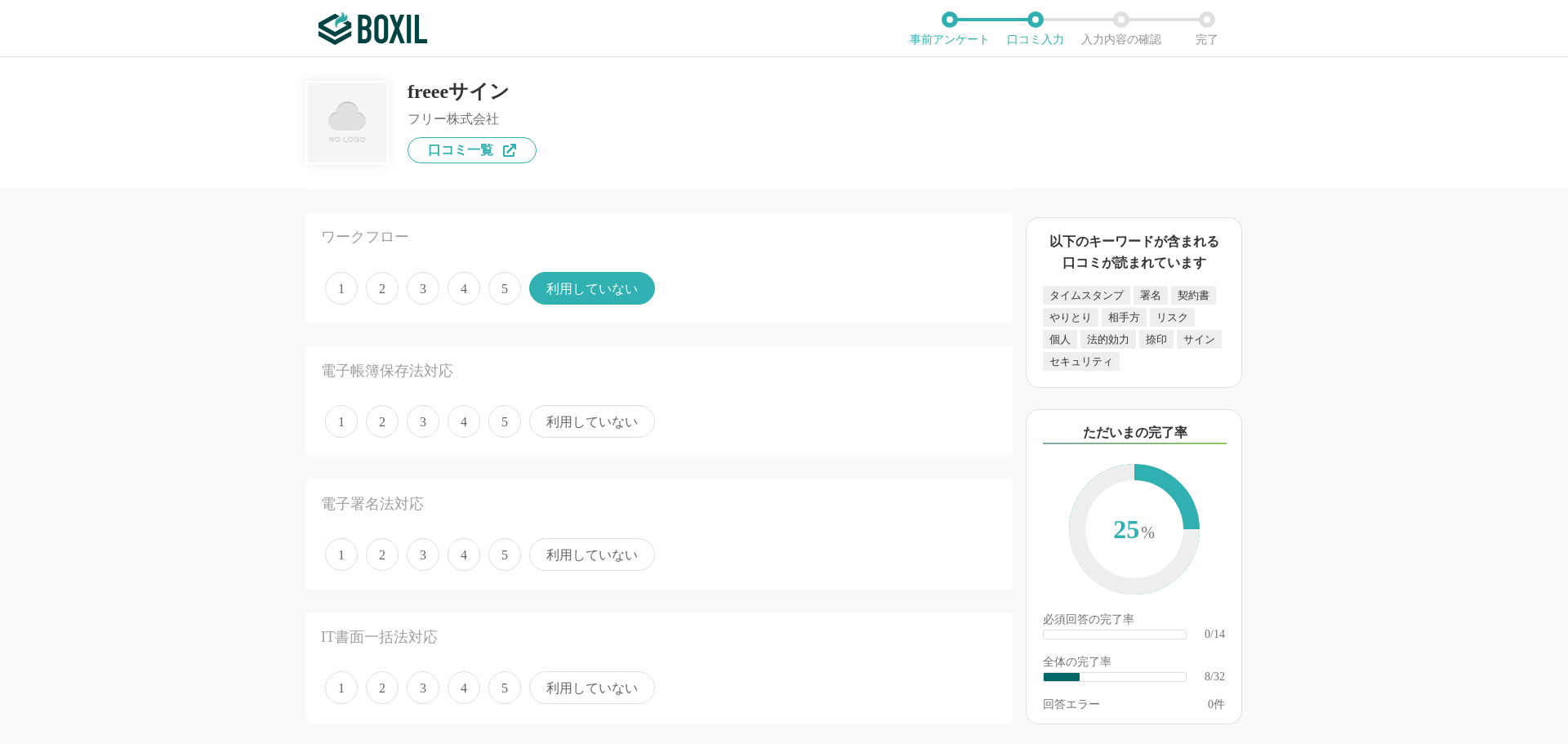
click at [471, 418] on span "4" at bounding box center [464, 422] width 33 height 33
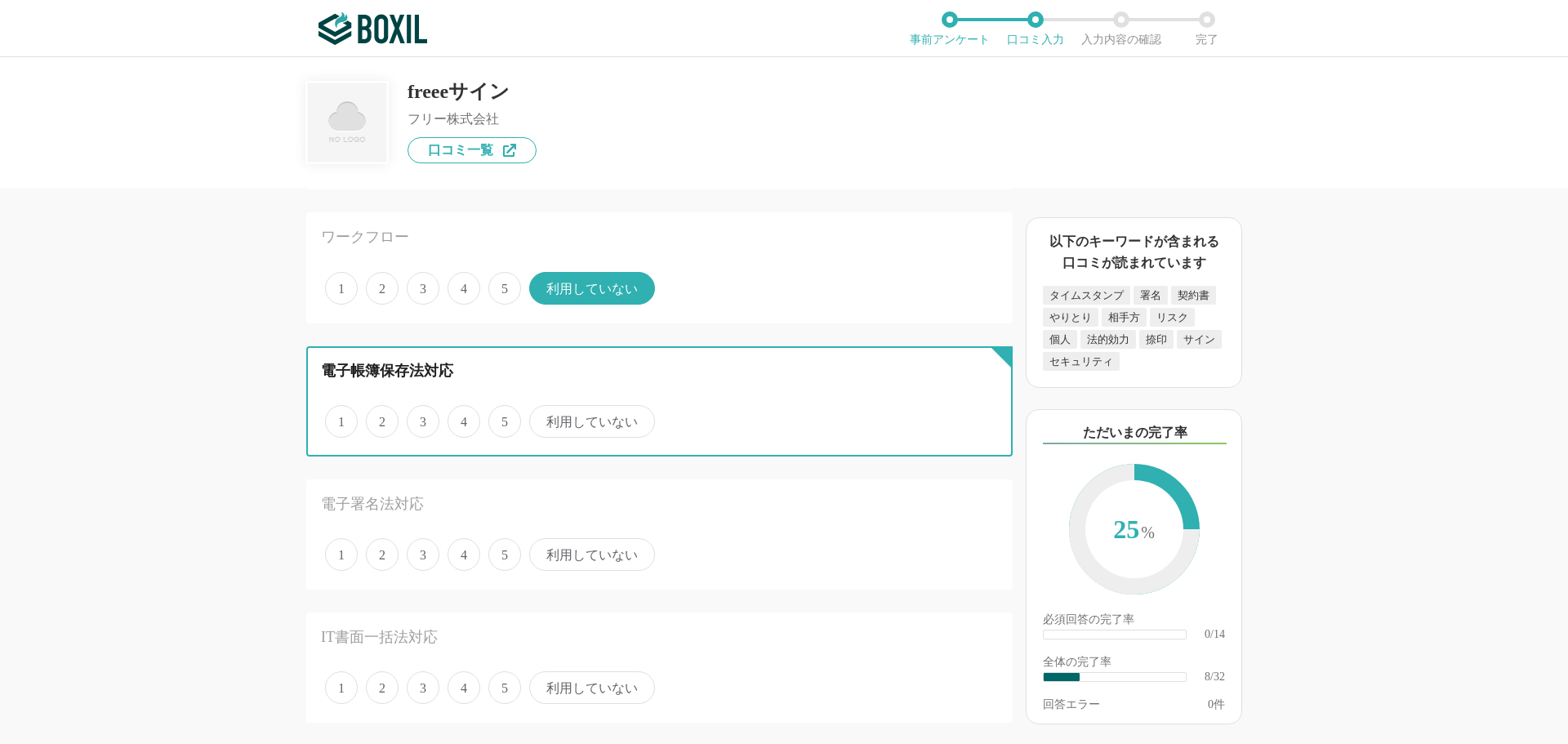
click at [463, 418] on input "4" at bounding box center [457, 413] width 11 height 11
radio input "true"
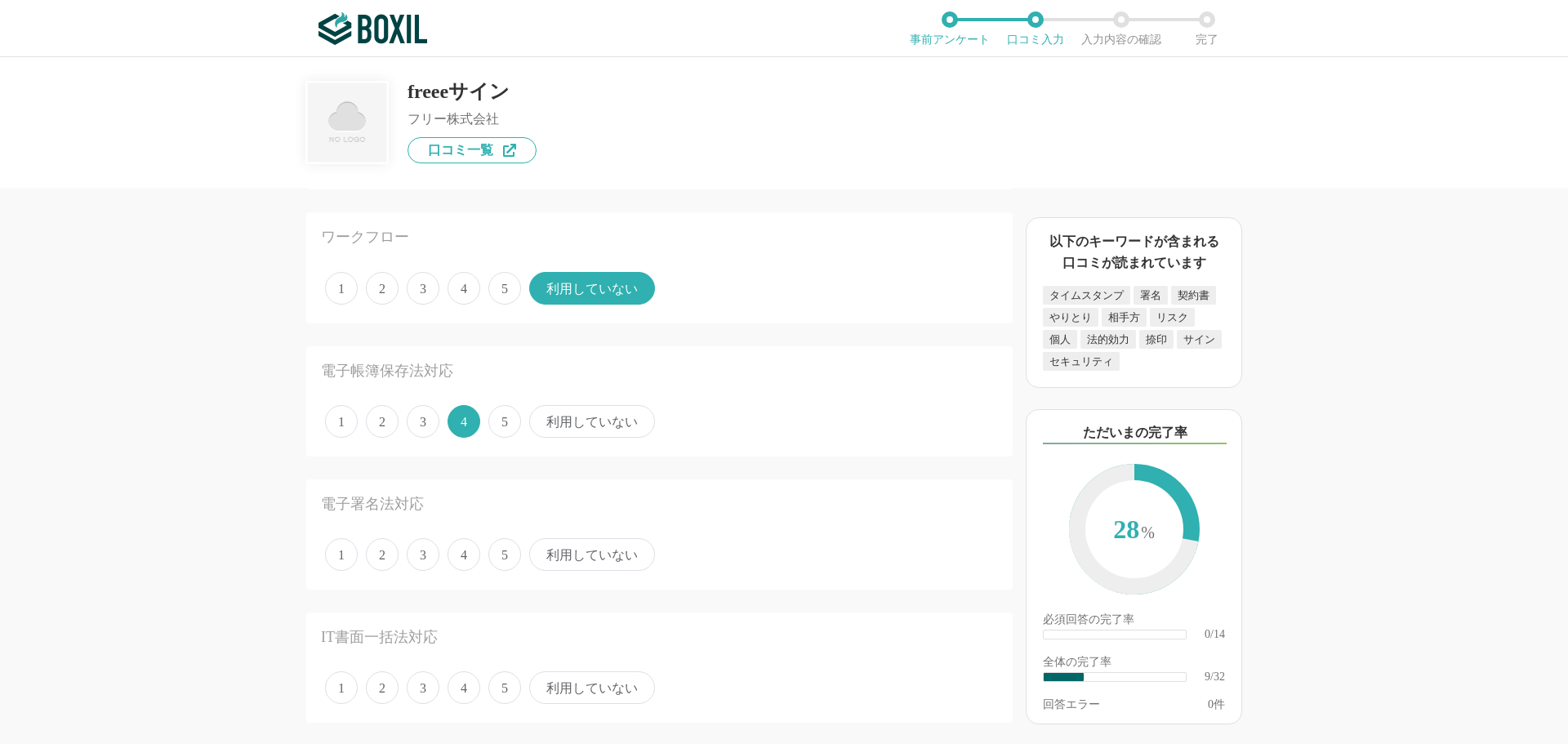
click at [473, 554] on span "4" at bounding box center [464, 555] width 33 height 33
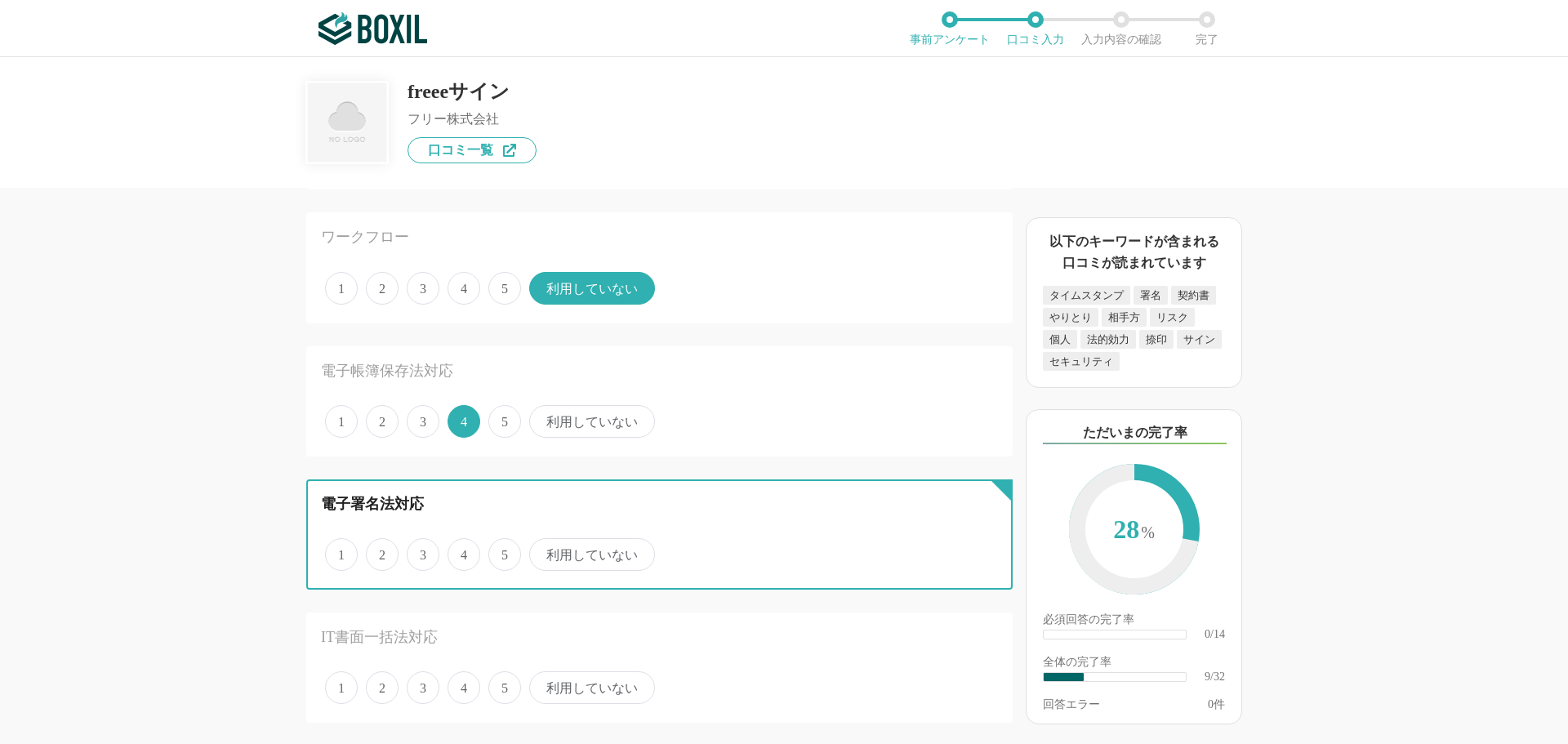
click at [463, 551] on input "4" at bounding box center [457, 545] width 11 height 11
radio input "true"
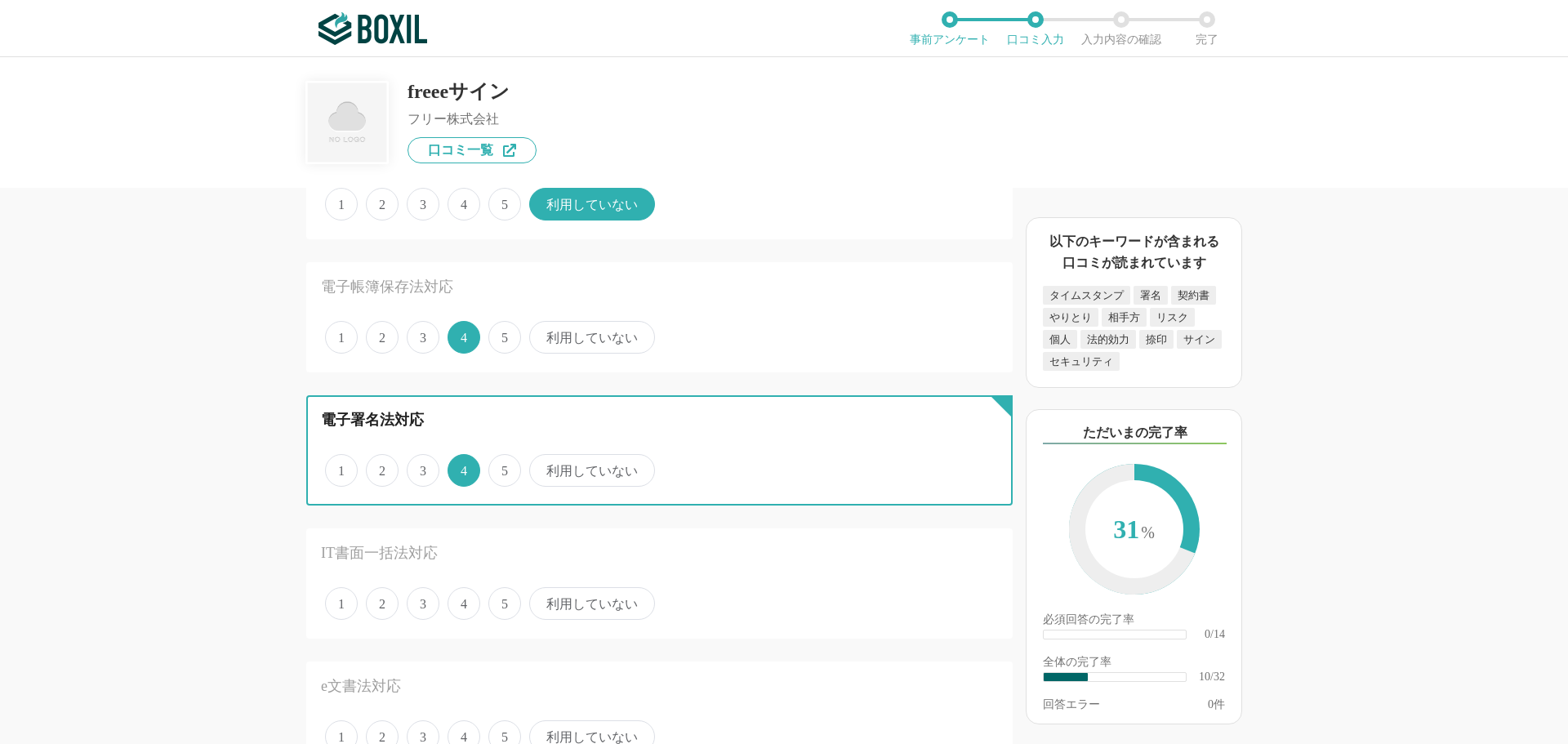
scroll to position [1143, 0]
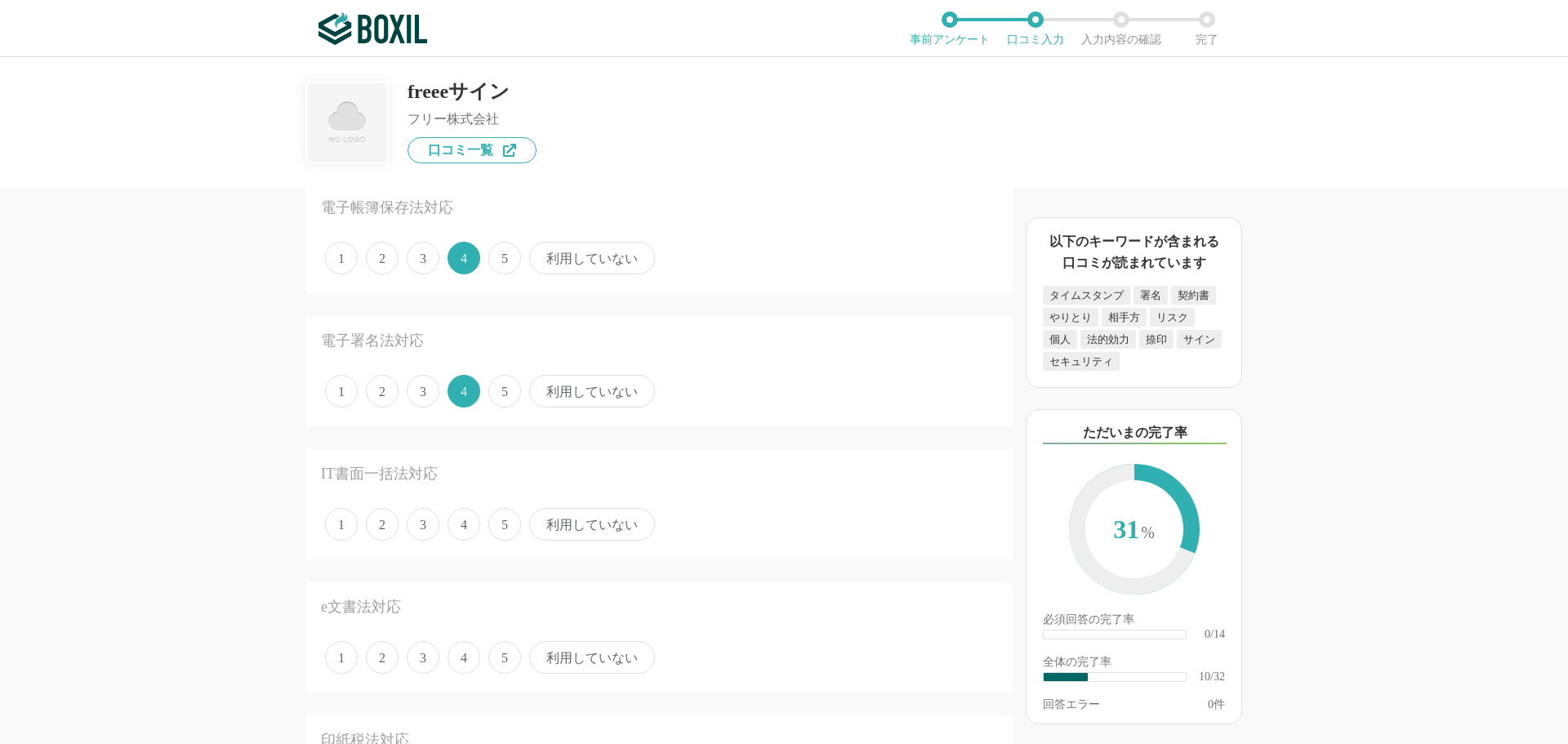
click at [563, 527] on span "利用していない" at bounding box center [591, 524] width 125 height 33
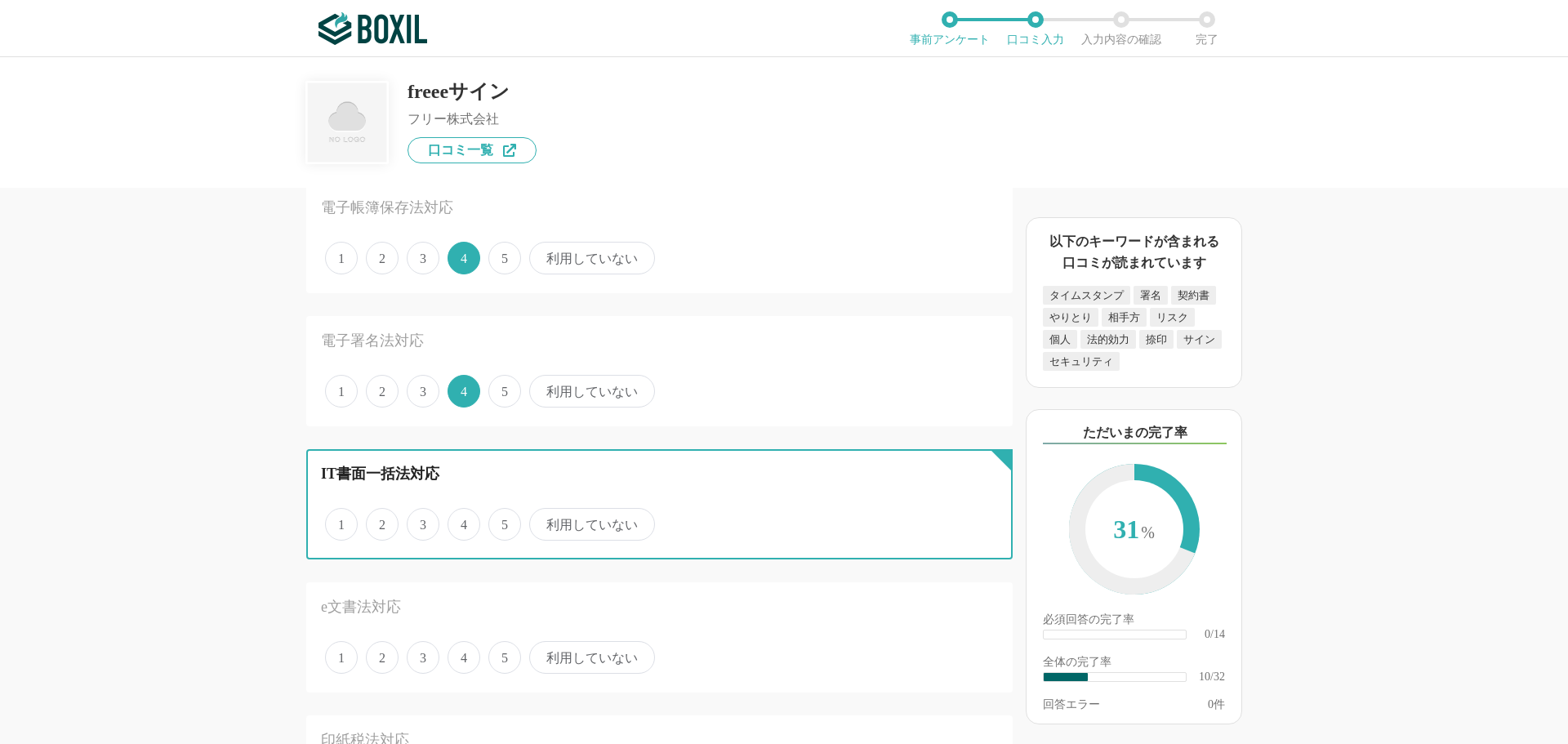
click at [544, 521] on input "利用していない" at bounding box center [538, 515] width 11 height 11
radio input "true"
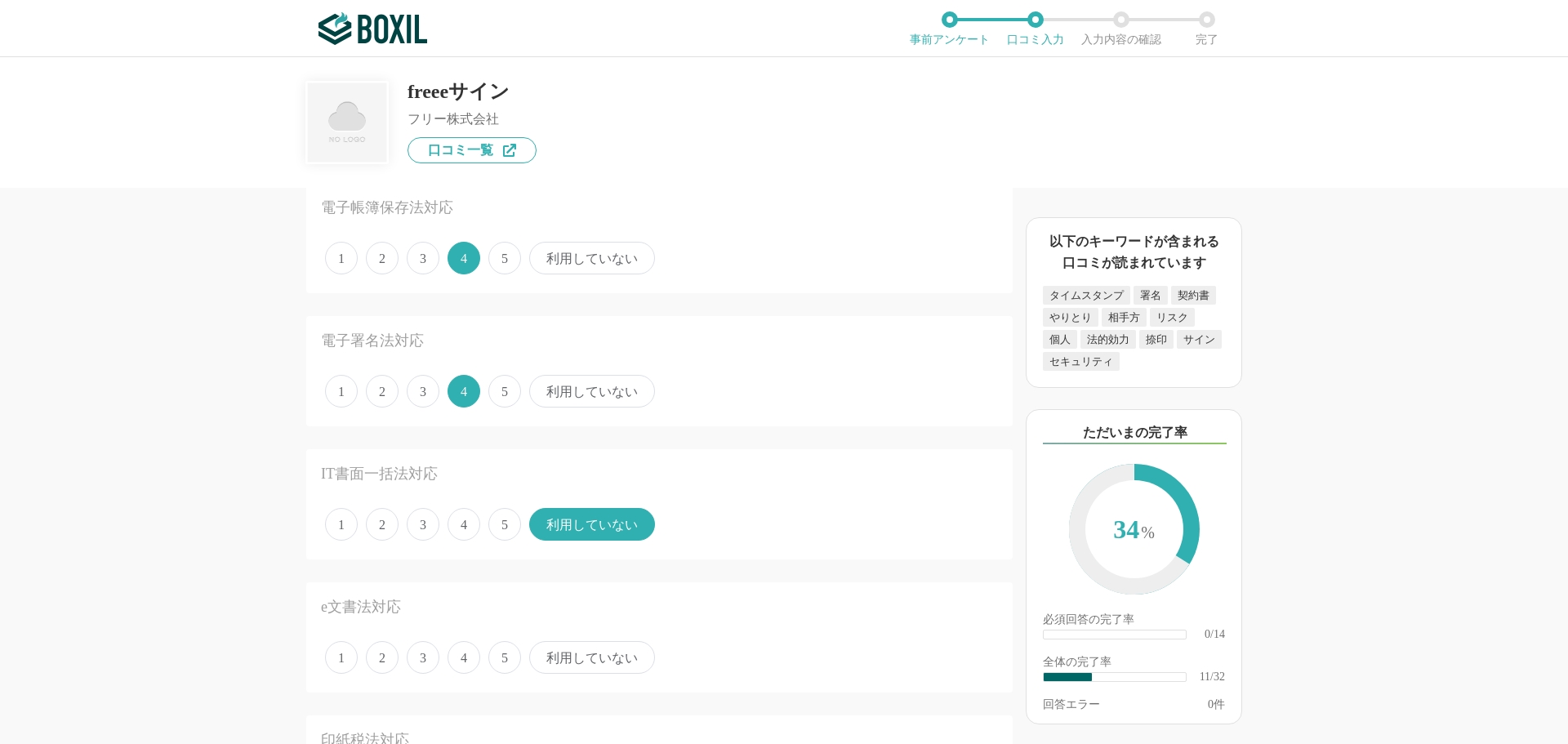
click at [585, 655] on span "利用していない" at bounding box center [591, 658] width 125 height 33
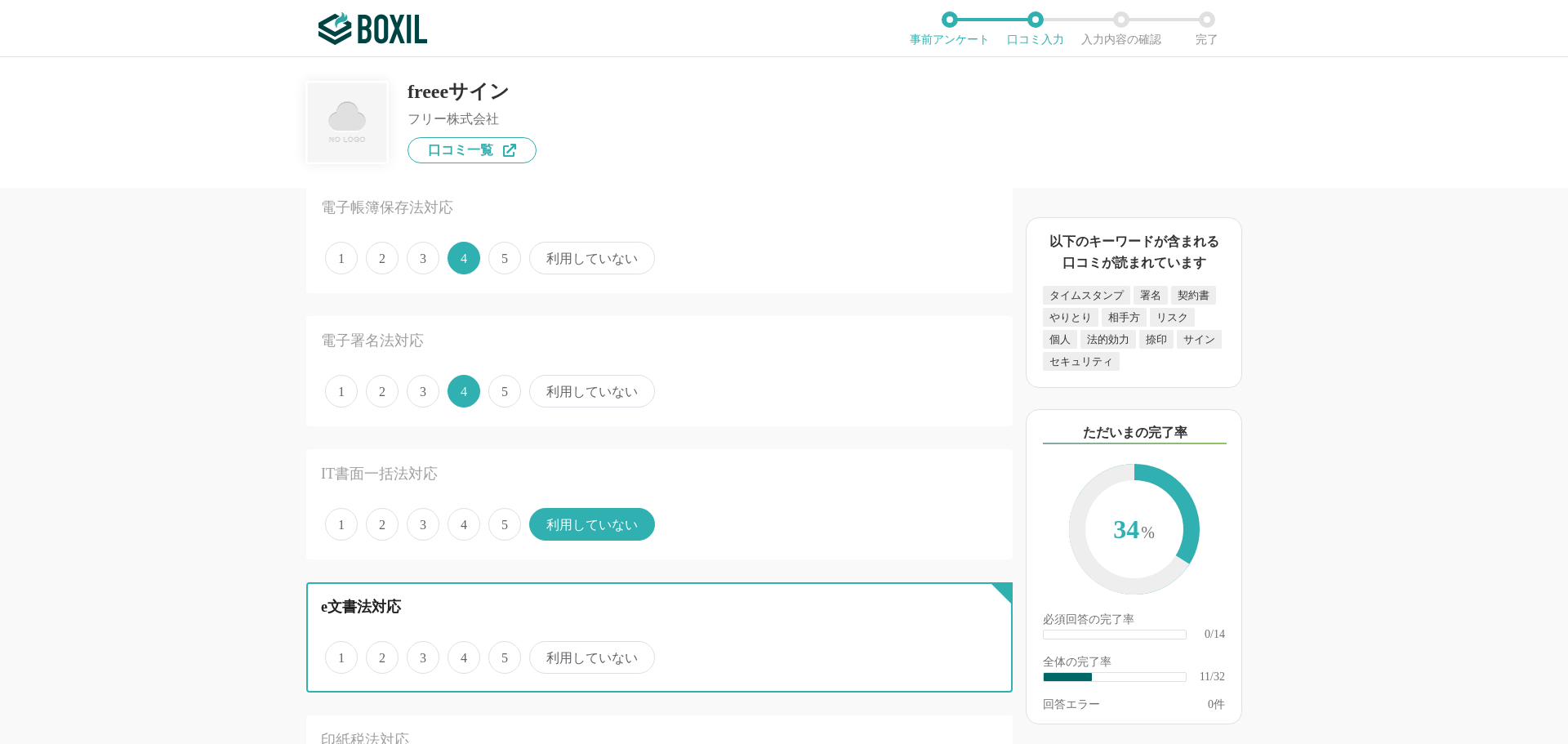
click at [544, 655] on input "利用していない" at bounding box center [538, 649] width 11 height 11
radio input "true"
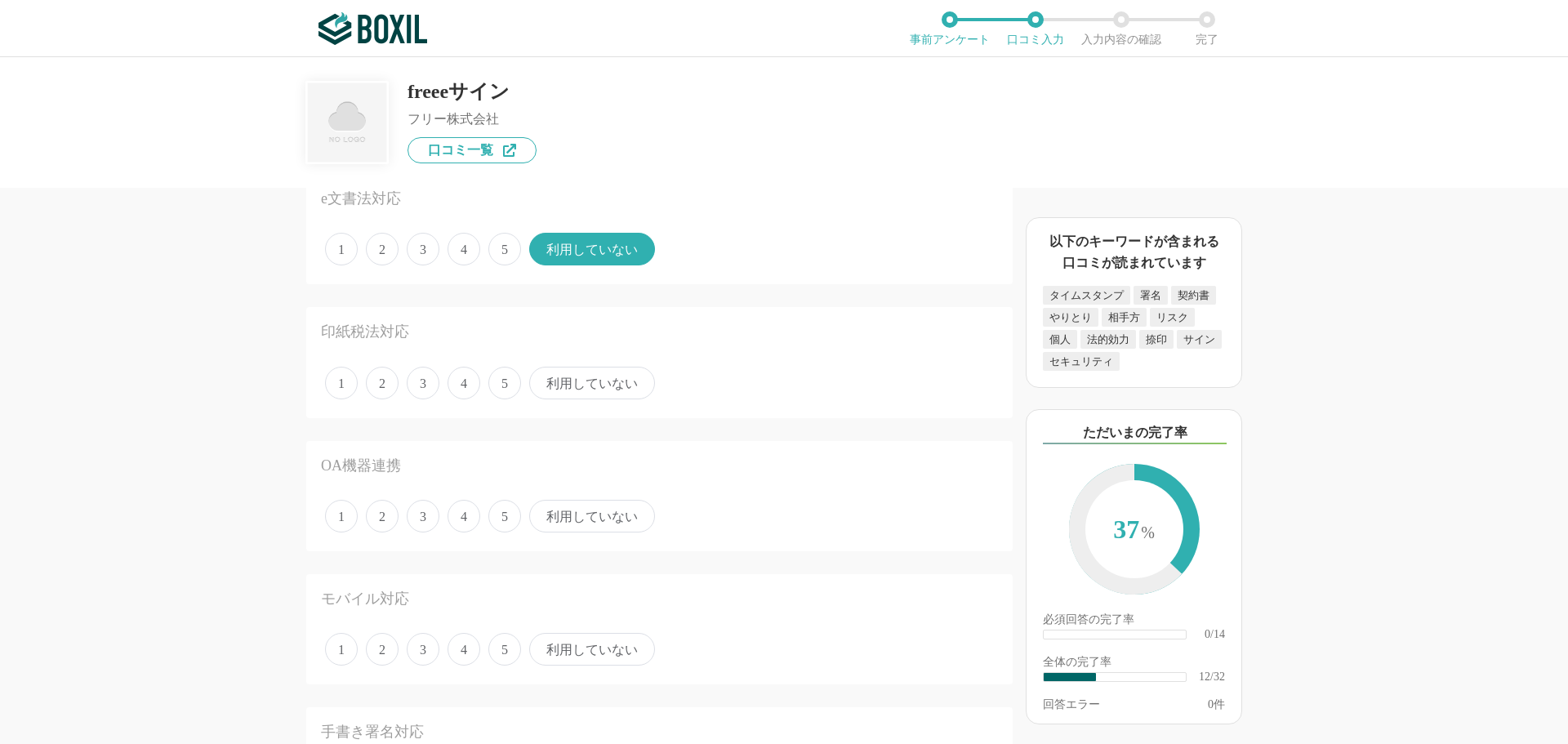
click at [573, 388] on span "利用していない" at bounding box center [591, 383] width 125 height 33
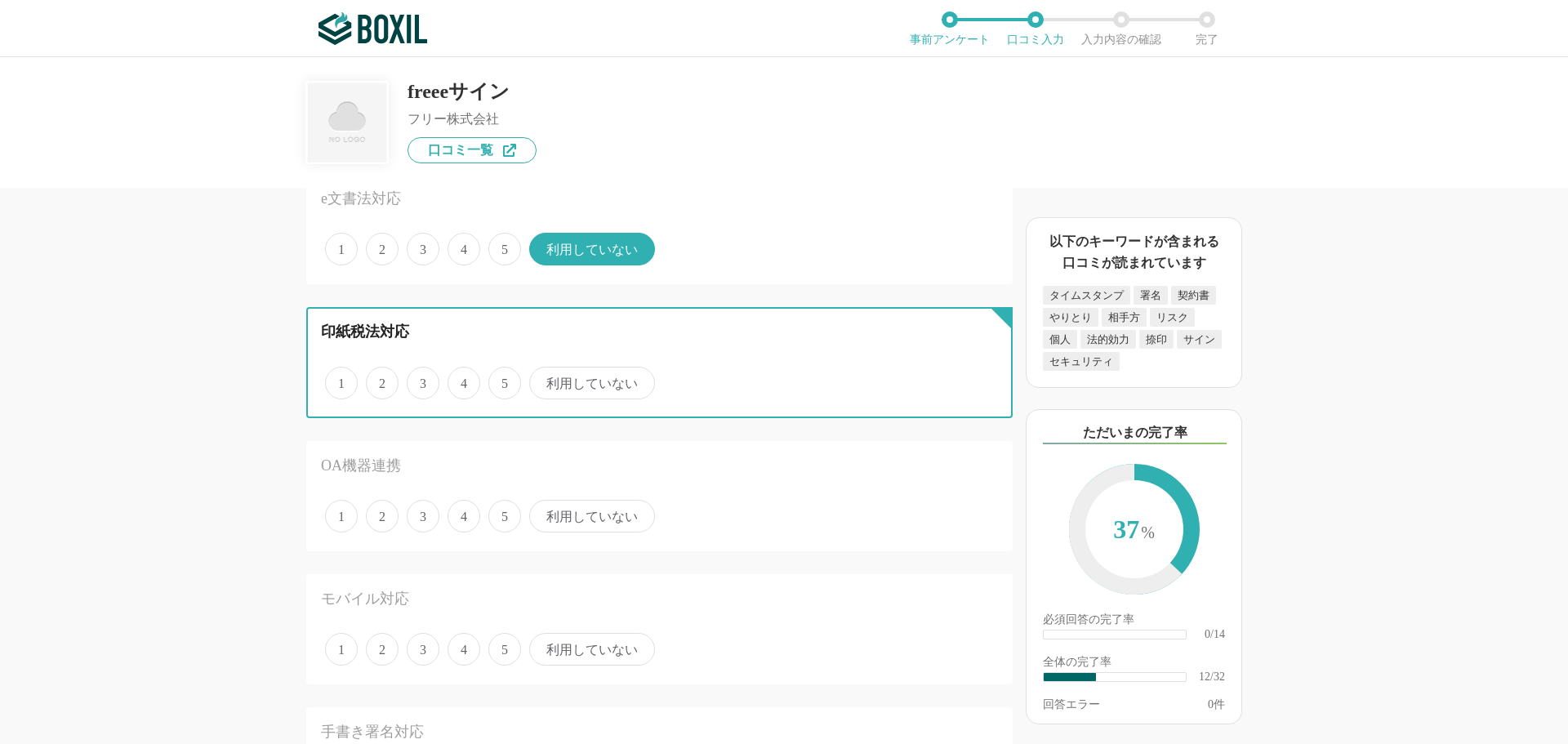
click at [544, 380] on input "利用していない" at bounding box center [538, 374] width 11 height 11
radio input "true"
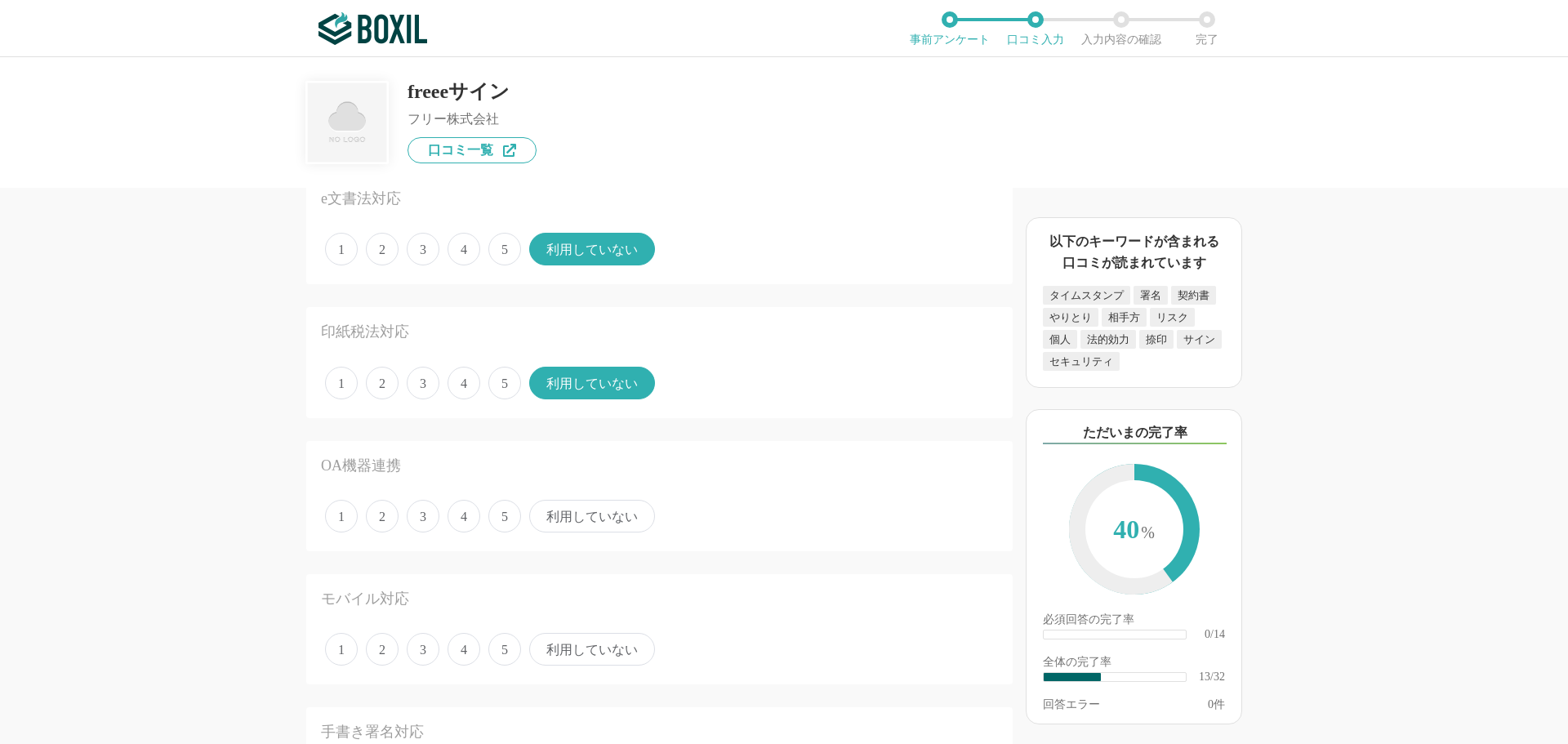
click at [575, 518] on span "利用していない" at bounding box center [591, 516] width 125 height 33
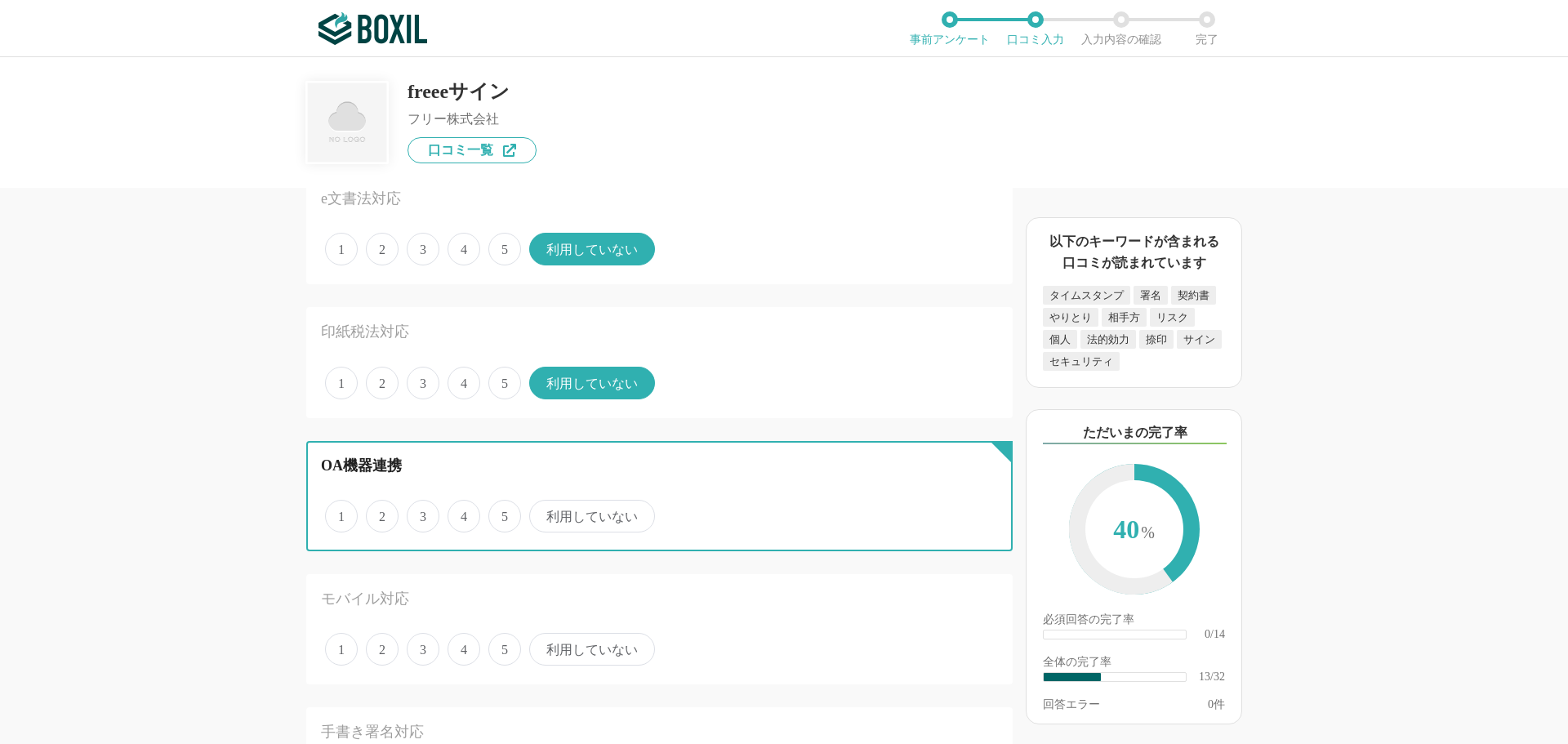
click at [544, 513] on input "利用していない" at bounding box center [538, 507] width 11 height 11
radio input "true"
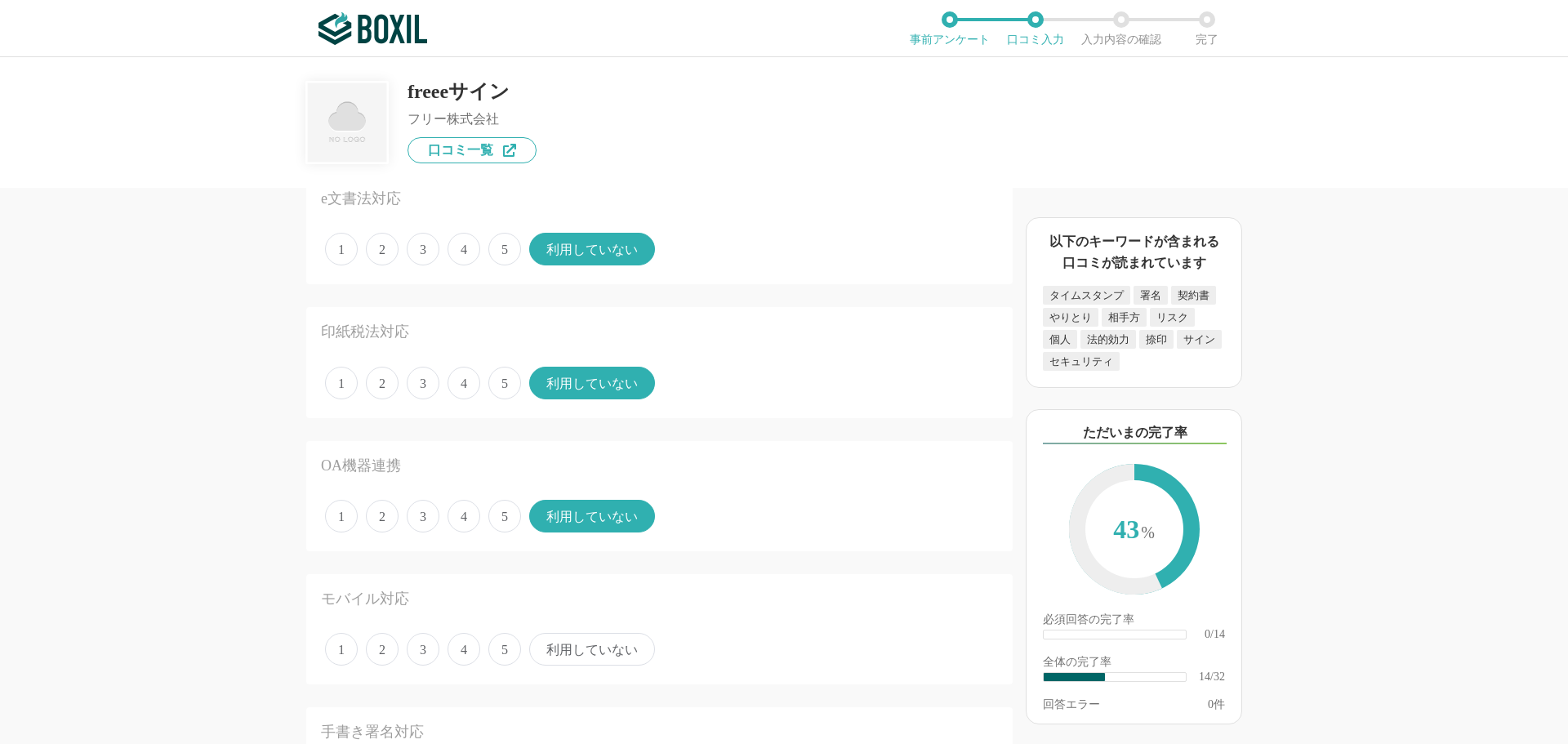
click at [470, 652] on span "4" at bounding box center [464, 650] width 33 height 33
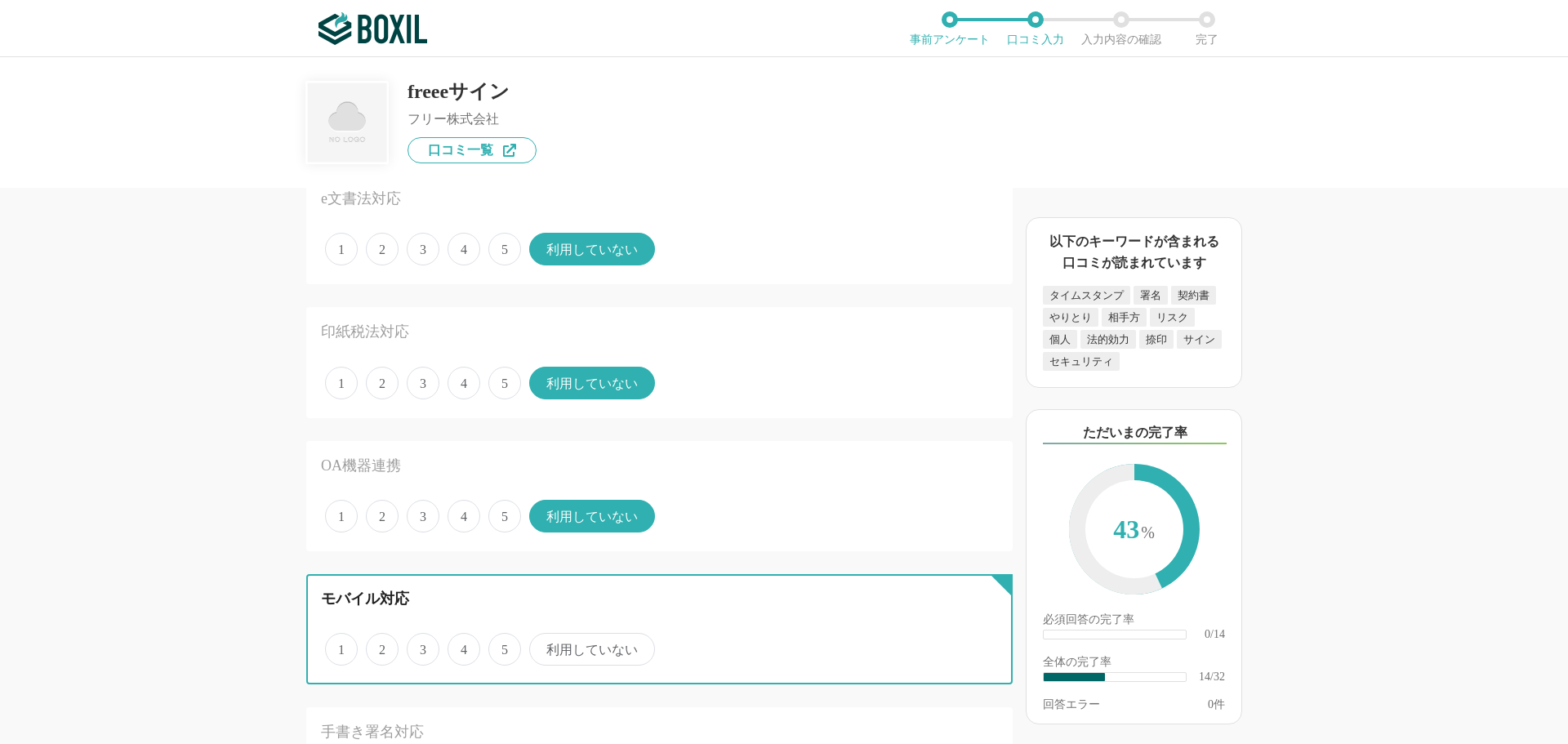
click at [463, 646] on input "4" at bounding box center [457, 641] width 11 height 11
radio input "true"
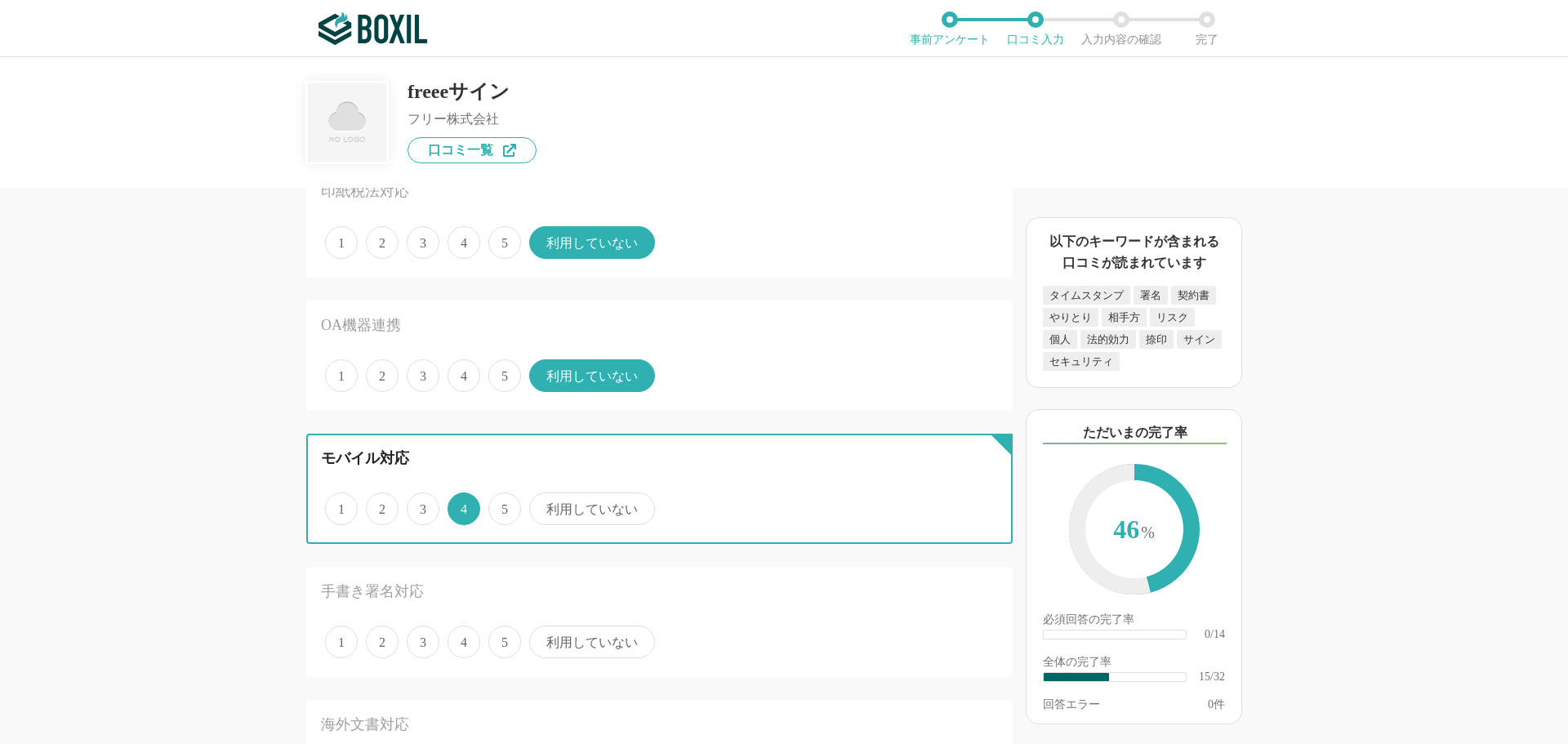
scroll to position [1878, 0]
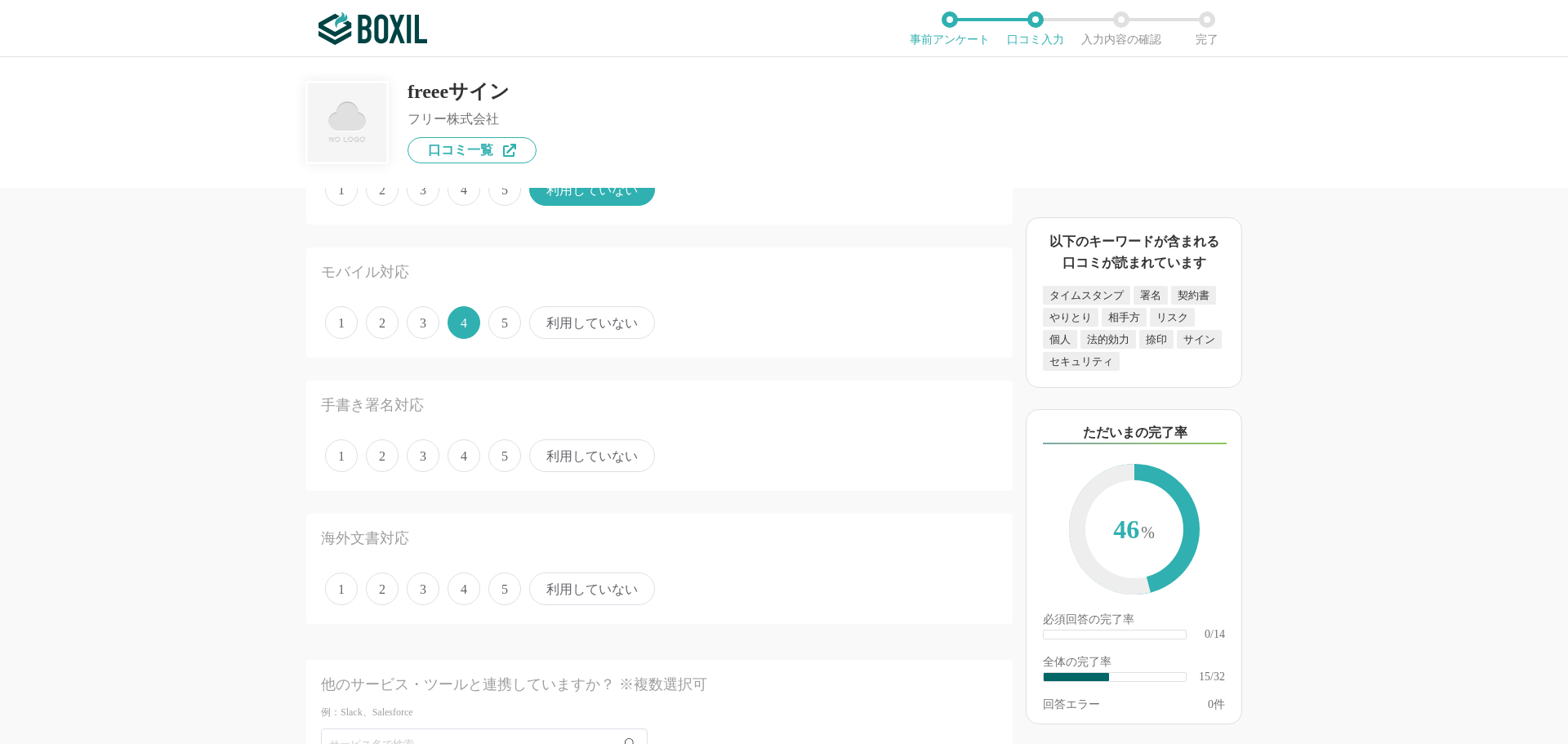
click at [565, 465] on span "利用していない" at bounding box center [591, 456] width 125 height 33
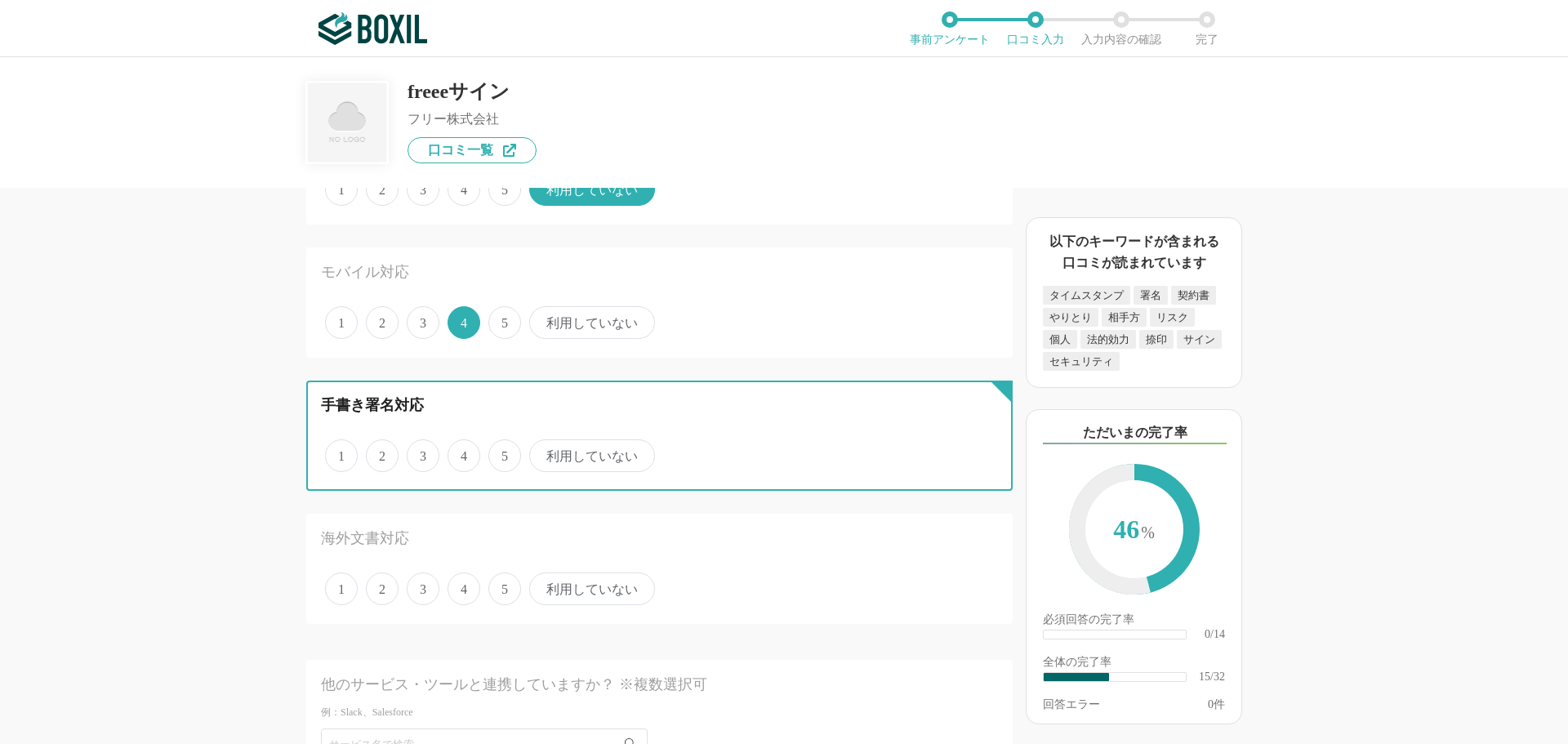
click at [544, 453] on input "利用していない" at bounding box center [538, 447] width 11 height 11
radio input "true"
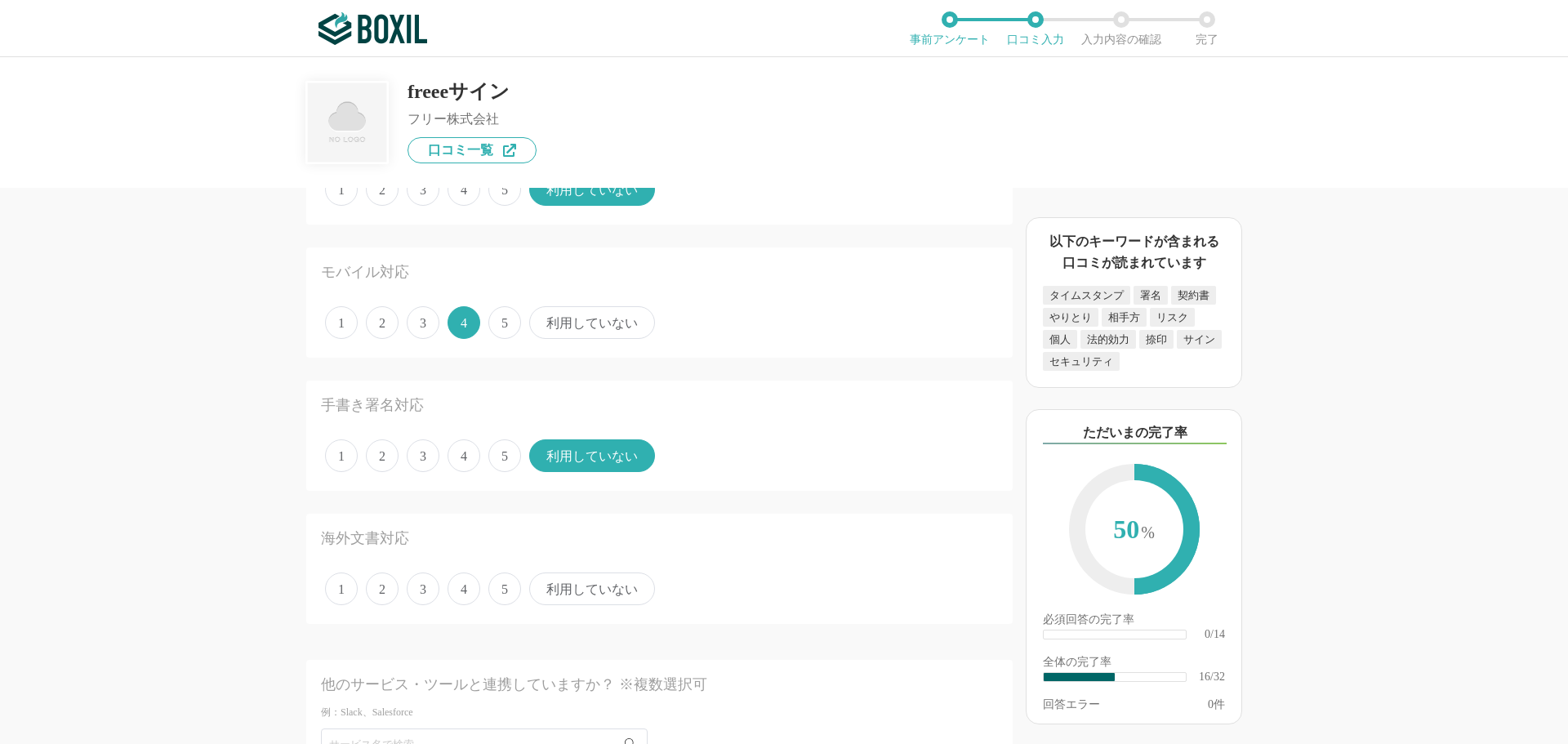
click at [505, 590] on span "5" at bounding box center [504, 589] width 33 height 33
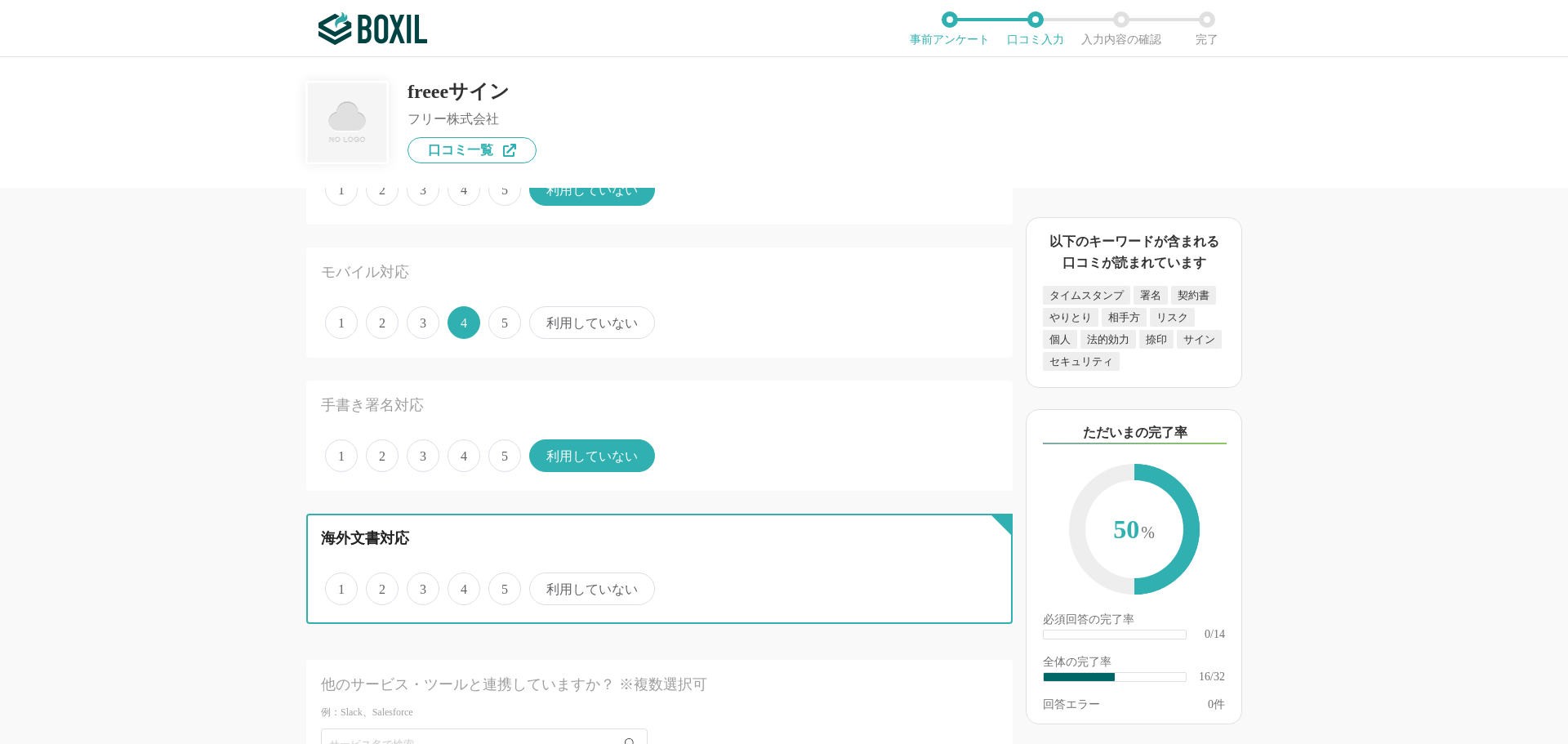
click at [503, 586] on input "5" at bounding box center [497, 580] width 11 height 11
radio input "true"
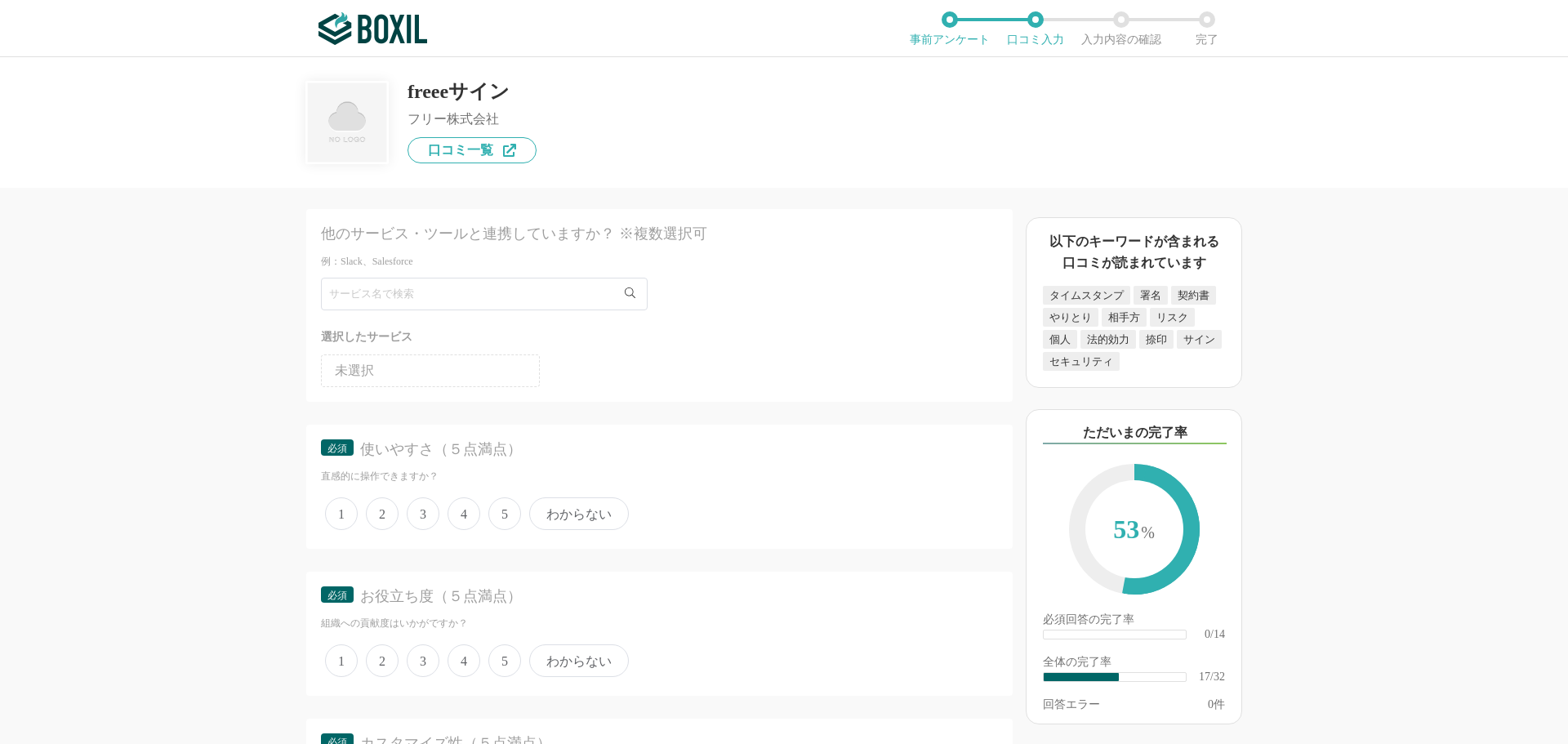
scroll to position [2450, 0]
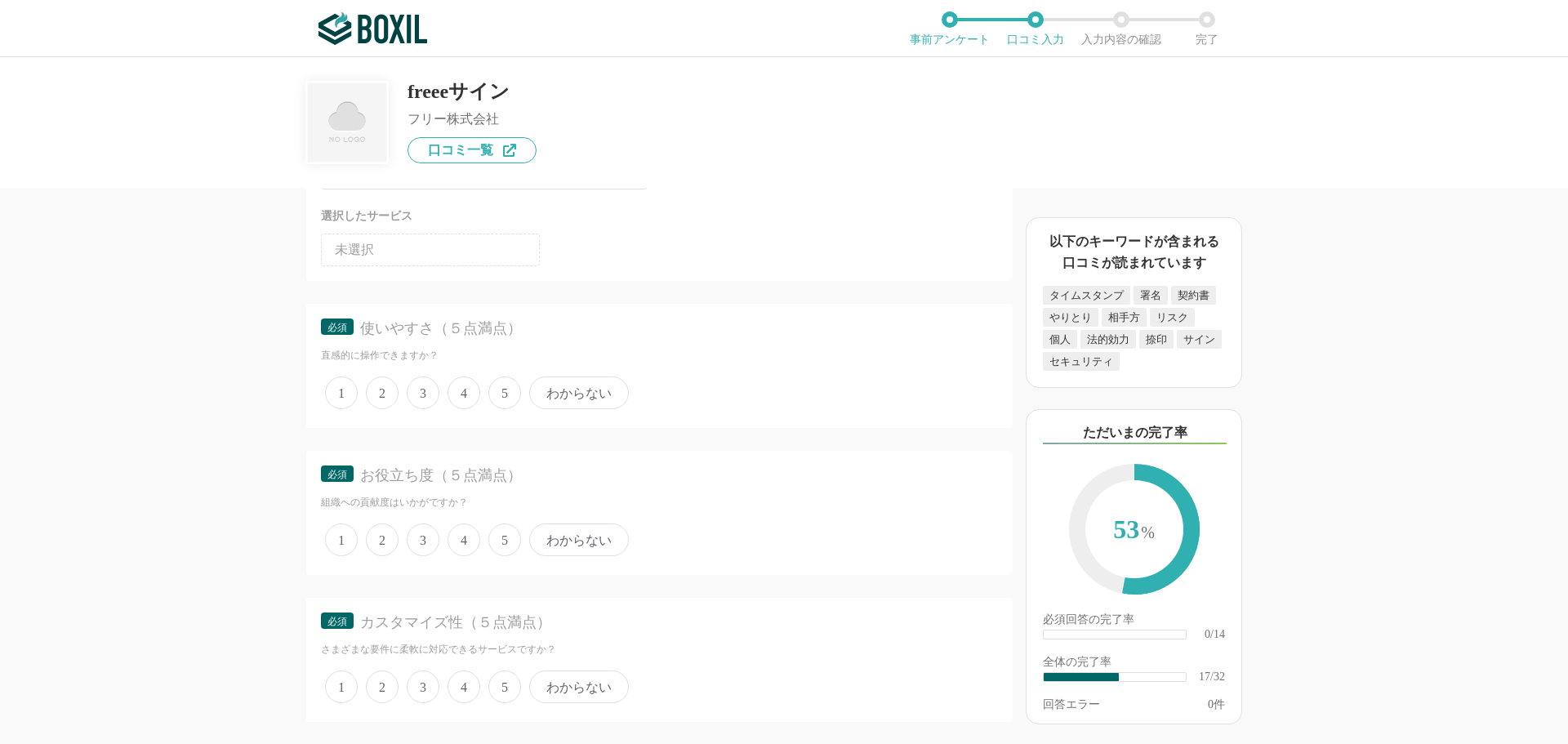
click at [465, 395] on span "4" at bounding box center [464, 393] width 33 height 33
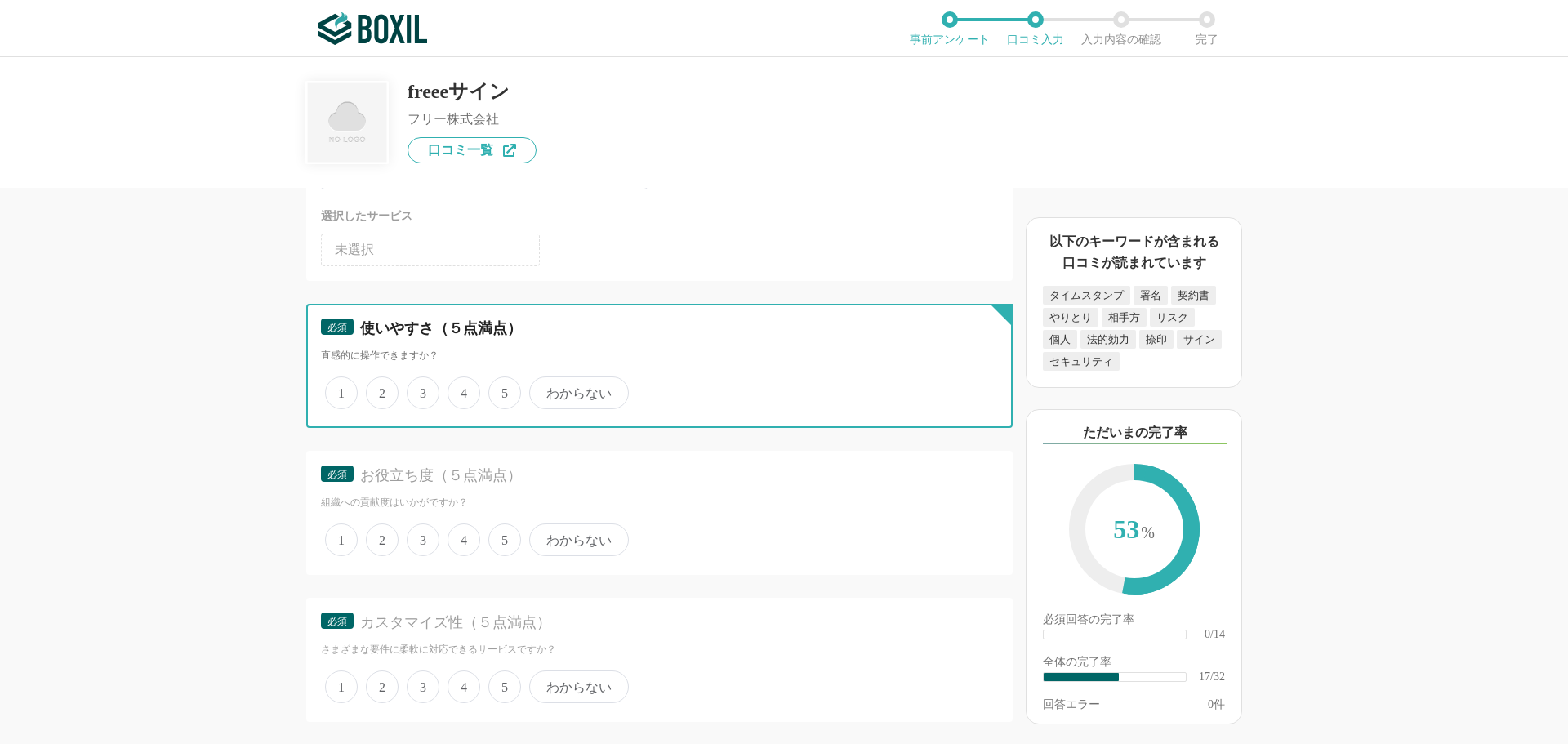
click at [463, 390] on input "4" at bounding box center [457, 384] width 11 height 11
radio input "true"
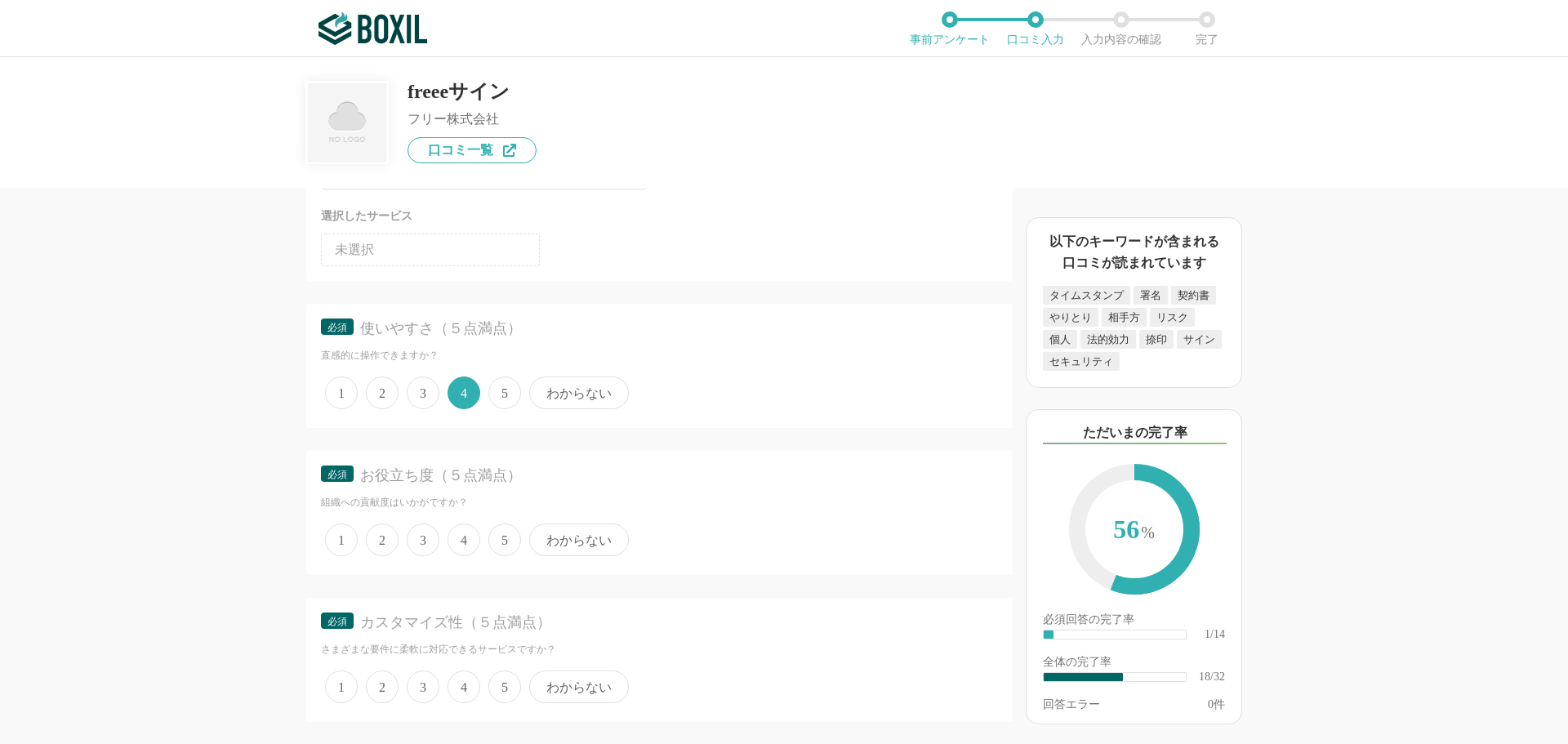
click at [469, 537] on span "4" at bounding box center [464, 540] width 33 height 33
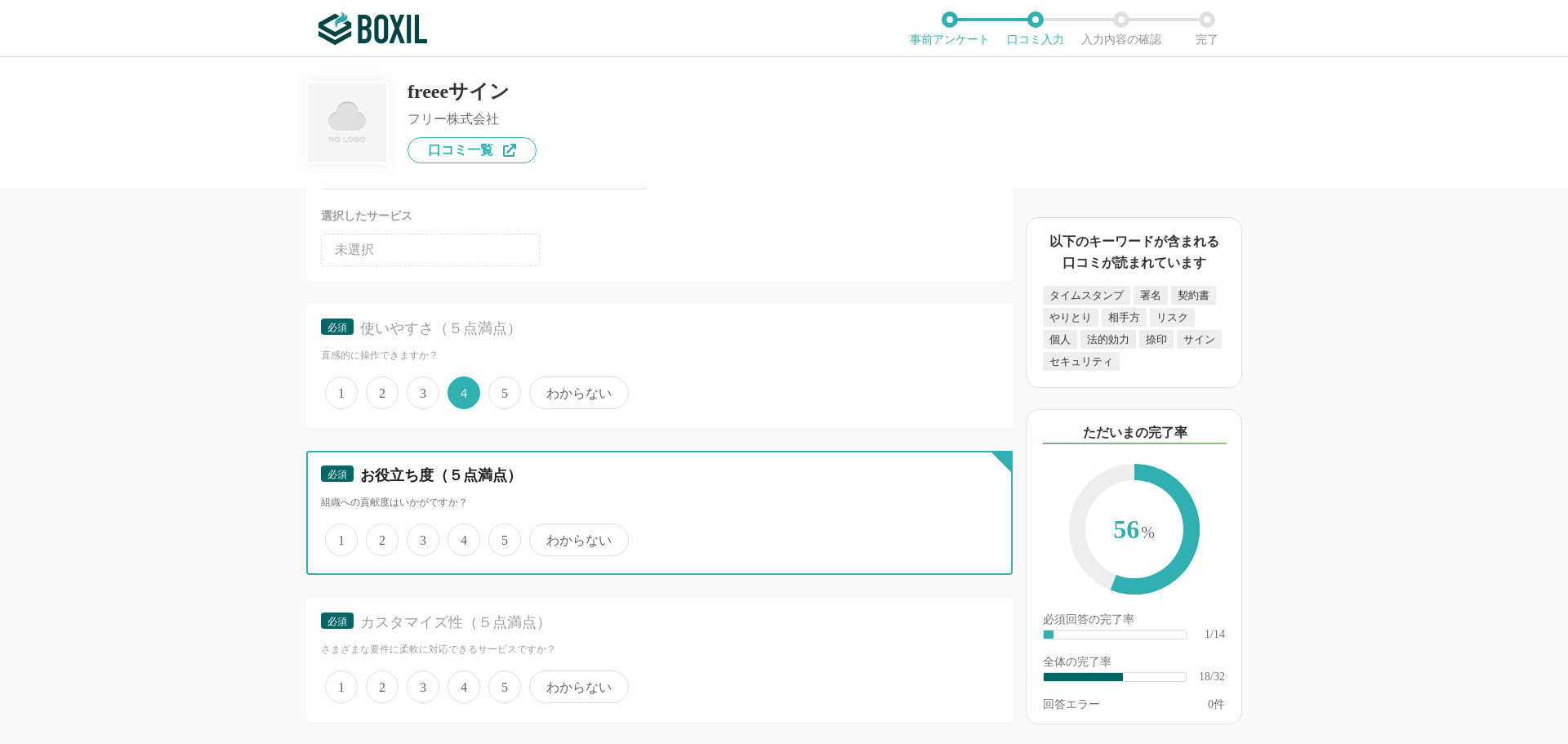
click at [463, 536] on input "4" at bounding box center [457, 531] width 11 height 11
radio input "true"
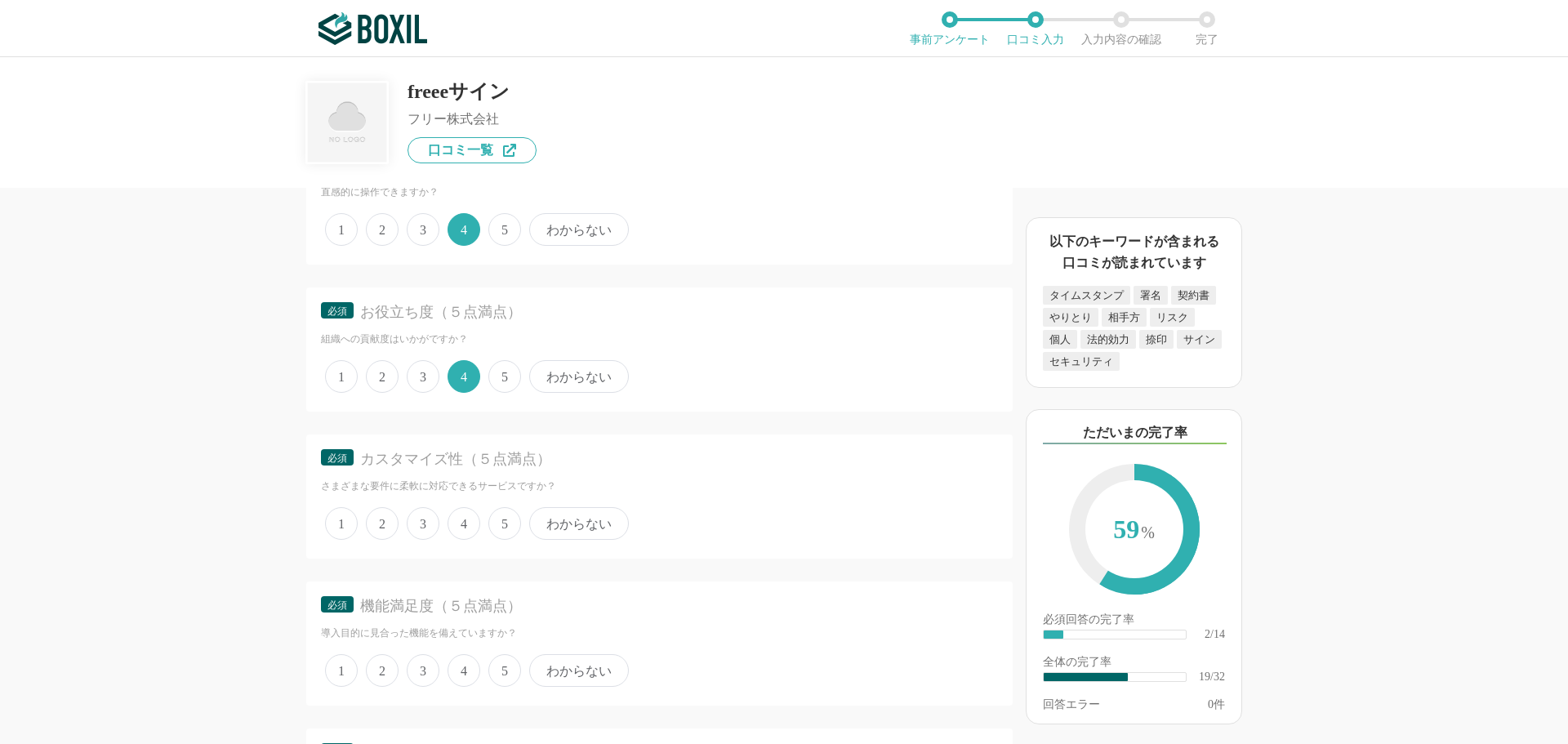
click at [427, 526] on span "3" at bounding box center [423, 523] width 33 height 33
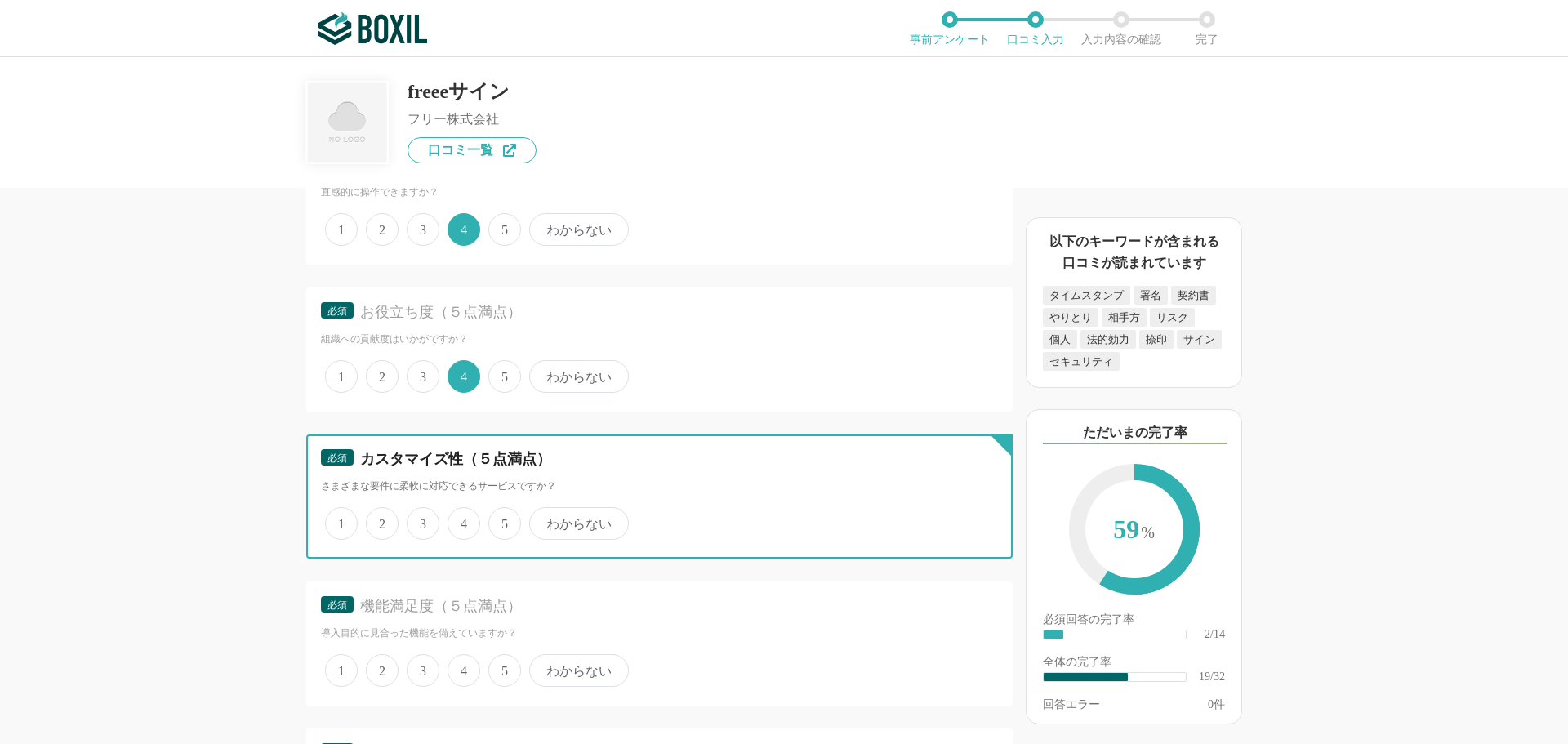
click at [422, 520] on input "3" at bounding box center [416, 514] width 11 height 11
radio input "true"
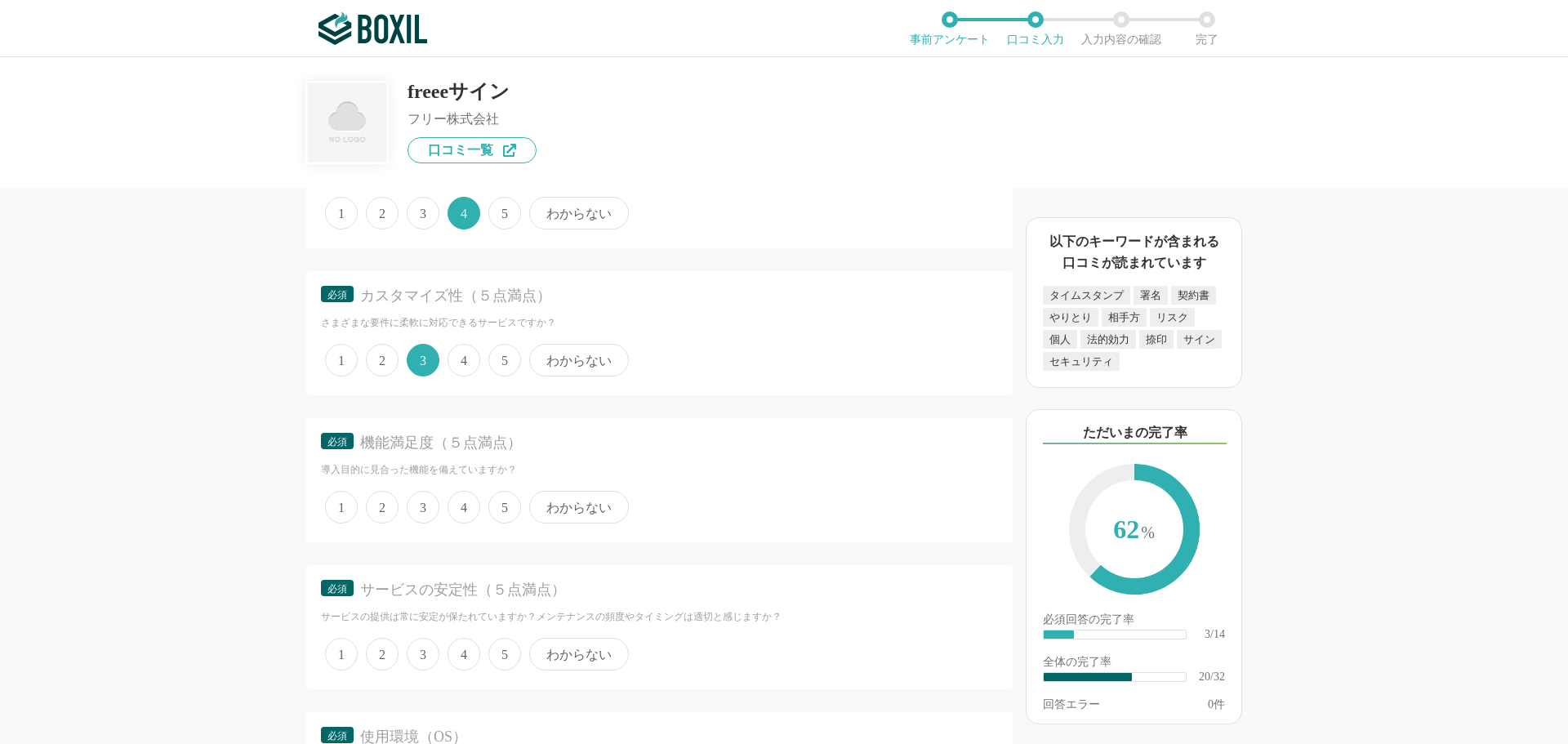
click at [470, 508] on span "4" at bounding box center [464, 507] width 33 height 33
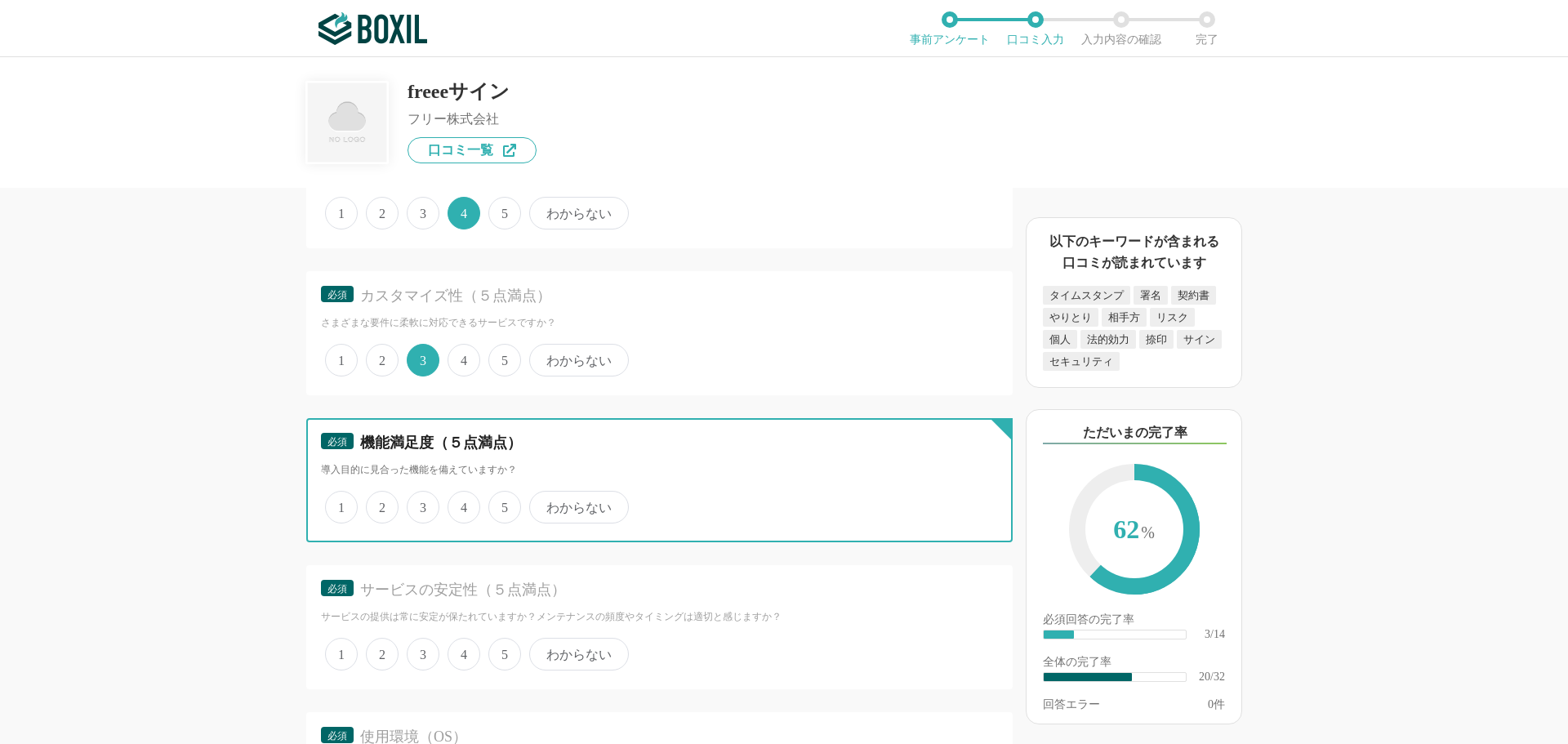
click at [463, 504] on input "4" at bounding box center [457, 498] width 11 height 11
radio input "true"
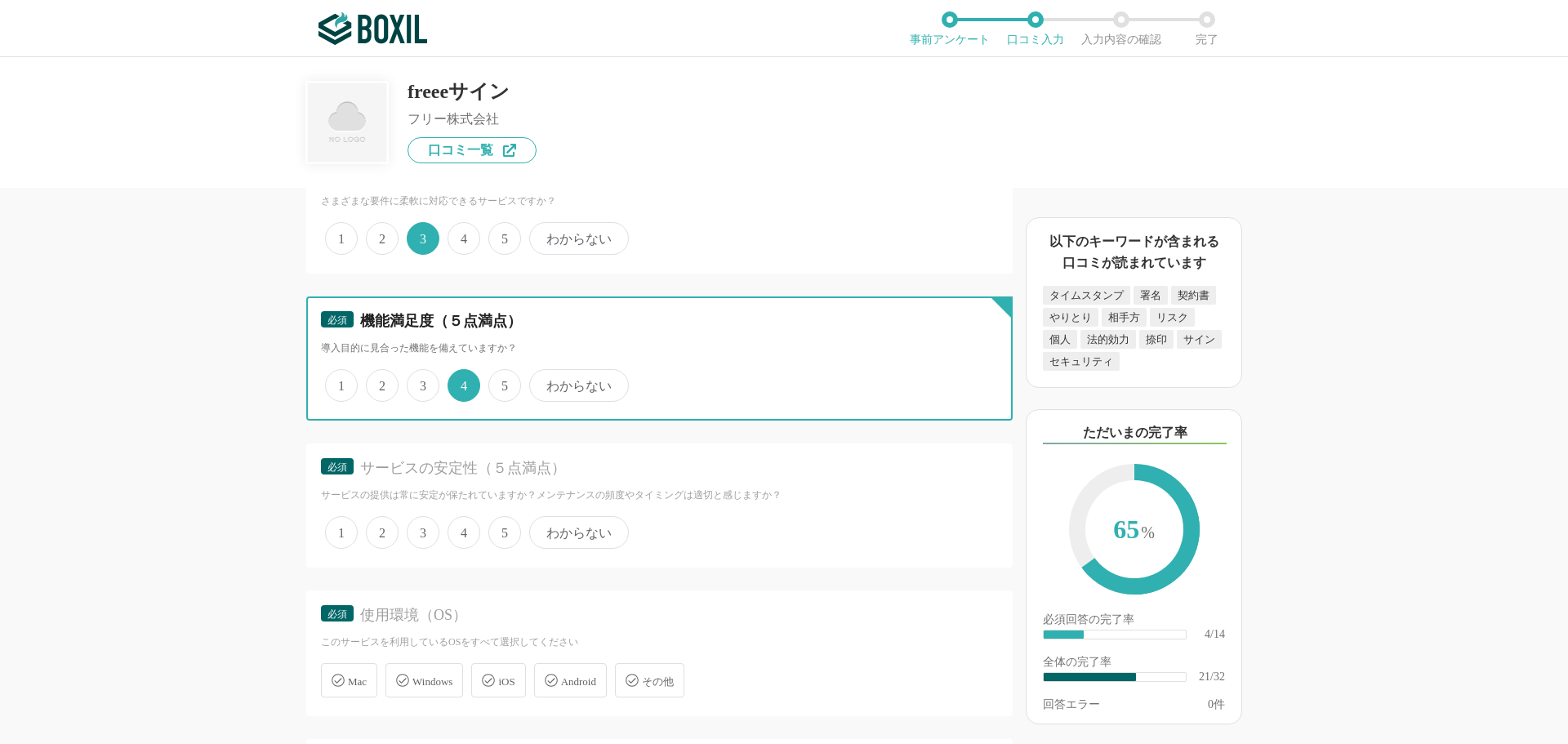
scroll to position [3022, 0]
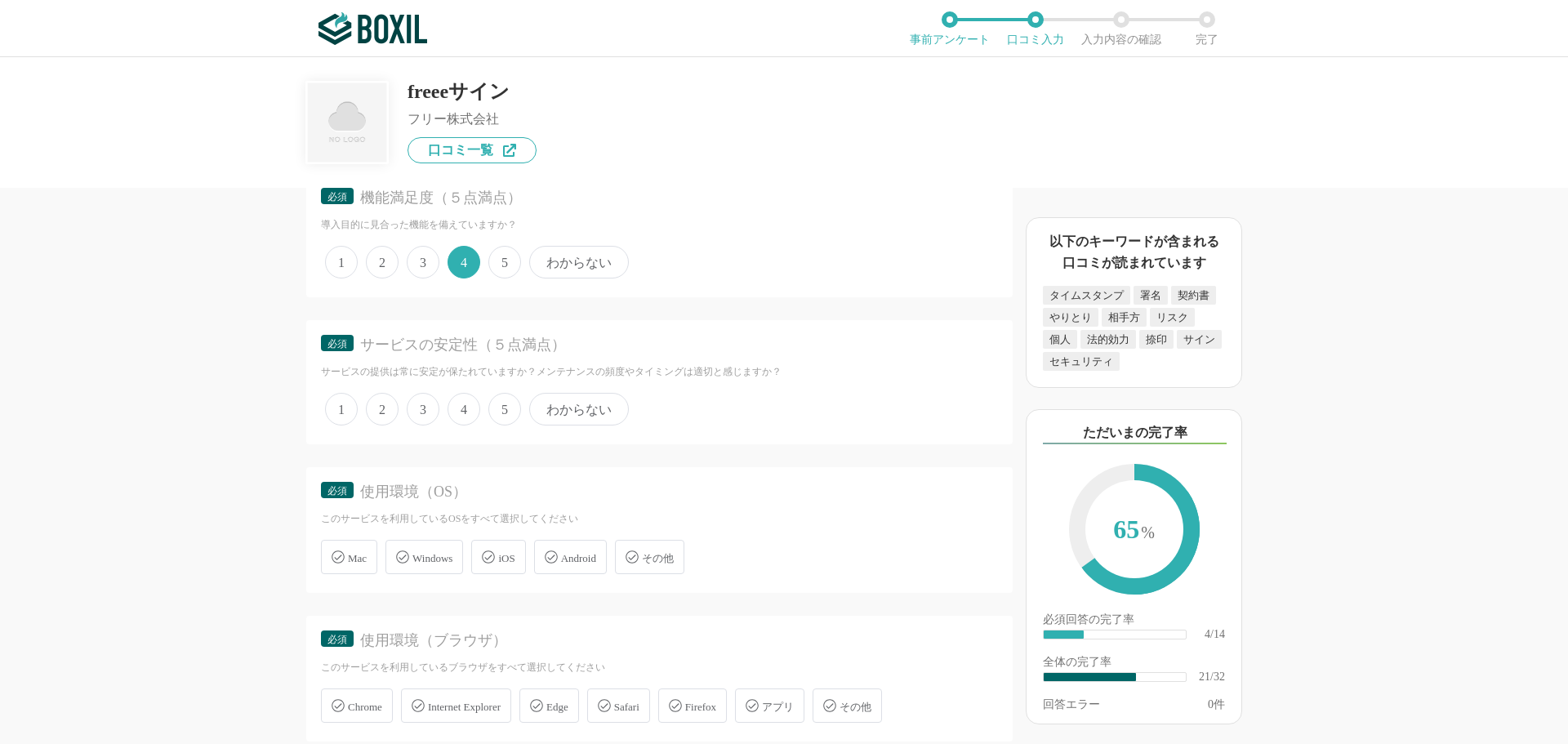
click at [465, 413] on span "4" at bounding box center [464, 409] width 33 height 33
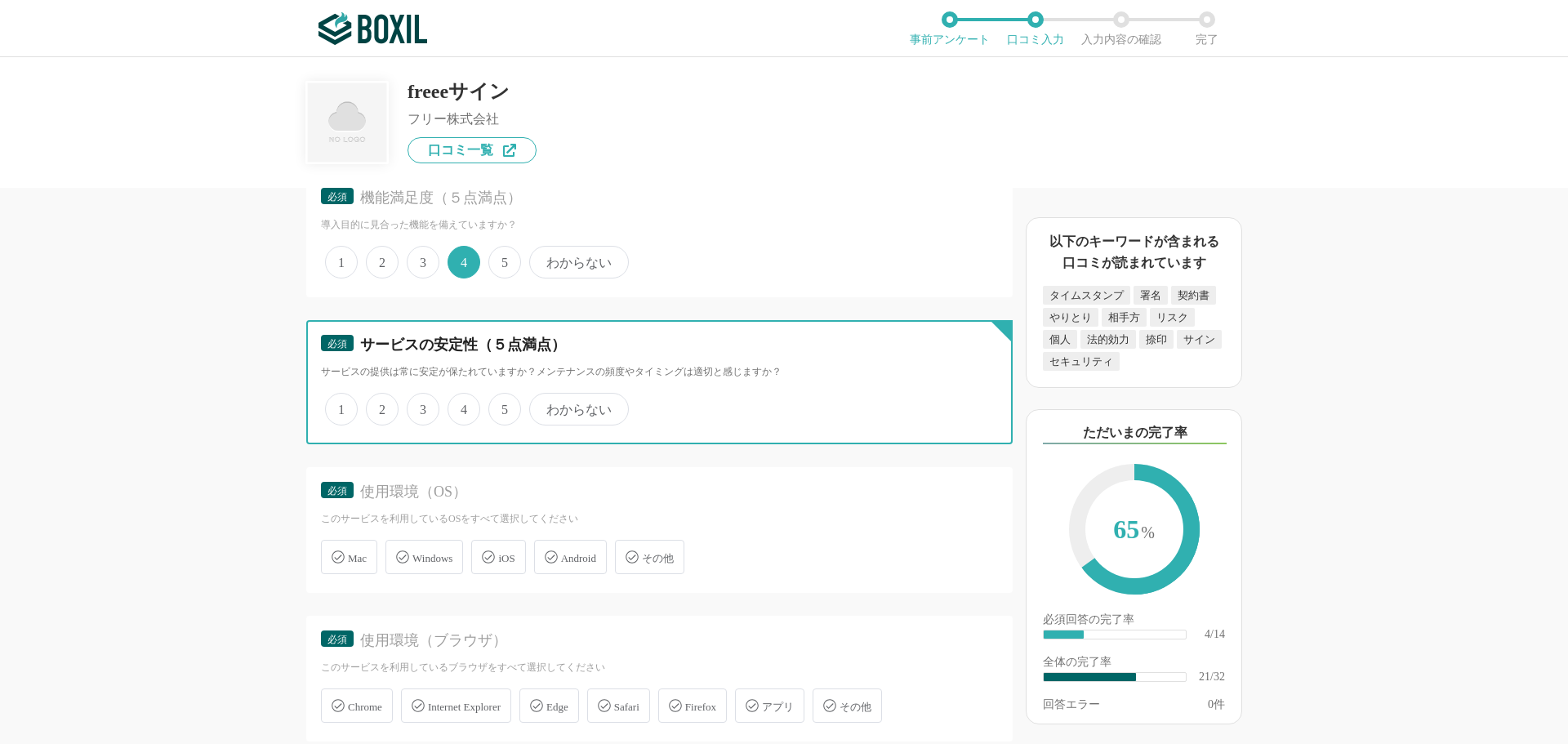
click at [463, 406] on input "4" at bounding box center [457, 400] width 11 height 11
radio input "true"
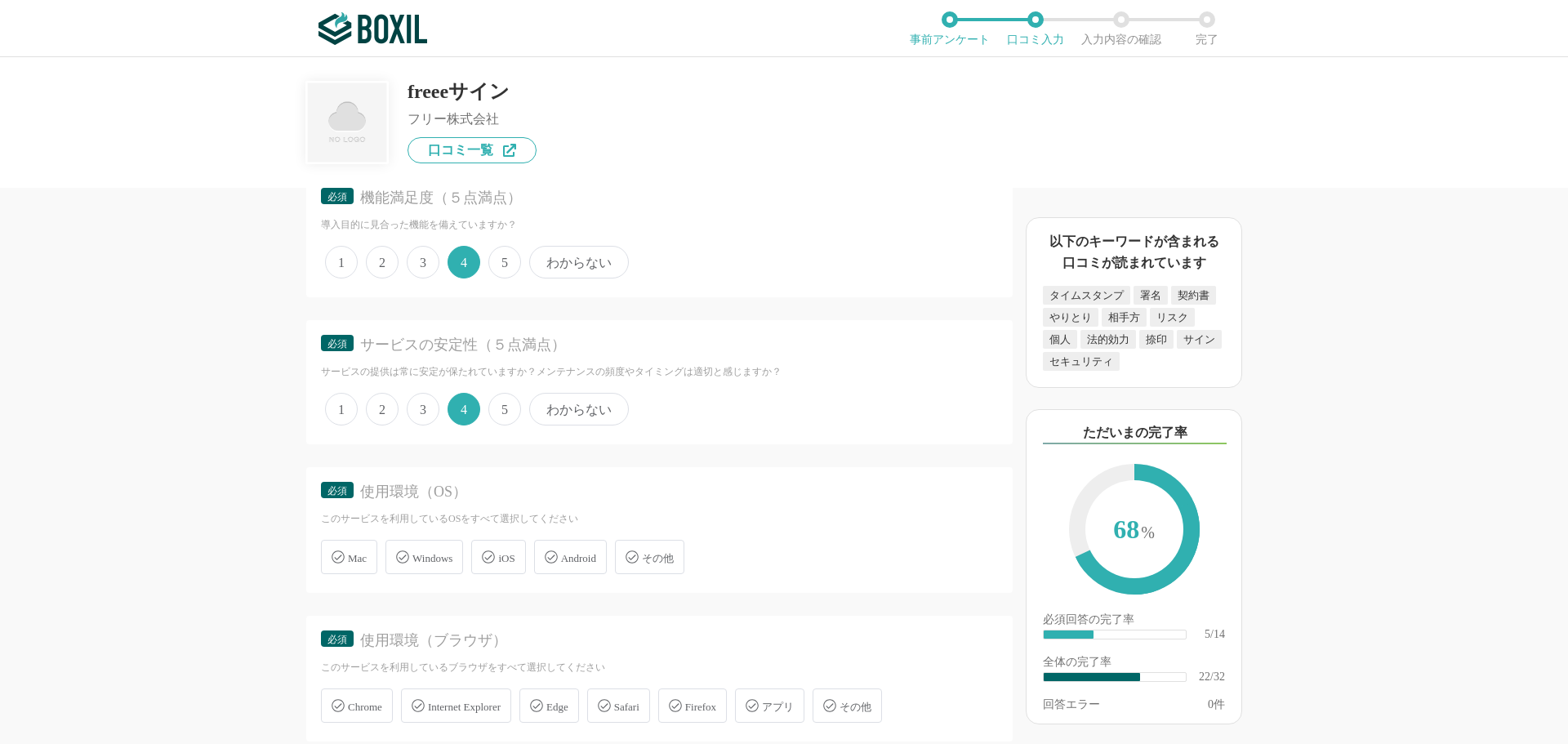
click at [424, 564] on span "Windows" at bounding box center [432, 558] width 40 height 12
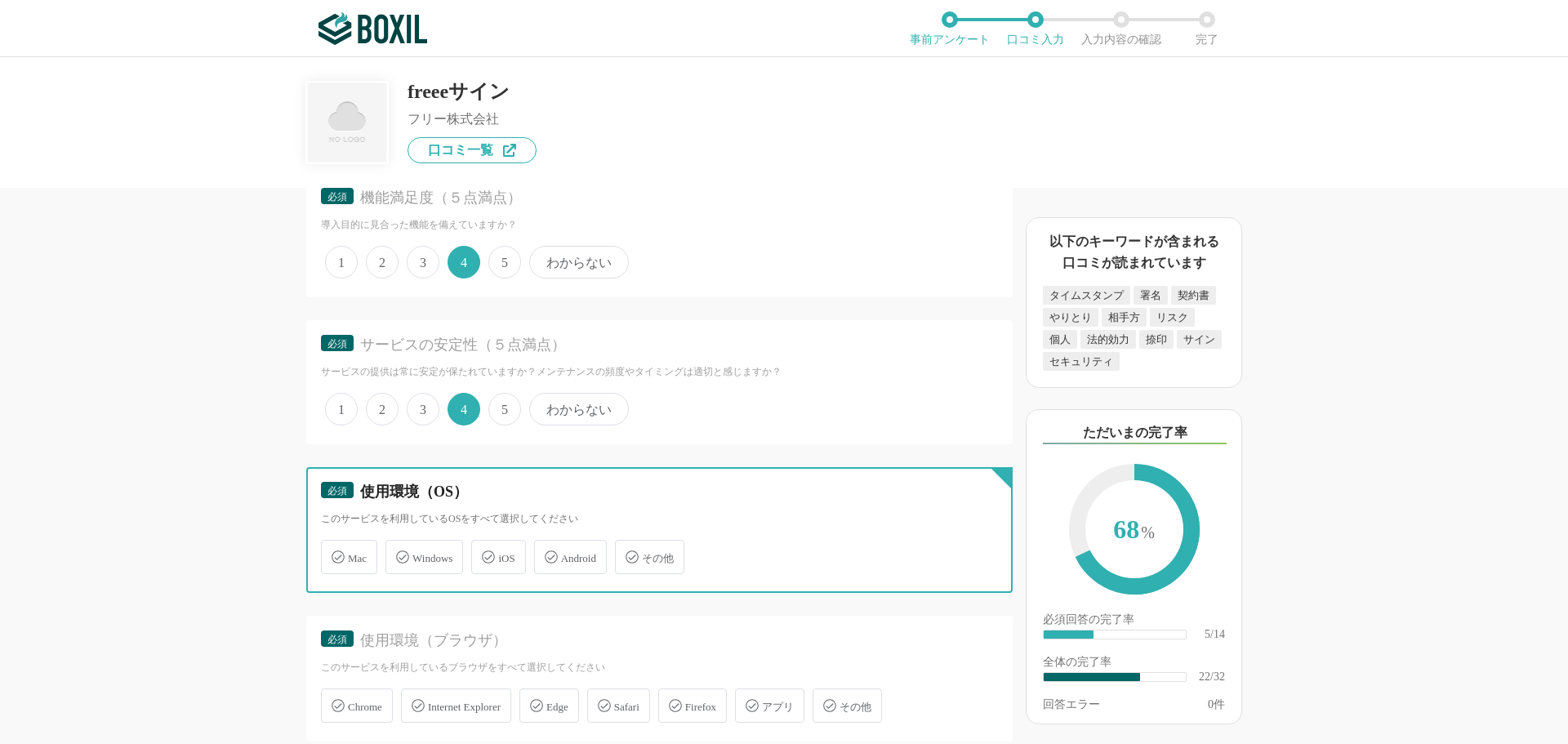
click at [399, 553] on input "Windows" at bounding box center [394, 547] width 11 height 11
checkbox input "true"
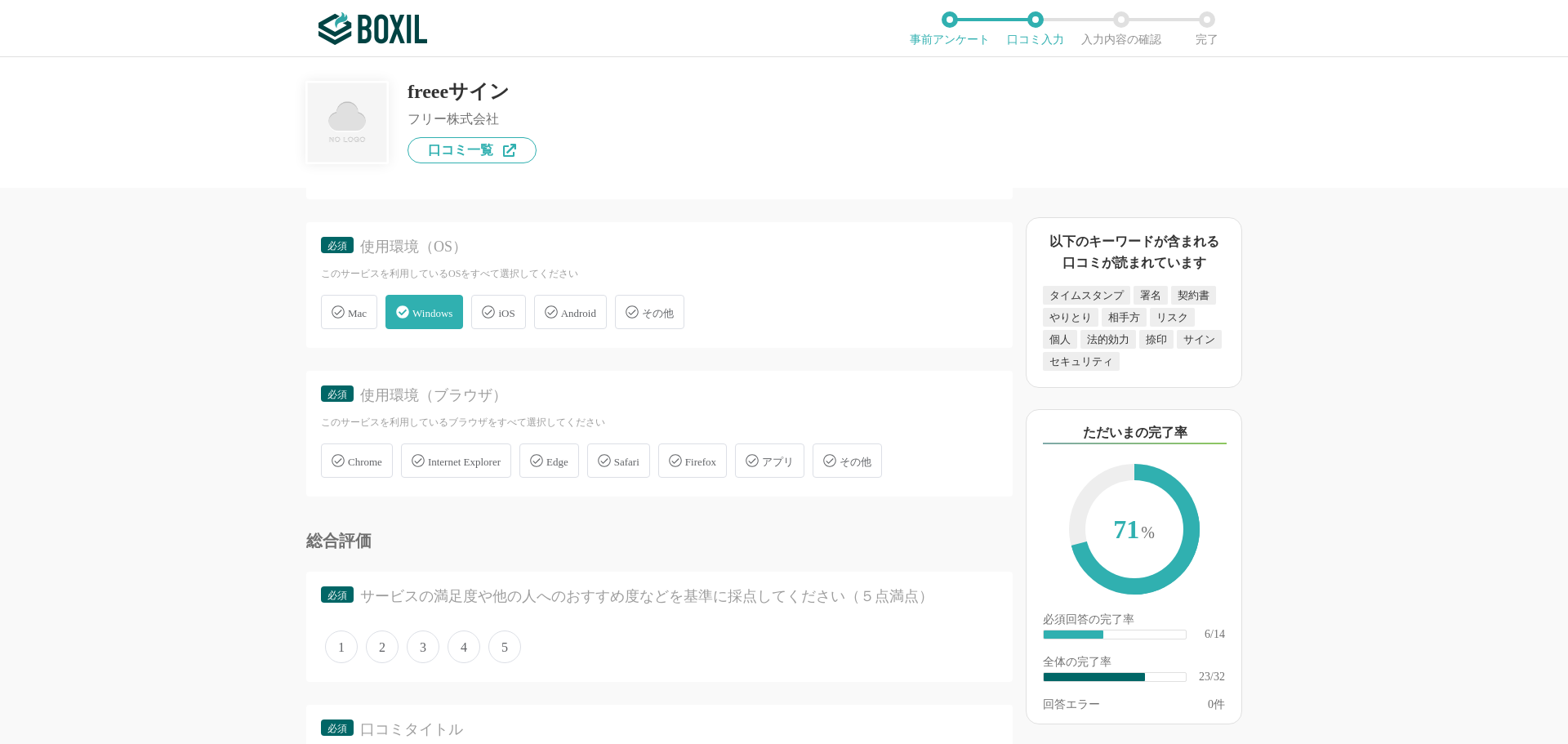
click at [375, 465] on span "Chrome" at bounding box center [365, 462] width 34 height 12
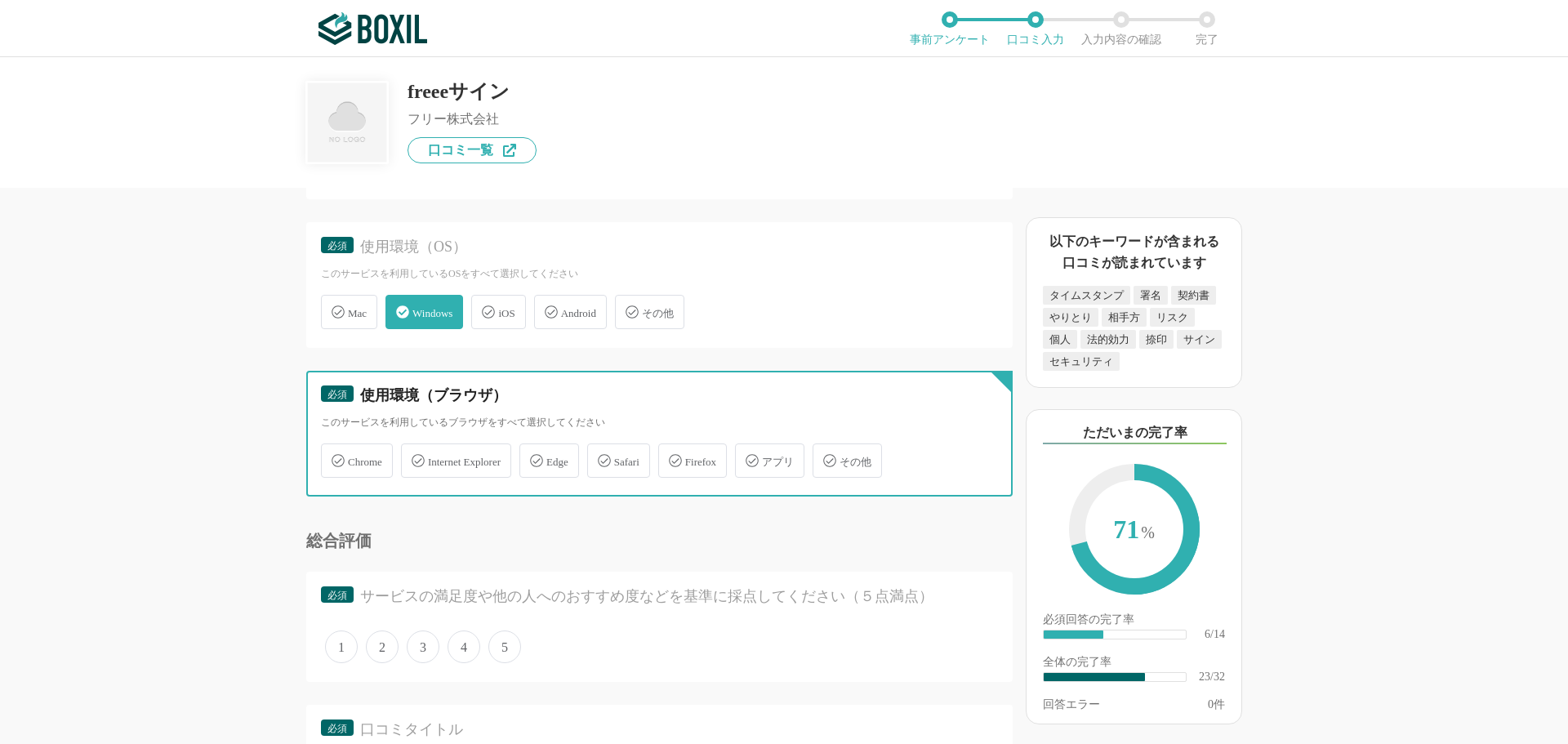
click at [335, 457] on input "Chrome" at bounding box center [329, 451] width 11 height 11
checkbox input "true"
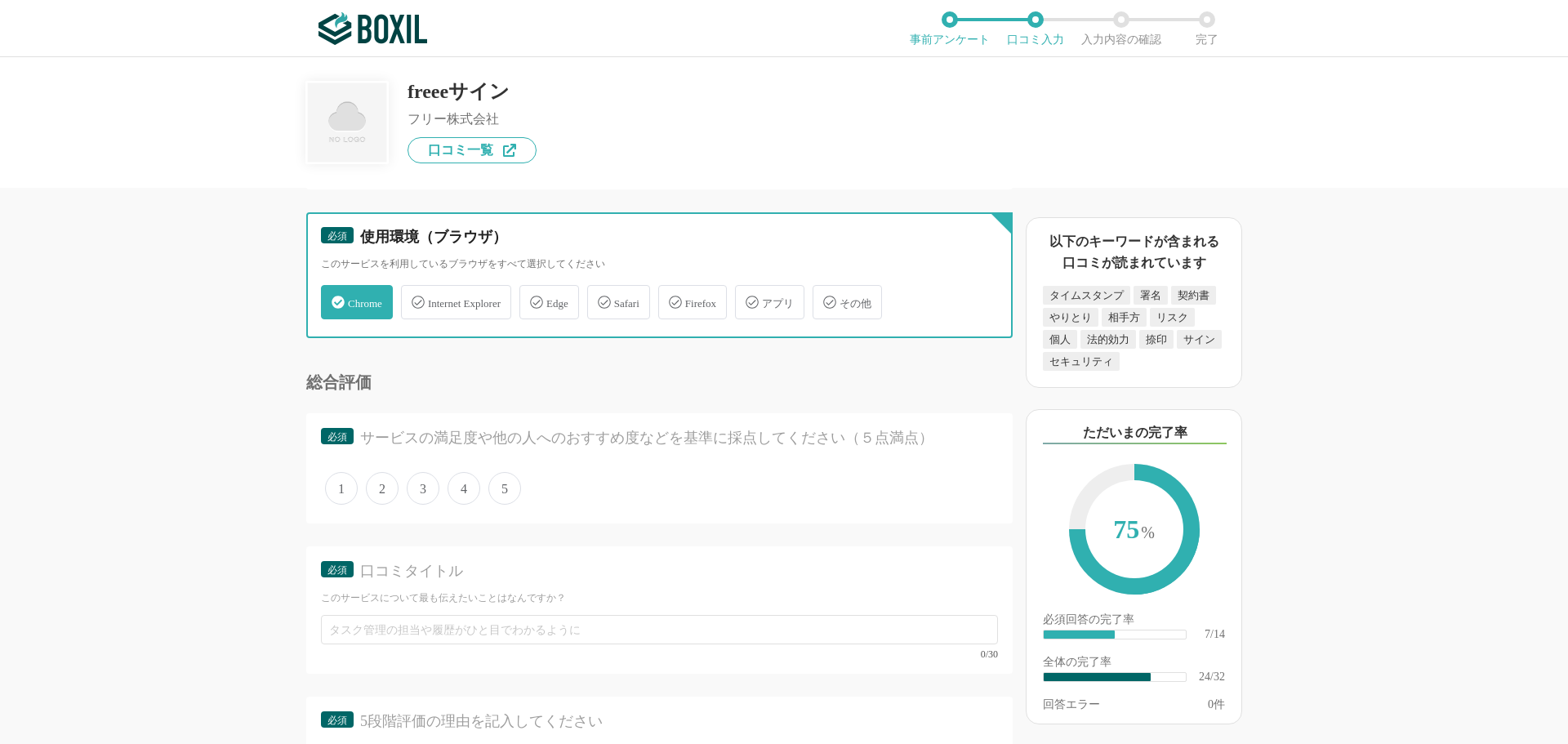
scroll to position [3430, 0]
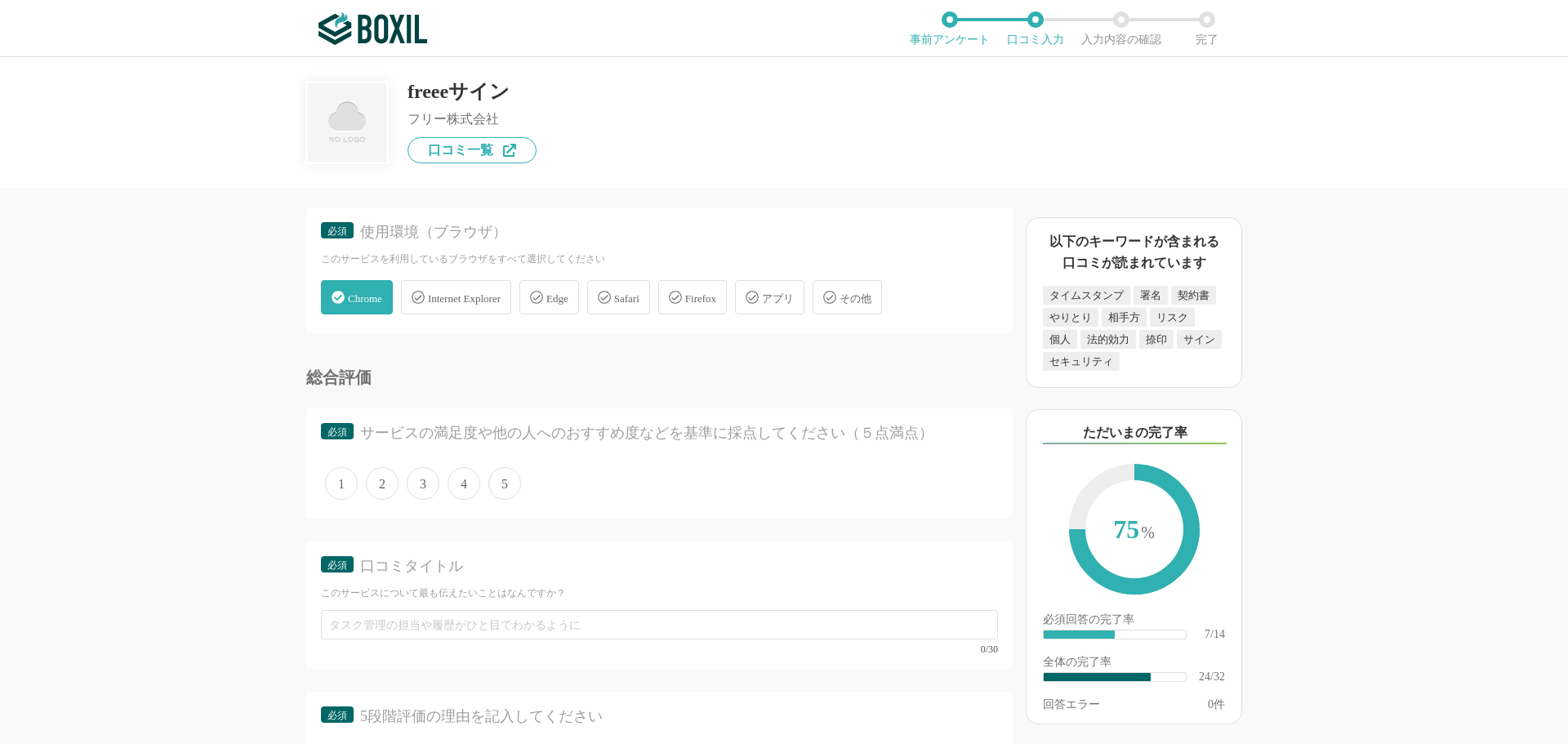
click at [470, 492] on span "4" at bounding box center [464, 484] width 33 height 33
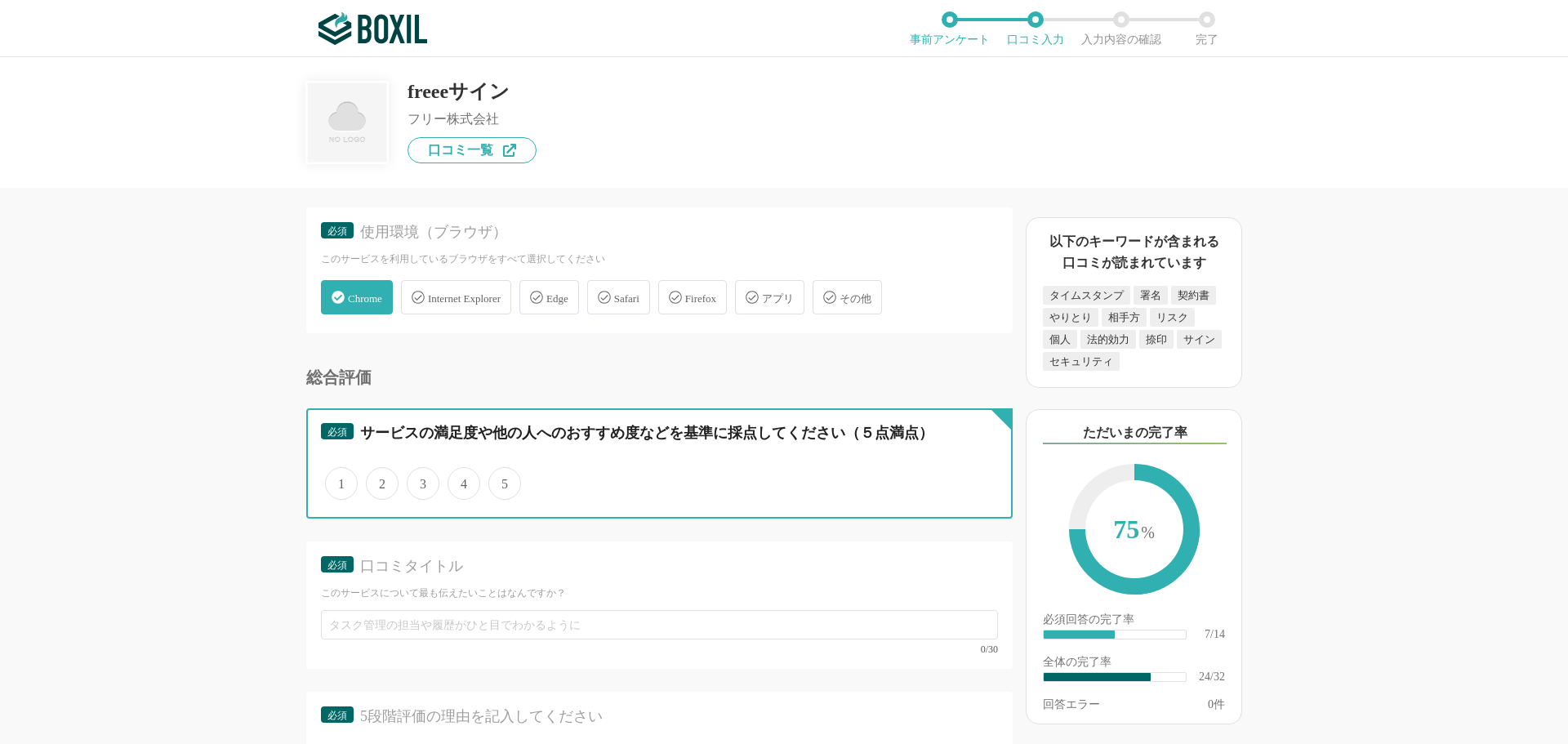
click at [463, 480] on input "4" at bounding box center [457, 475] width 11 height 11
radio input "true"
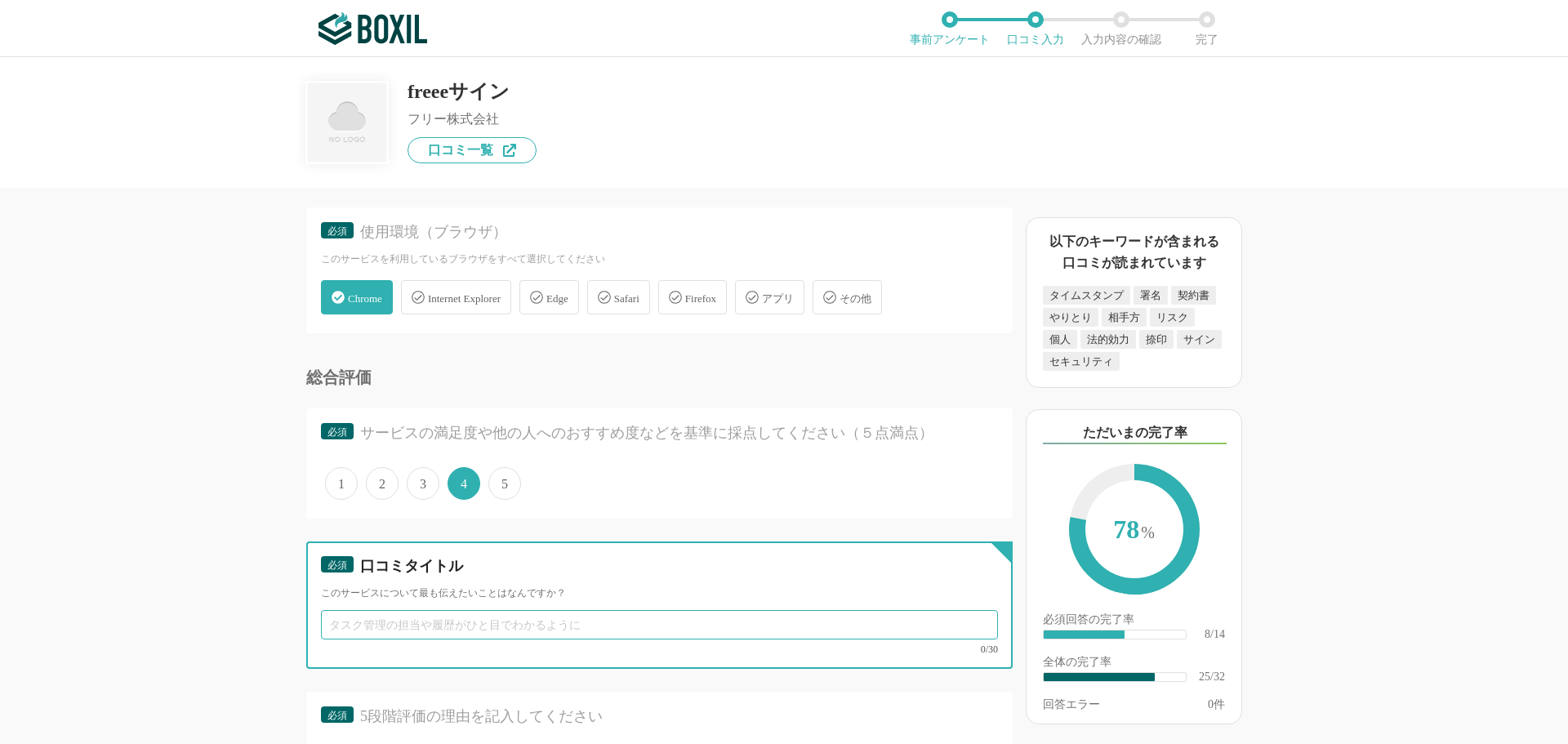
click at [378, 623] on input "text" at bounding box center [659, 625] width 677 height 30
paste input "大幅なコスト削減、契約プロセスの効率化"
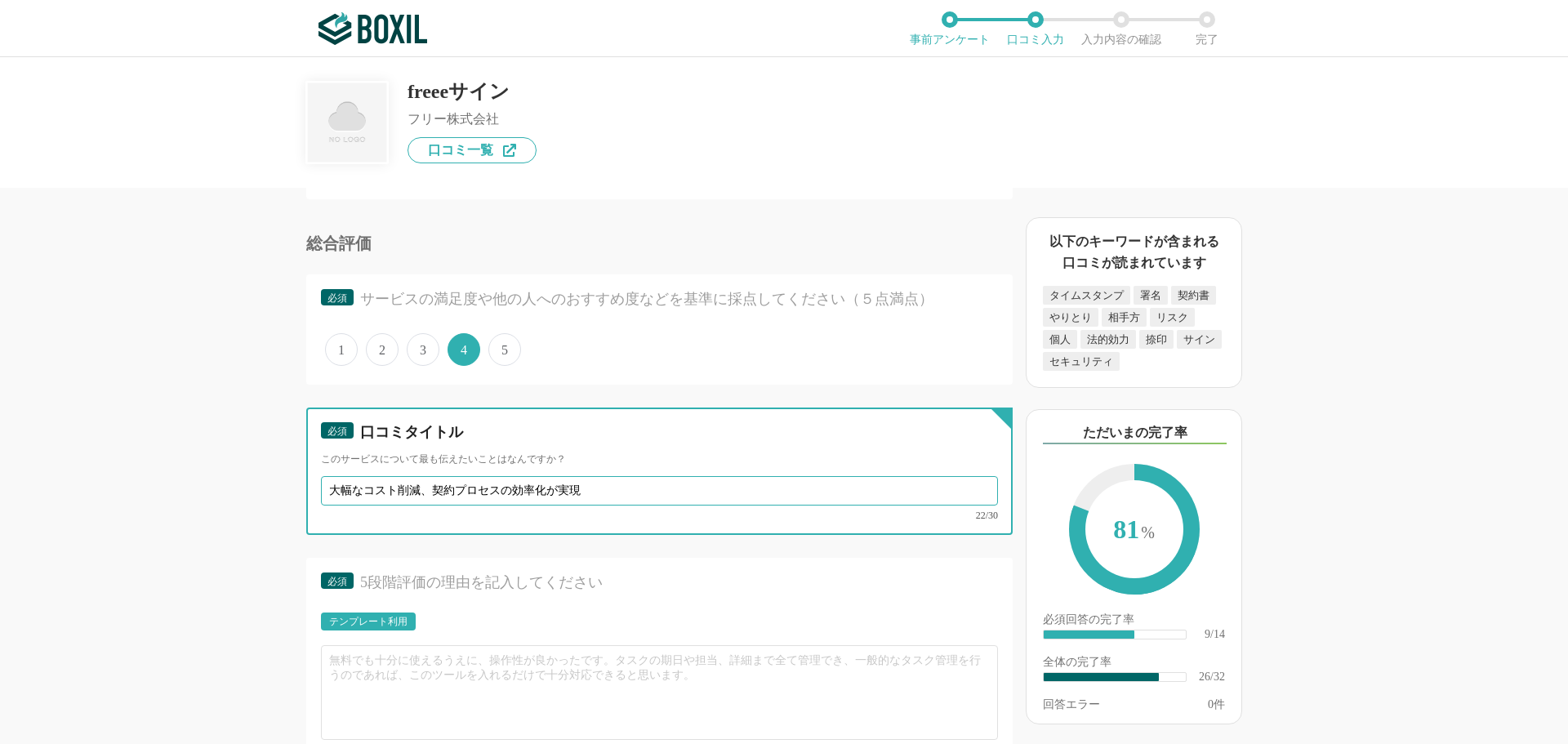
scroll to position [3676, 0]
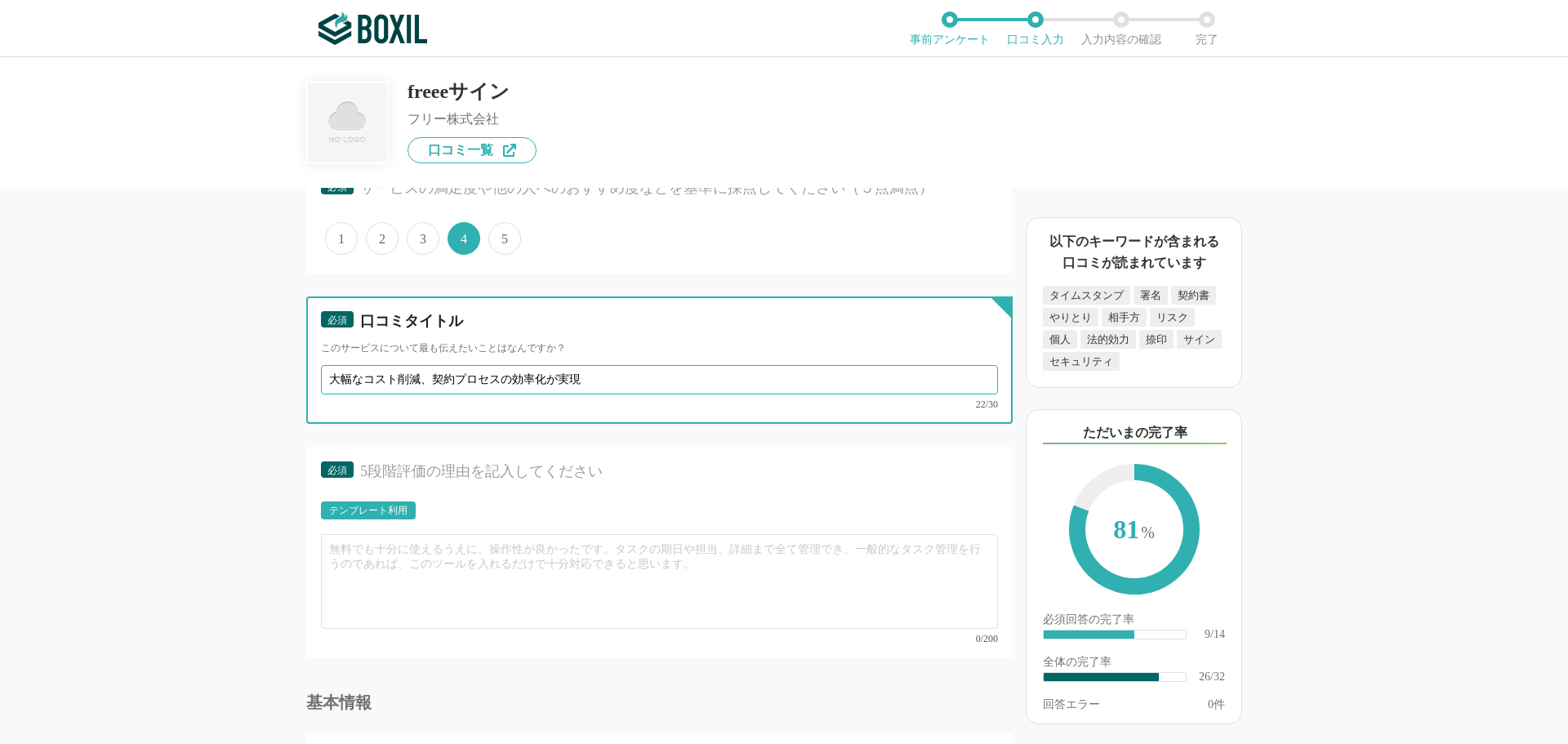
type input "大幅なコスト削減、契約プロセスの効率化が実現"
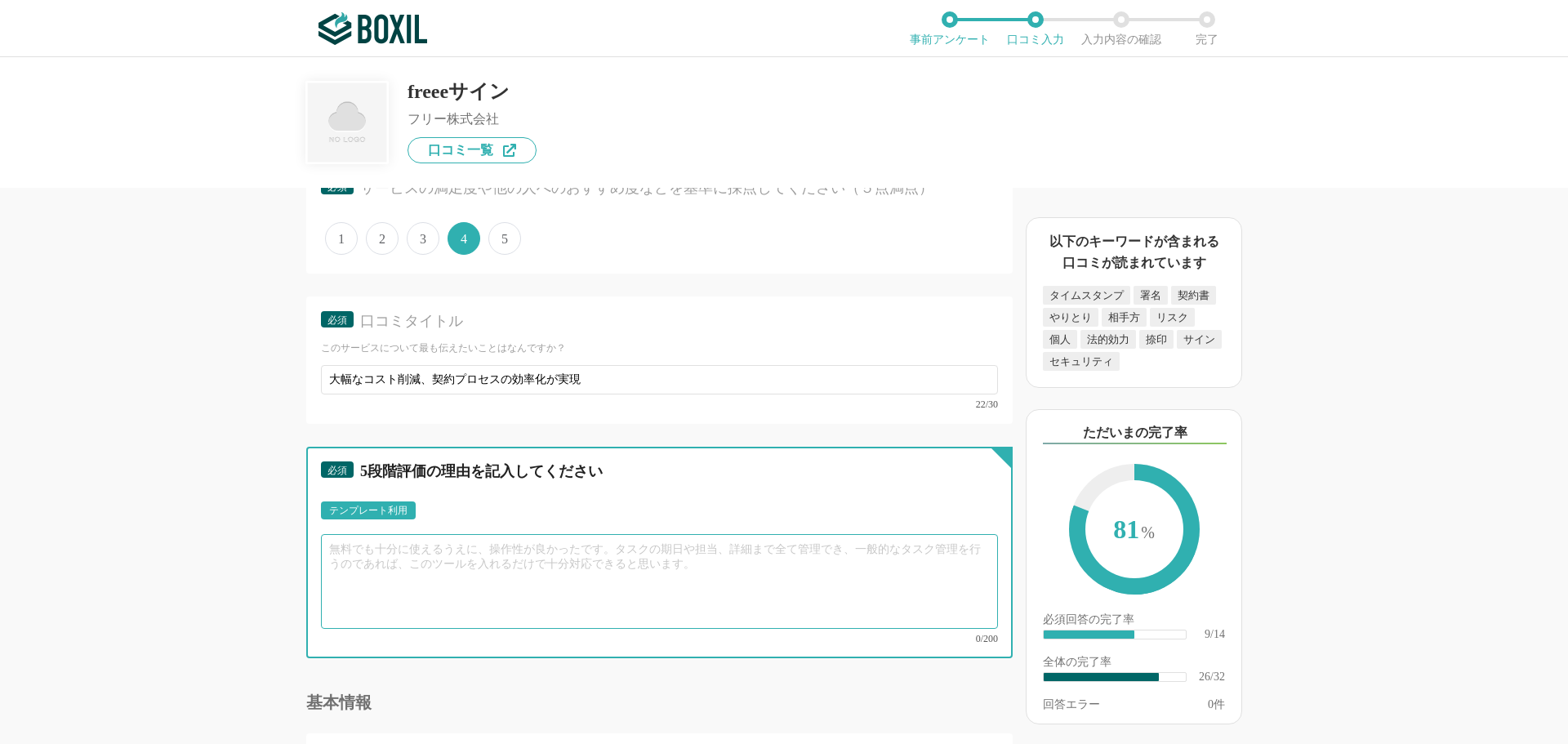
click at [381, 564] on textarea at bounding box center [659, 582] width 677 height 95
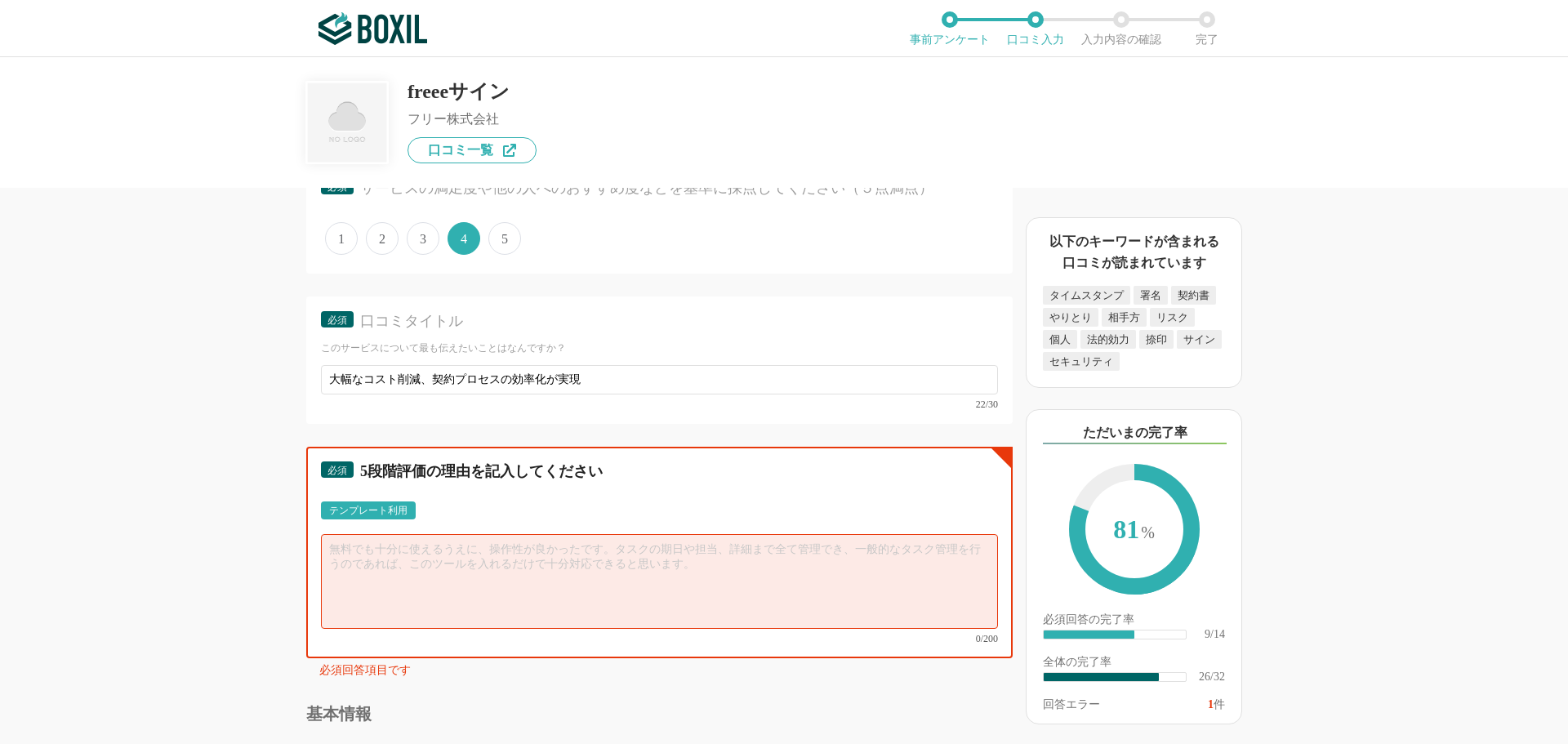
click at [350, 546] on textarea at bounding box center [659, 582] width 677 height 95
paste textarea "紙の契約書にかかる印刷・郵送・印紙代の削減、テンプレート活用やワークフロー機能による契約書作成・承認のスピードアップ、リモートワークでも契約締結が可能になる点…"
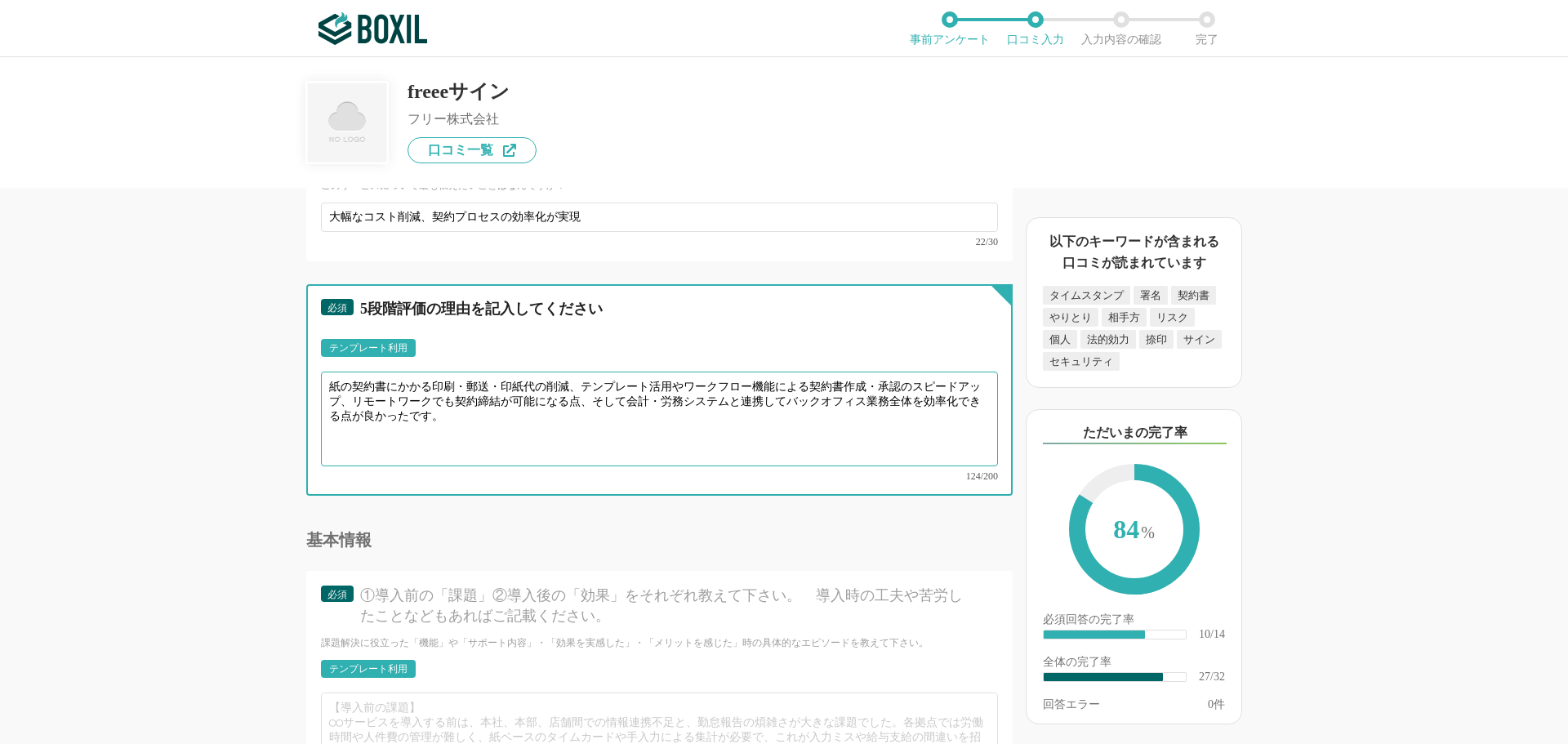
scroll to position [4002, 0]
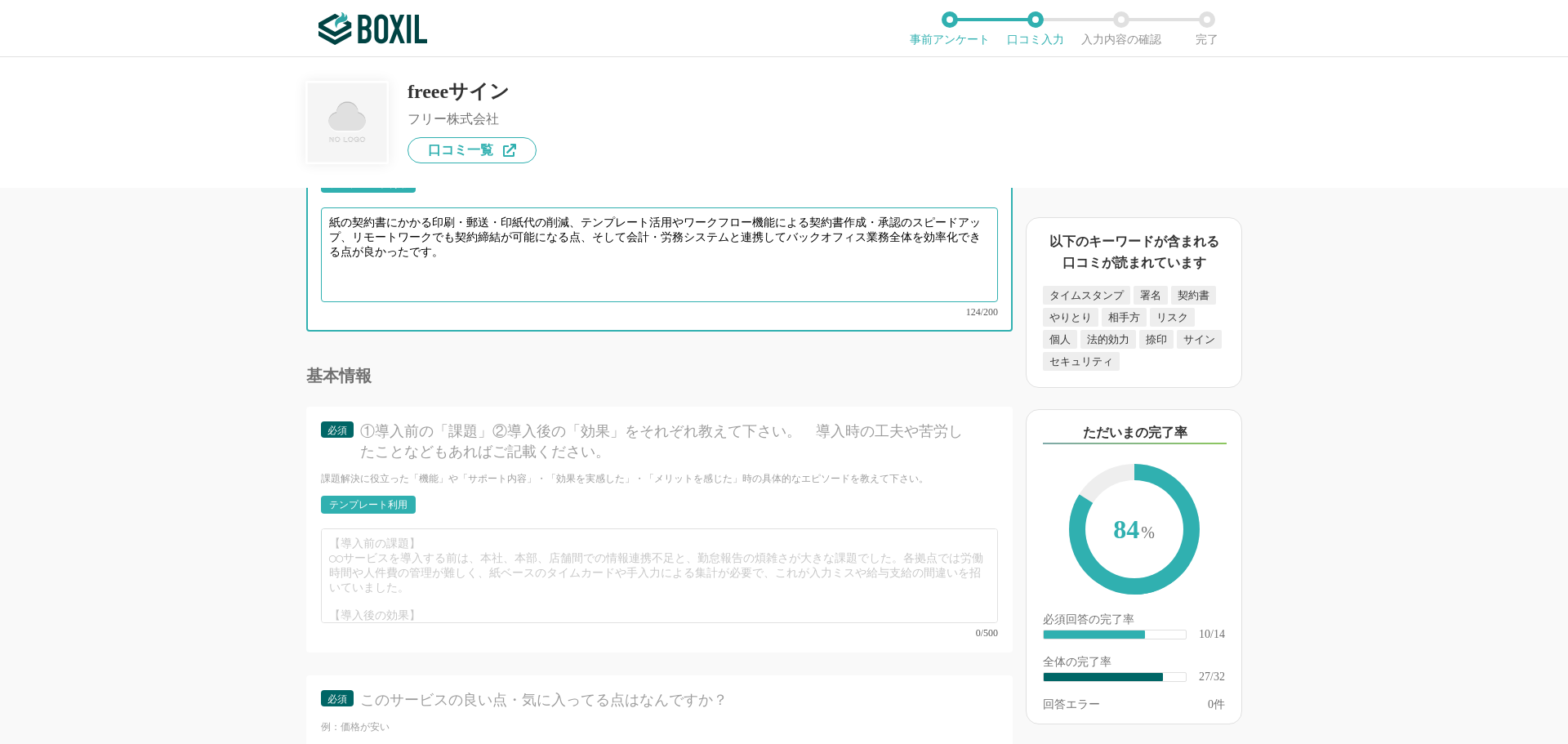
type textarea "紙の契約書にかかる印刷・郵送・印紙代の削減、テンプレート活用やワークフロー機能による契約書作成・承認のスピードアップ、リモートワークでも契約締結が可能になる点…"
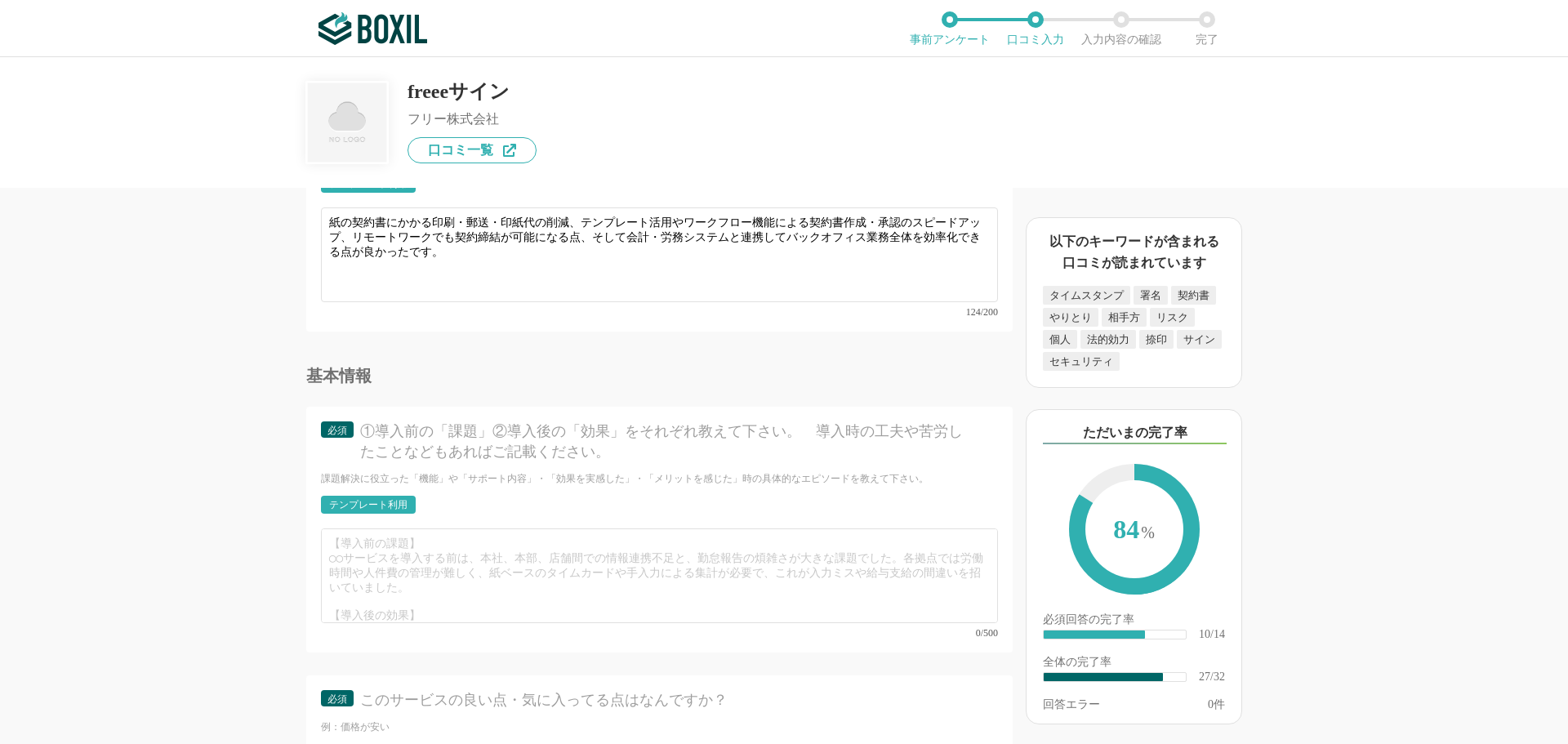
click at [346, 500] on div "テンプレート利用" at bounding box center [368, 504] width 79 height 10
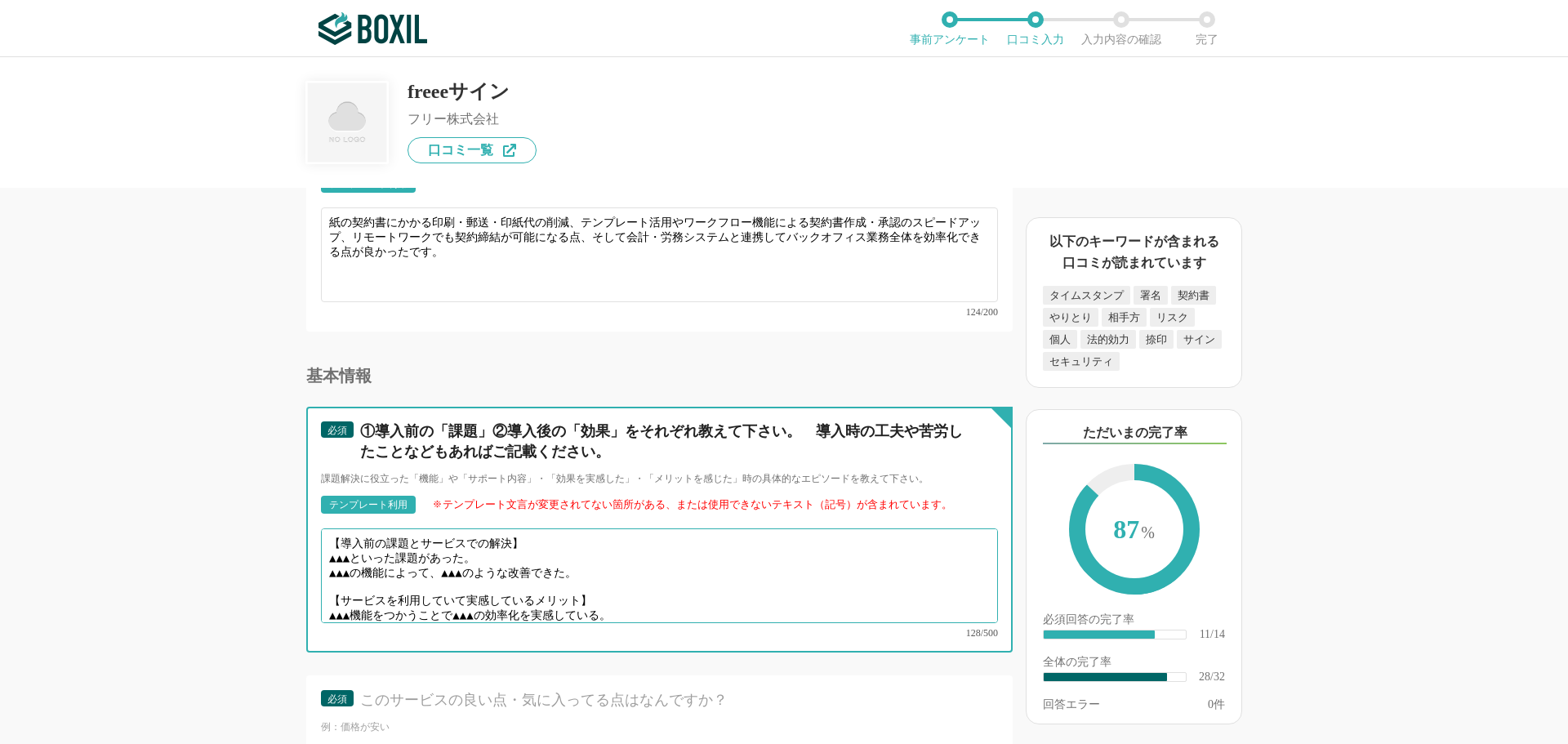
click at [360, 545] on textarea "【導入前の課題とサービスでの解決】 ▲▲▲といった課題があった。 ▲▲▲の機能によって、▲▲▲のような改善できた。 【サービスを利用していて実感しているメリッ…" at bounding box center [659, 576] width 677 height 95
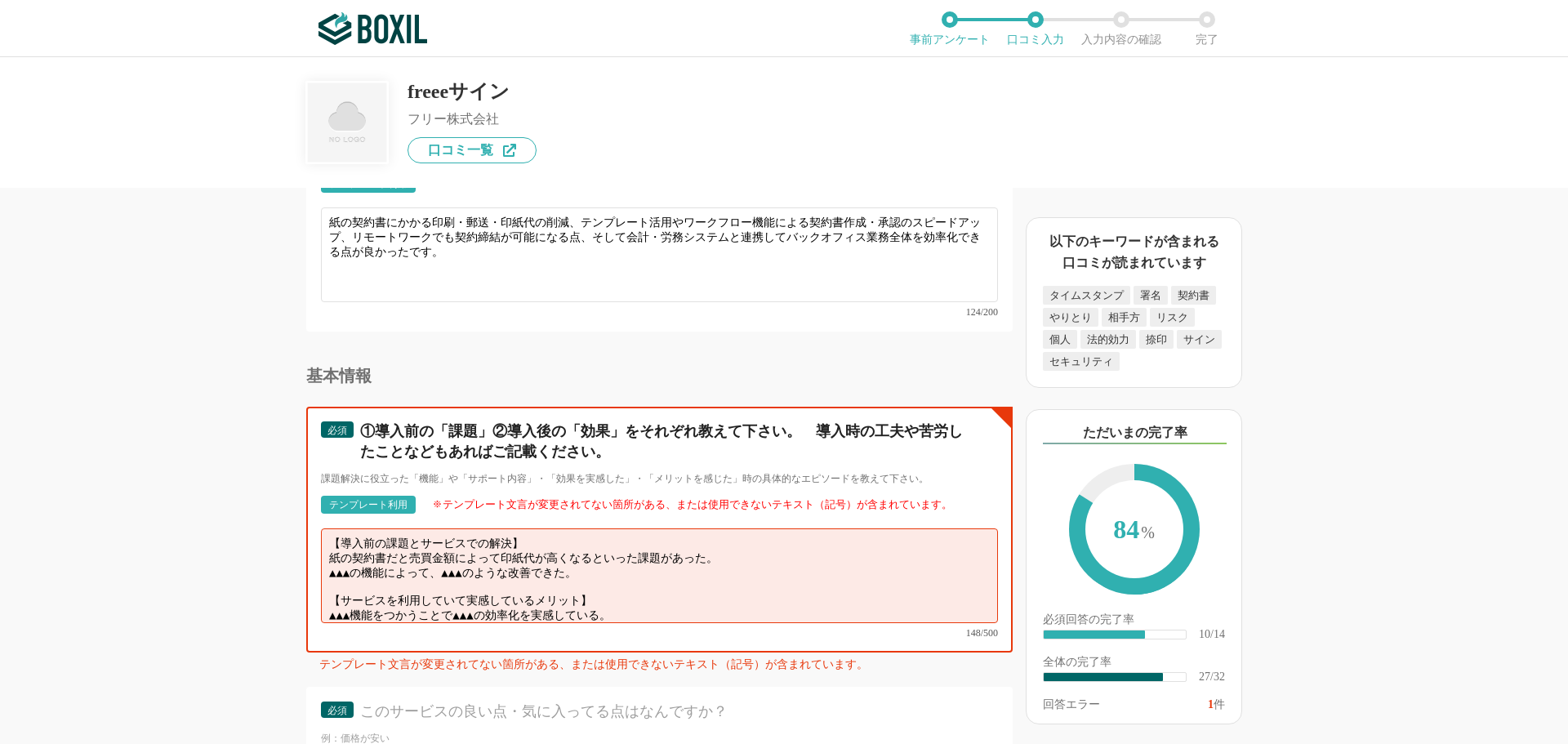
click at [617, 559] on textarea "【導入前の課題とサービスでの解決】 紙の契約書だと売買金額によって印紙代が高くなるといった課題があった。 ▲▲▲の機能によって、▲▲▲のような改善できた。 【…" at bounding box center [659, 576] width 677 height 95
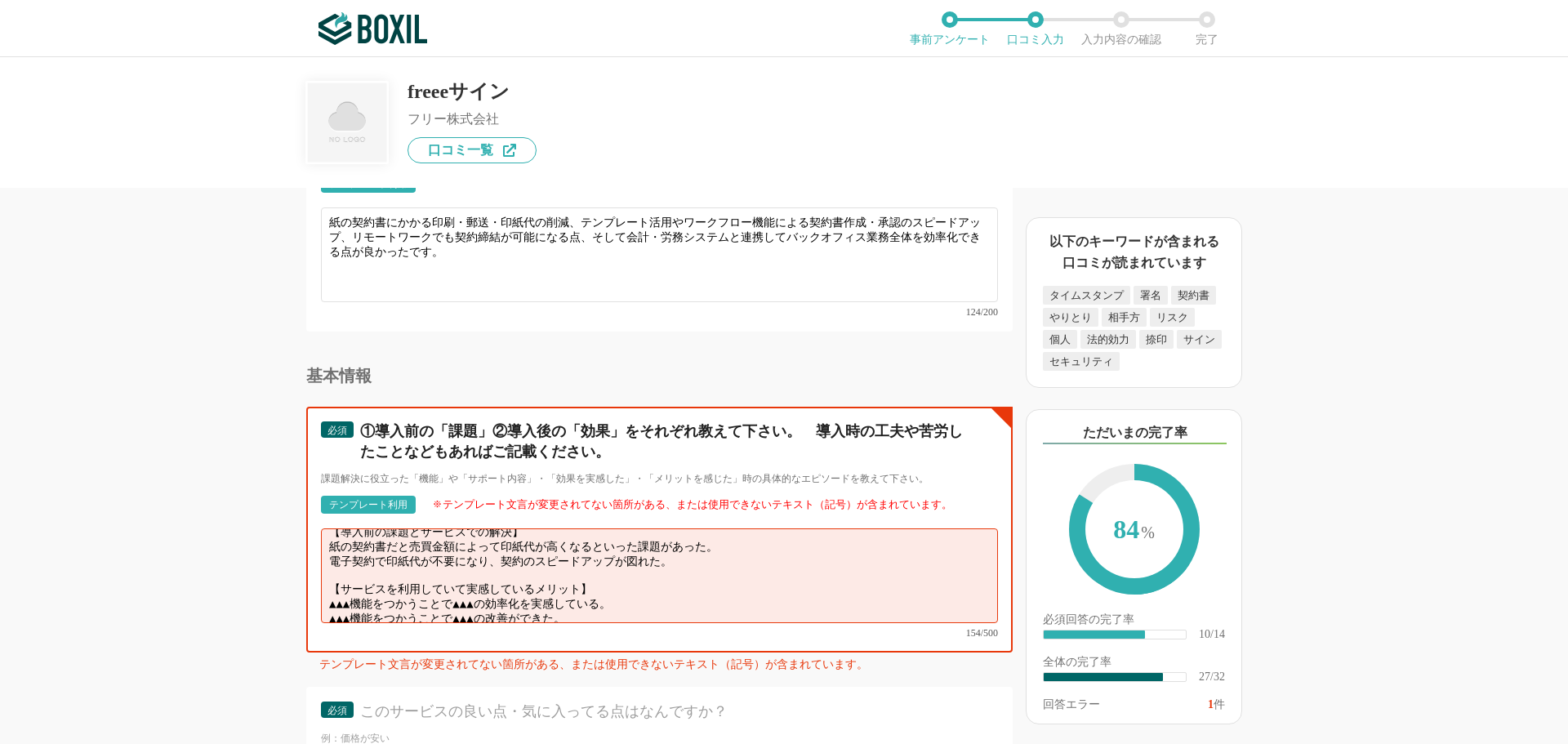
drag, startPoint x: 591, startPoint y: 595, endPoint x: 323, endPoint y: 580, distance: 268.4
click at [323, 580] on textarea "【導入前の課題とサービスでの解決】 紙の契約書だと売買金額によって印紙代が高くなるといった課題があった。 電子契約で印紙代が不要になり、契約のスピードアップが…" at bounding box center [659, 576] width 677 height 95
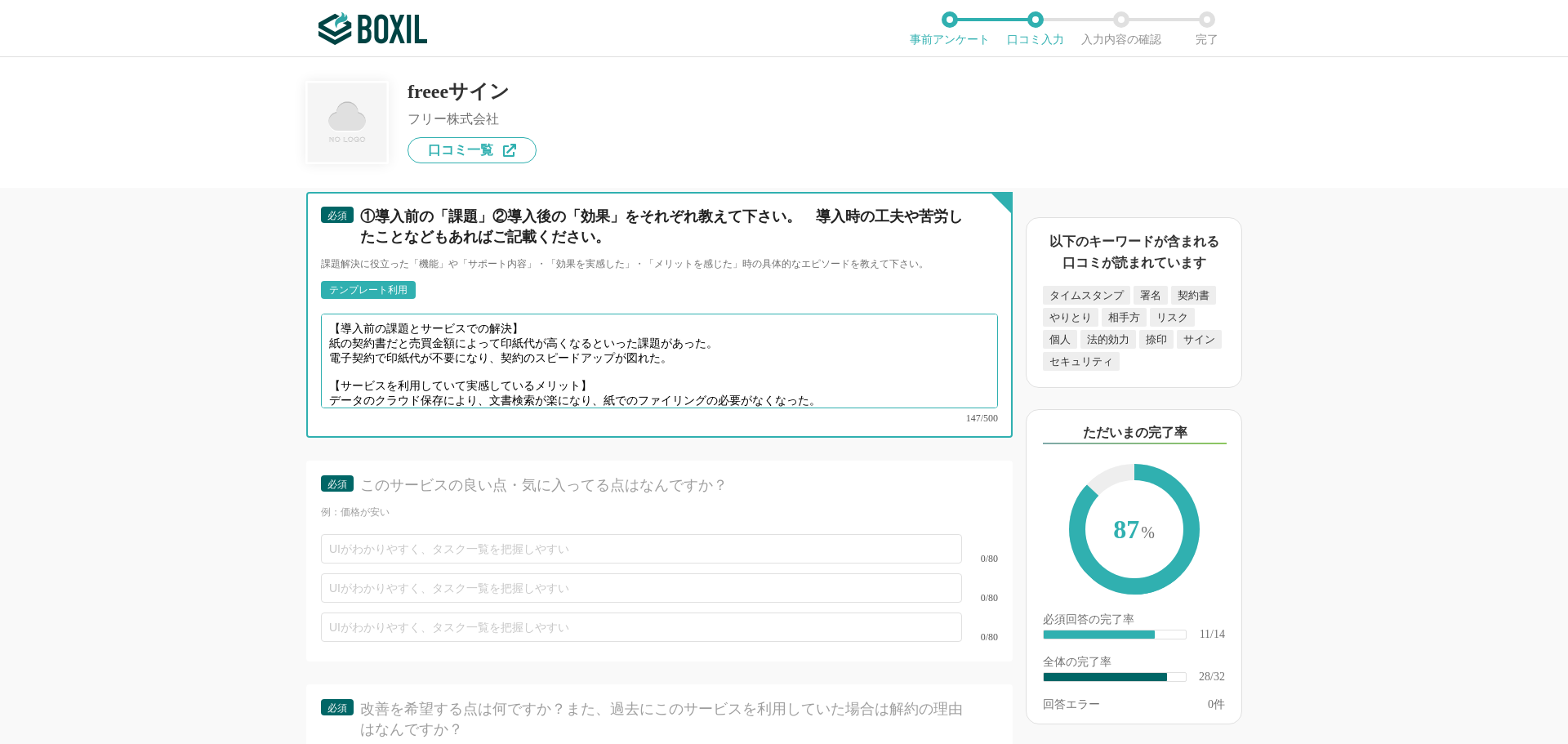
scroll to position [4247, 0]
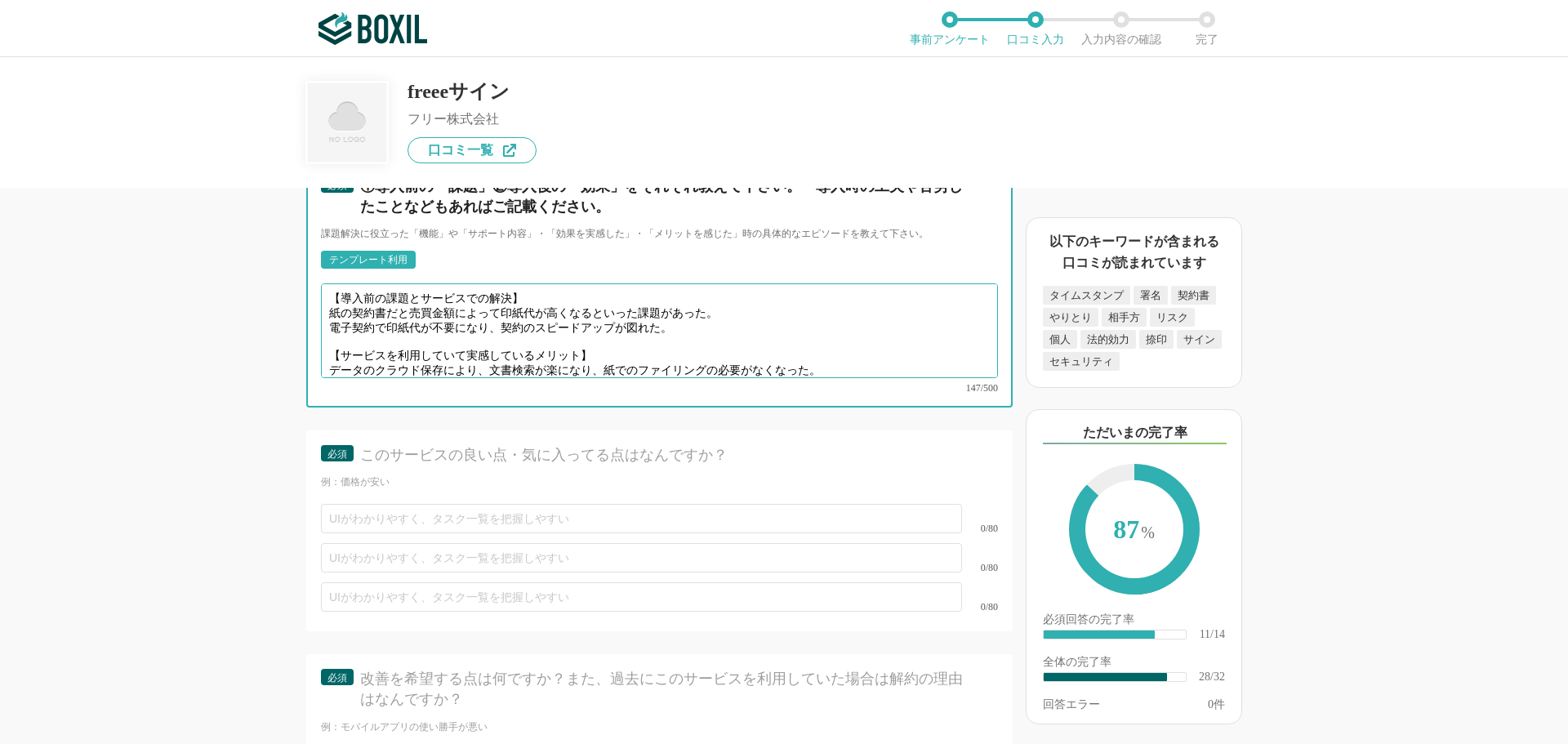
type textarea "【導入前の課題とサービスでの解決】 紙の契約書だと売買金額によって印紙代が高くなるといった課題があった。 電子契約で印紙代が不要になり、契約のスピードアップが…"
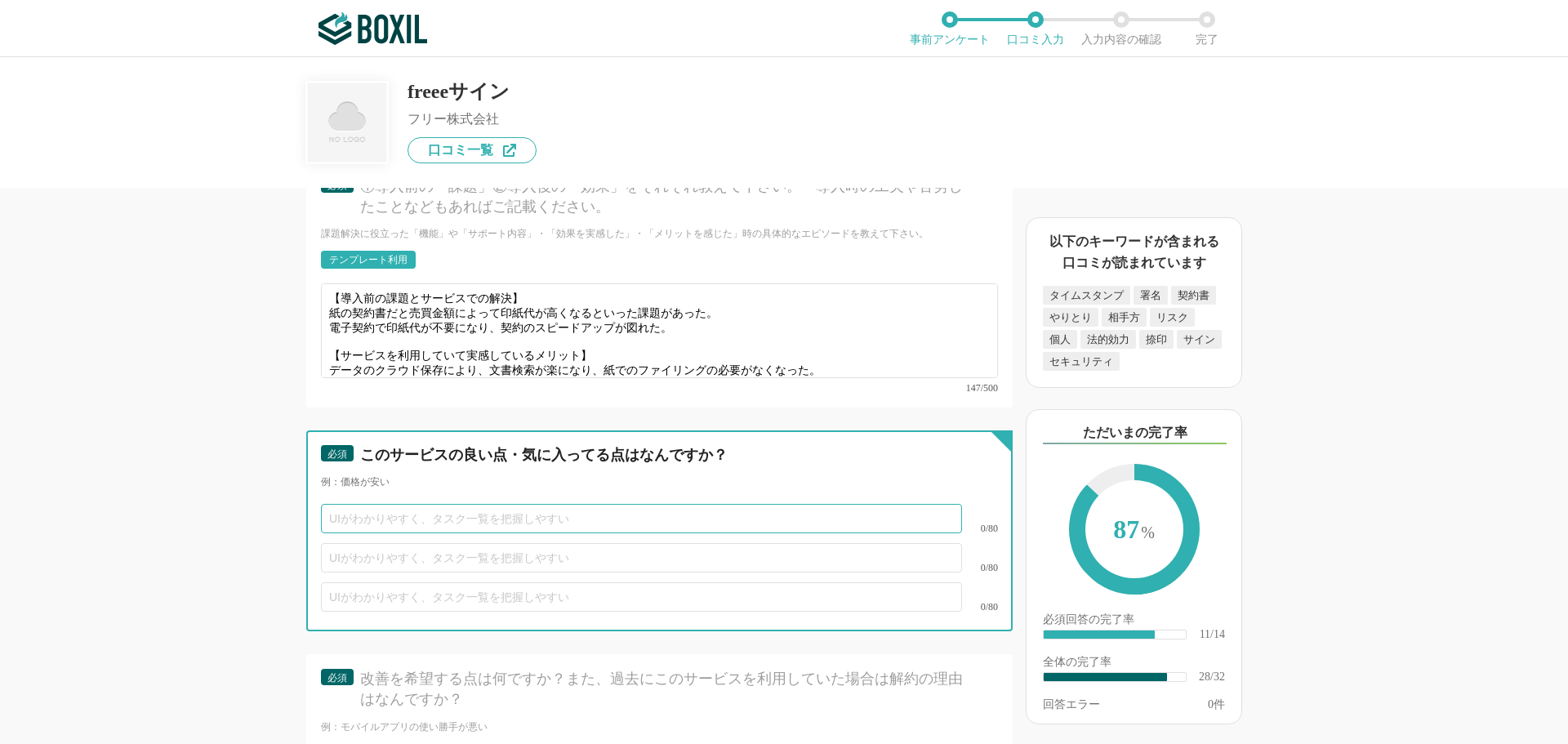
click at [383, 504] on input "text" at bounding box center [641, 518] width 641 height 30
type input "契約の進捗状況がオンラインで[PERSON_NAME]管理されているのでわかりやすい点"
click at [361, 545] on input "text" at bounding box center [641, 558] width 641 height 30
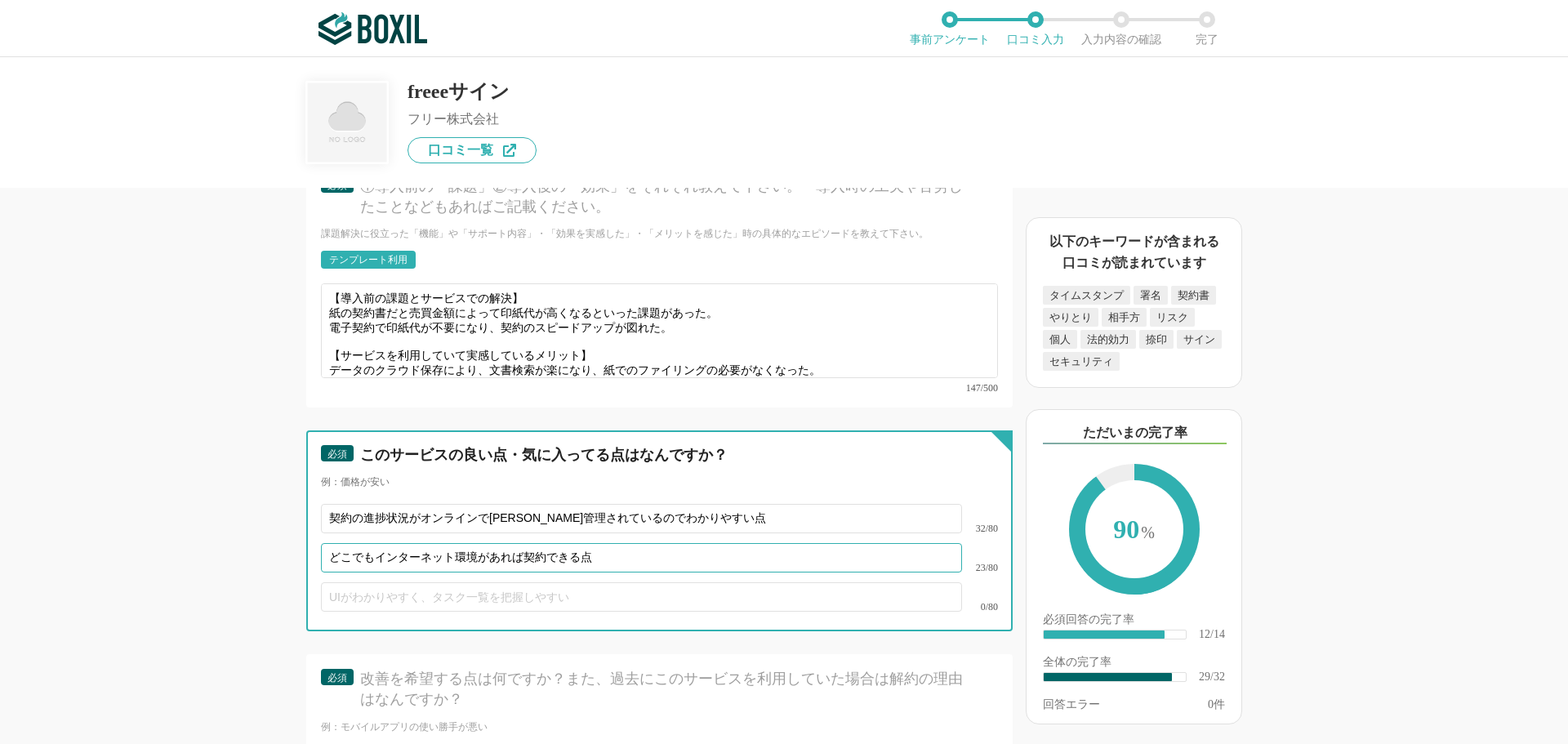
scroll to position [4574, 0]
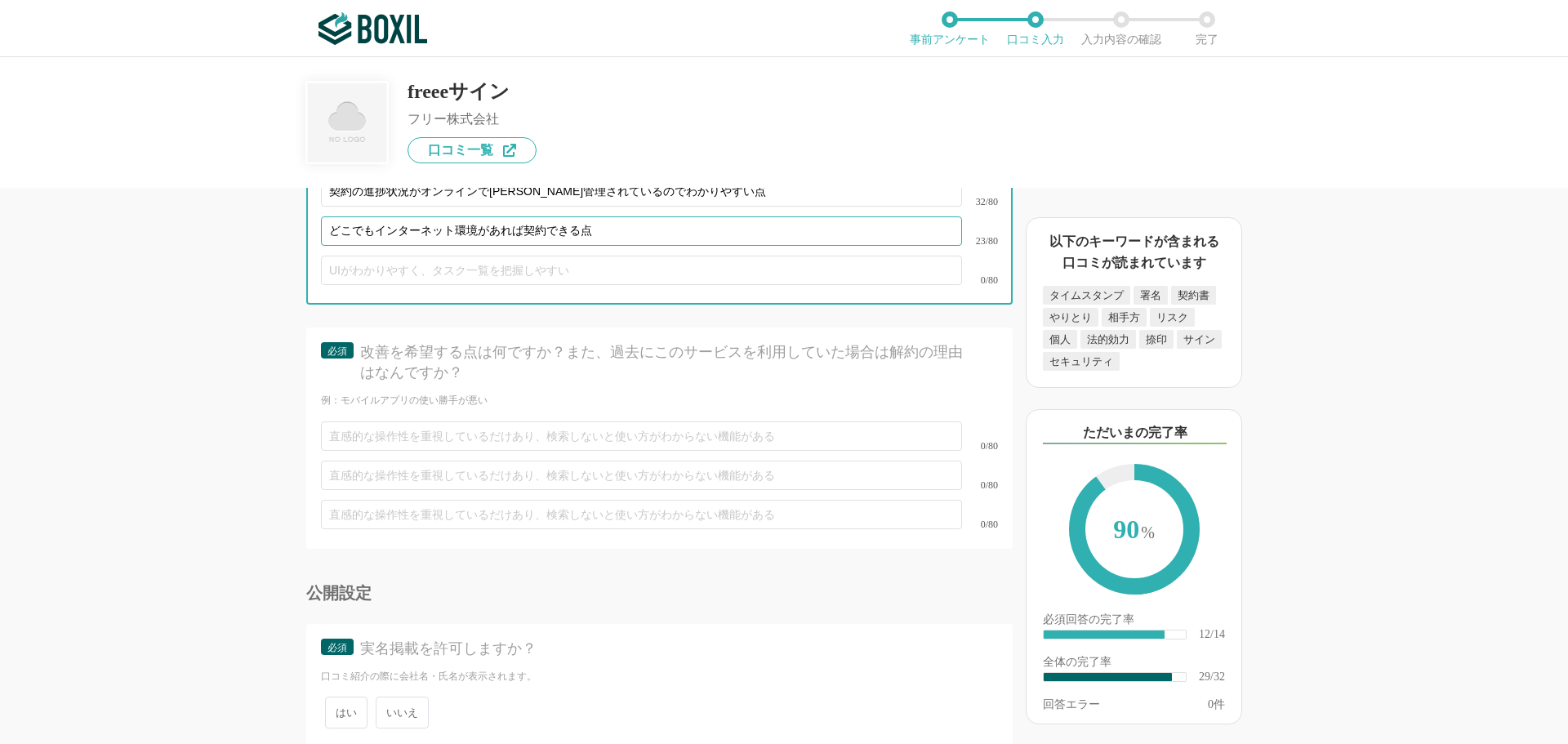
type input "どこでもインターネット環境があれば契約できる点"
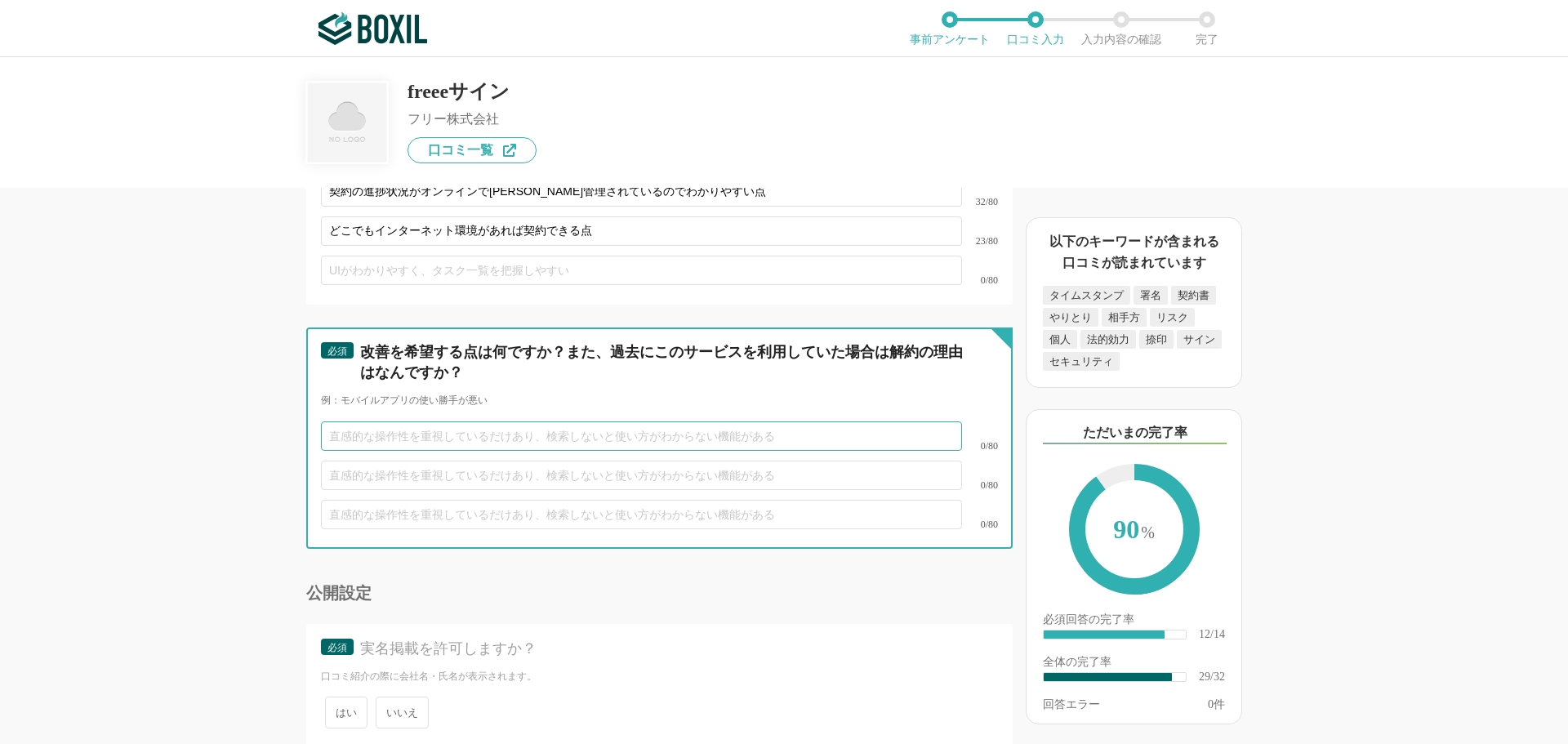
click at [366, 422] on input "text" at bounding box center [641, 436] width 641 height 30
type input "とくにありません。"
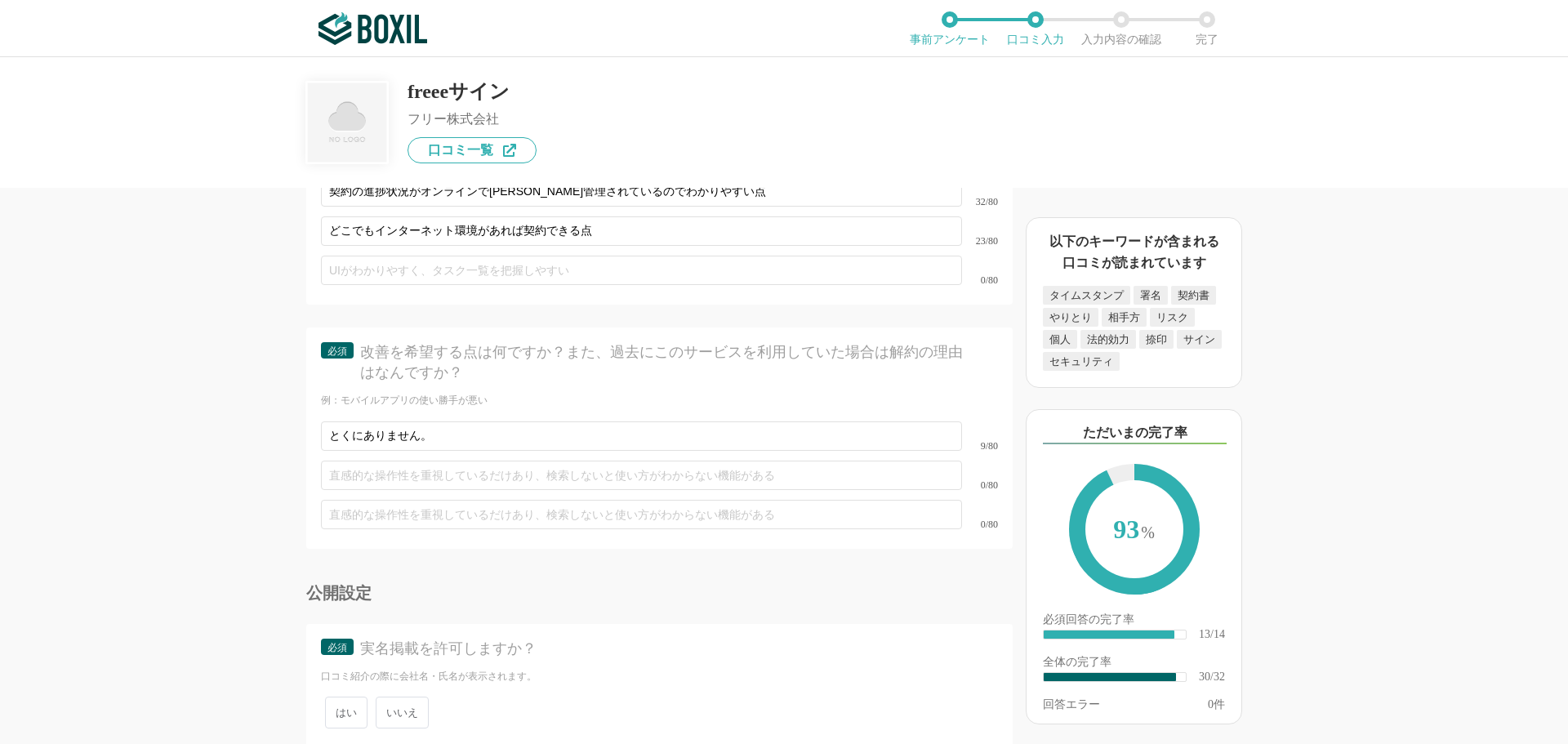
click at [379, 700] on span "いいえ" at bounding box center [402, 712] width 53 height 32
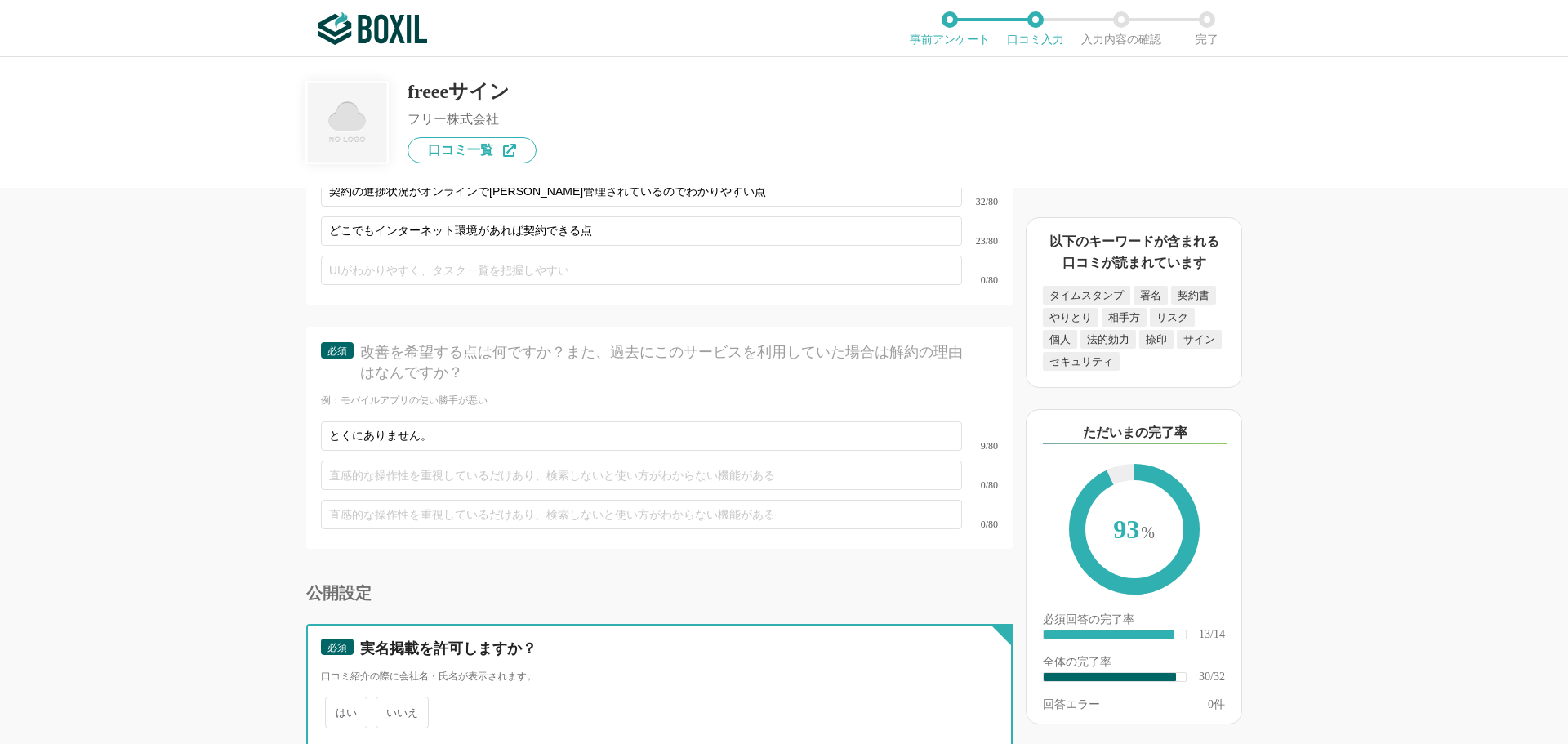
click at [380, 700] on input "いいえ" at bounding box center [385, 704] width 11 height 11
radio input "true"
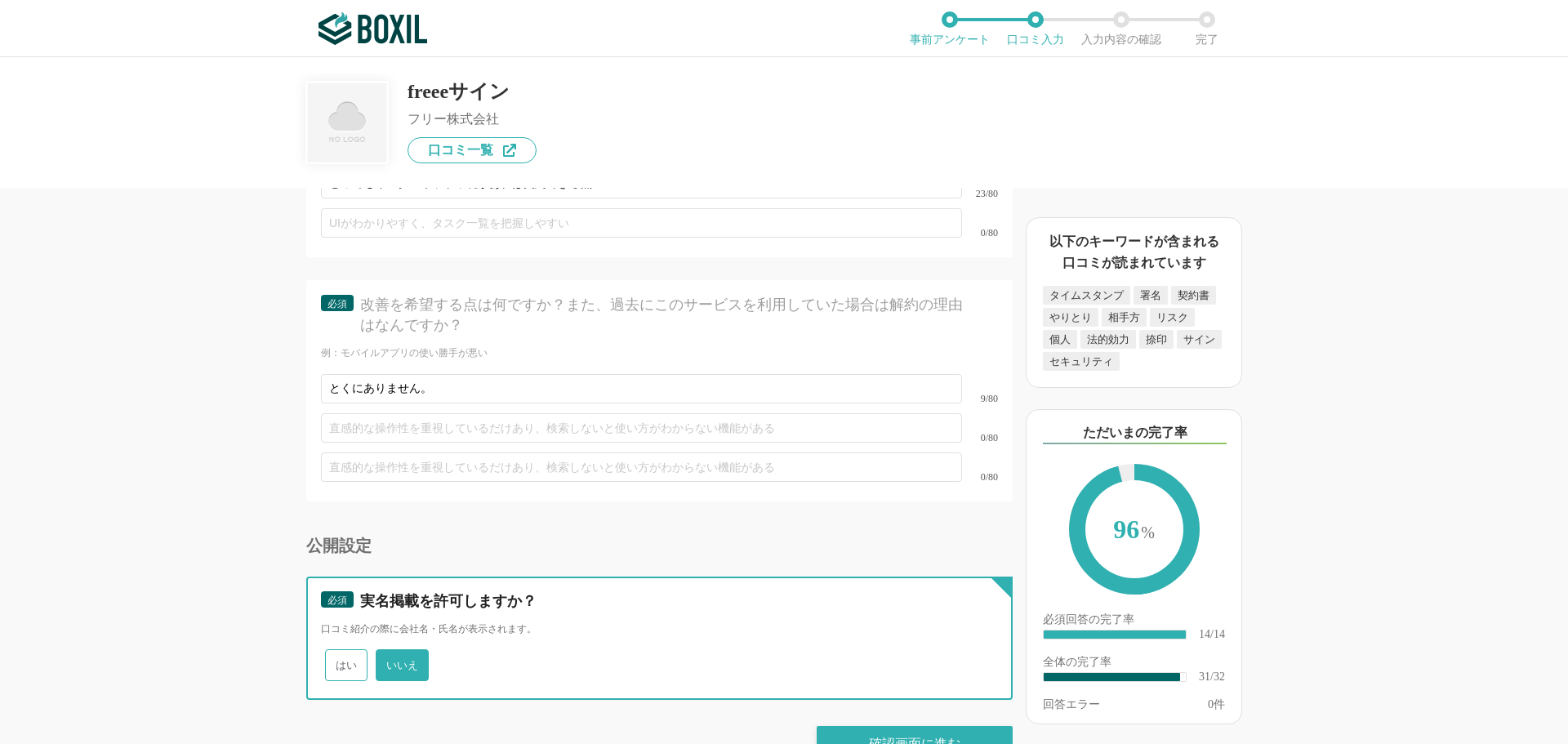
scroll to position [4644, 0]
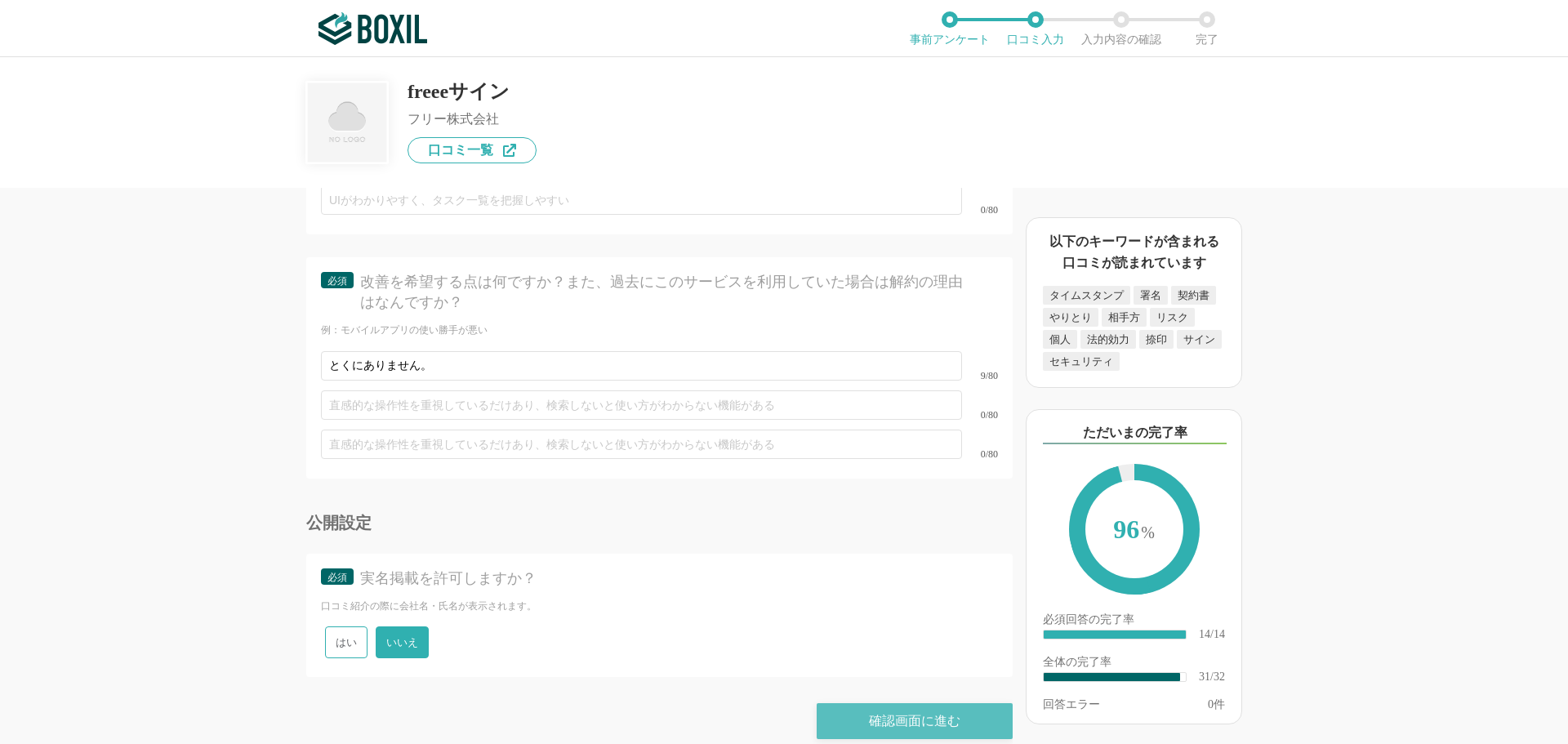
click at [864, 703] on div "確認画面に進む" at bounding box center [914, 721] width 196 height 36
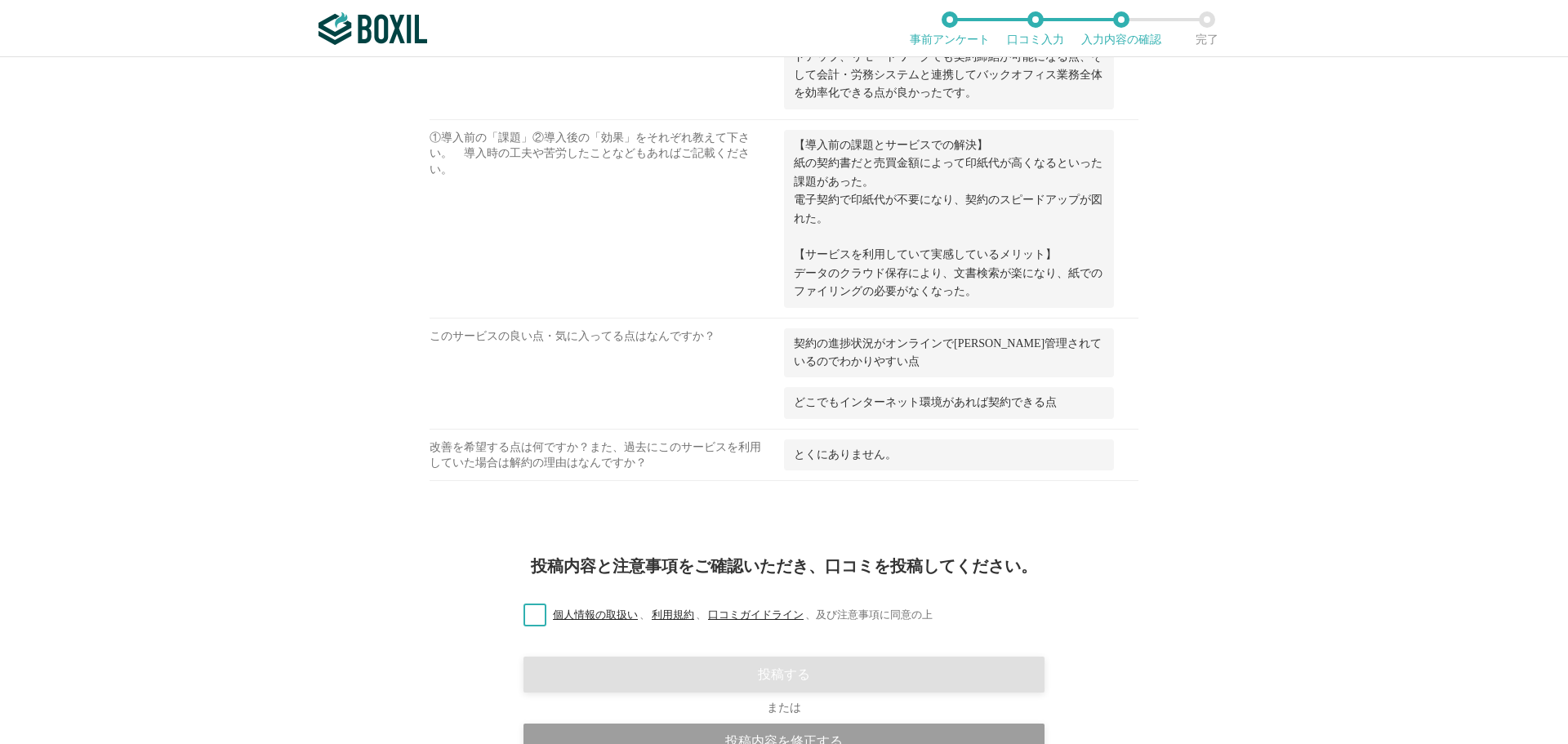
scroll to position [1929, 0]
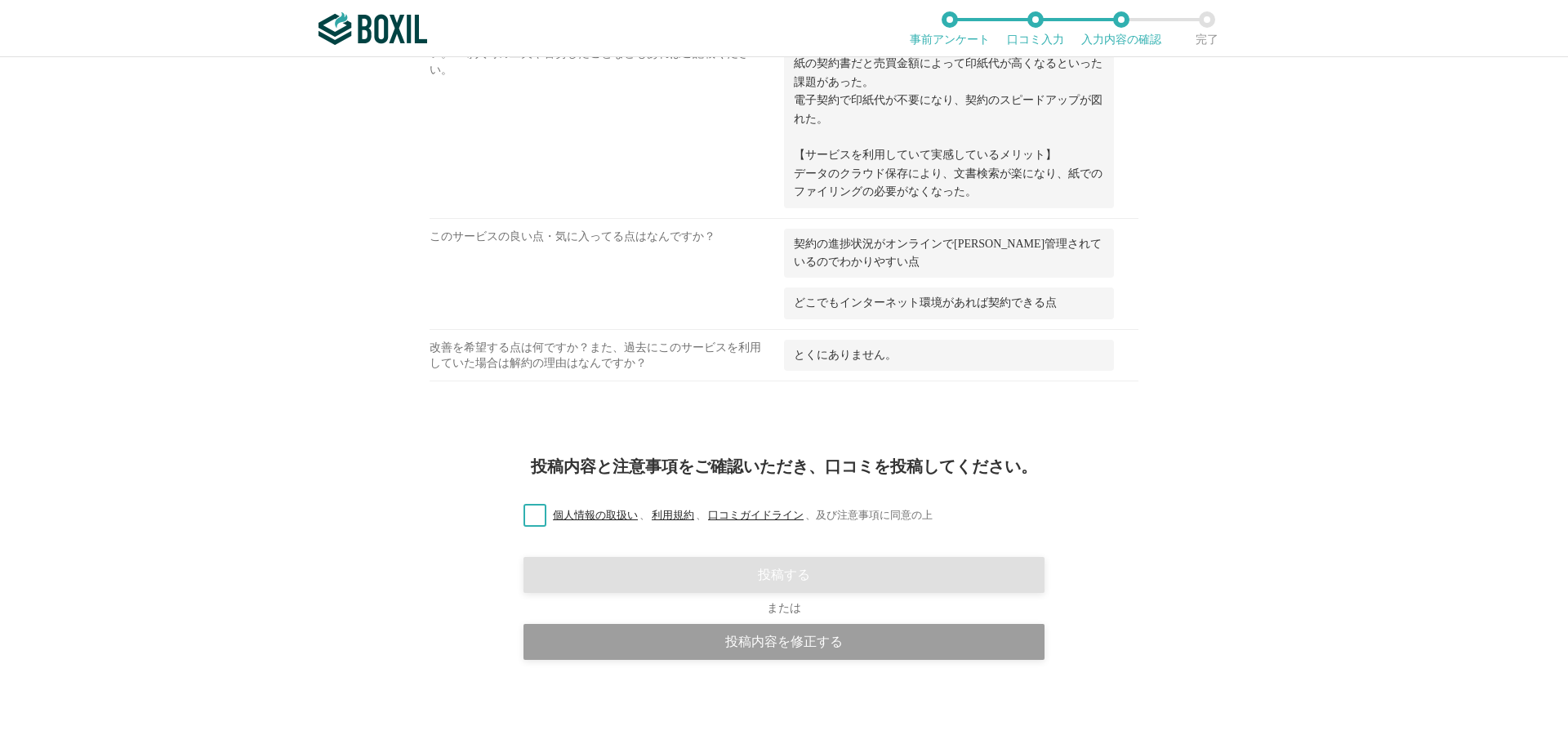
drag, startPoint x: 533, startPoint y: 516, endPoint x: 549, endPoint y: 532, distance: 22.6
click at [533, 516] on label "個人情報の取扱い 、 利用規約 、 口コミガイドライン 、 及び注意事項に同意の上" at bounding box center [721, 515] width 422 height 17
click at [0, 0] on input "個人情報の取扱い 、 利用規約 、 口コミガイドライン 、 及び注意事項に同意の上" at bounding box center [0, 0] width 0 height 0
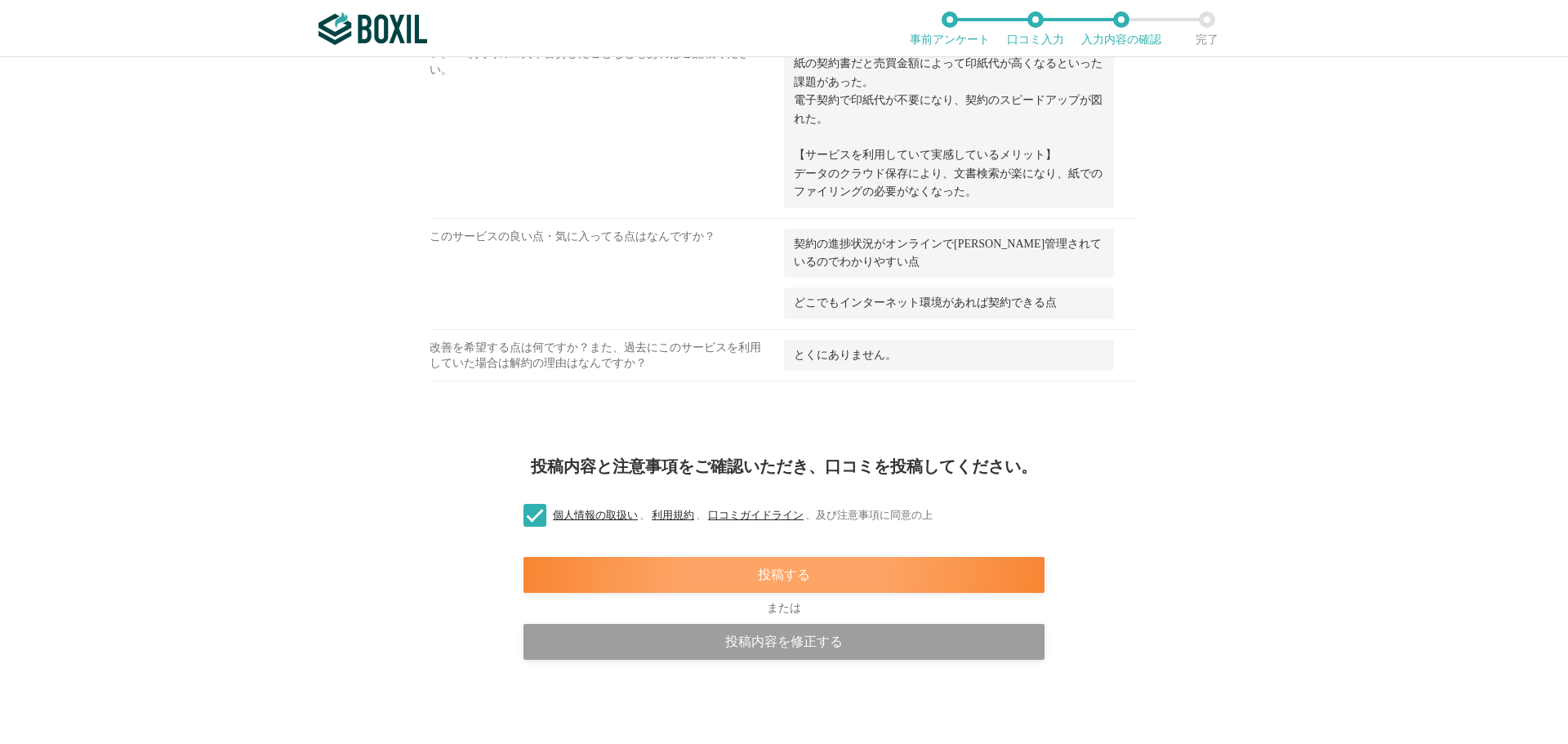
click at [587, 582] on div "投稿する" at bounding box center [783, 575] width 521 height 36
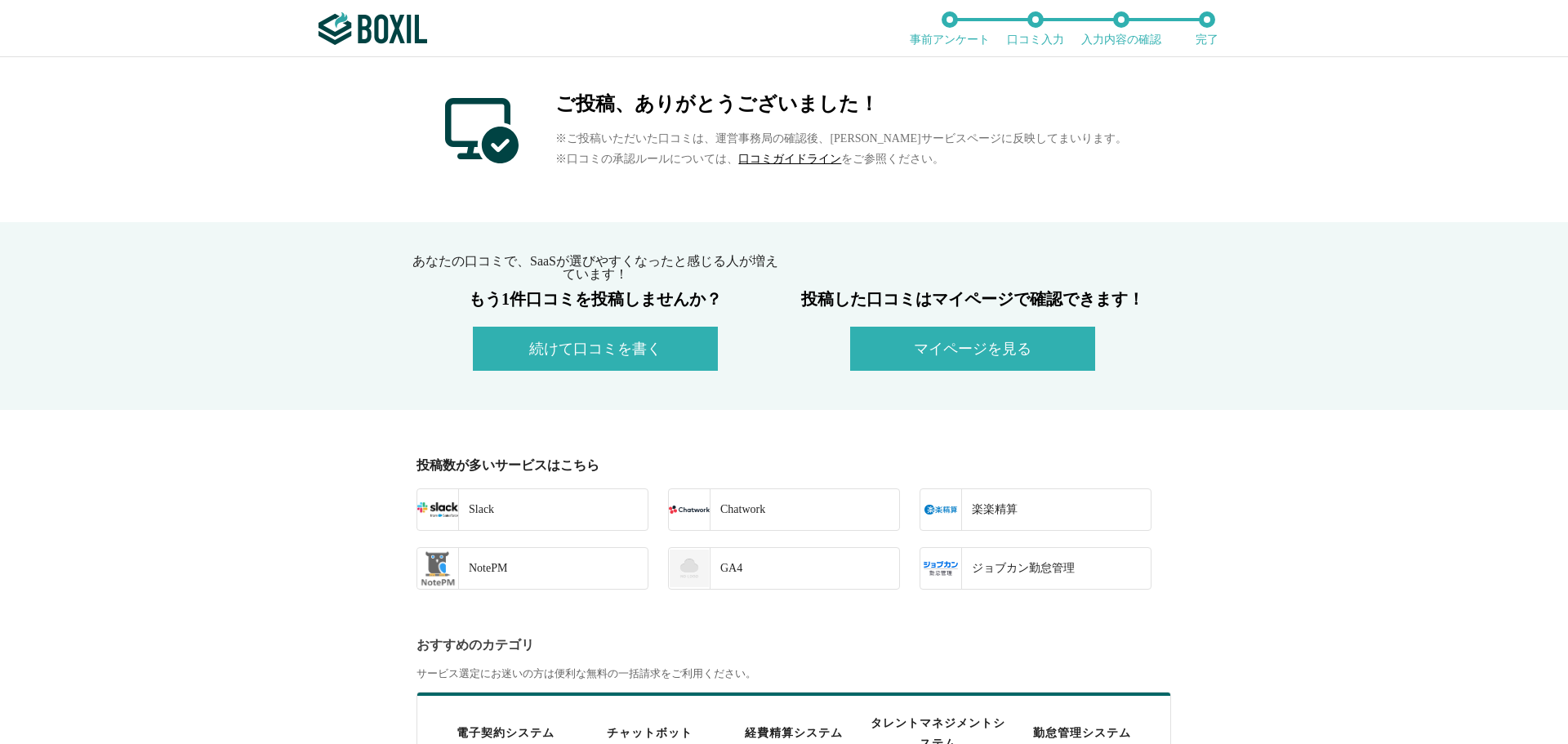
click at [904, 348] on button "マイページを見る" at bounding box center [973, 349] width 245 height 44
